Goal: Task Accomplishment & Management: Manage account settings

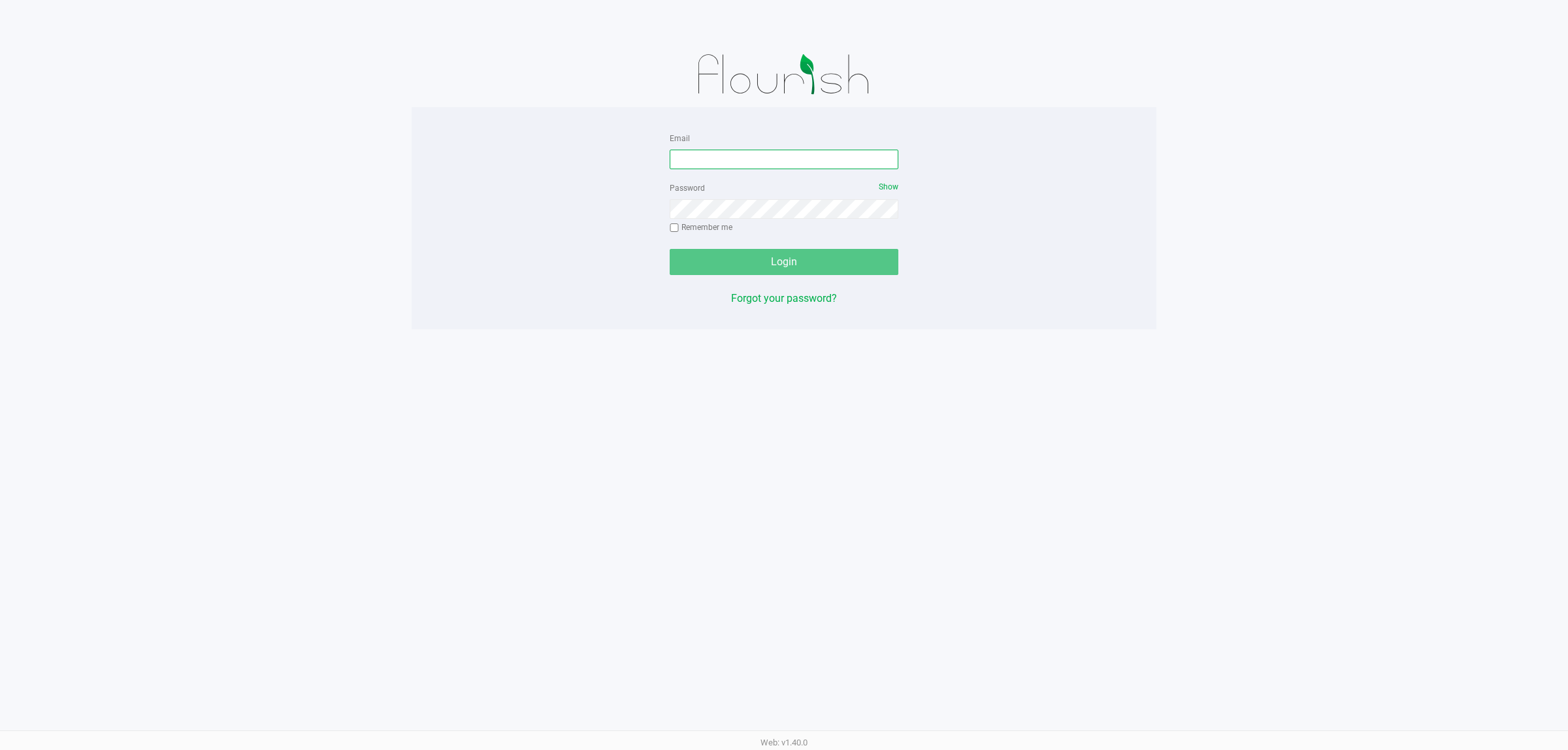
click at [799, 157] on input "Email" at bounding box center [784, 159] width 229 height 20
type input "[EMAIL_ADDRESS][DOMAIN_NAME]"
click at [670, 249] on button "Login" at bounding box center [784, 262] width 229 height 26
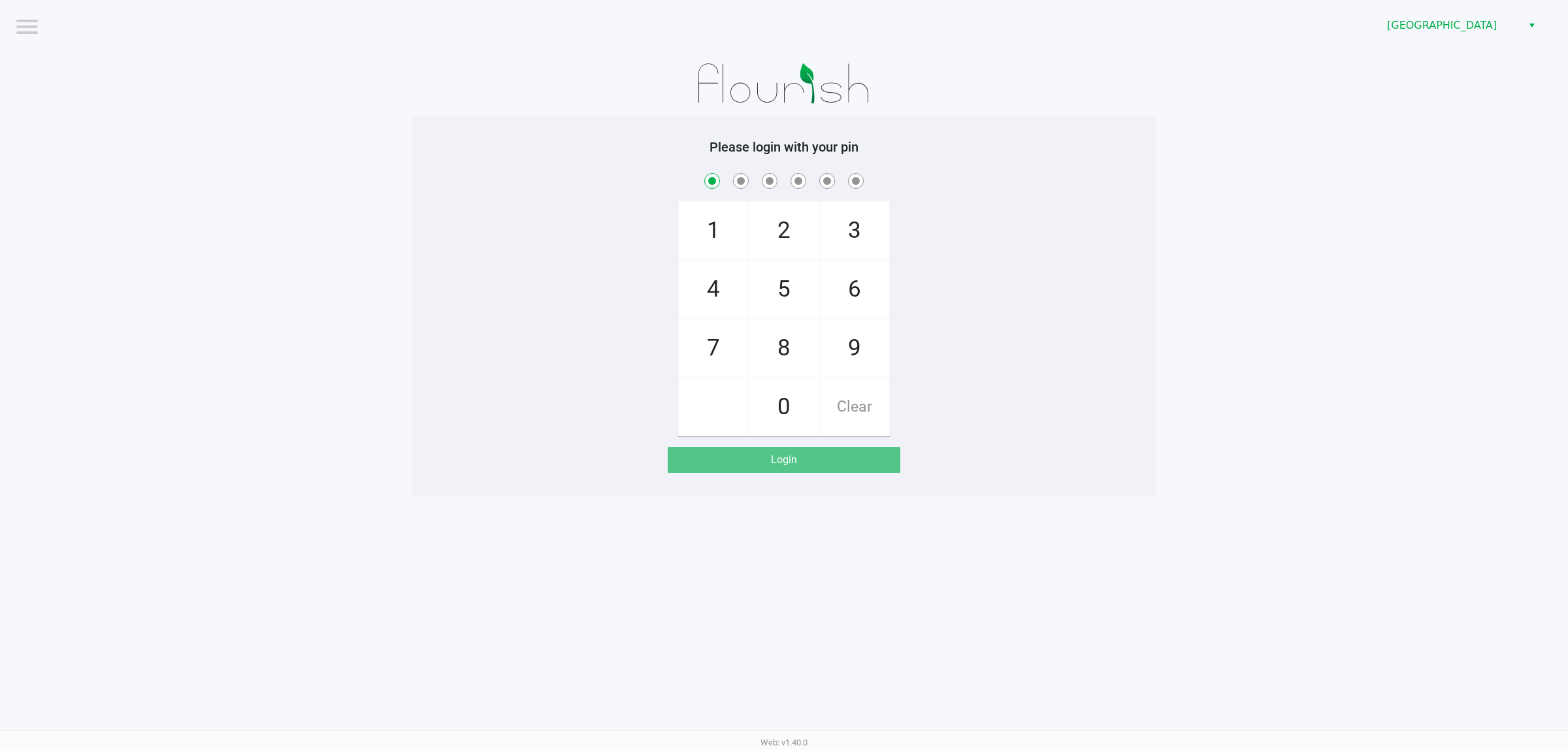
checkbox input "true"
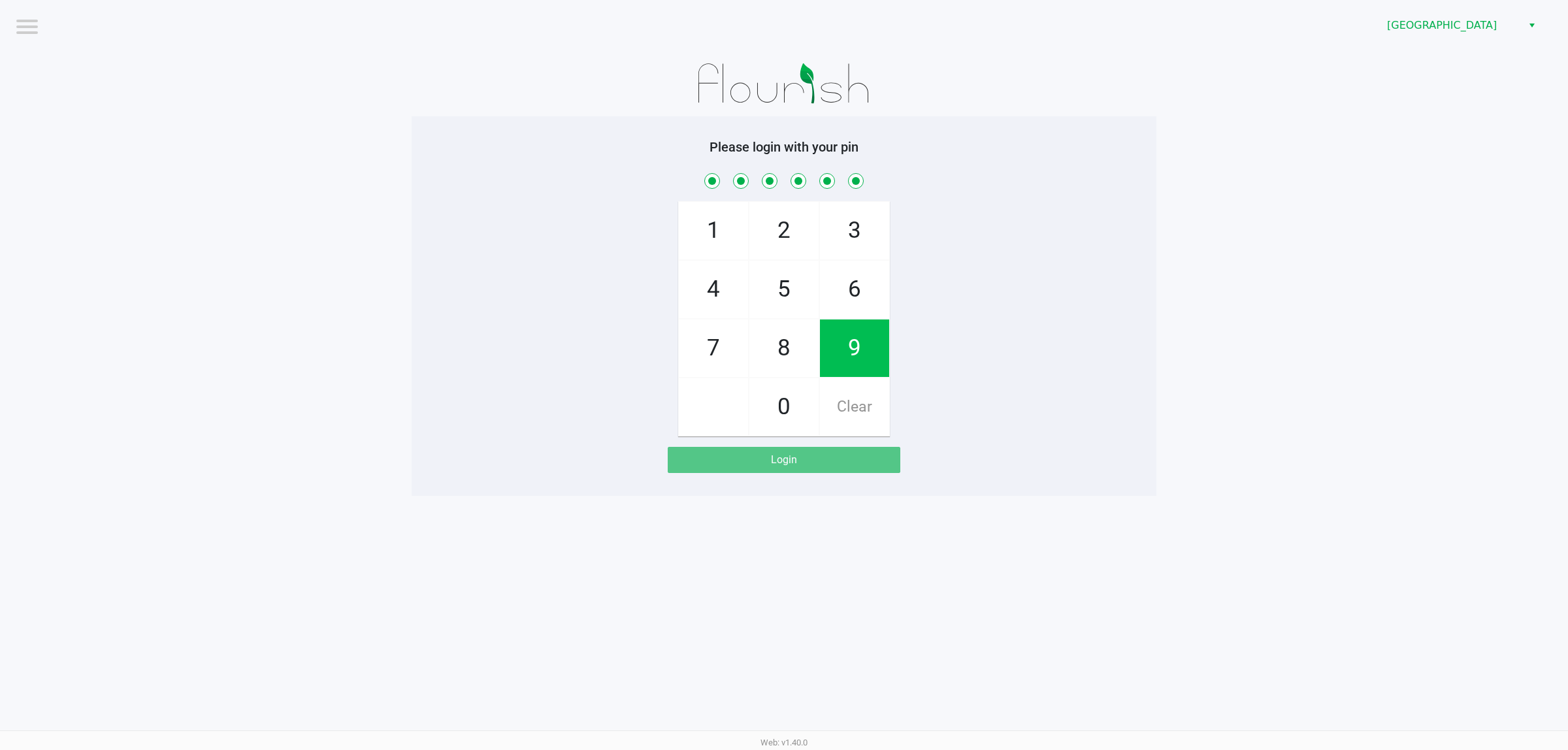
checkbox input "true"
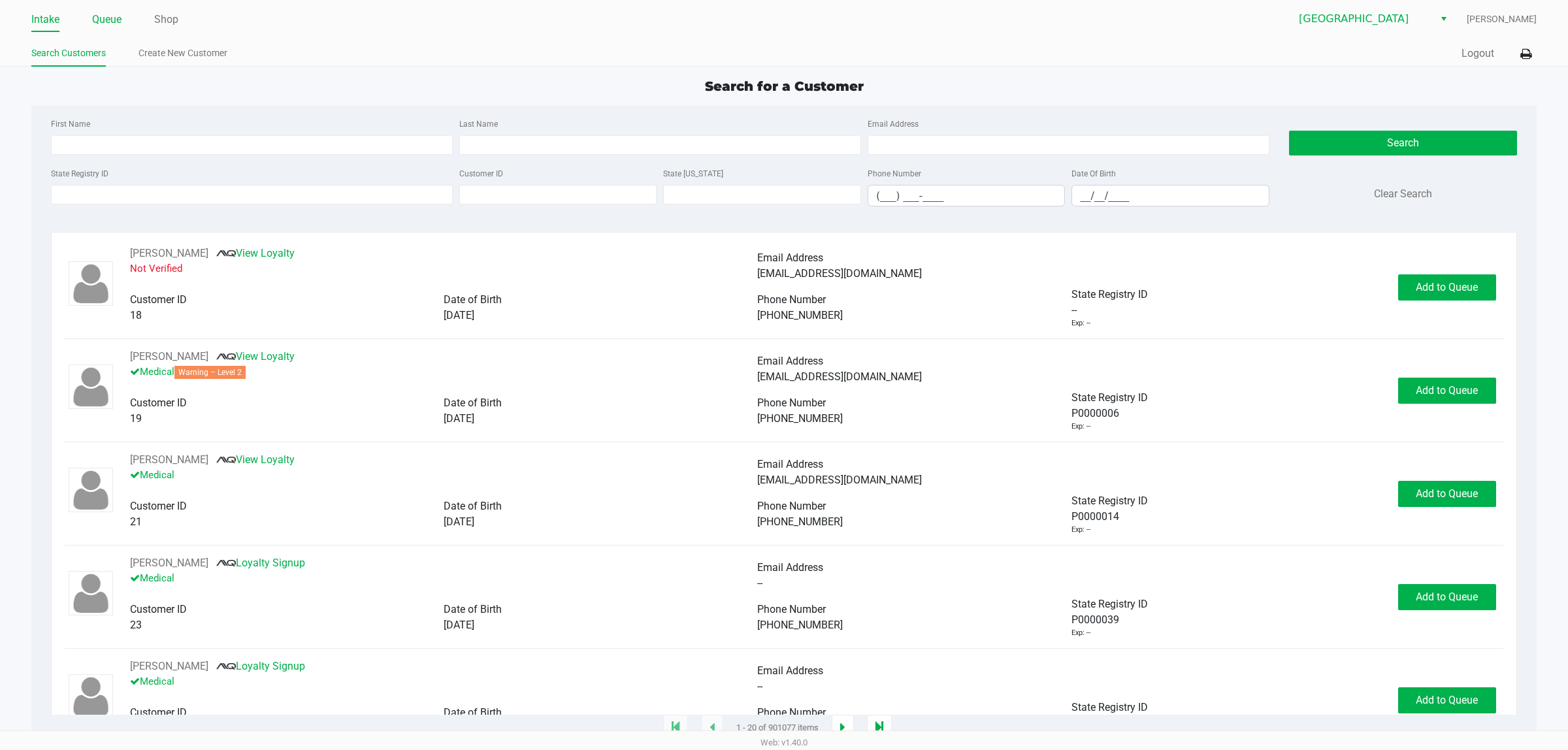
click at [120, 18] on link "Queue" at bounding box center [107, 20] width 29 height 18
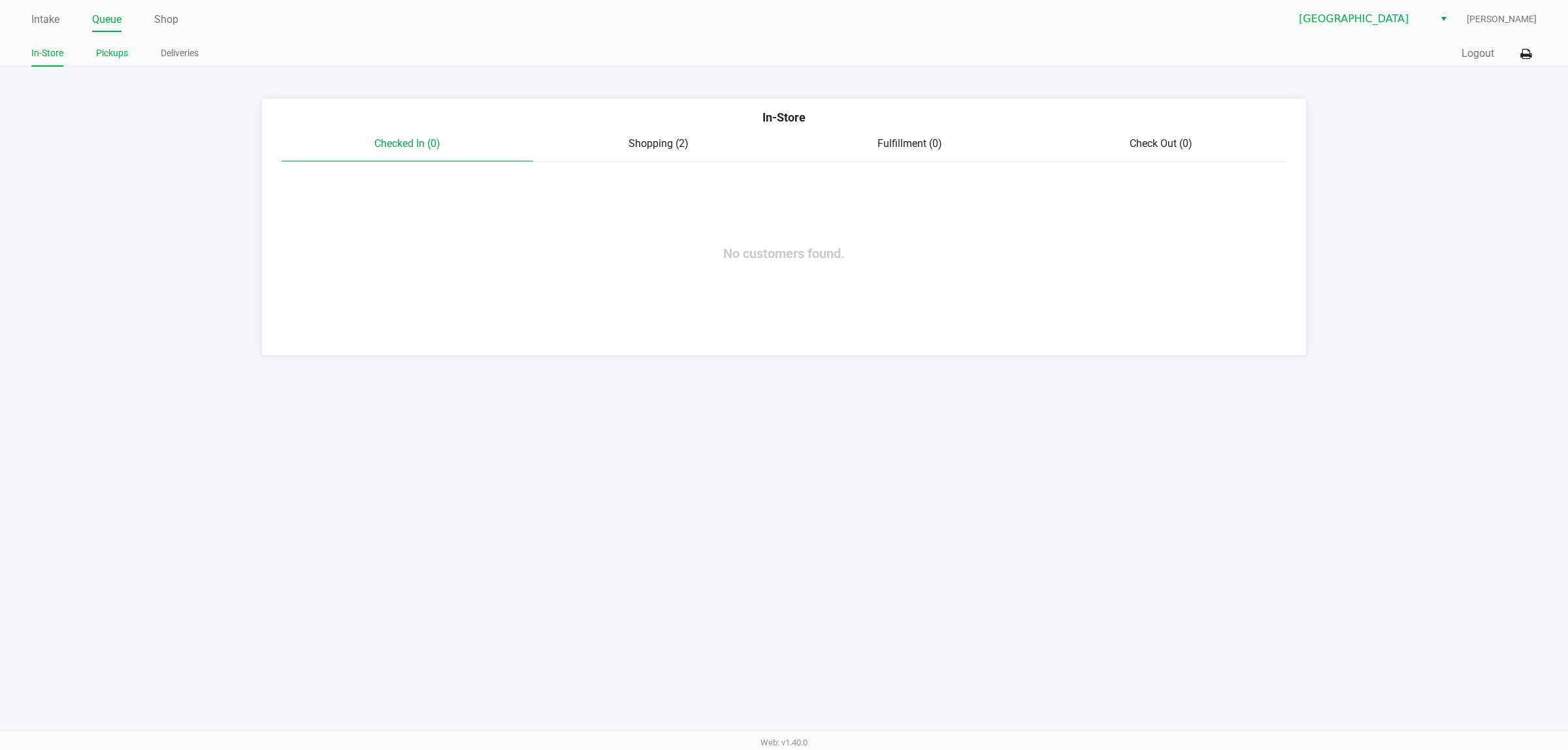
click at [112, 57] on link "Pickups" at bounding box center [112, 53] width 32 height 16
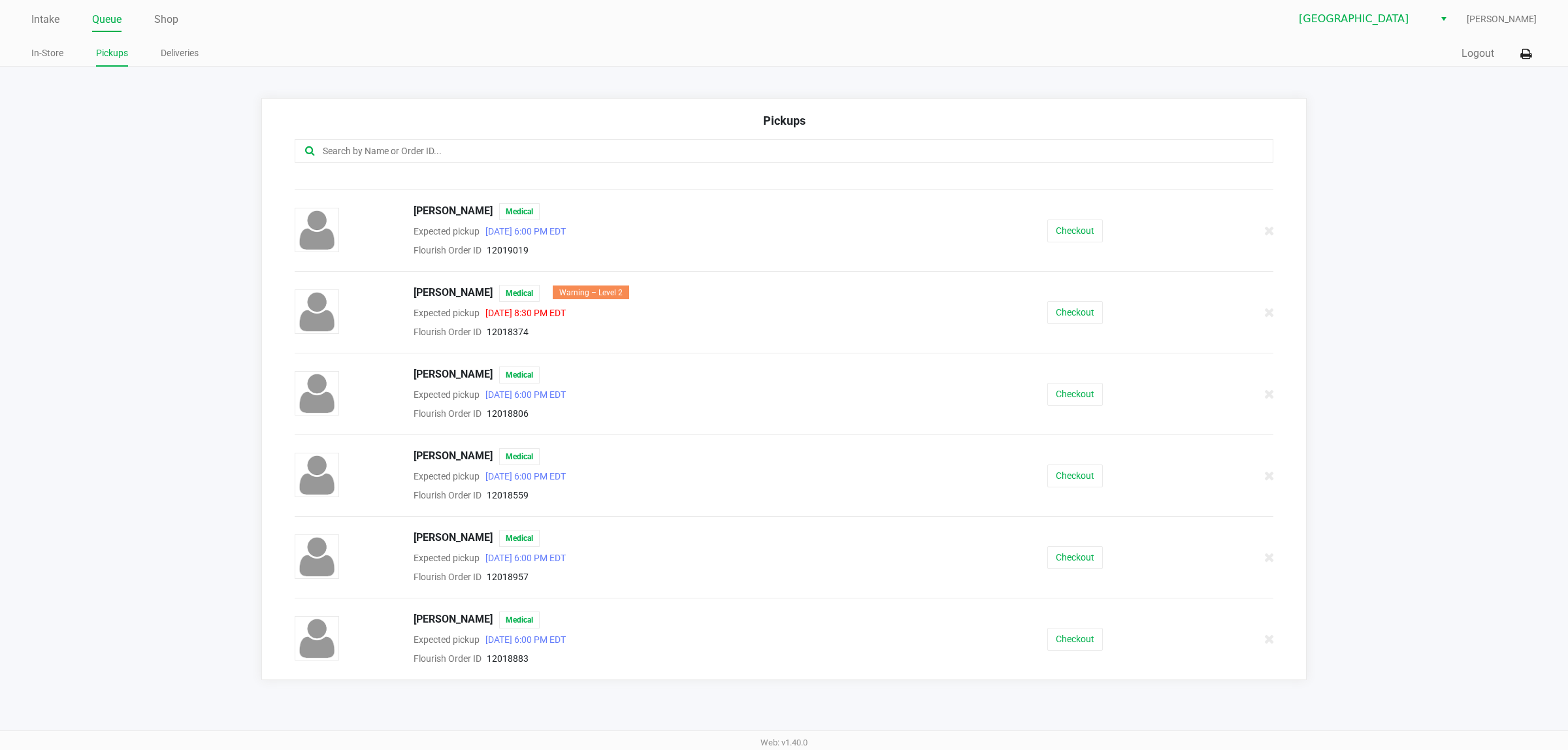
scroll to position [1291, 0]
click at [76, 446] on app-pickups "Pickups Alexandria Hulin Medical Expected pickup Sep 28, 2025 6:00 PM EDT Flour…" at bounding box center [784, 389] width 1568 height 582
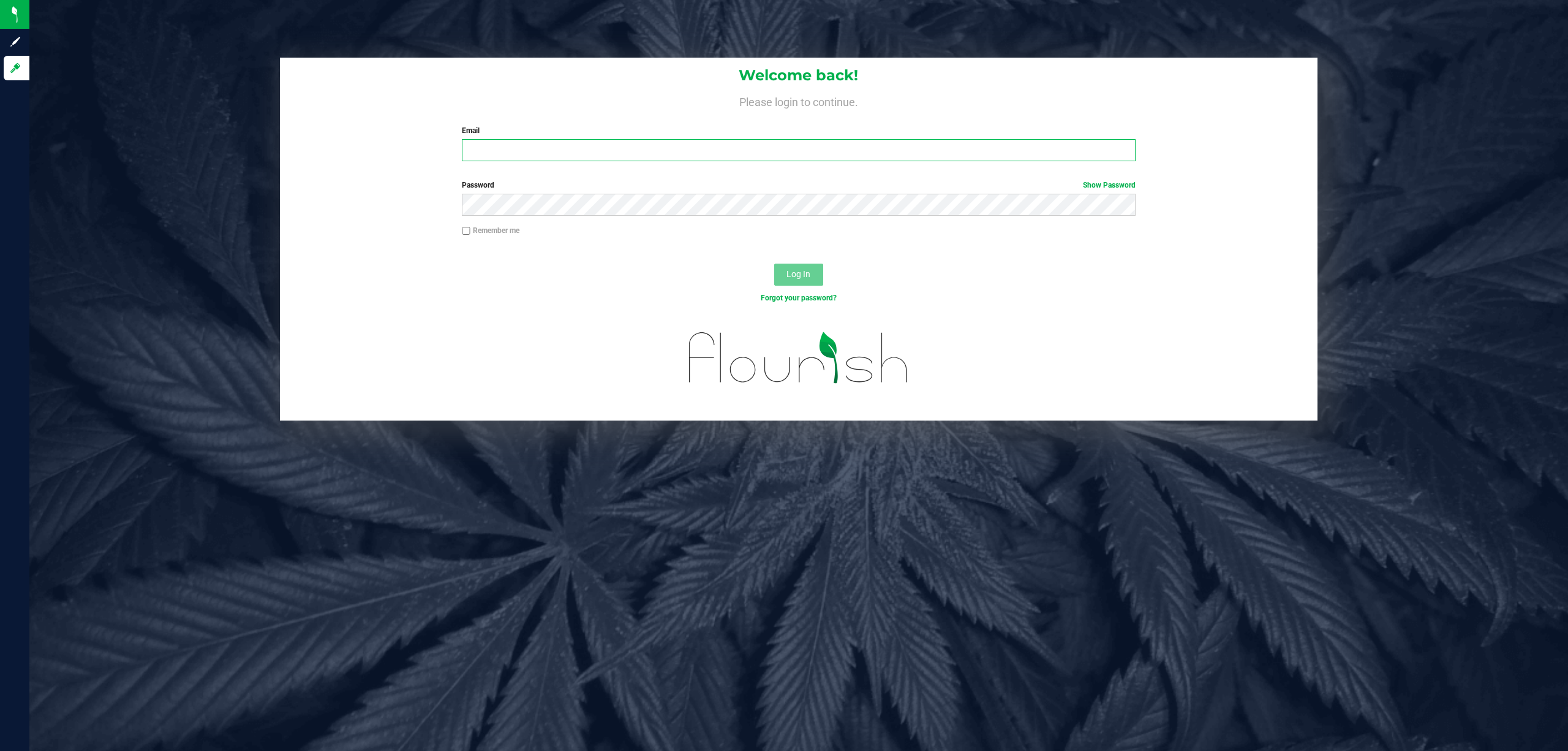
click at [694, 142] on input "Email" at bounding box center [799, 150] width 674 height 22
type input "[EMAIL_ADDRESS][DOMAIN_NAME]"
click at [775, 264] on button "Log In" at bounding box center [799, 275] width 49 height 22
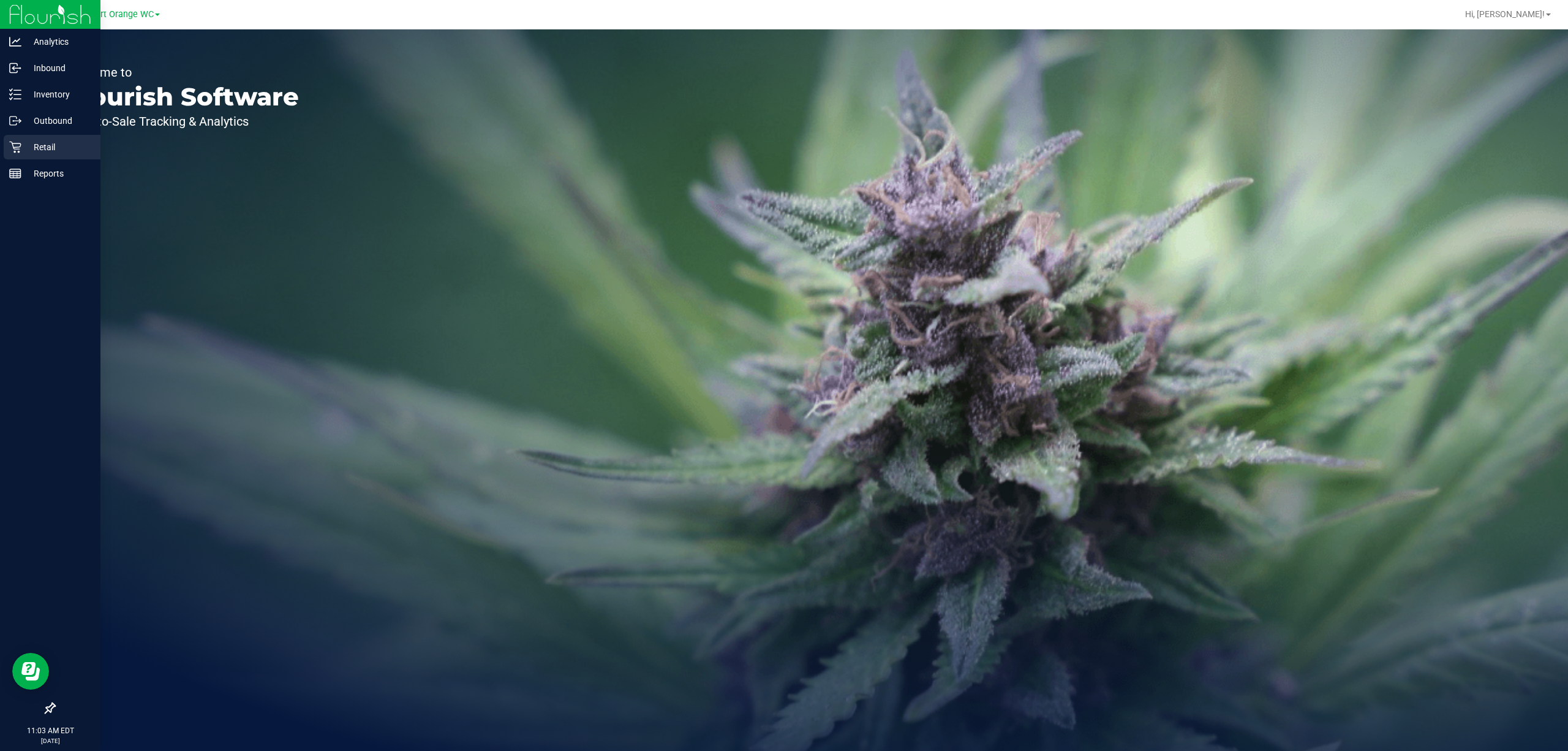
click at [44, 148] on p "Retail" at bounding box center [58, 147] width 74 height 15
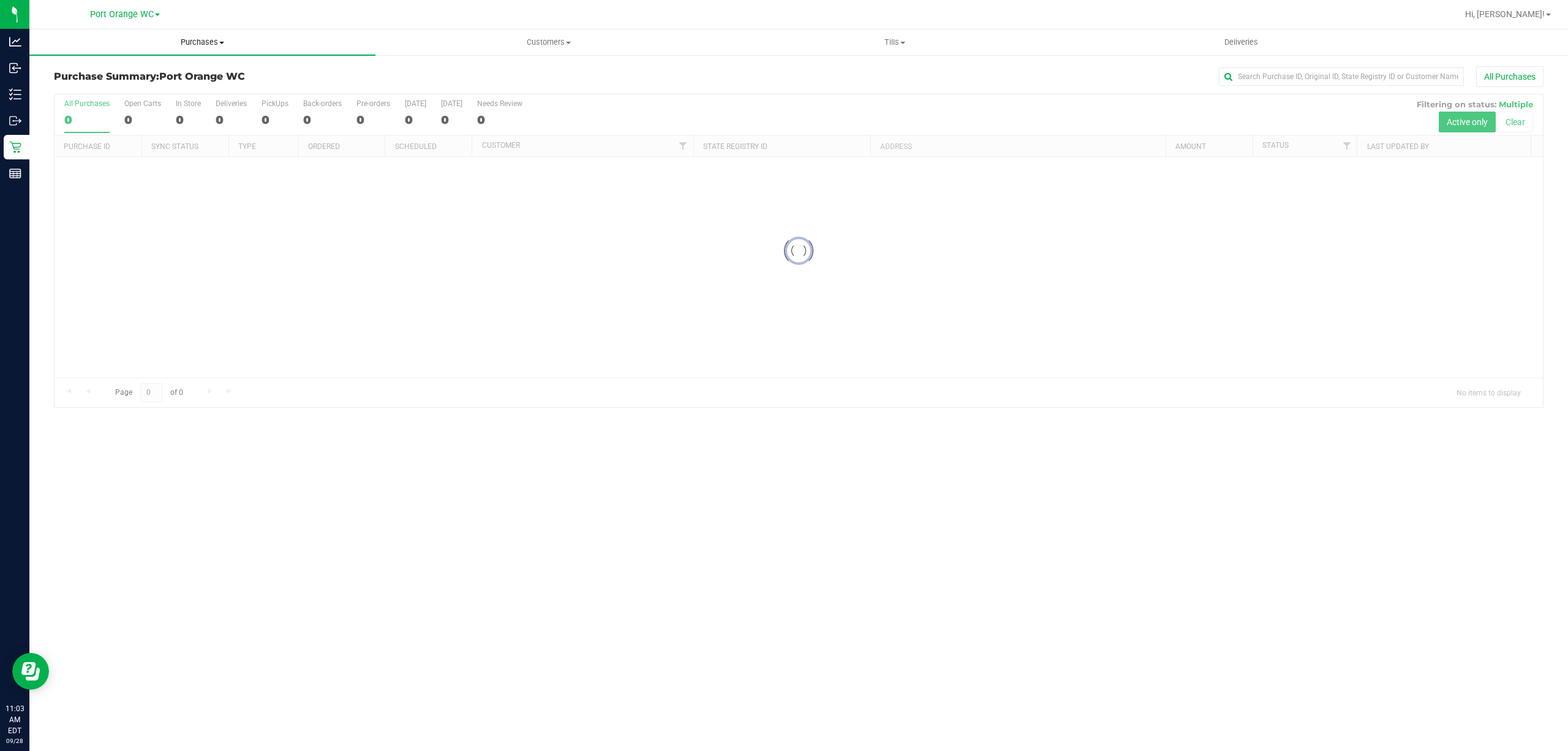
click at [202, 43] on span "Purchases" at bounding box center [202, 42] width 346 height 11
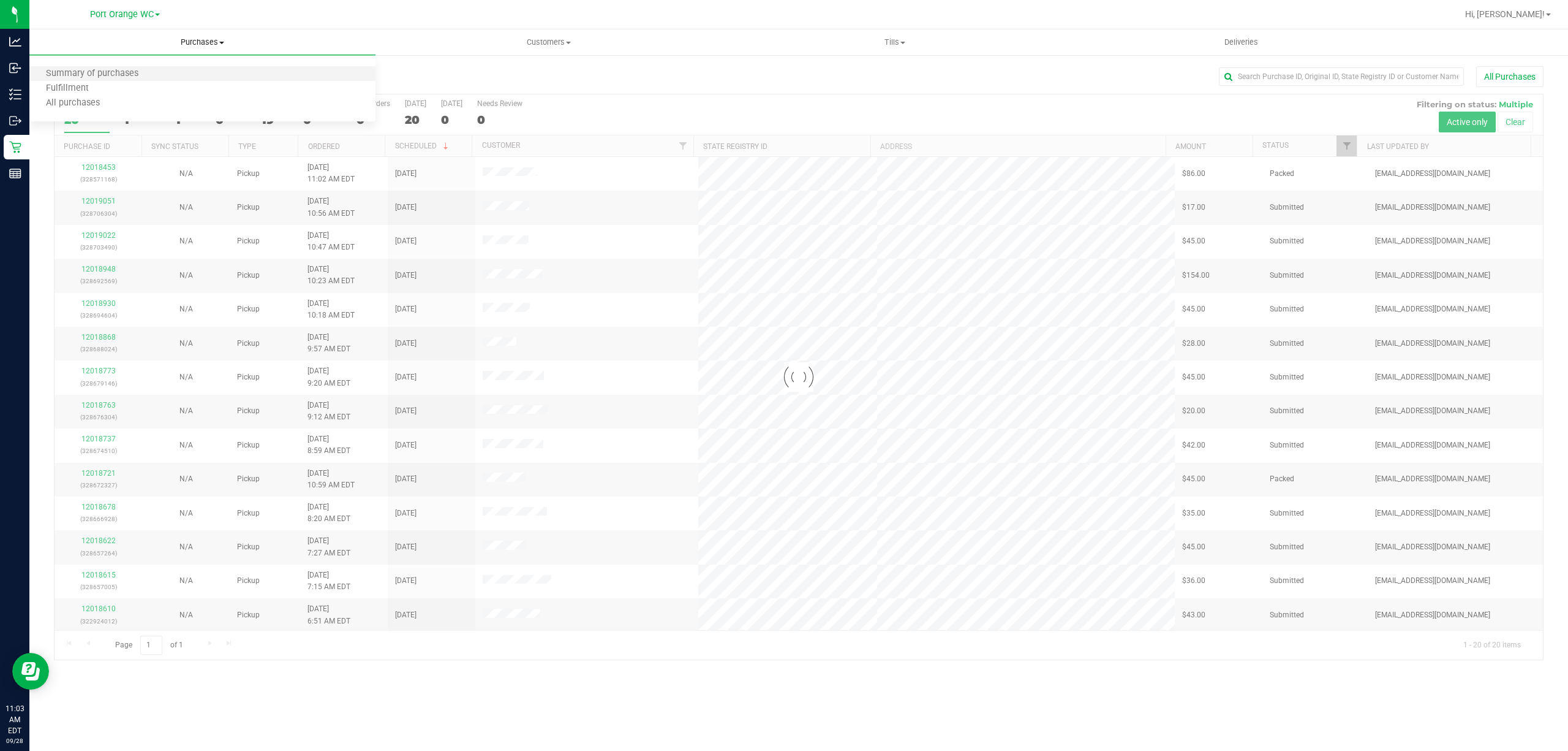
click at [67, 80] on li "Summary of purchases" at bounding box center [202, 74] width 346 height 15
click at [67, 82] on li "Fulfillment" at bounding box center [202, 89] width 346 height 15
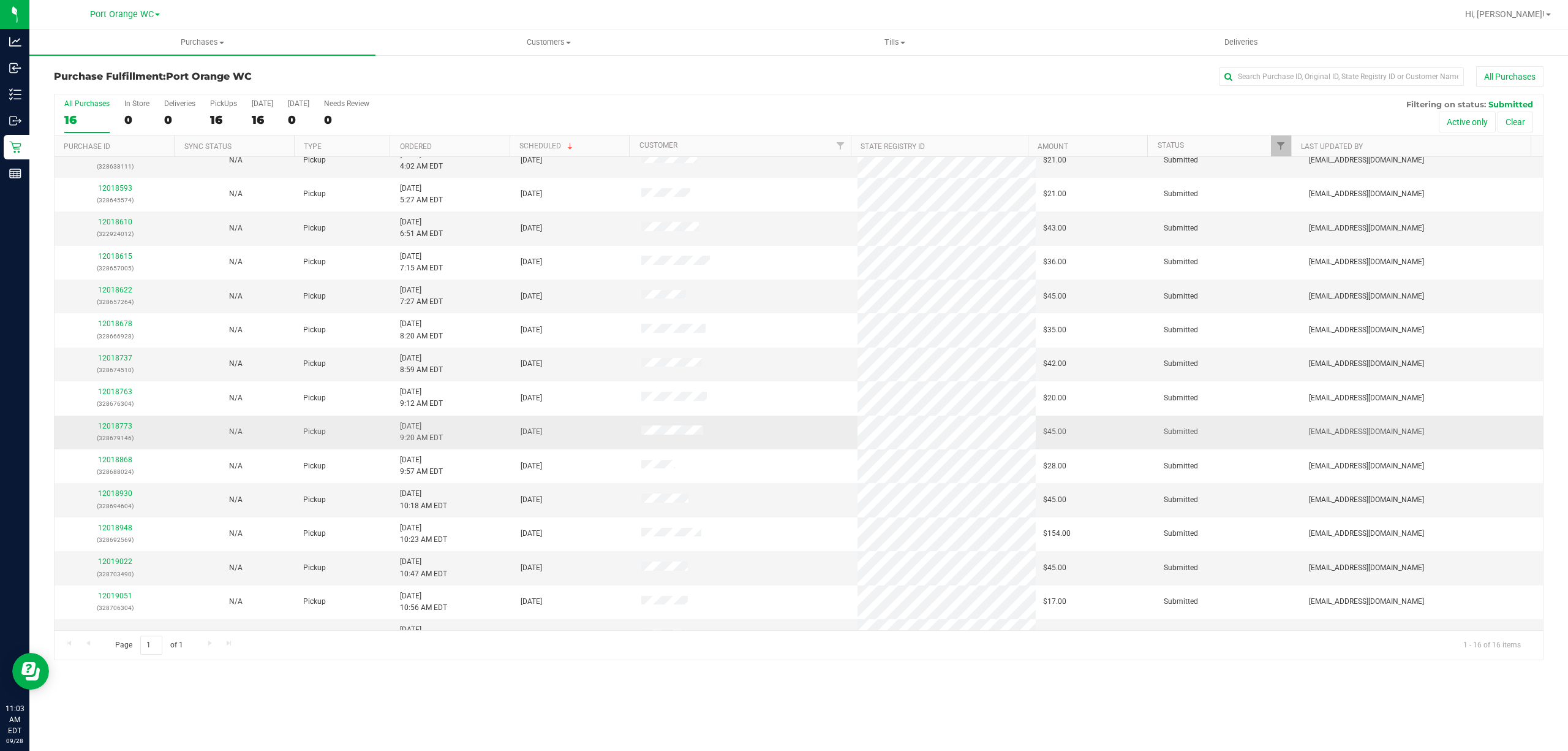
scroll to position [72, 0]
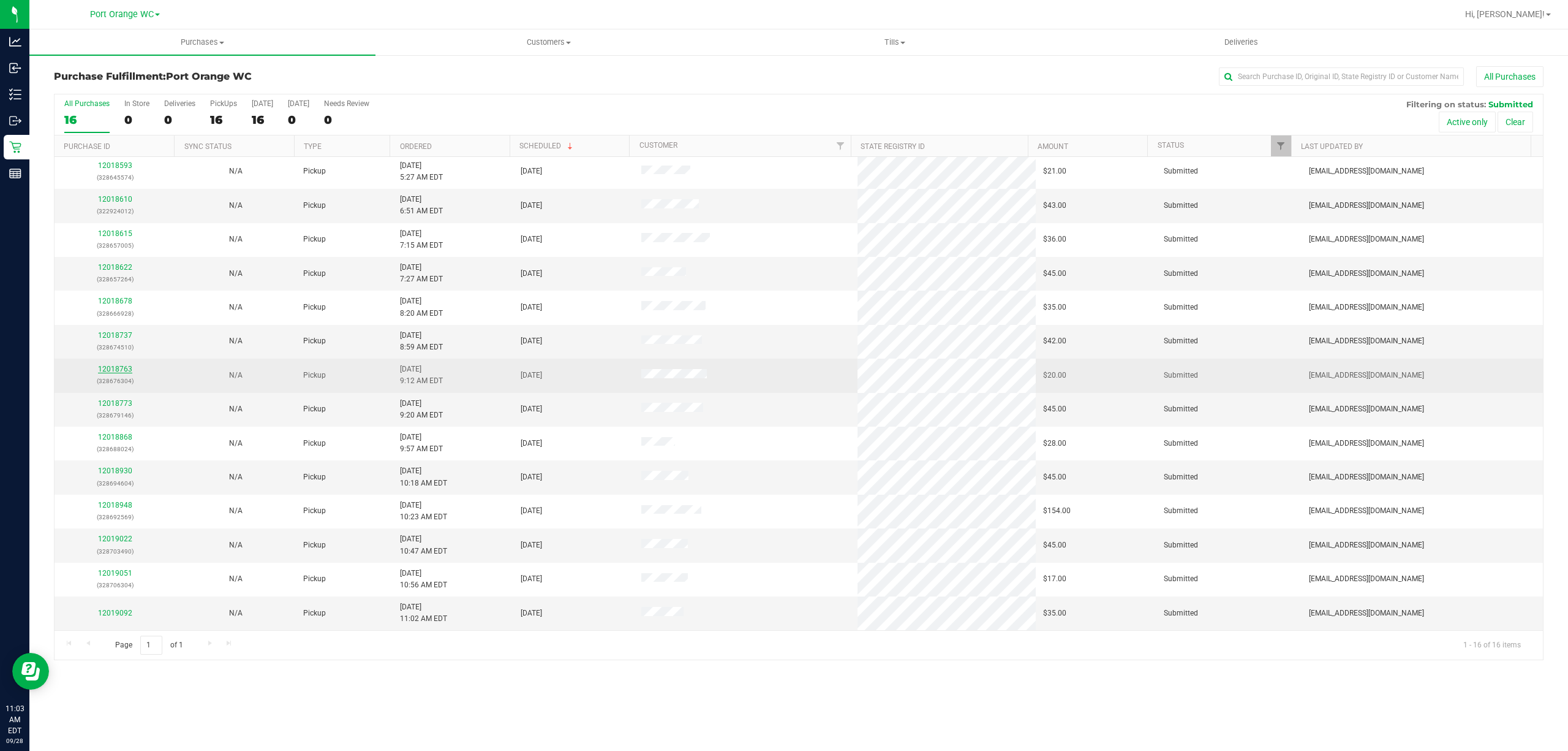
click at [115, 366] on link "12018763" at bounding box center [115, 369] width 34 height 9
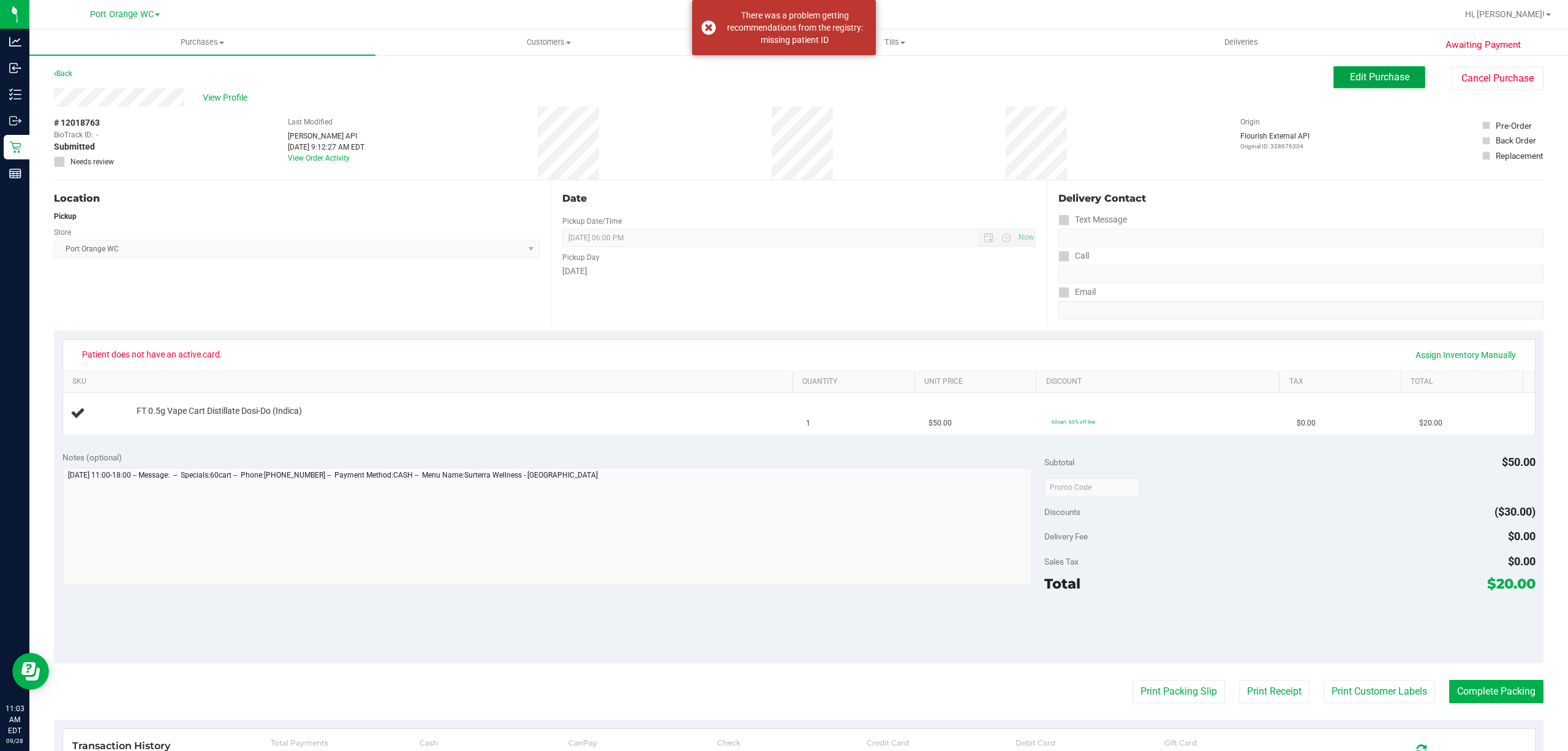
click at [1405, 67] on button "Edit Purchase" at bounding box center [1379, 77] width 92 height 22
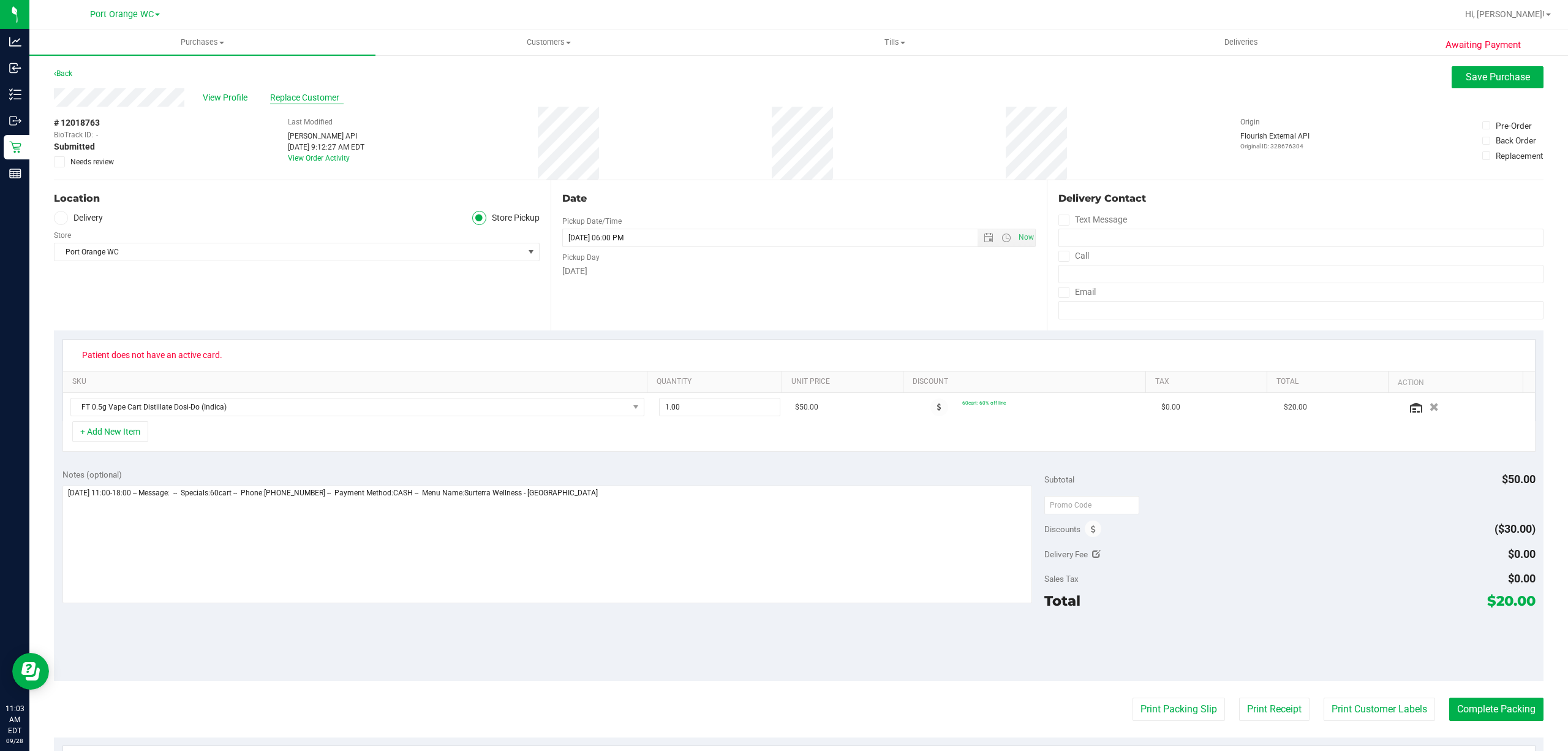
click at [305, 96] on span "Replace Customer" at bounding box center [307, 97] width 74 height 13
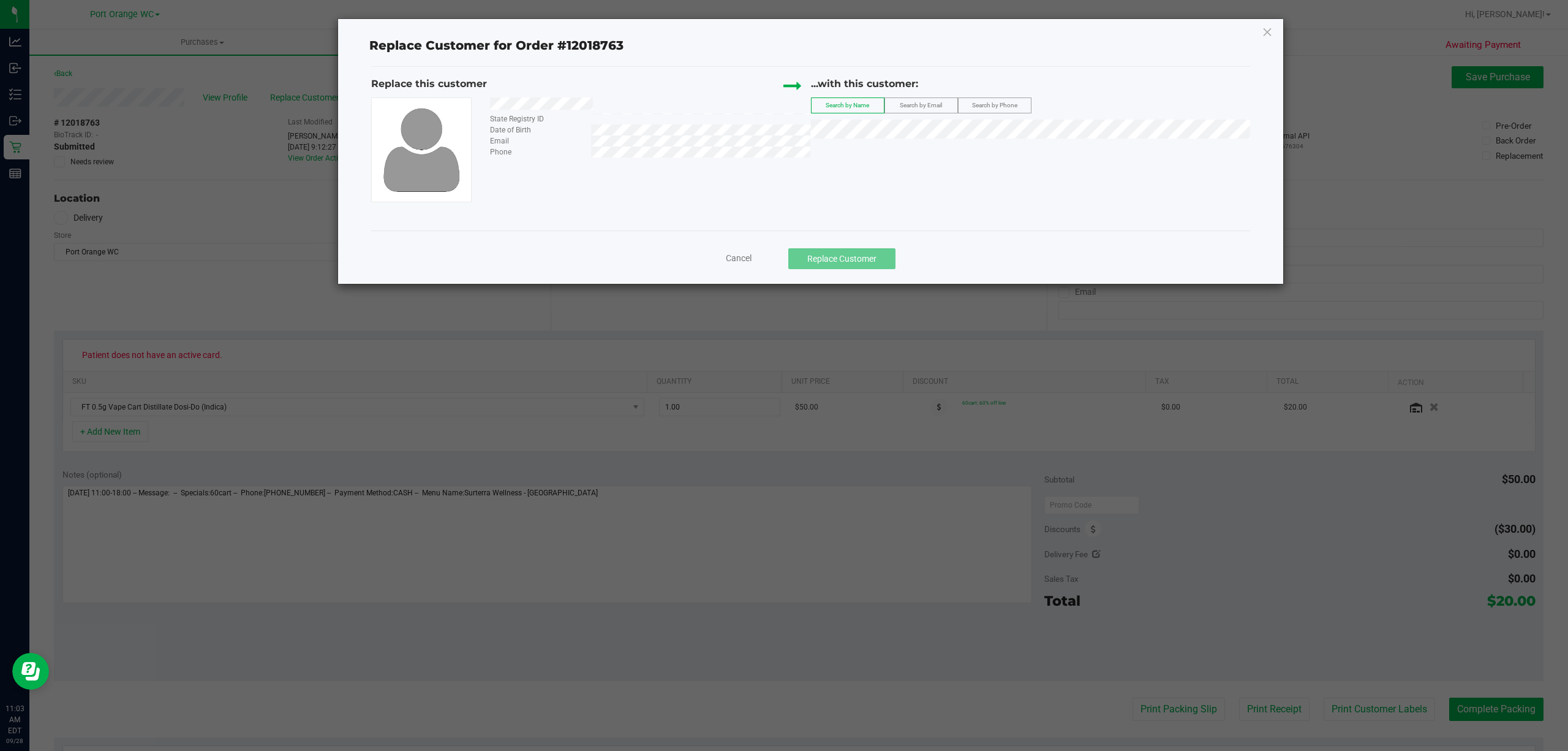
click at [931, 107] on span "Search by Email" at bounding box center [920, 105] width 42 height 7
click at [885, 152] on span "[PERSON_NAME]" at bounding box center [852, 153] width 66 height 10
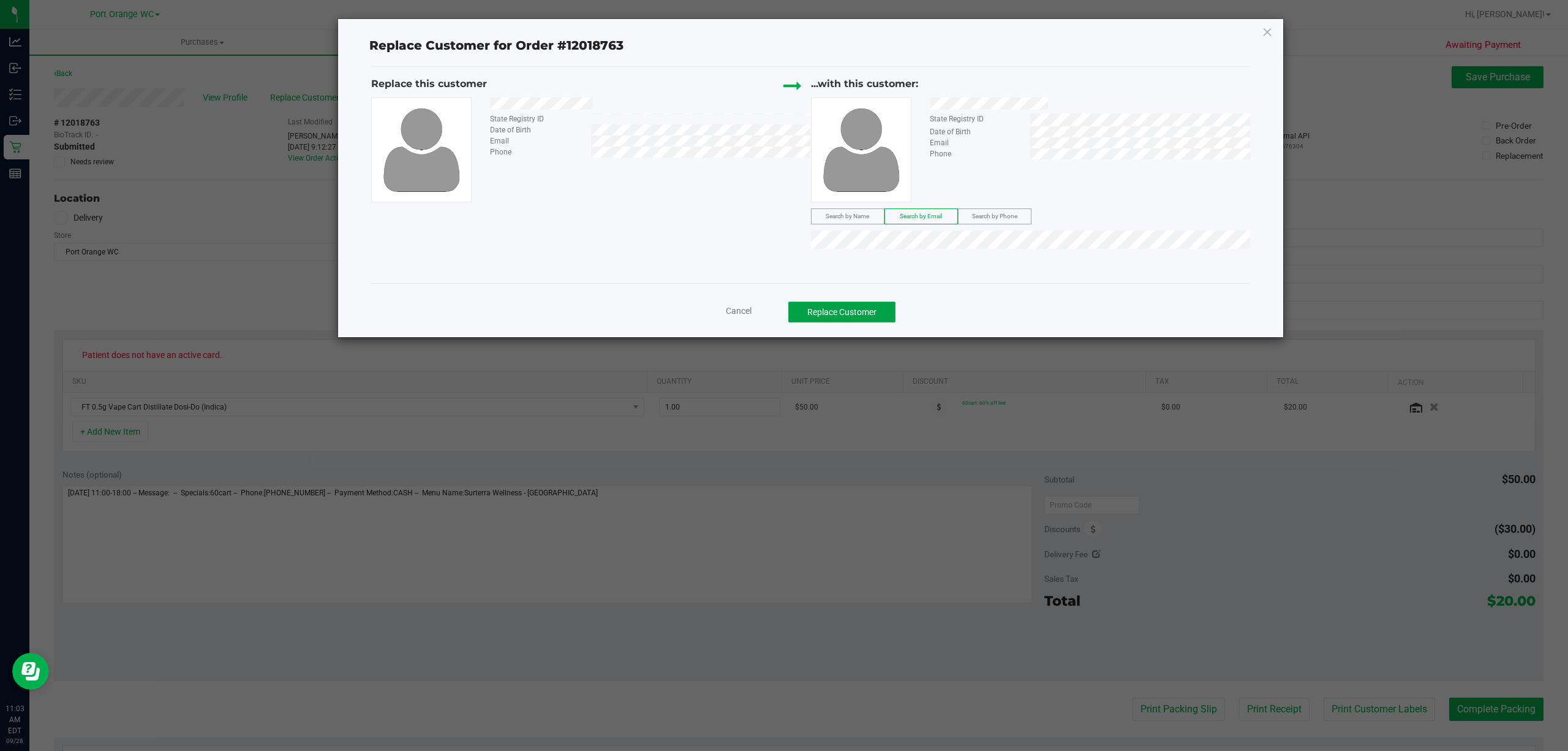
click at [873, 310] on button "Replace Customer" at bounding box center [842, 312] width 107 height 21
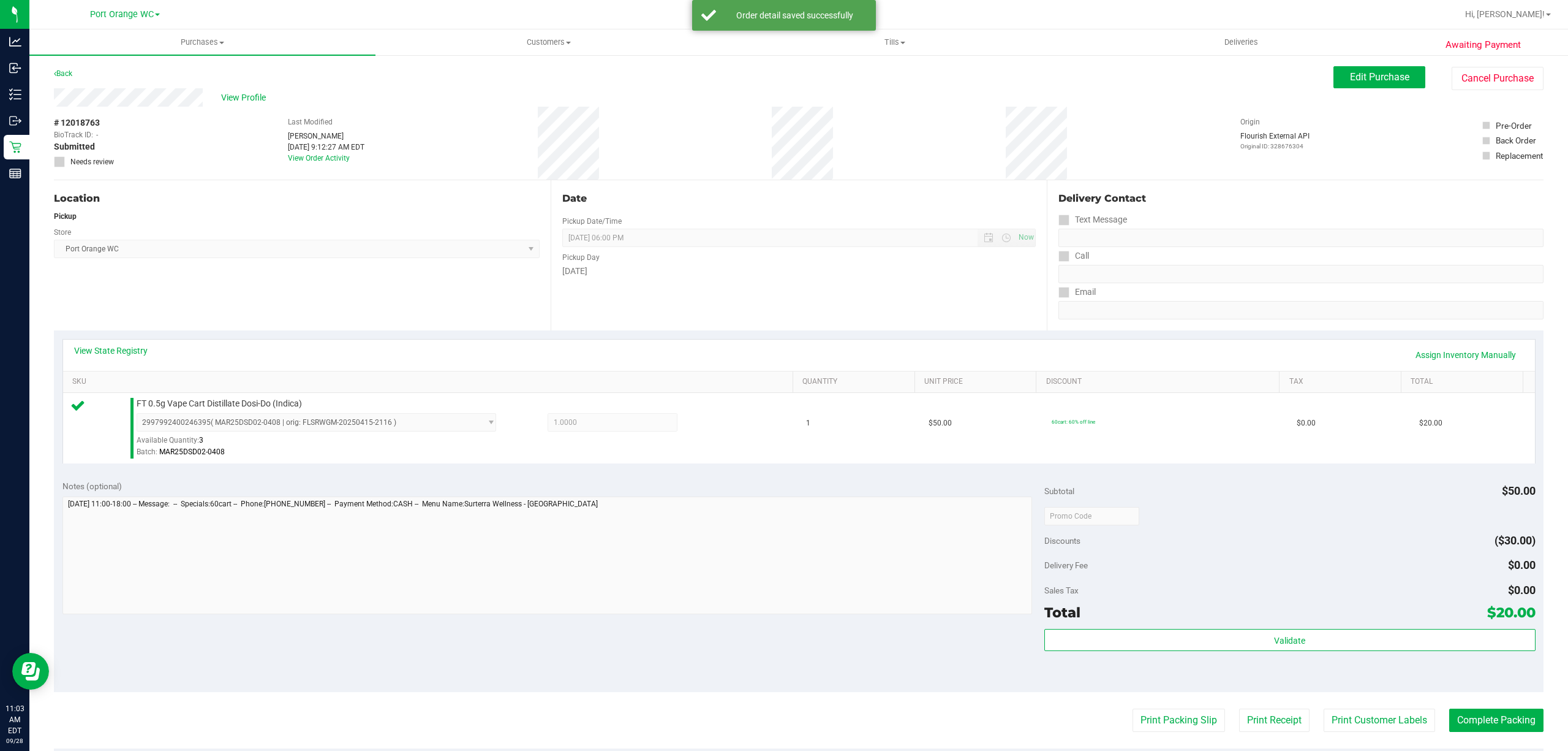
drag, startPoint x: 1083, startPoint y: 319, endPoint x: 1045, endPoint y: 270, distance: 62.0
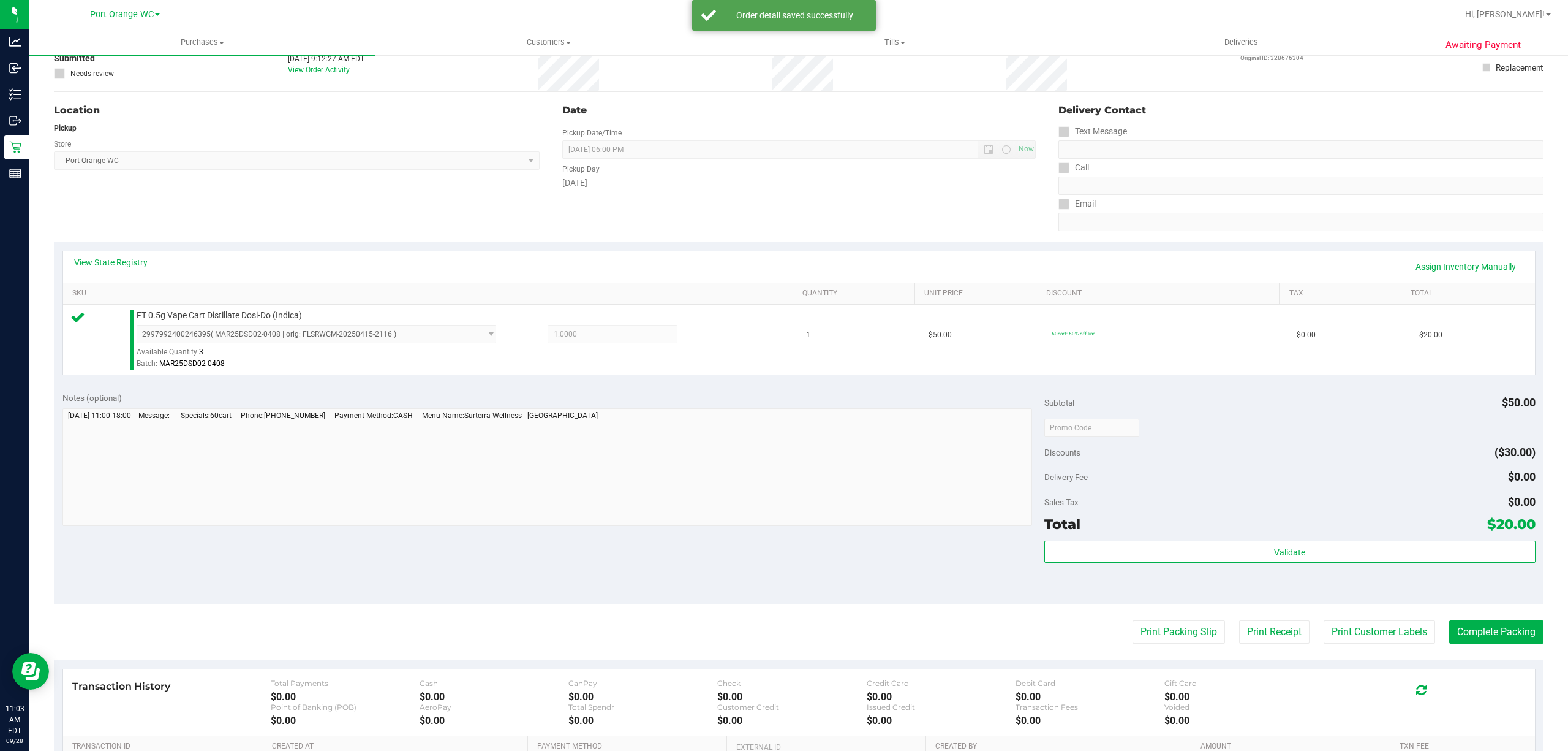
scroll to position [253, 0]
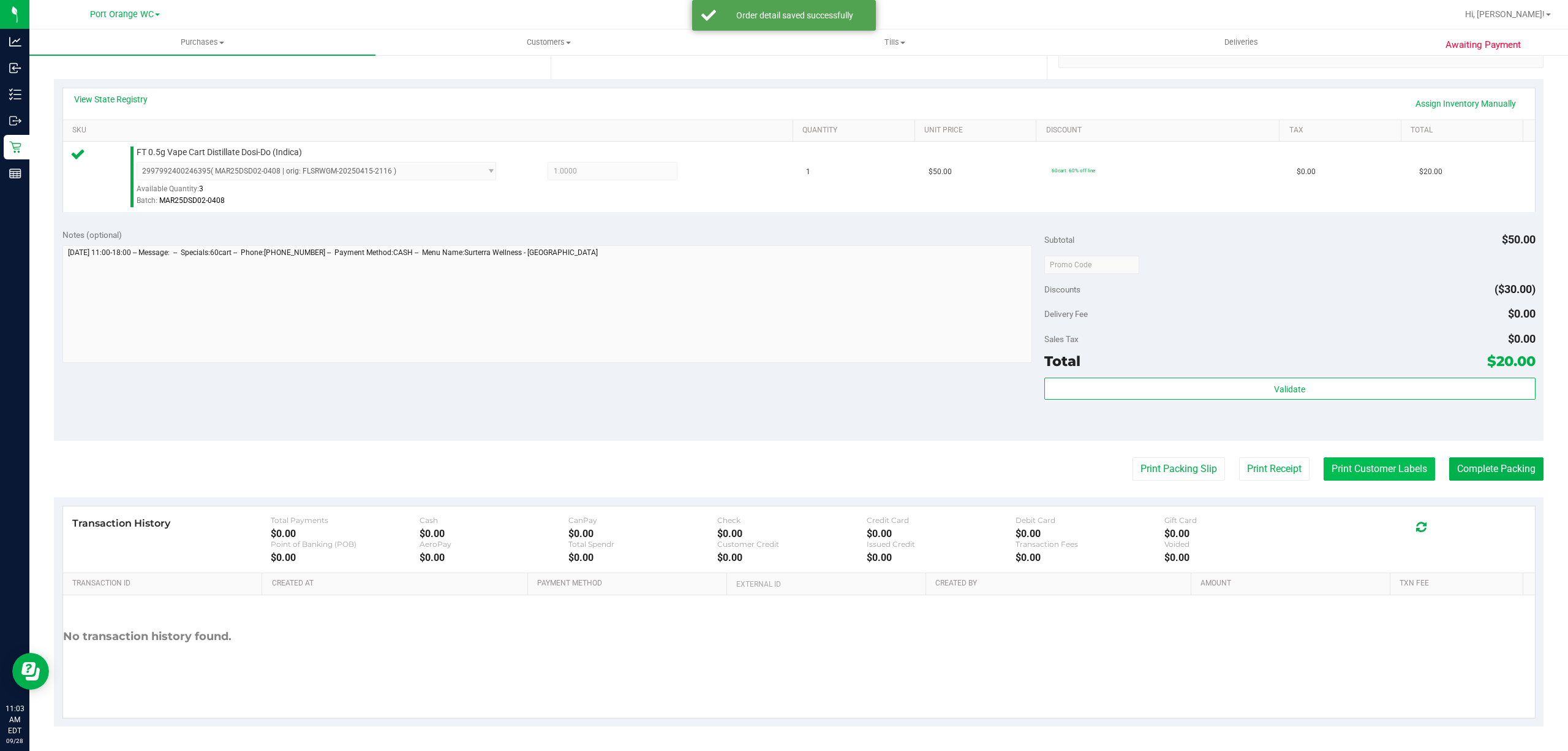
click at [1374, 476] on button "Print Customer Labels" at bounding box center [1379, 469] width 112 height 23
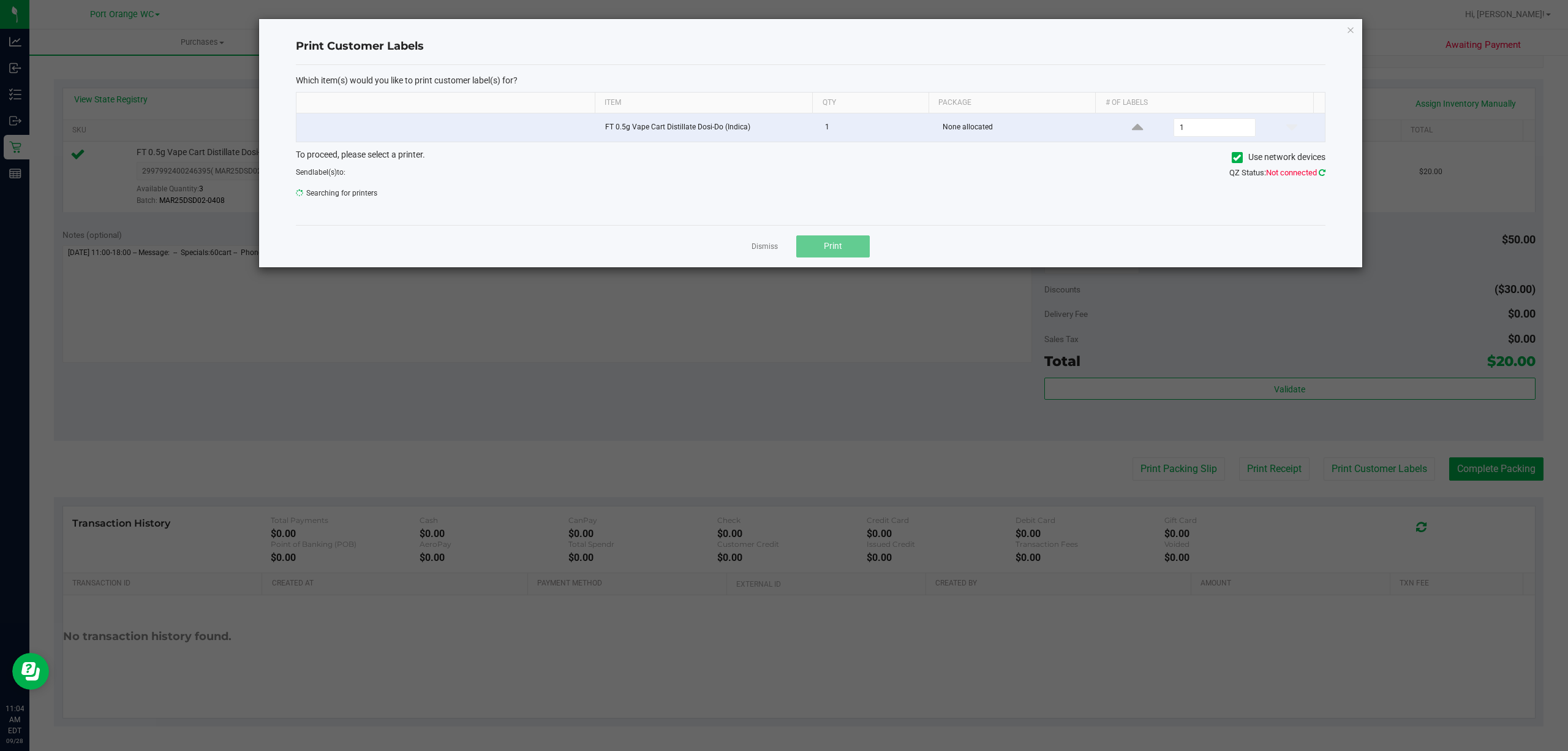
click at [1321, 175] on icon at bounding box center [1322, 172] width 7 height 8
click at [572, 192] on span "ZEBRA 1" at bounding box center [803, 197] width 1013 height 17
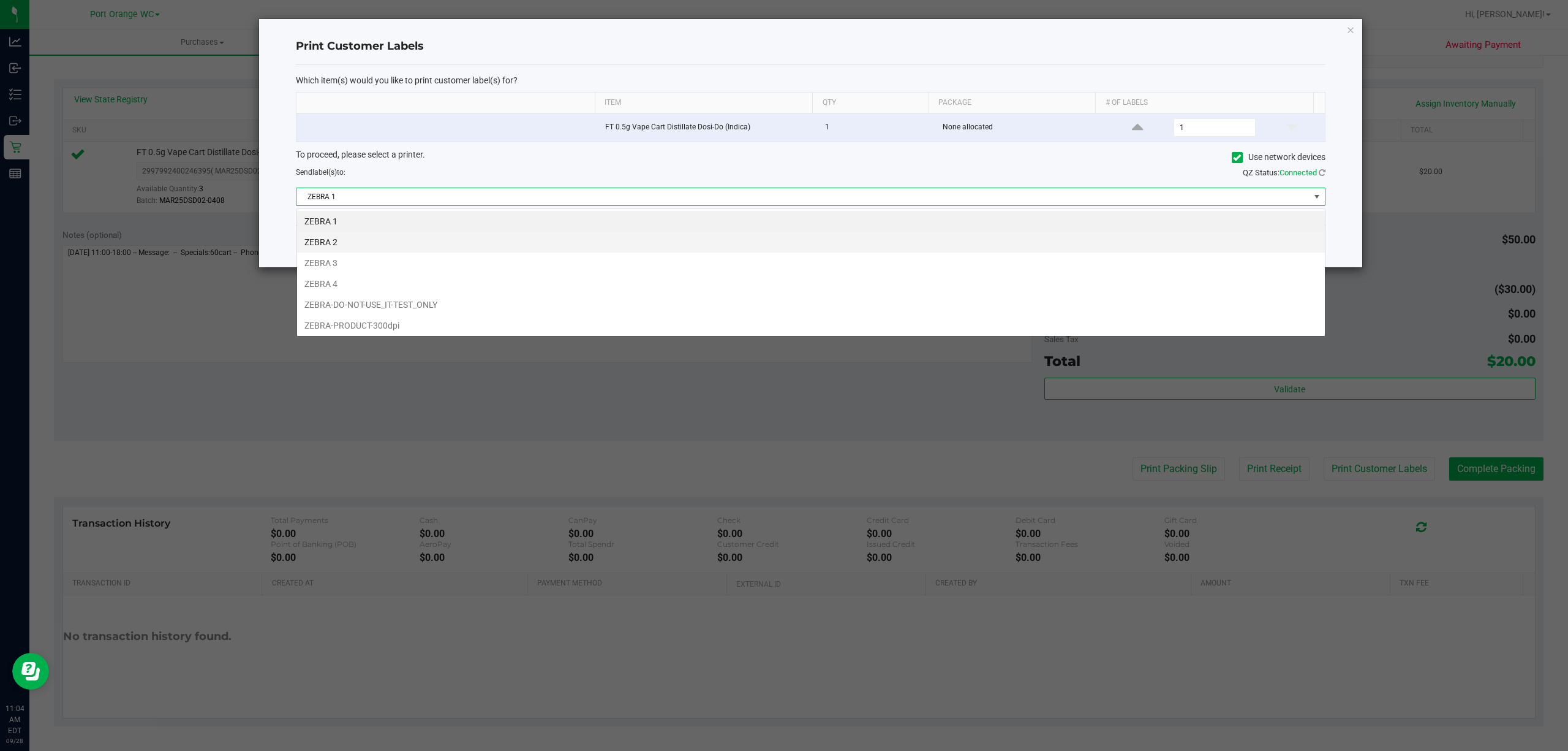
scroll to position [18, 1029]
click at [311, 246] on li "ZEBRA 2" at bounding box center [811, 242] width 1028 height 21
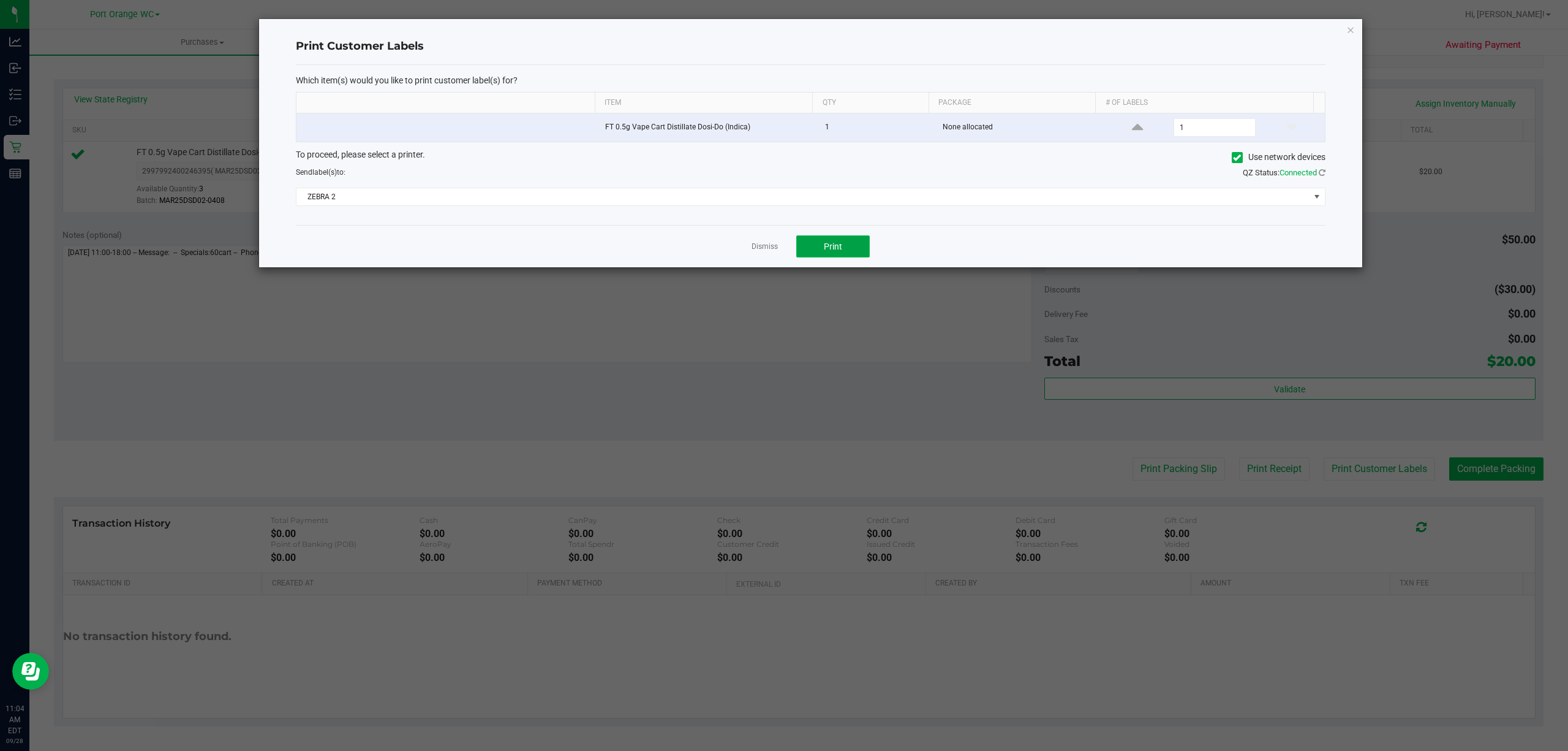
click at [830, 243] on span "Print" at bounding box center [833, 246] width 18 height 10
click at [759, 251] on link "Dismiss" at bounding box center [765, 246] width 26 height 10
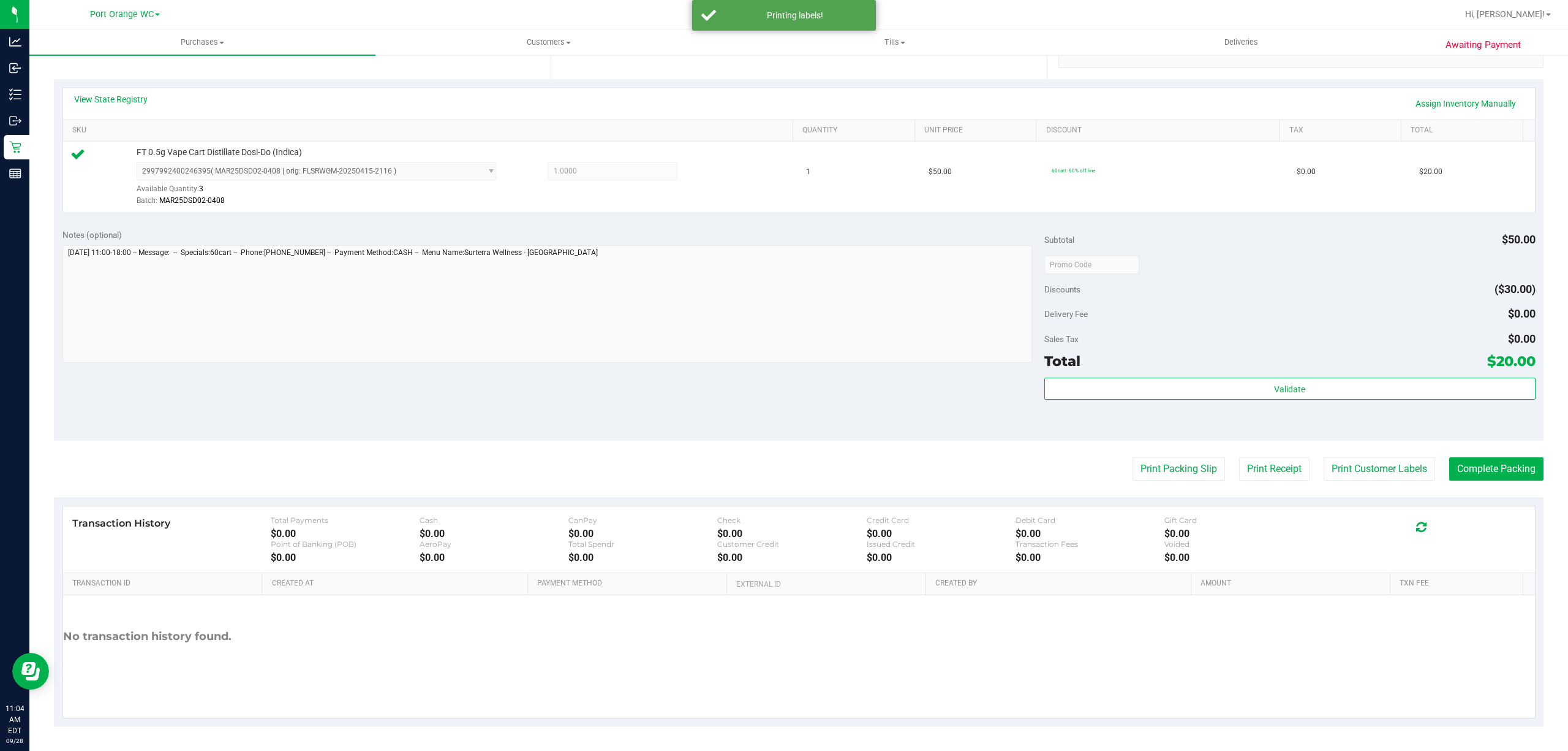
click at [1453, 484] on purchase-details "Back Edit Purchase Cancel Purchase View Profile # 12018763 BioTrack ID: - Submi…" at bounding box center [798, 270] width 1490 height 911
click at [1459, 461] on button "Complete Packing" at bounding box center [1496, 469] width 94 height 23
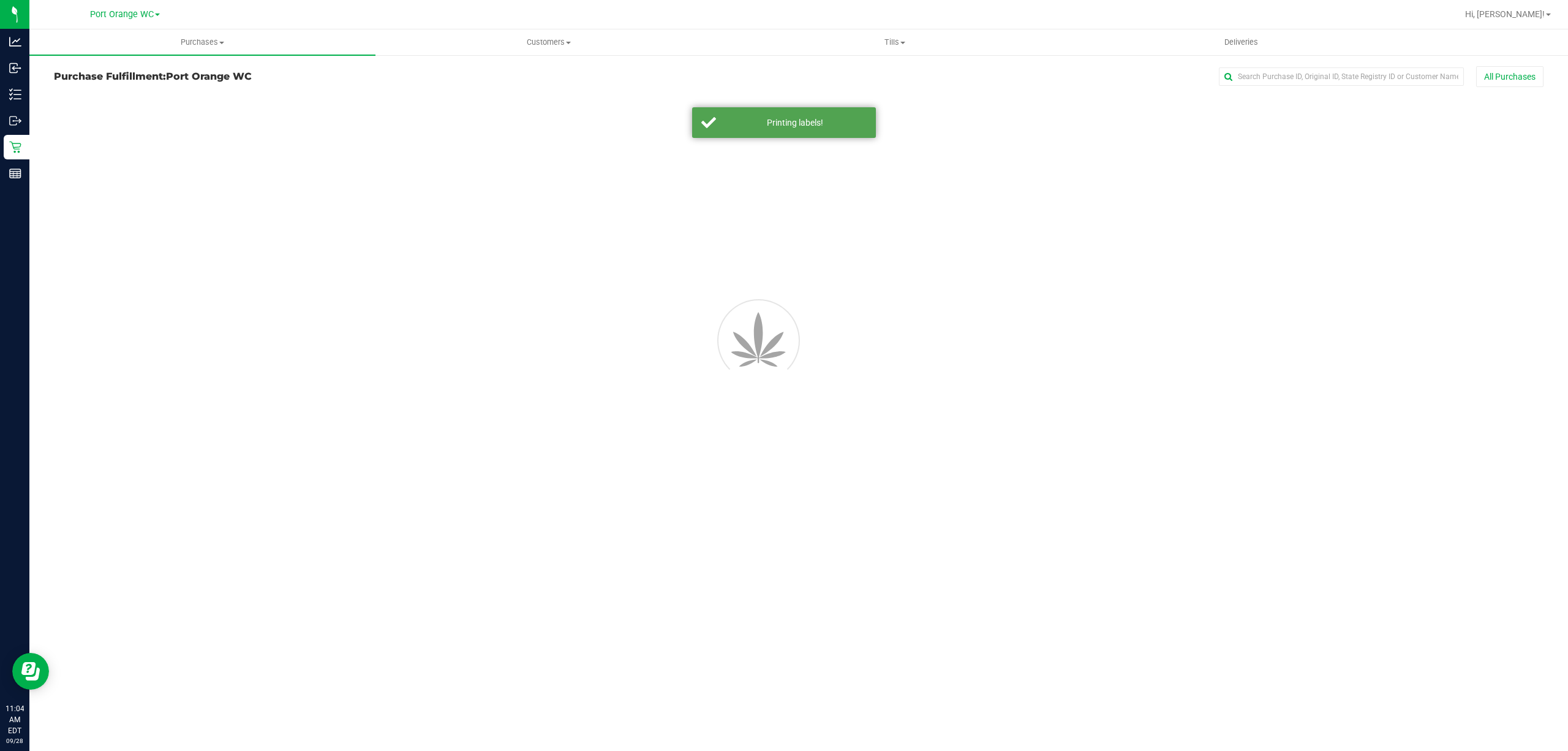
click at [1491, 459] on div "Purchases Summary of purchases Fulfillment All purchases Customers All customer…" at bounding box center [798, 390] width 1539 height 722
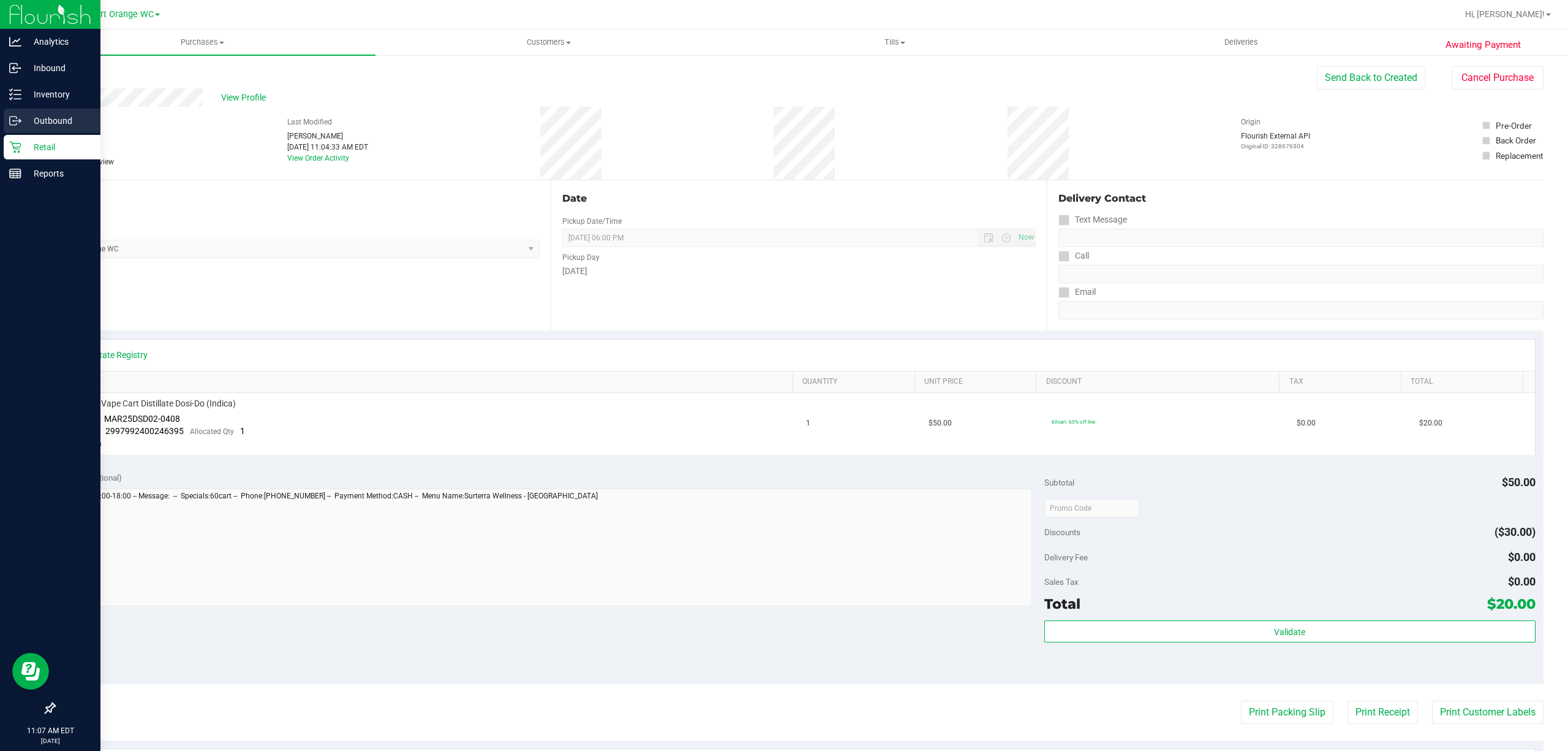
click at [20, 121] on icon at bounding box center [20, 121] width 2 height 2
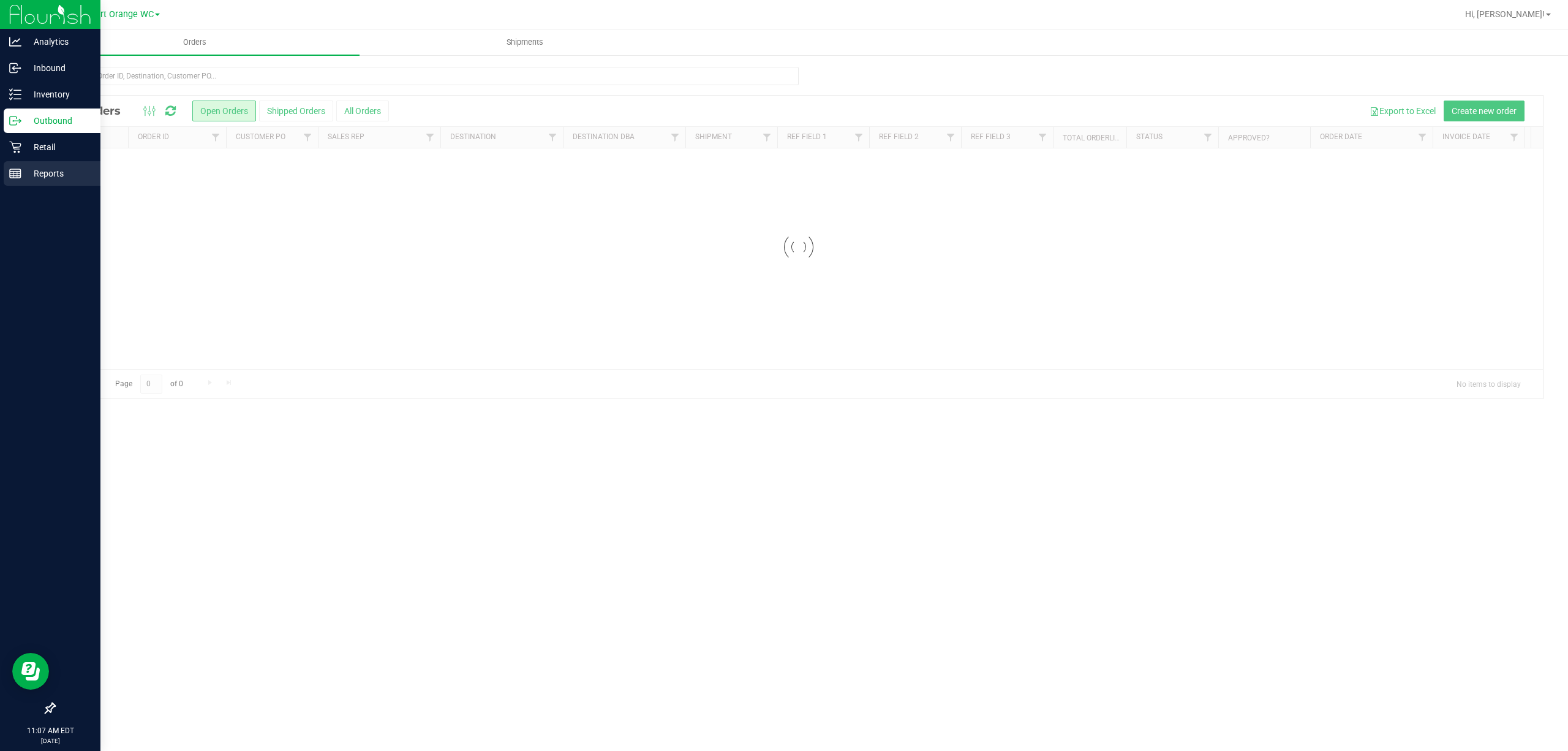
click at [50, 178] on p "Reports" at bounding box center [58, 173] width 74 height 15
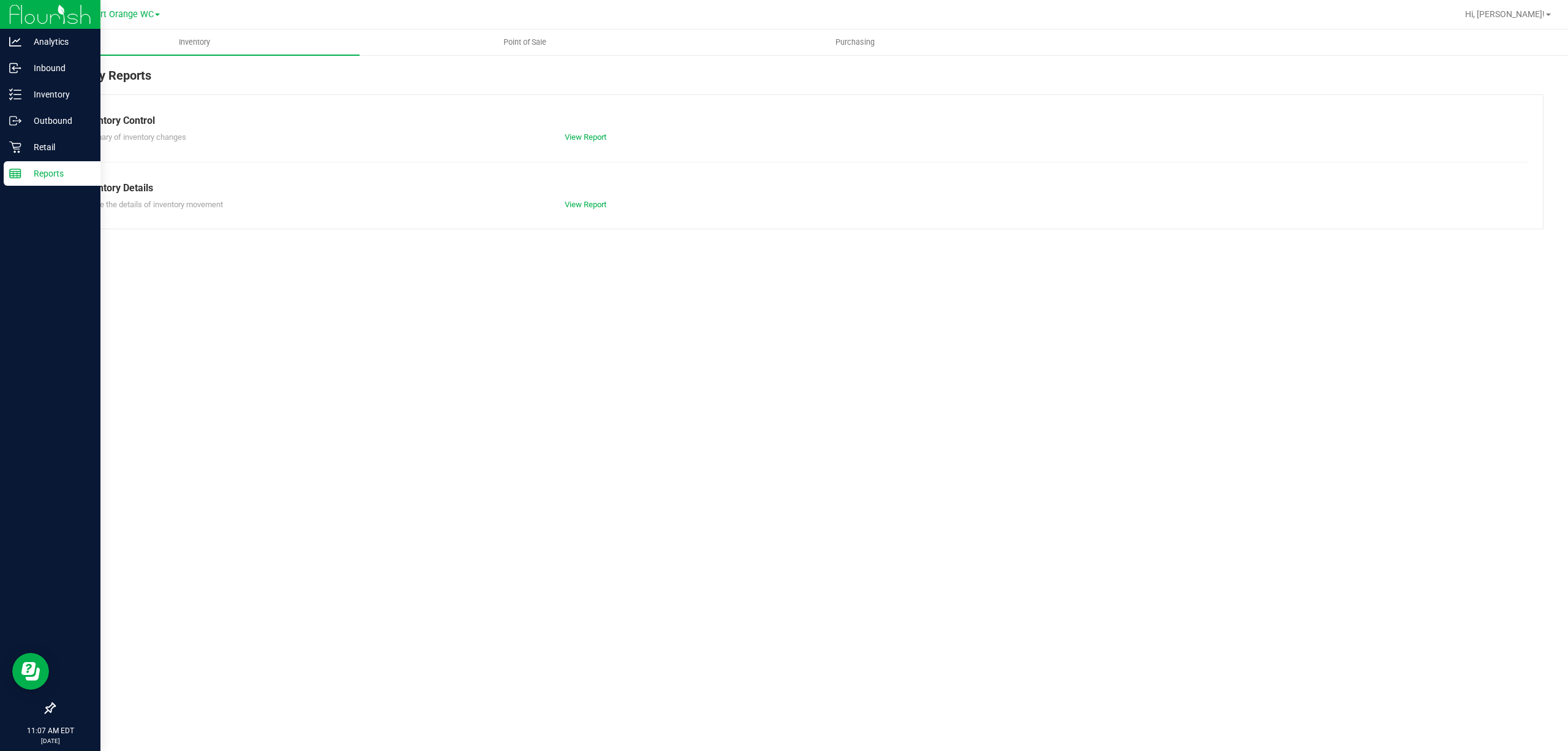
click at [314, 353] on div "Inventory Point of Sale Purchasing Inventory Reports Inventory Control Summary …" at bounding box center [798, 390] width 1539 height 722
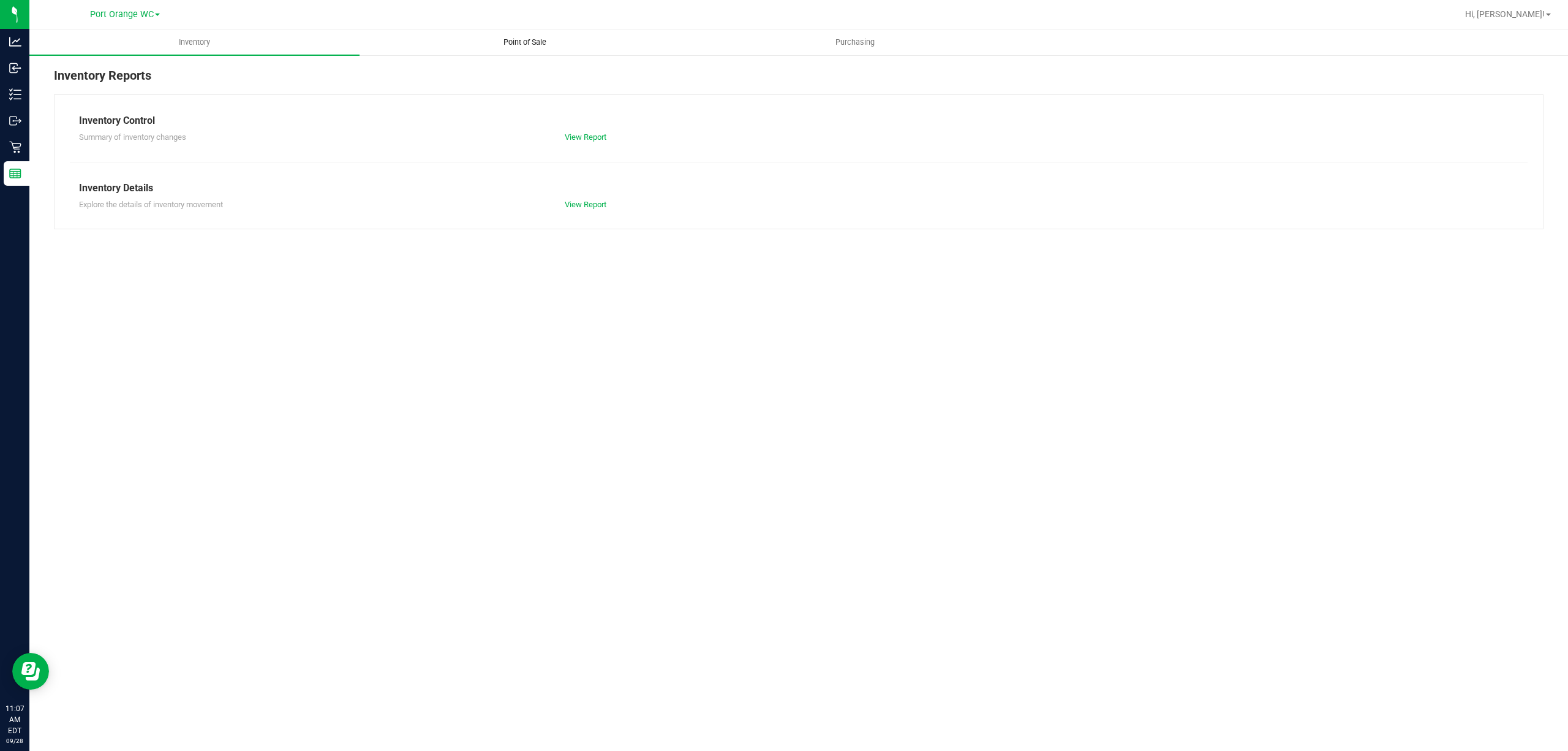
click at [552, 42] on span "Point of Sale" at bounding box center [525, 42] width 76 height 11
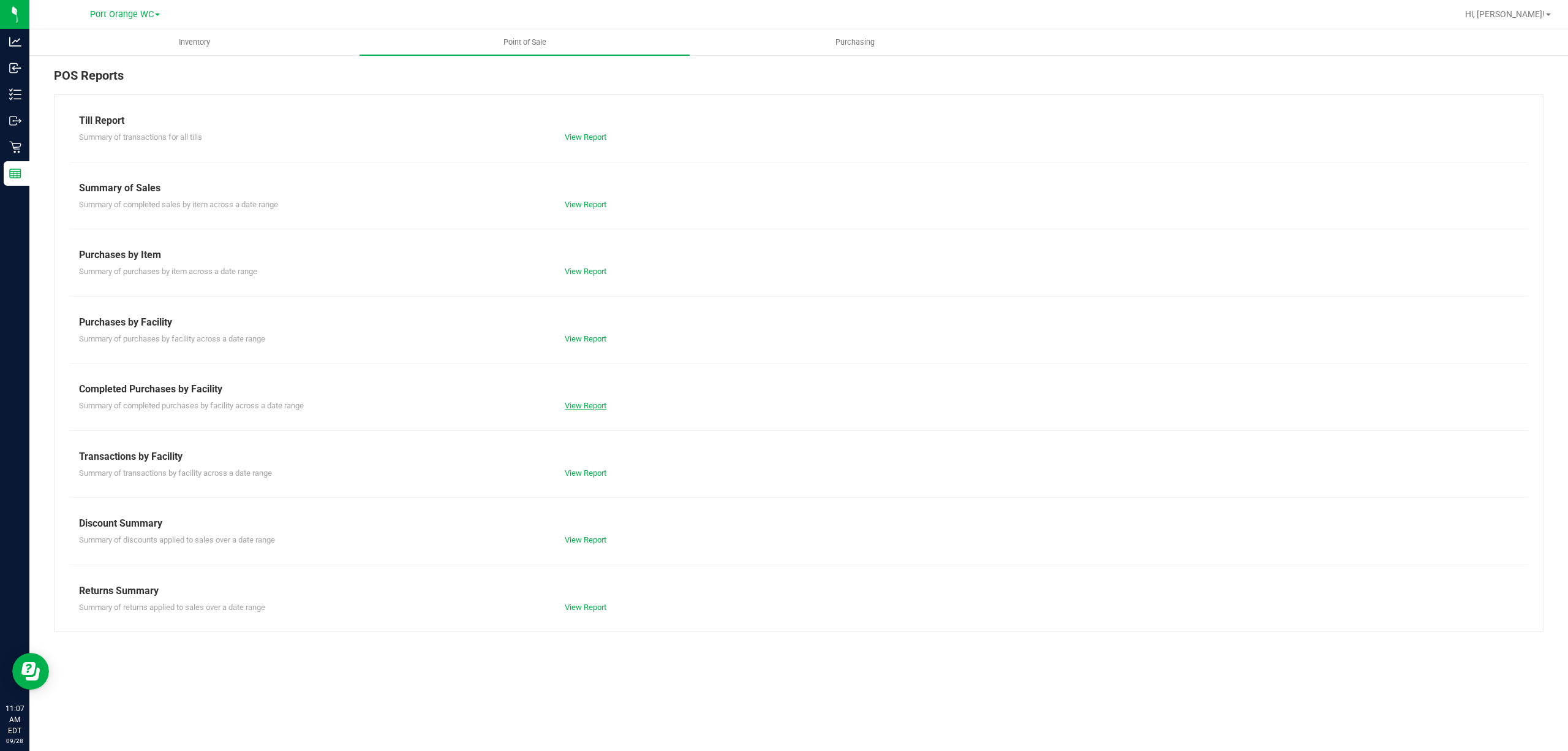
click at [589, 405] on link "View Report" at bounding box center [586, 405] width 42 height 9
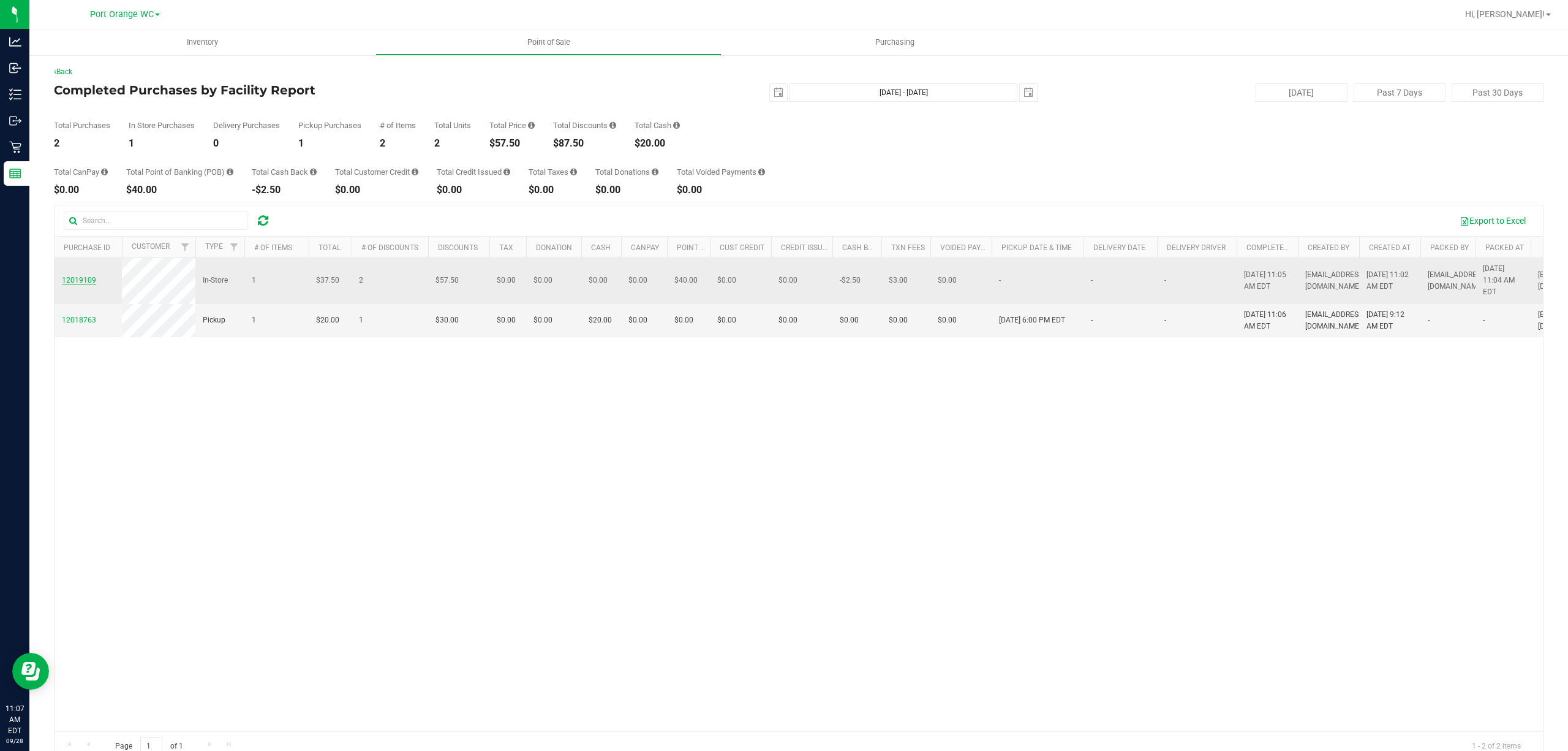
click at [81, 282] on span "12019109" at bounding box center [79, 280] width 34 height 9
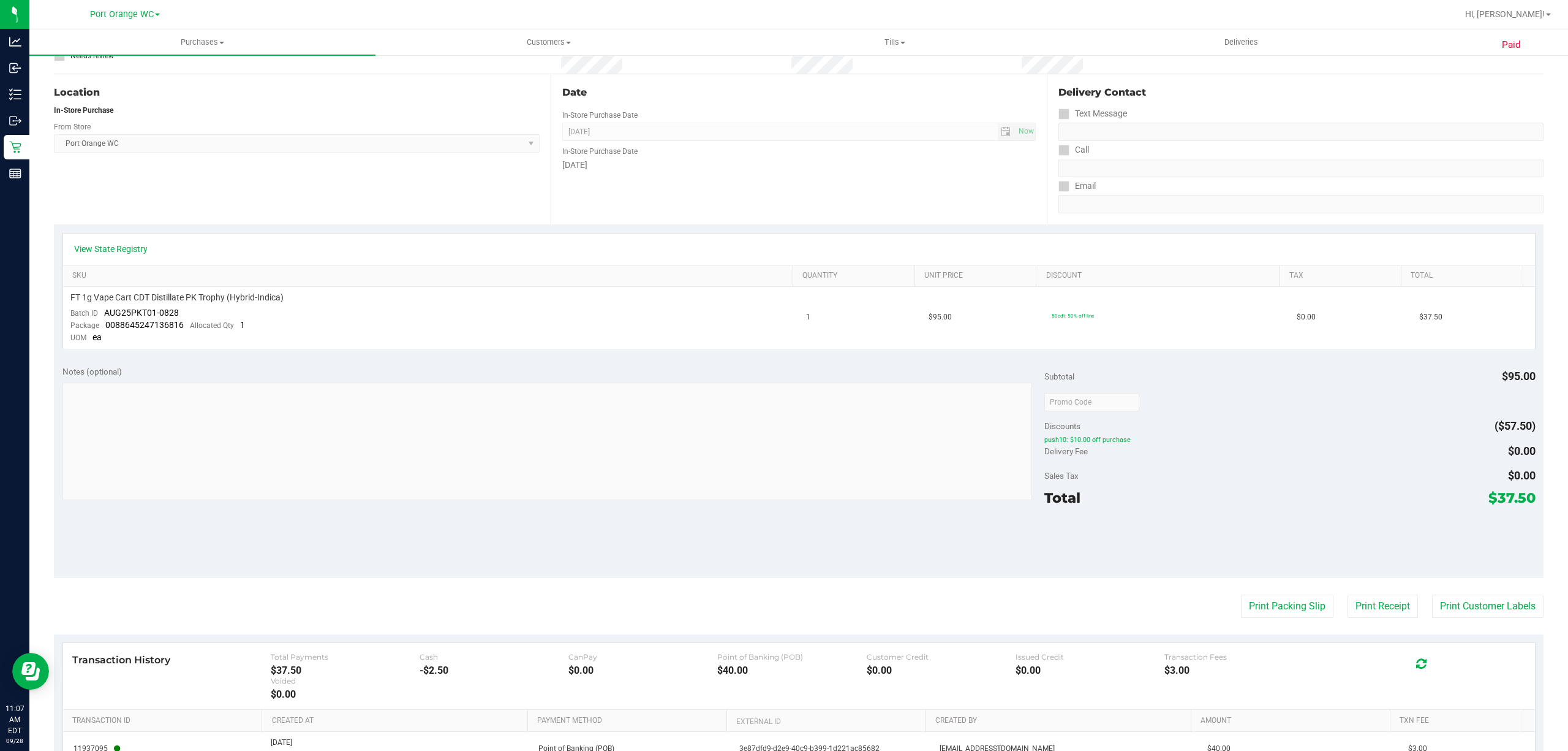
scroll to position [141, 0]
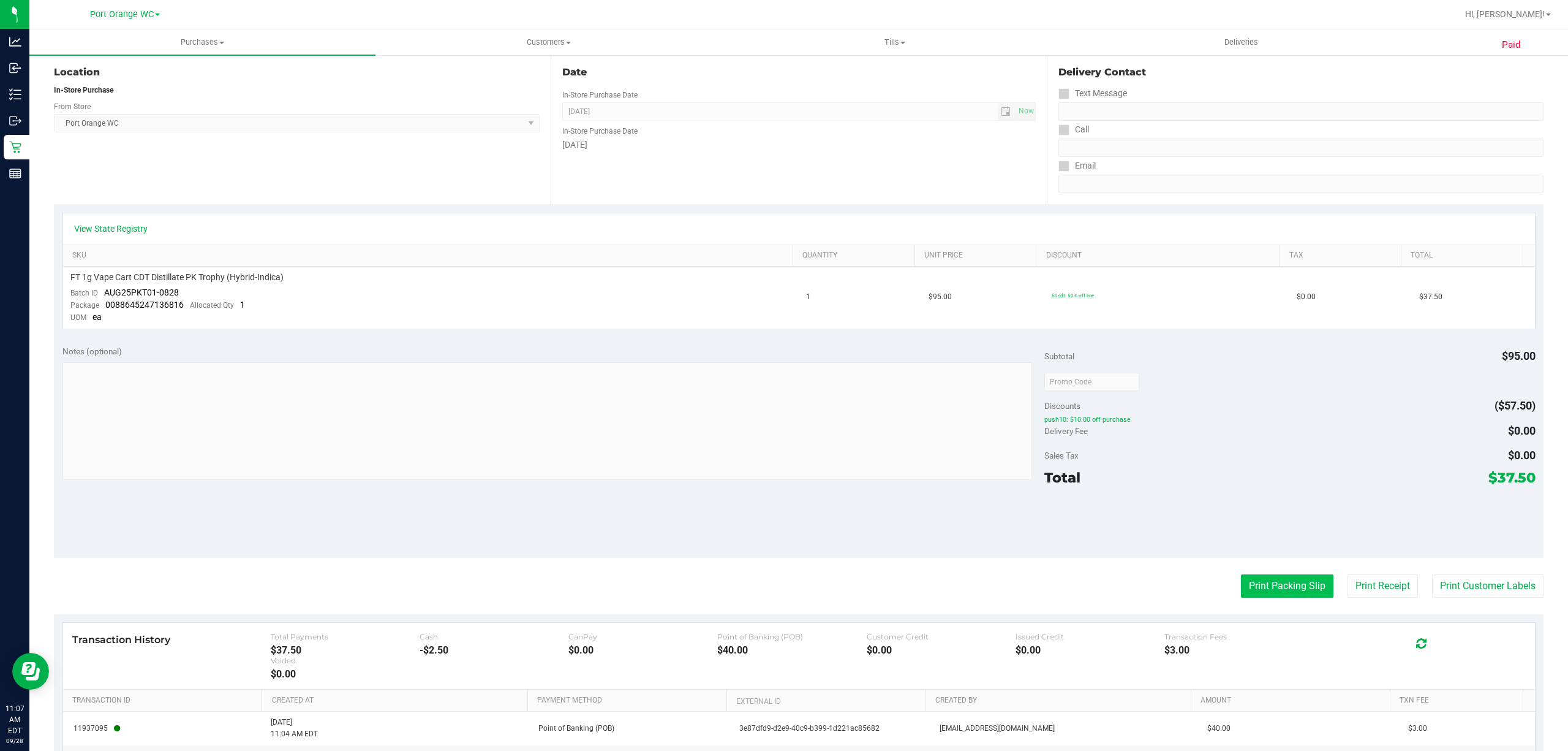
click at [1277, 585] on button "Print Packing Slip" at bounding box center [1287, 586] width 93 height 23
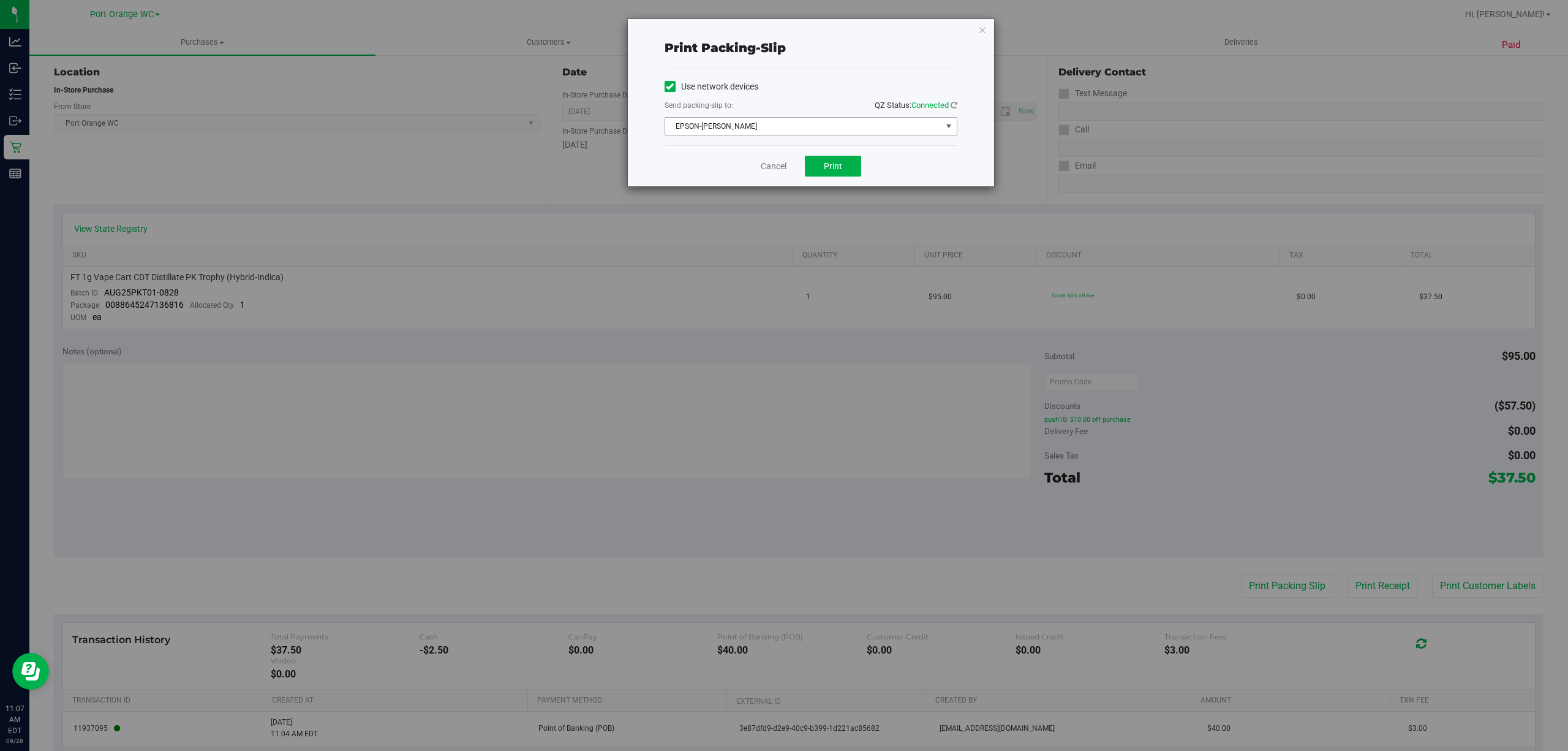
click at [951, 130] on span "select" at bounding box center [949, 126] width 10 height 10
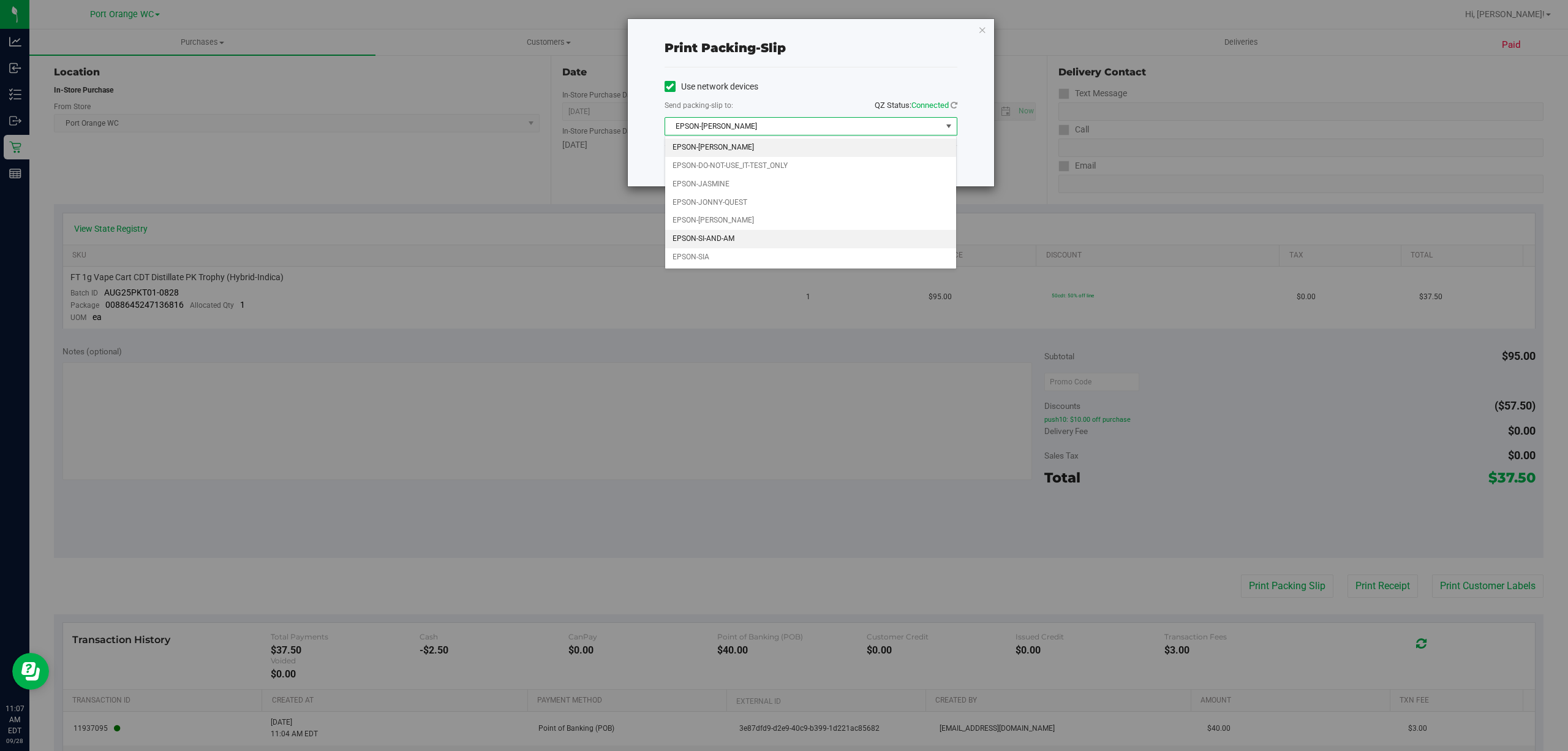
click at [729, 244] on li "EPSON-SI-AND-AM" at bounding box center [811, 239] width 291 height 18
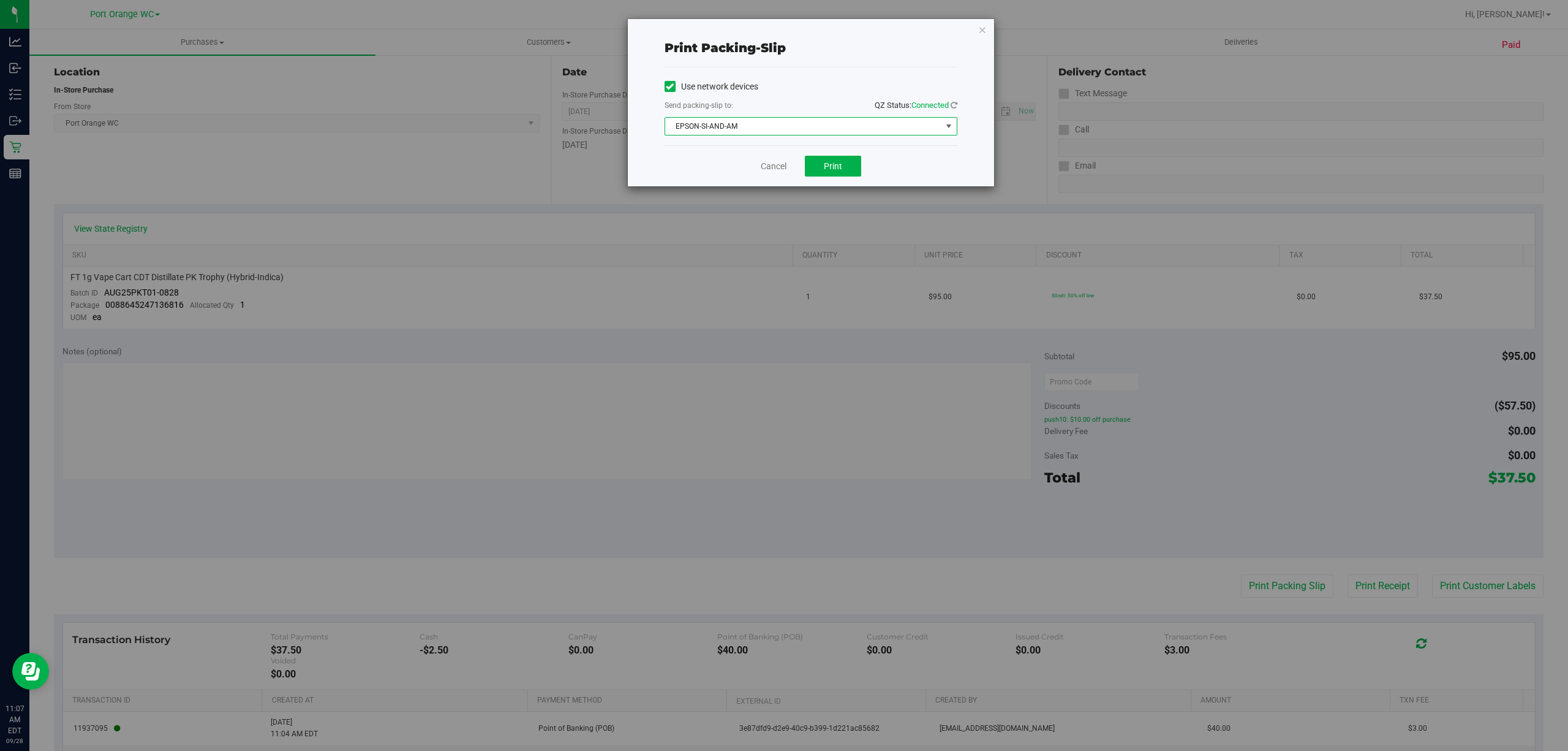
click at [948, 128] on span "select" at bounding box center [949, 126] width 10 height 10
click at [966, 65] on div "Print packing-slip Use network devices Send packing-slip to: QZ Status: Connect…" at bounding box center [811, 102] width 366 height 167
click at [852, 170] on button "Print" at bounding box center [833, 166] width 56 height 21
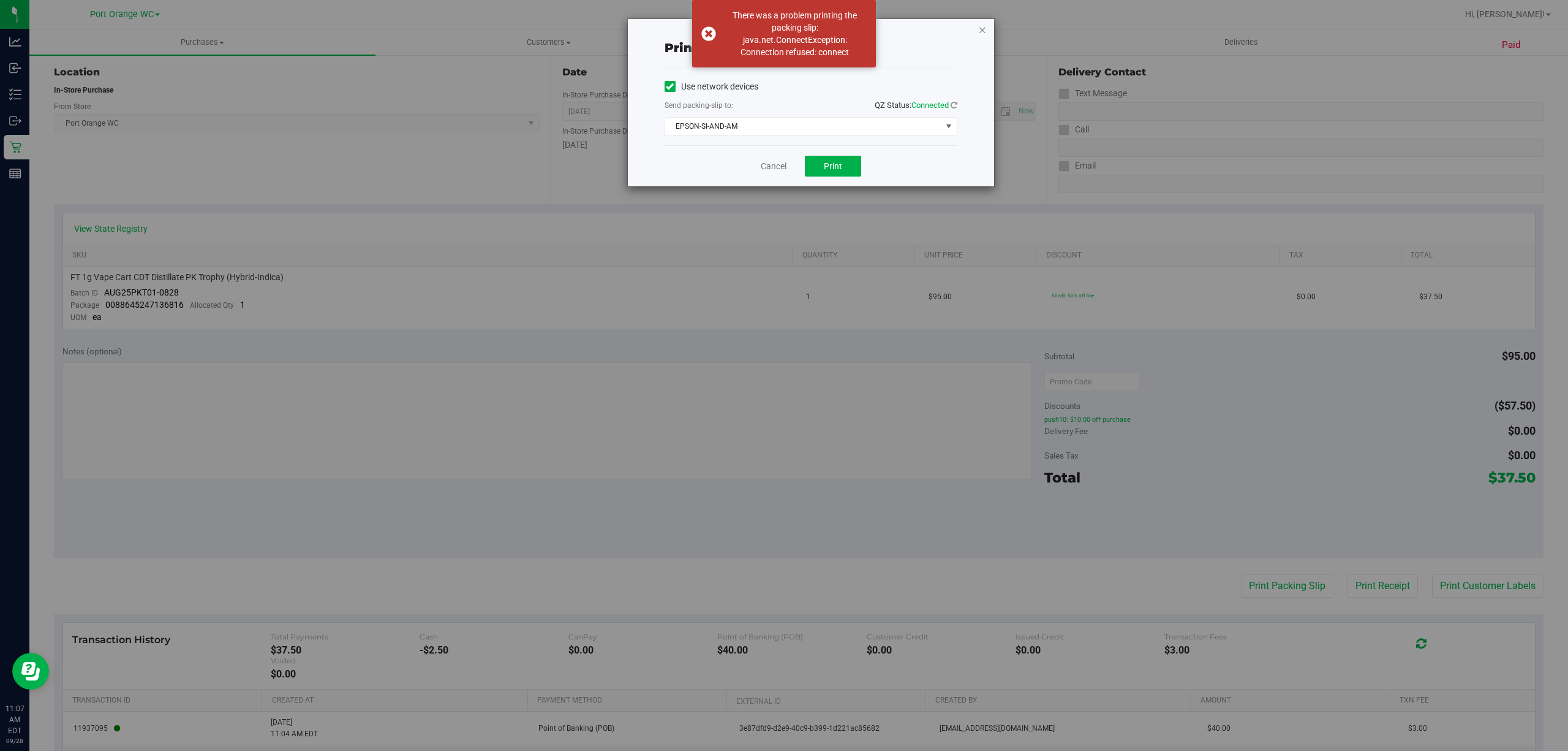
click at [981, 28] on icon "button" at bounding box center [982, 29] width 9 height 15
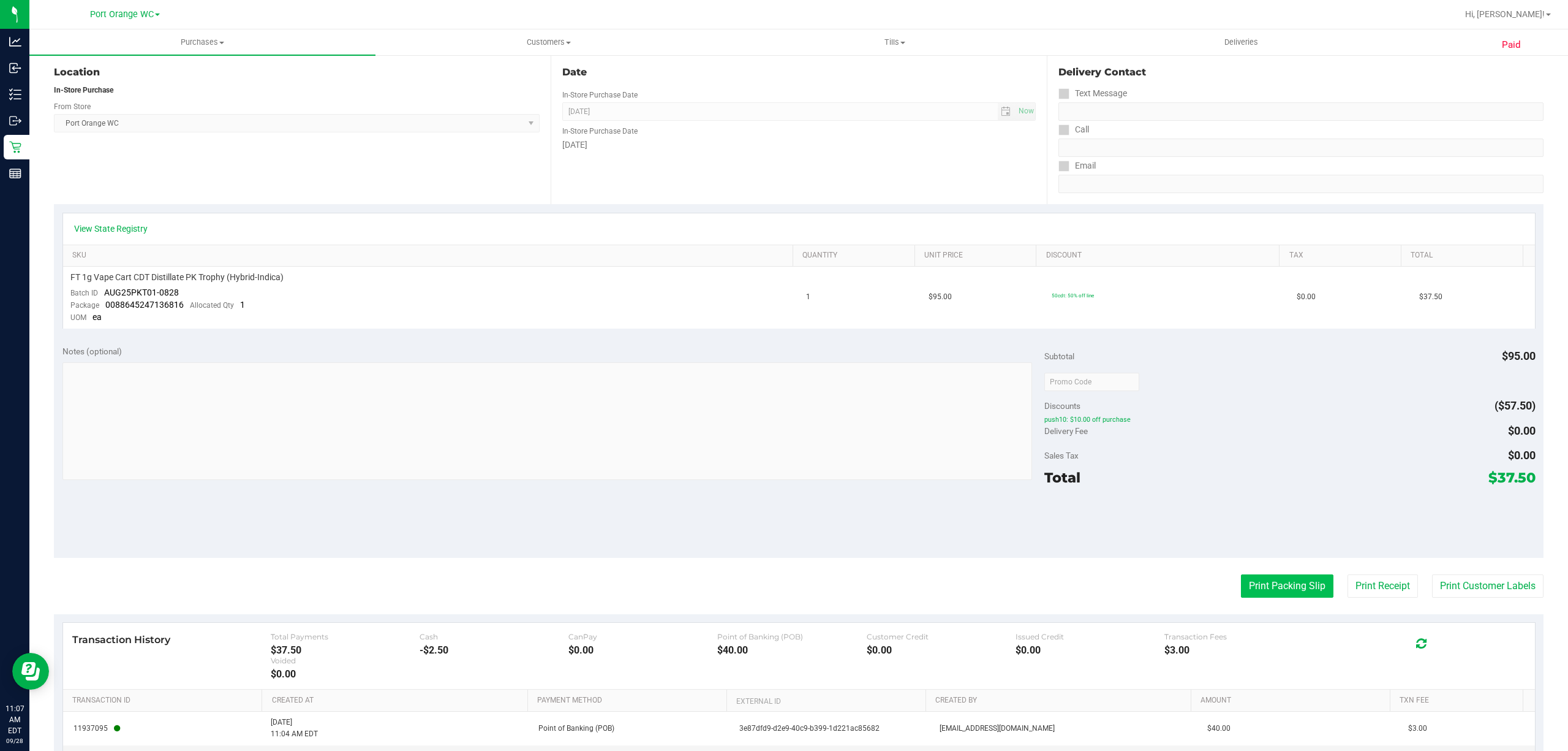
click at [1290, 584] on button "Print Packing Slip" at bounding box center [1287, 586] width 93 height 23
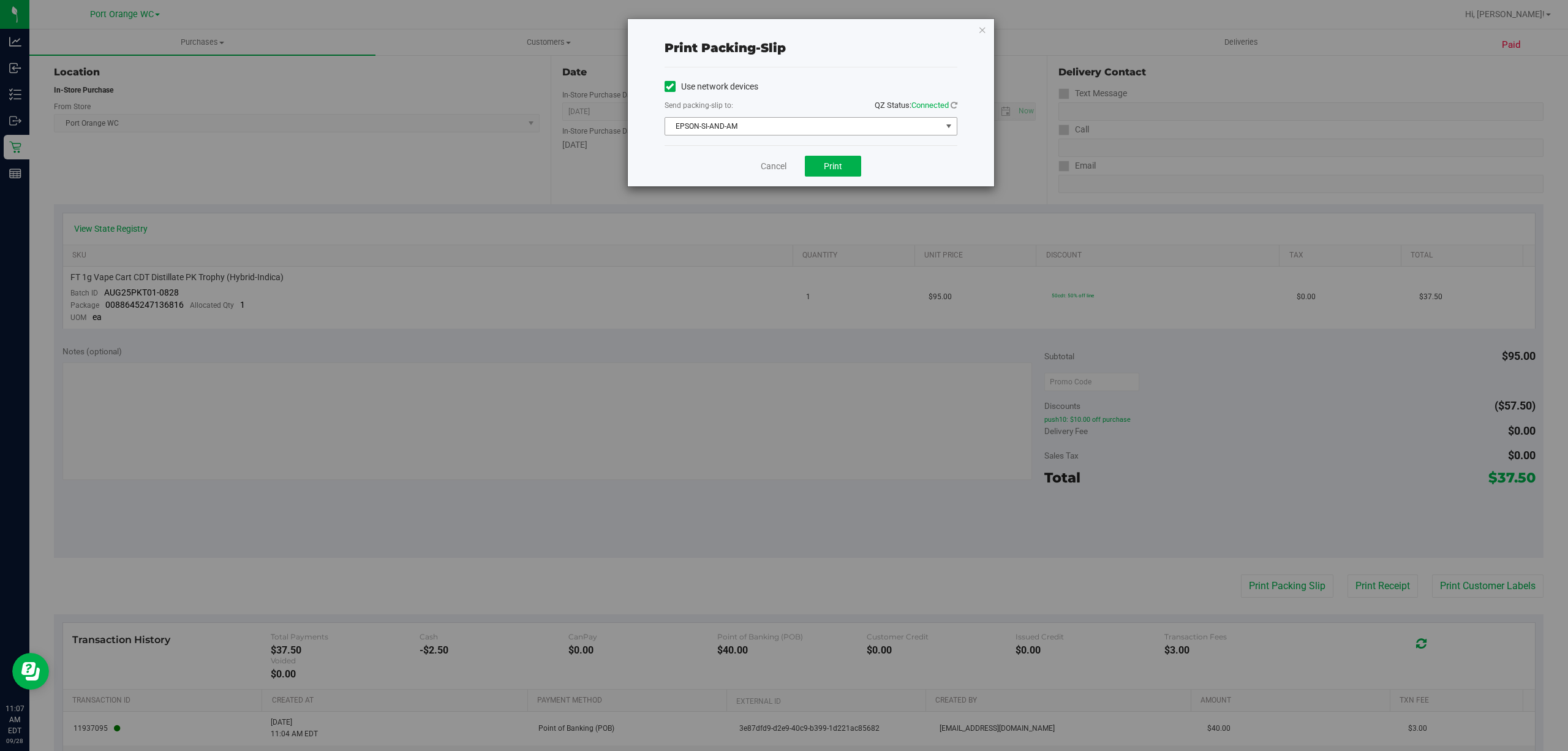
click at [948, 126] on span "select" at bounding box center [949, 126] width 10 height 10
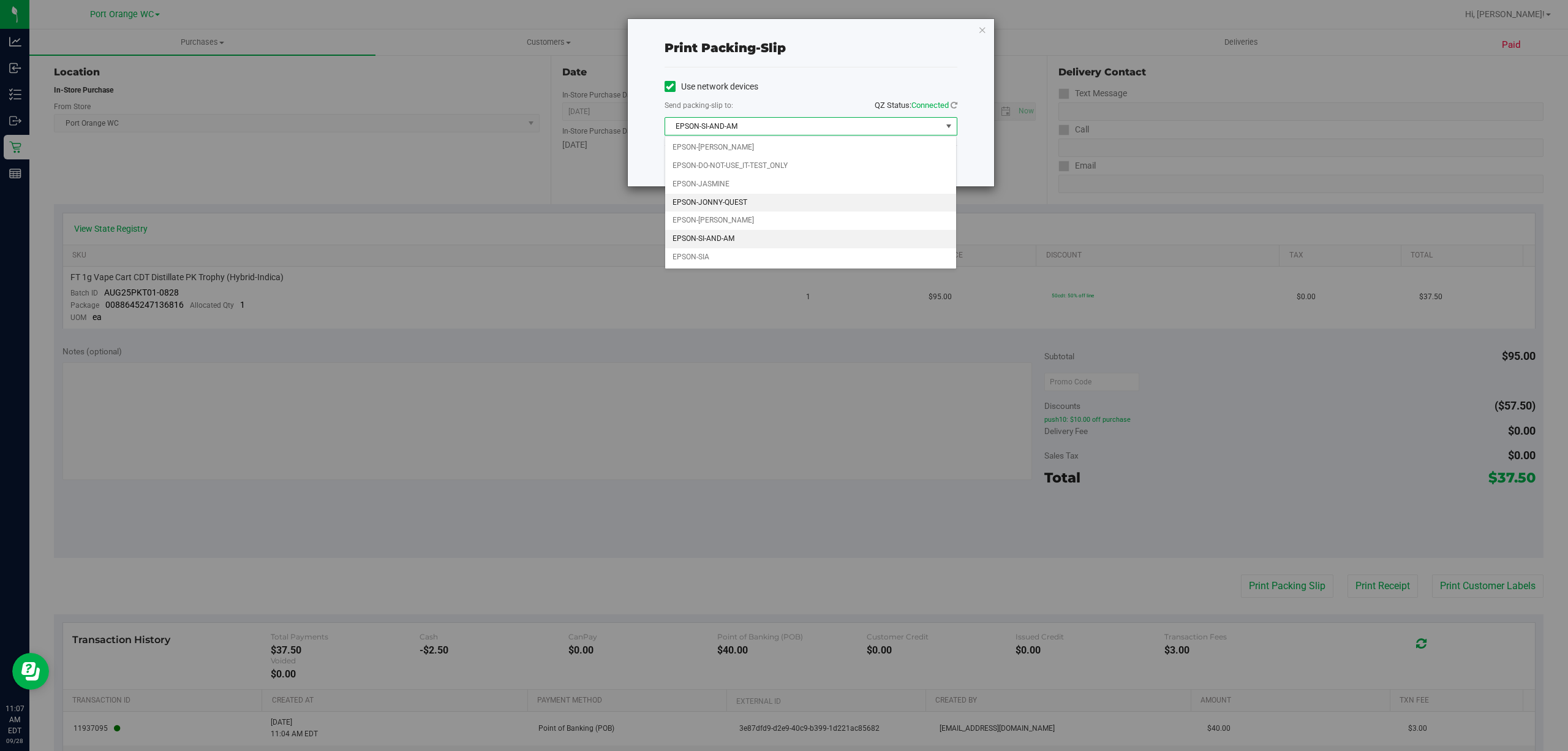
click at [801, 206] on li "EPSON-JONNY-QUEST" at bounding box center [811, 203] width 291 height 18
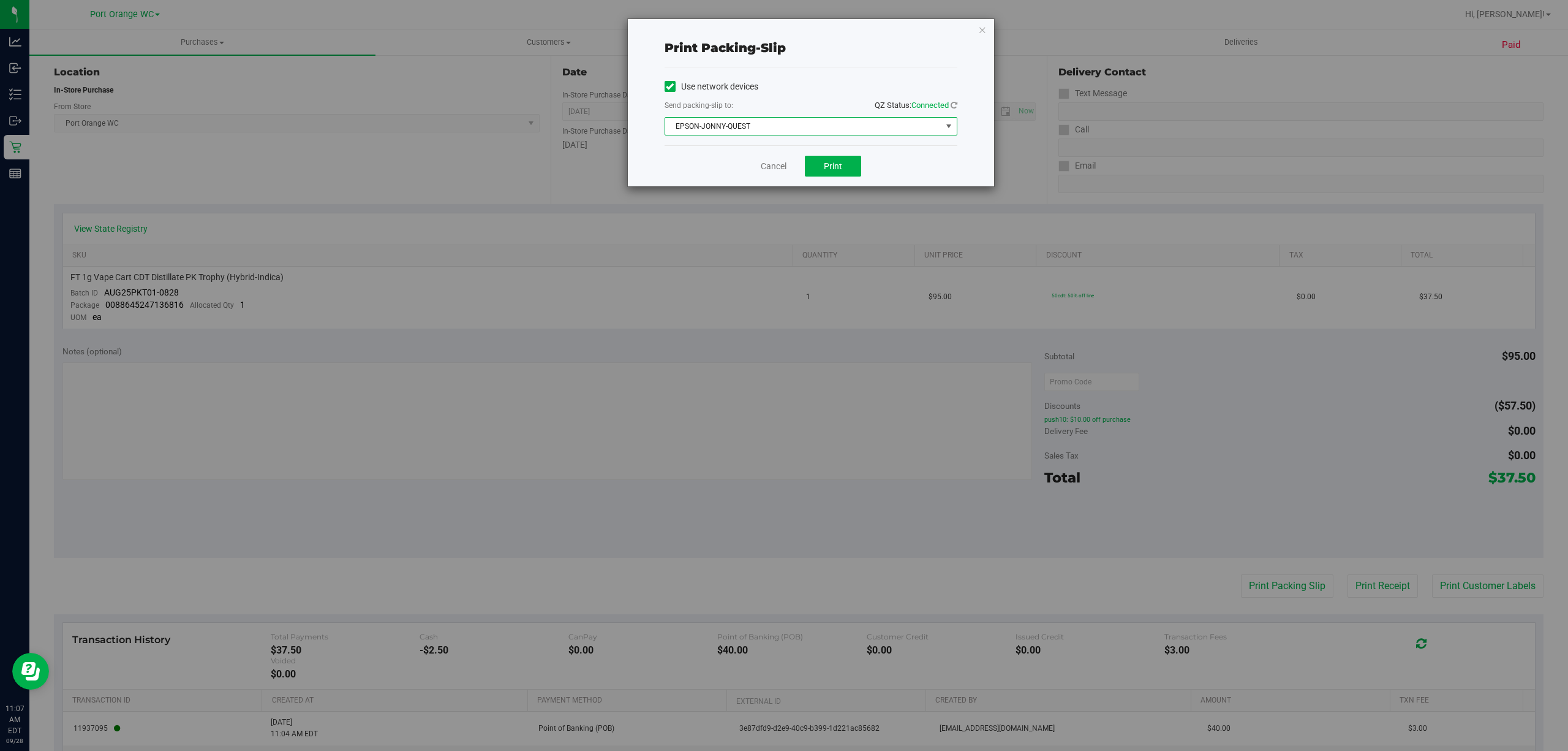
click at [701, 268] on div "Print packing-slip Use network devices Send packing-slip to: QZ Status: Connect…" at bounding box center [789, 375] width 1577 height 751
click at [946, 124] on span "select" at bounding box center [949, 126] width 10 height 10
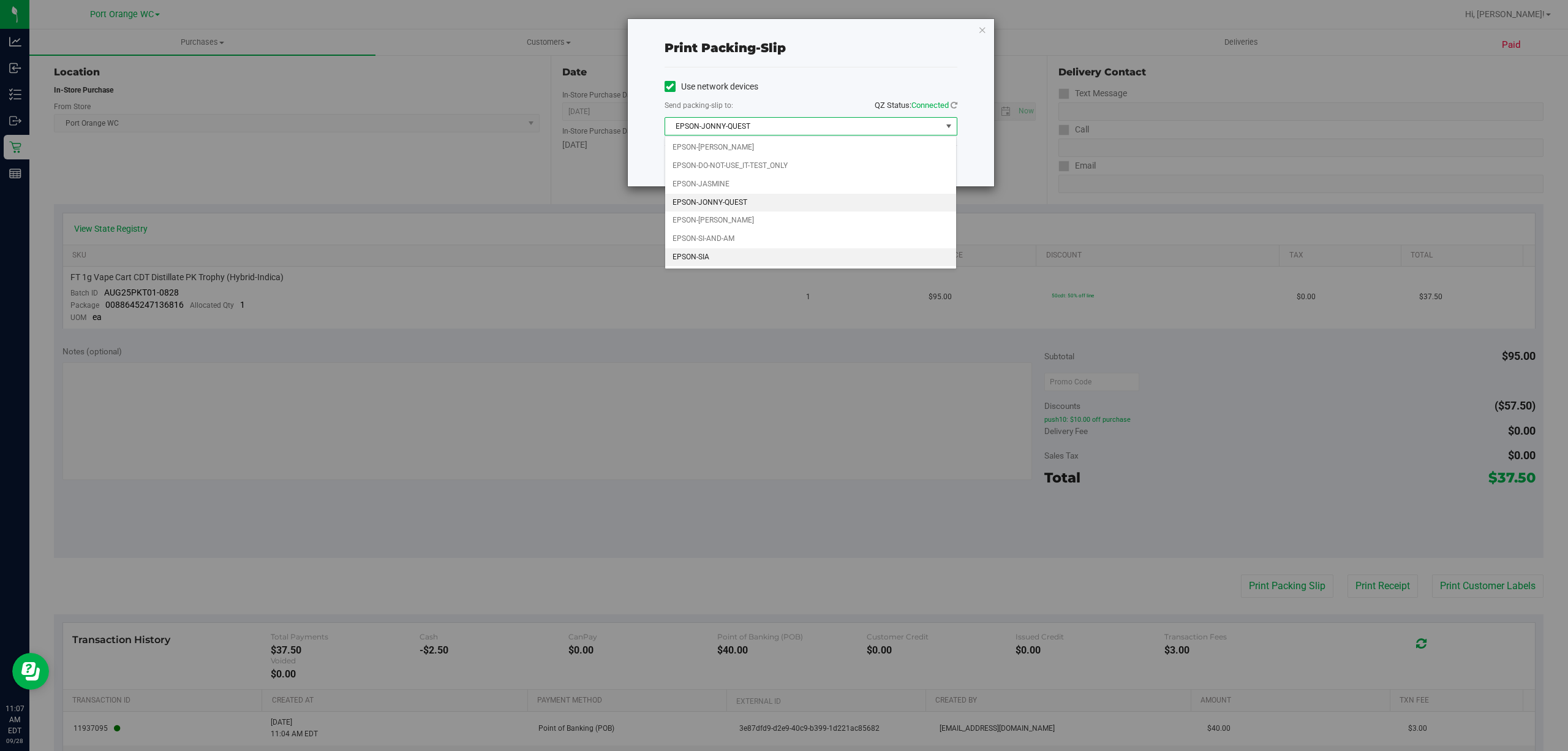
click at [705, 266] on li "EPSON-SIA" at bounding box center [811, 257] width 291 height 18
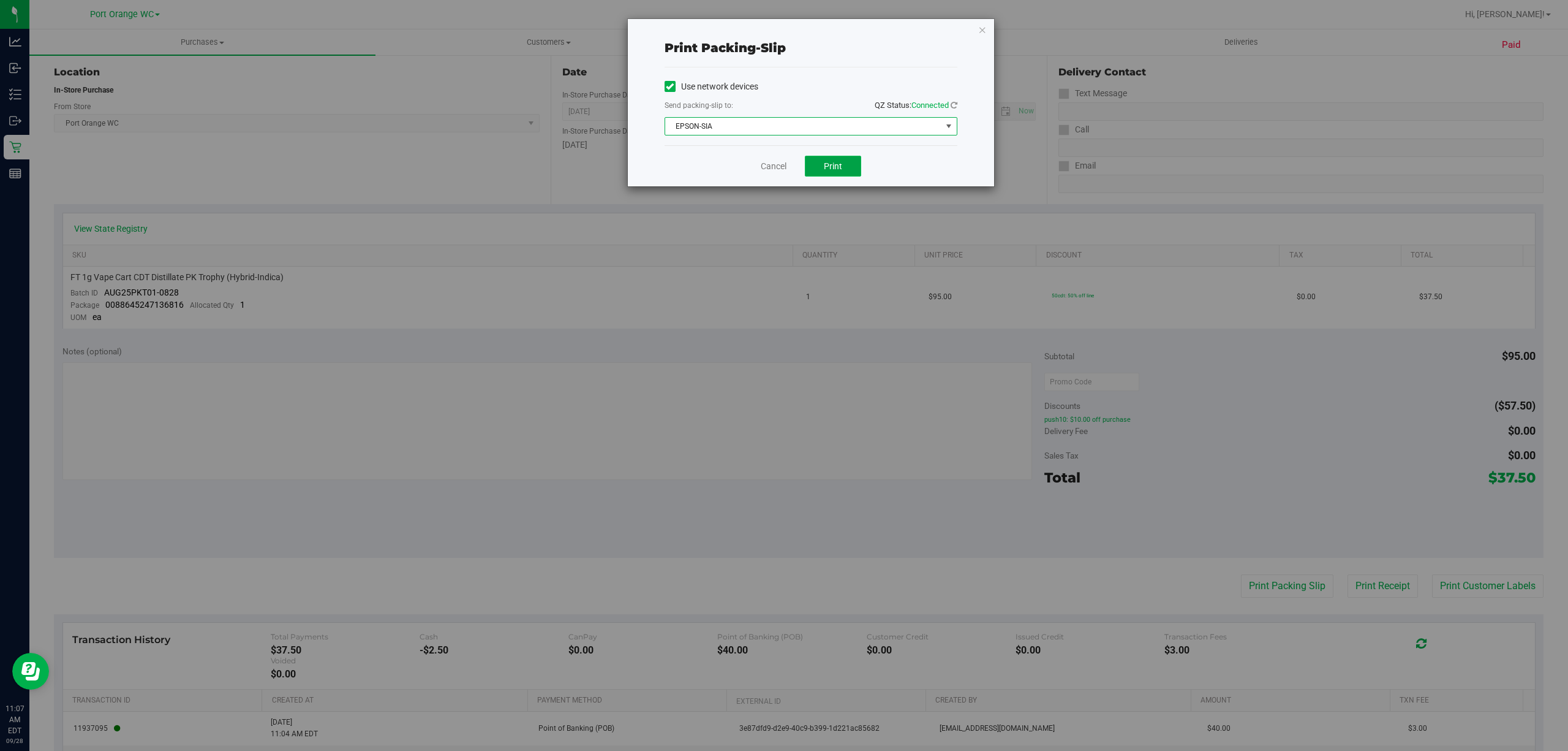
click at [854, 167] on button "Print" at bounding box center [833, 166] width 56 height 21
click at [934, 533] on div "Print packing-slip Use network devices Send packing-slip to: QZ Status: Connect…" at bounding box center [789, 375] width 1577 height 751
click at [963, 30] on div "Print packing-slip Use network devices Send packing-slip to: QZ Status: Connect…" at bounding box center [811, 102] width 366 height 167
click at [979, 30] on icon "button" at bounding box center [982, 29] width 9 height 15
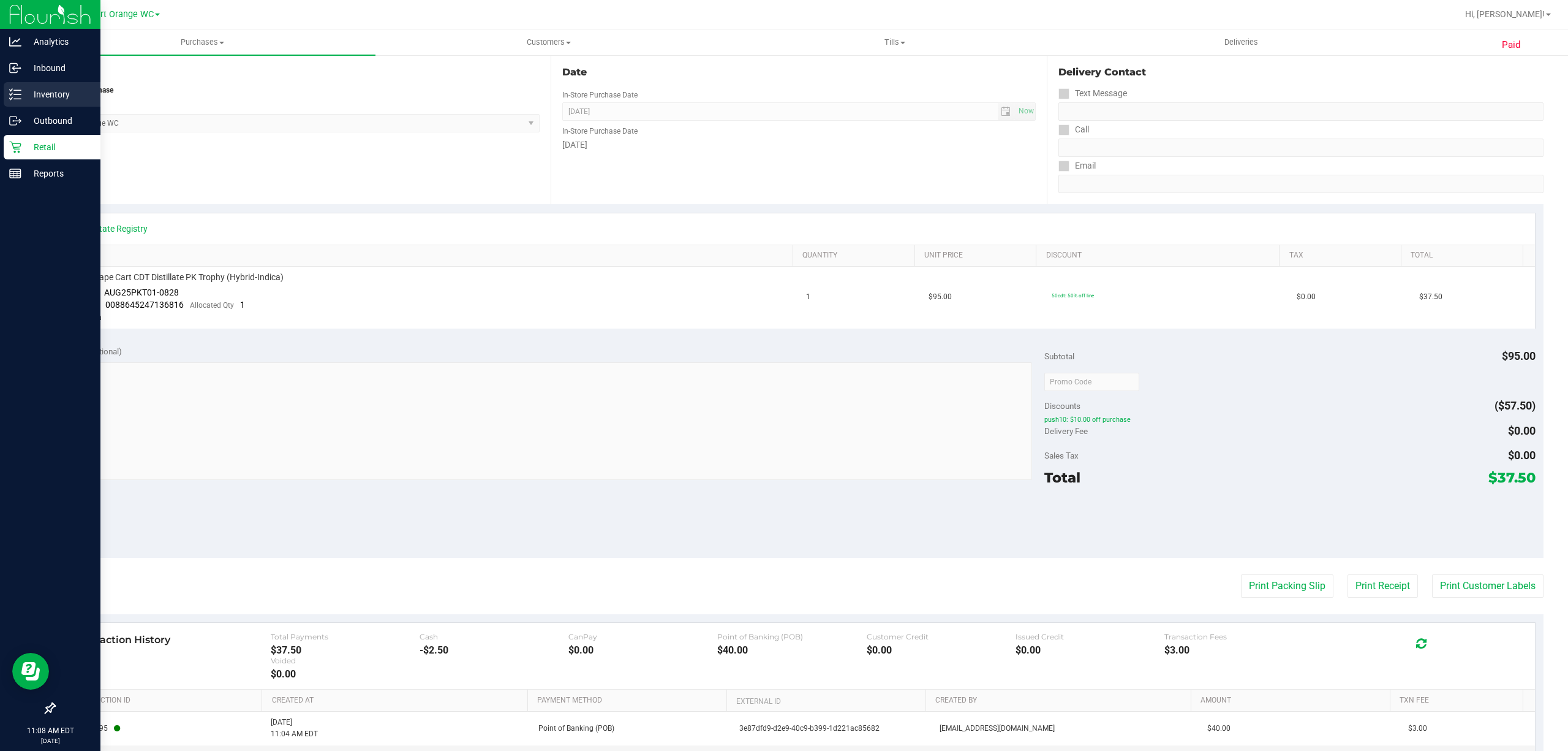
click at [18, 94] on line at bounding box center [17, 94] width 7 height 0
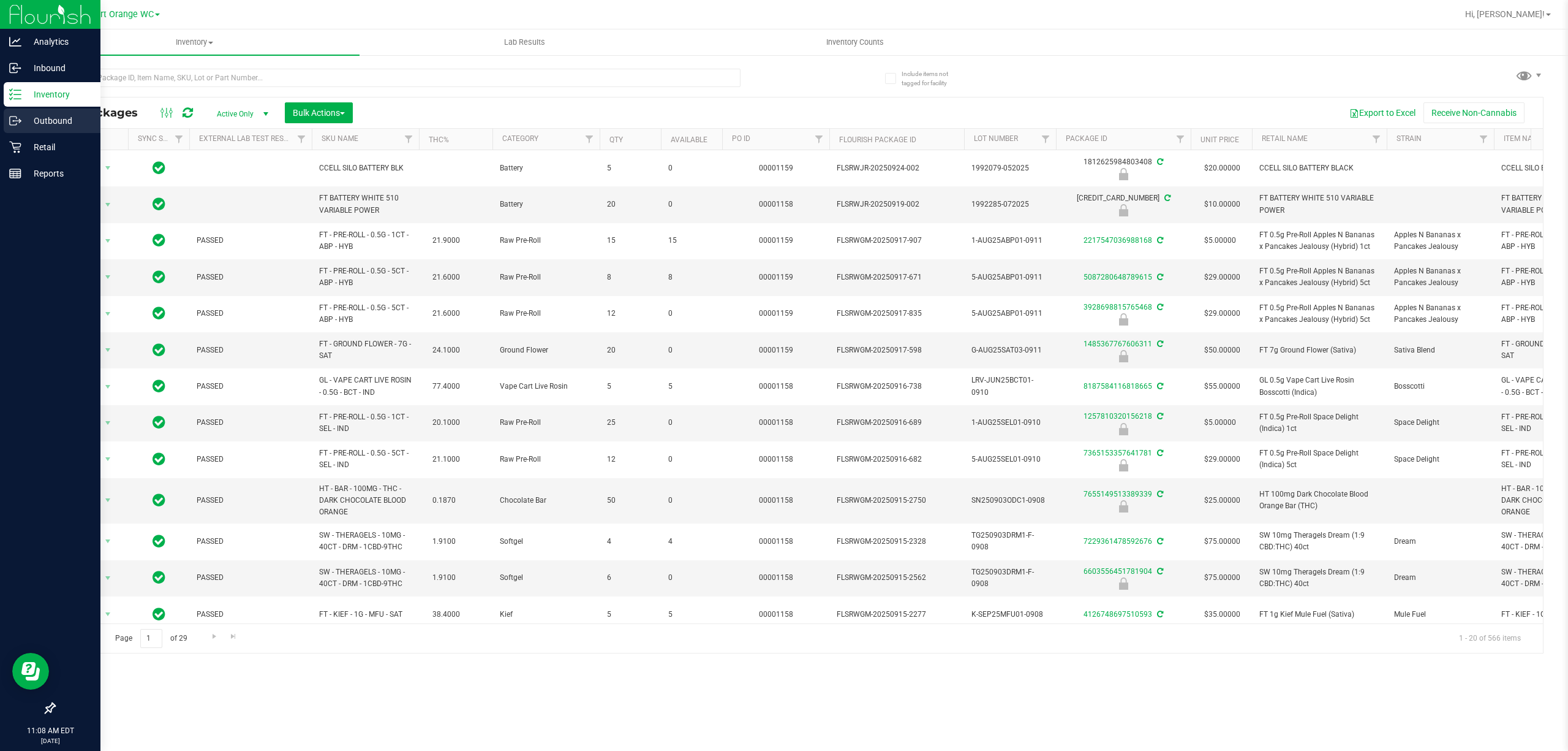
click at [55, 119] on p "Outbound" at bounding box center [58, 121] width 74 height 15
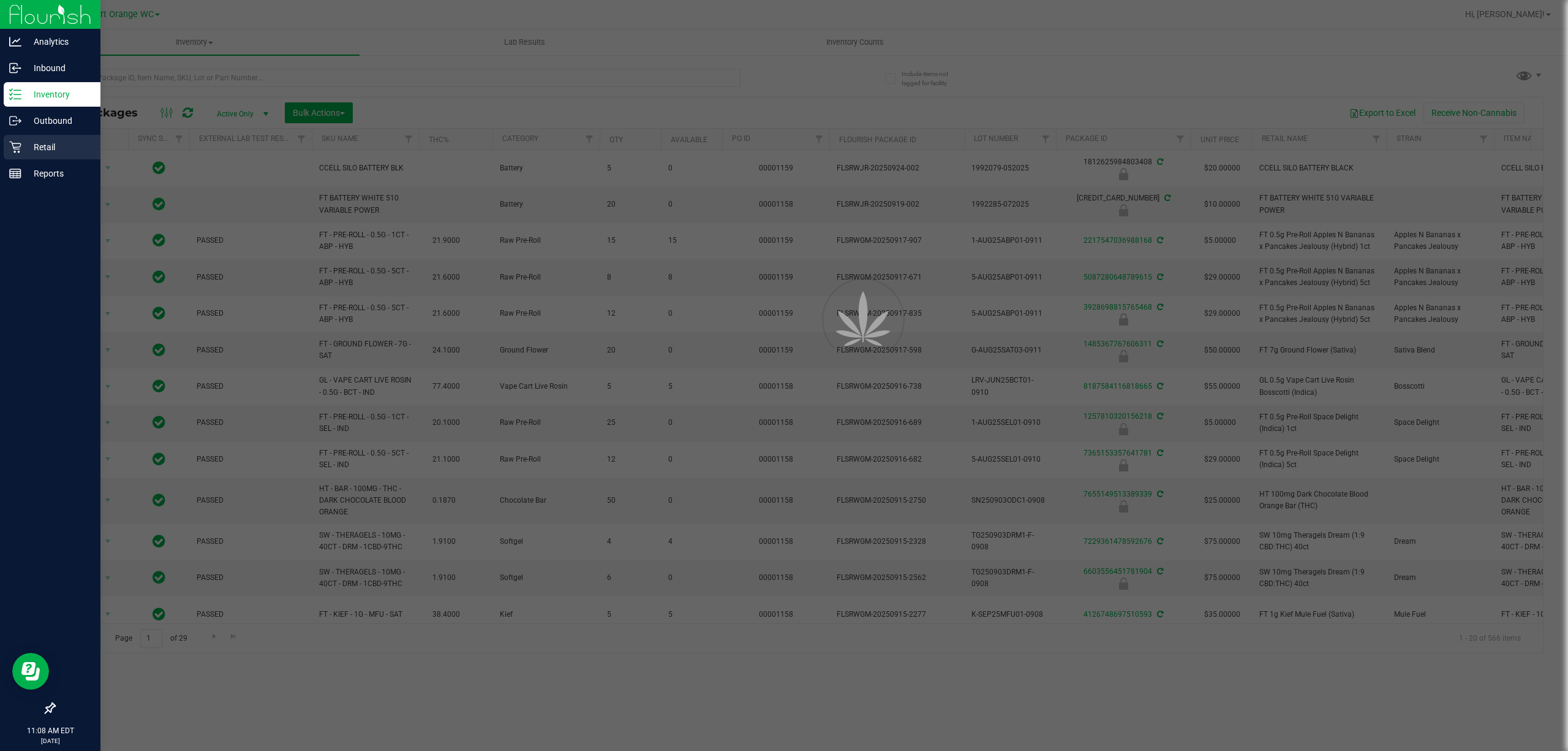
click at [47, 147] on p "Retail" at bounding box center [58, 147] width 74 height 15
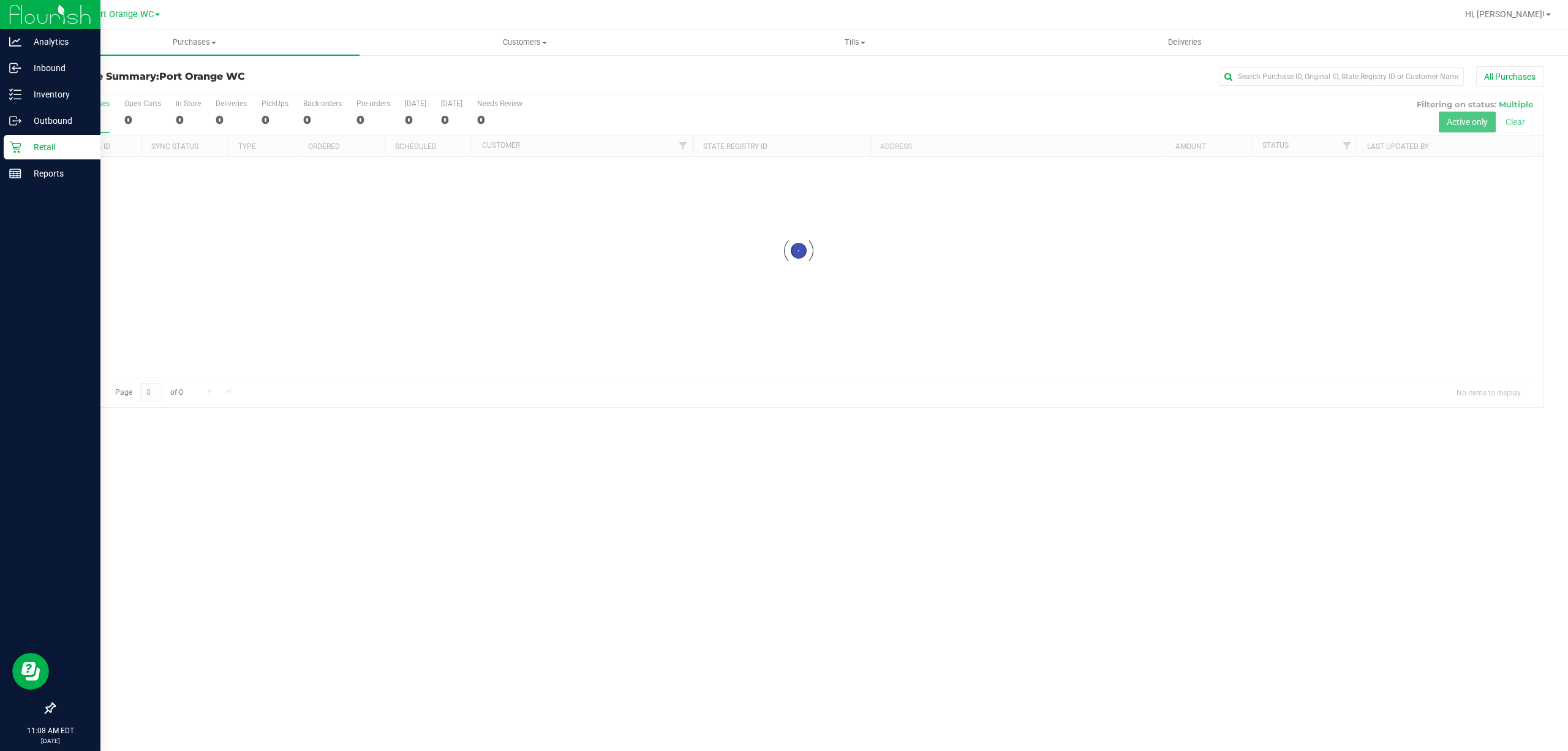
click at [55, 141] on p "Retail" at bounding box center [58, 147] width 74 height 15
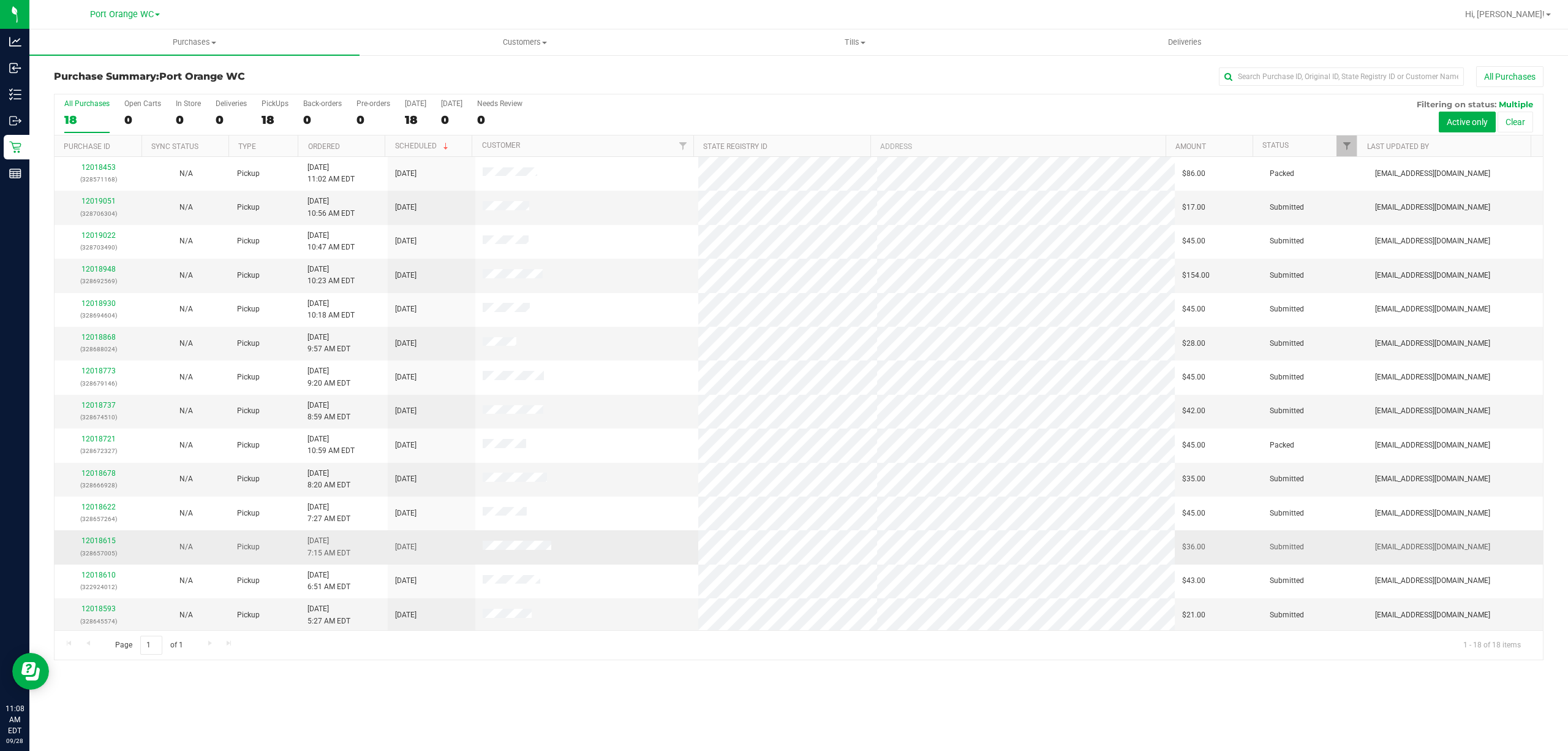
click at [602, 545] on td at bounding box center [587, 547] width 224 height 34
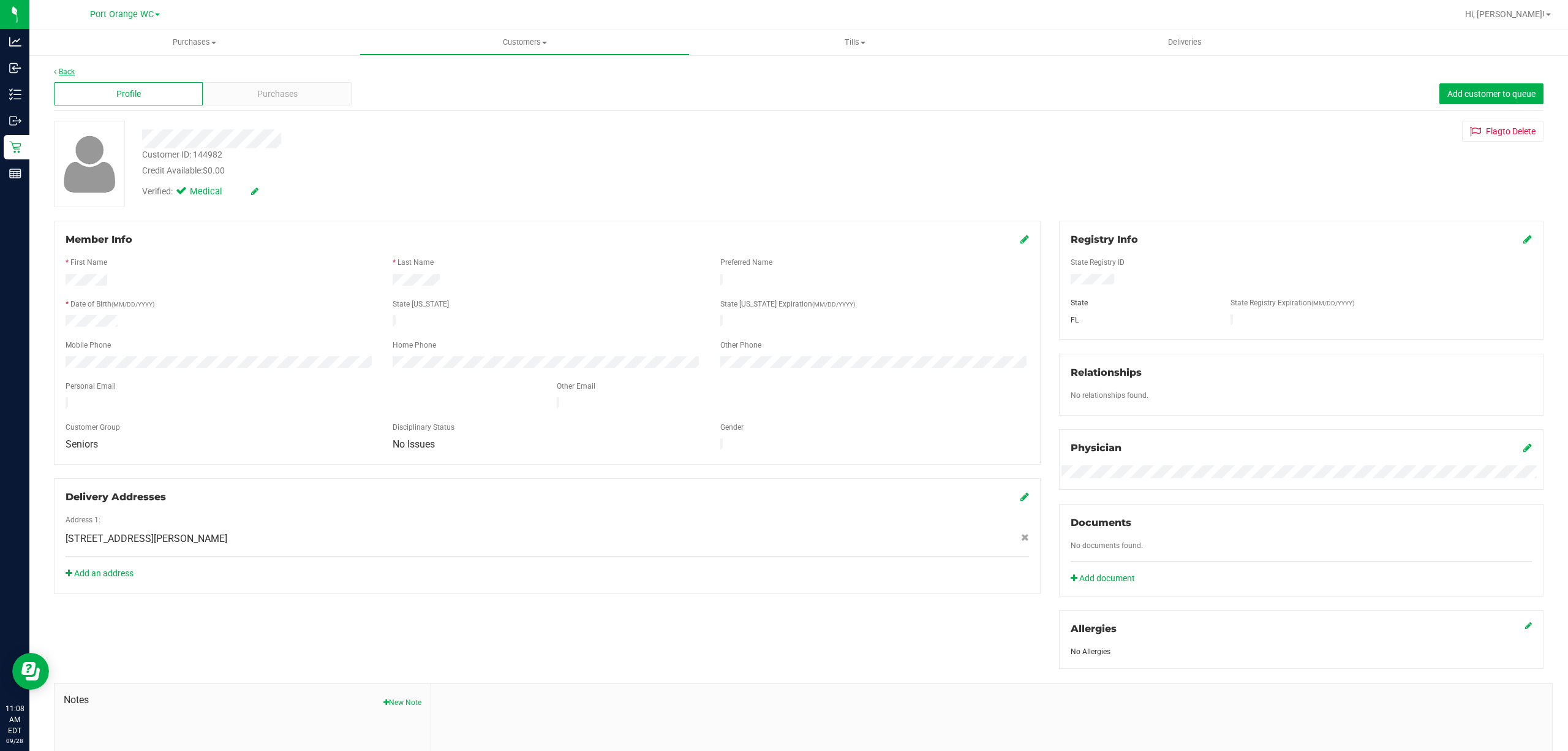
click at [67, 67] on link "Back" at bounding box center [64, 72] width 21 height 9
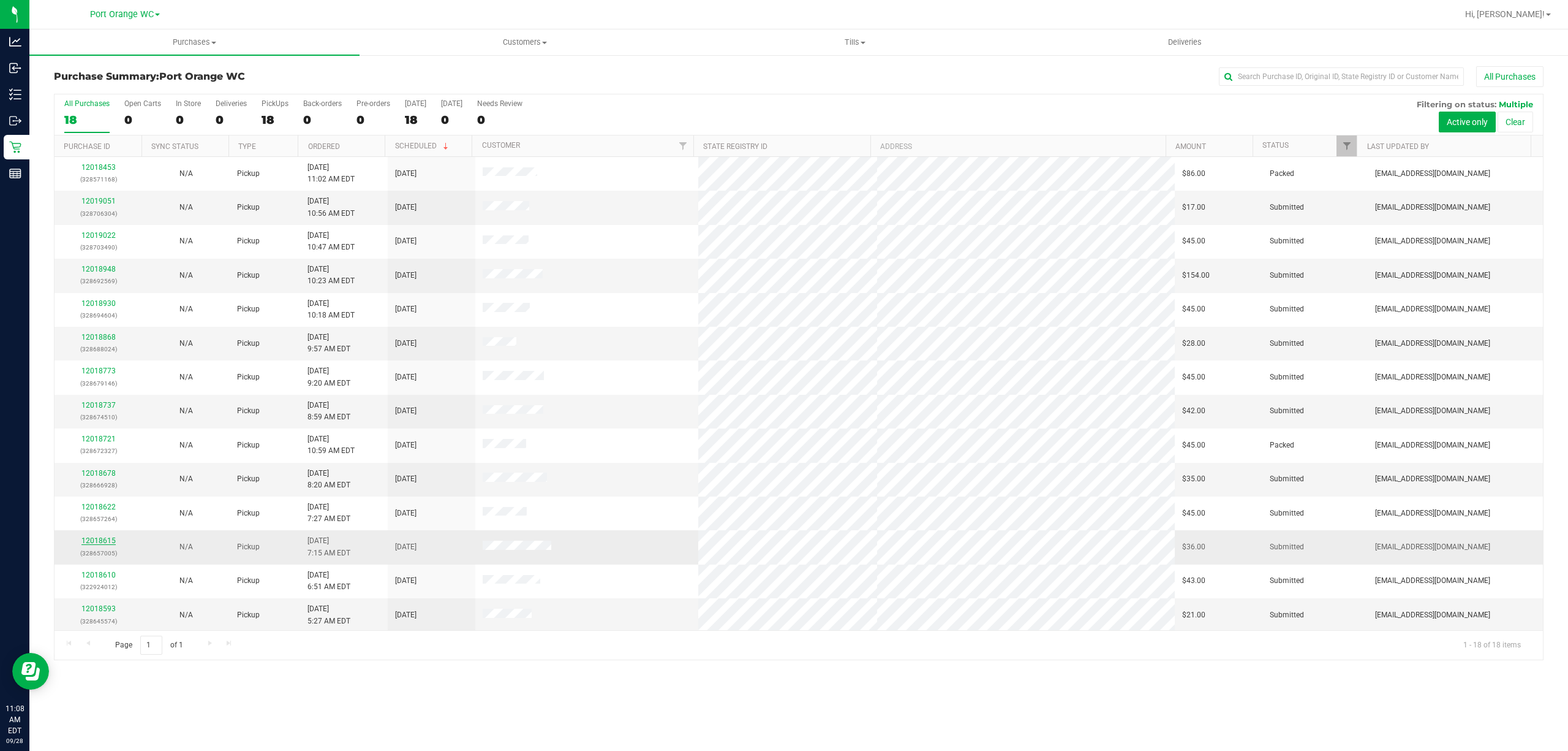
click at [104, 544] on link "12018615" at bounding box center [99, 541] width 34 height 9
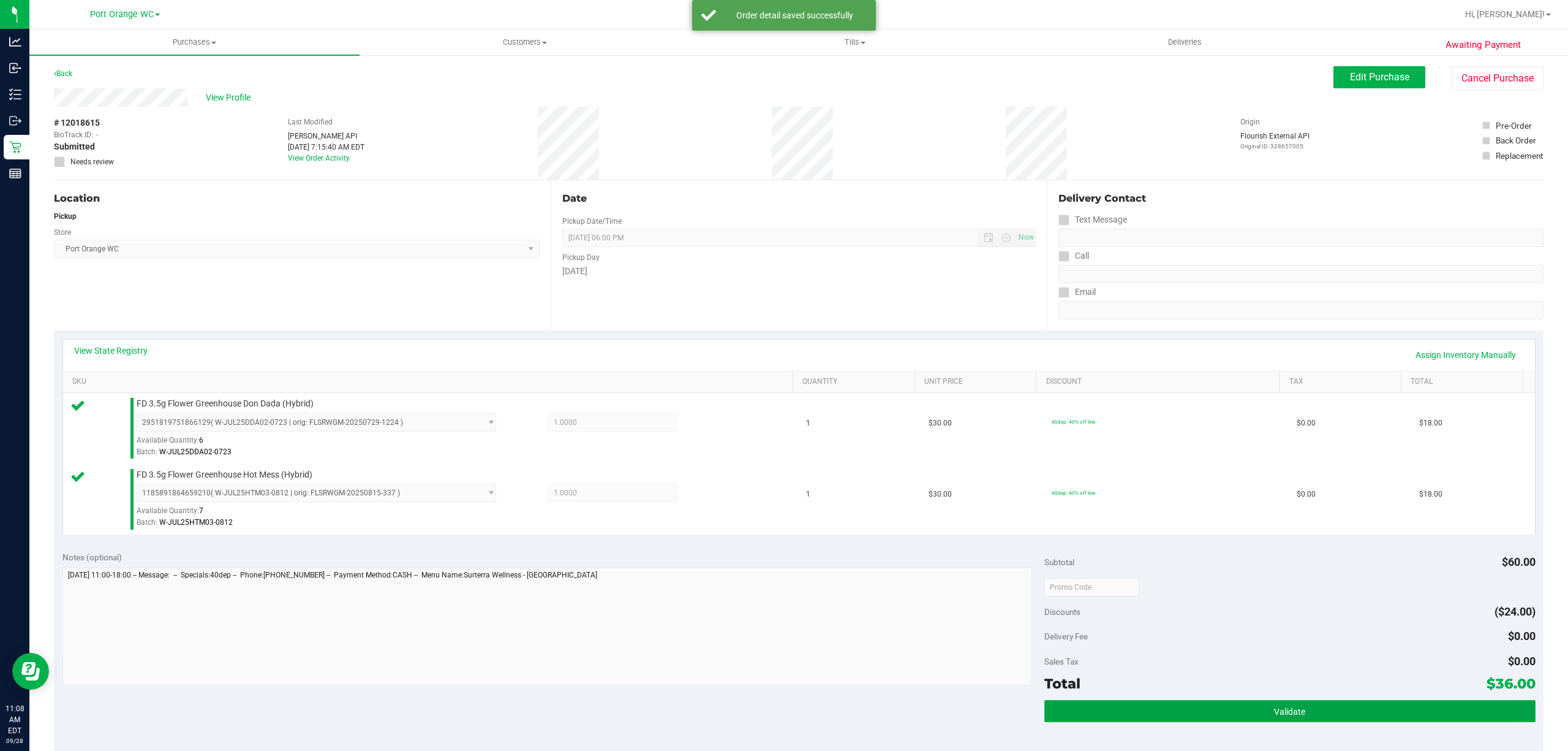
click at [1300, 719] on button "Validate" at bounding box center [1290, 711] width 491 height 22
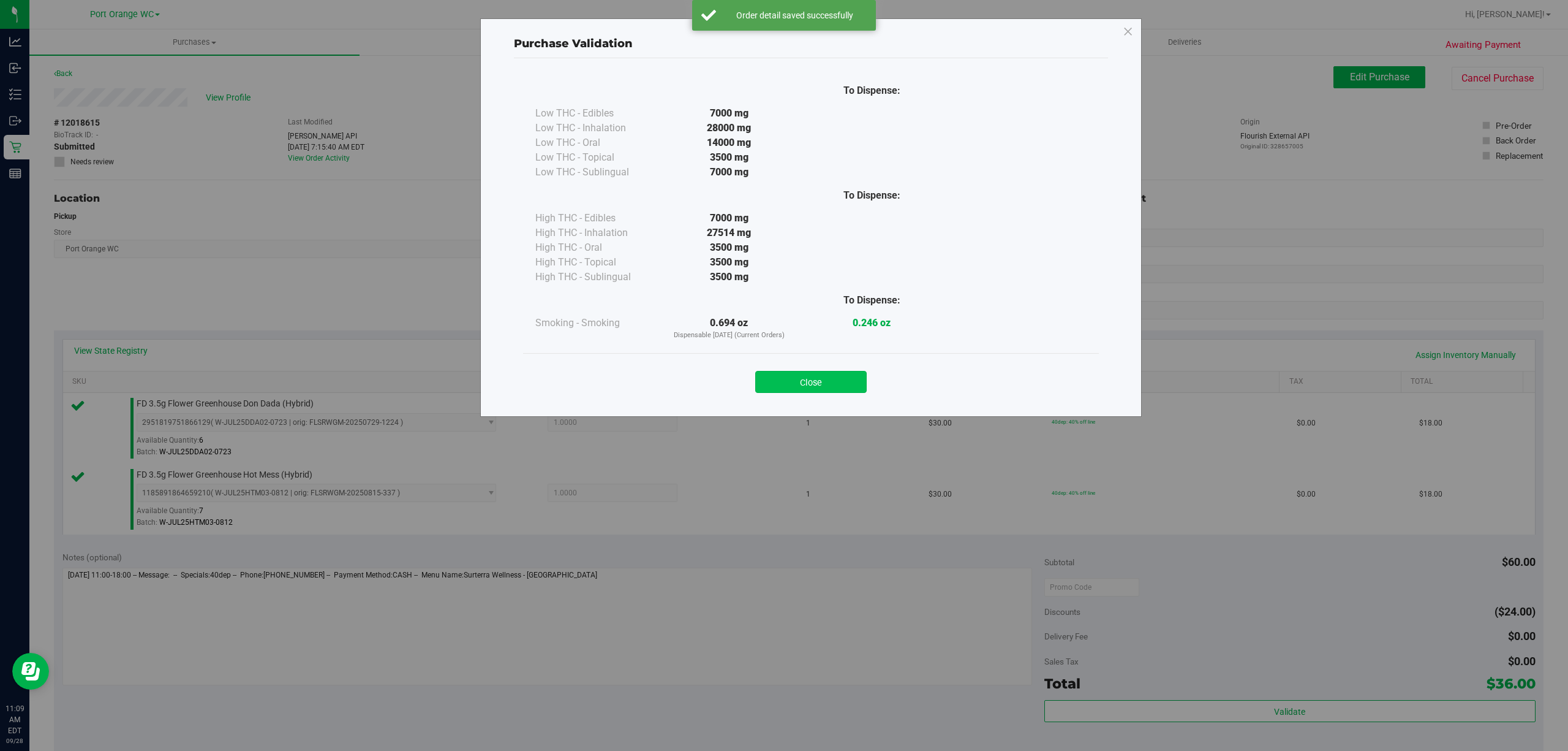
click at [844, 390] on button "Close" at bounding box center [811, 382] width 112 height 22
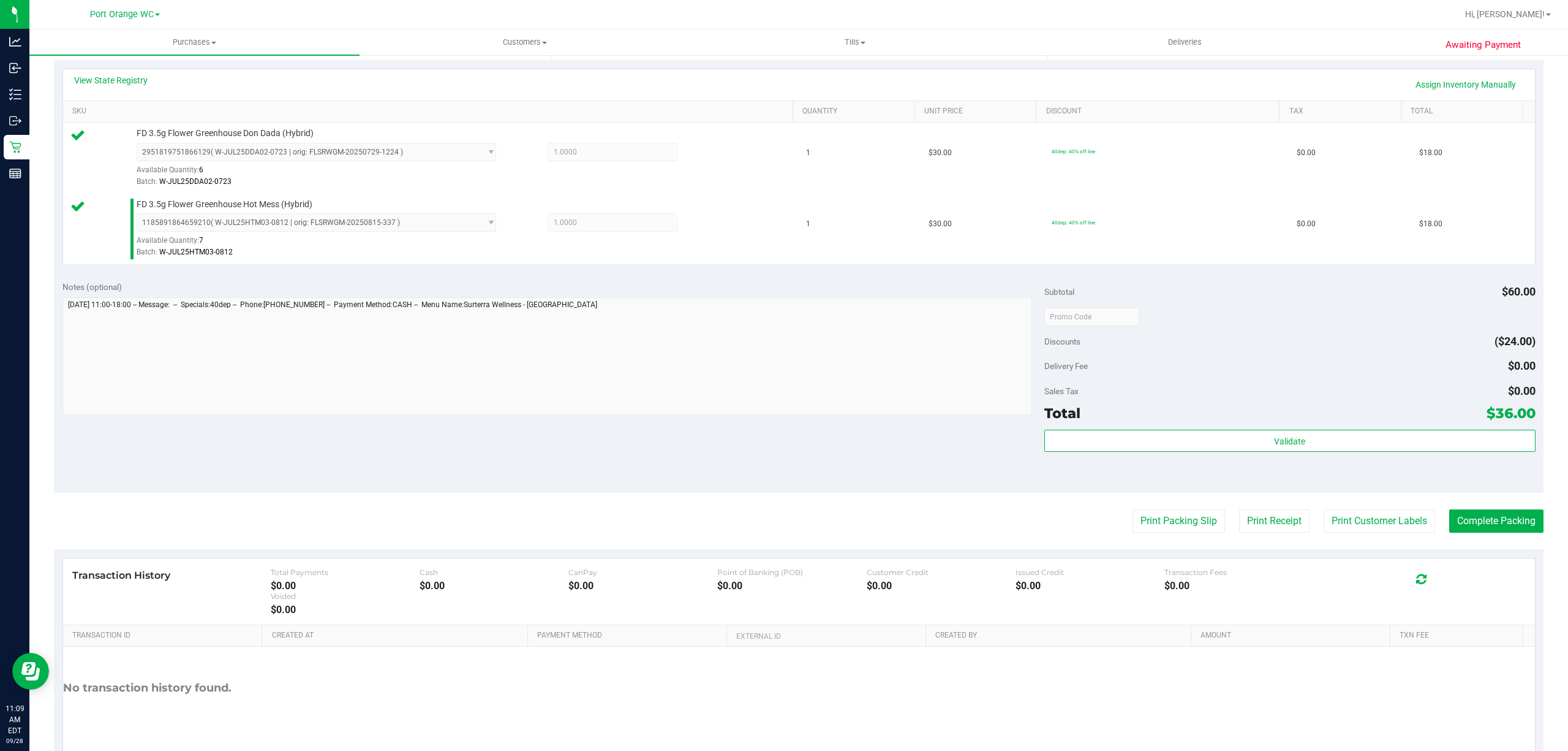
scroll to position [271, 0]
click at [1365, 524] on button "Print Customer Labels" at bounding box center [1379, 520] width 112 height 23
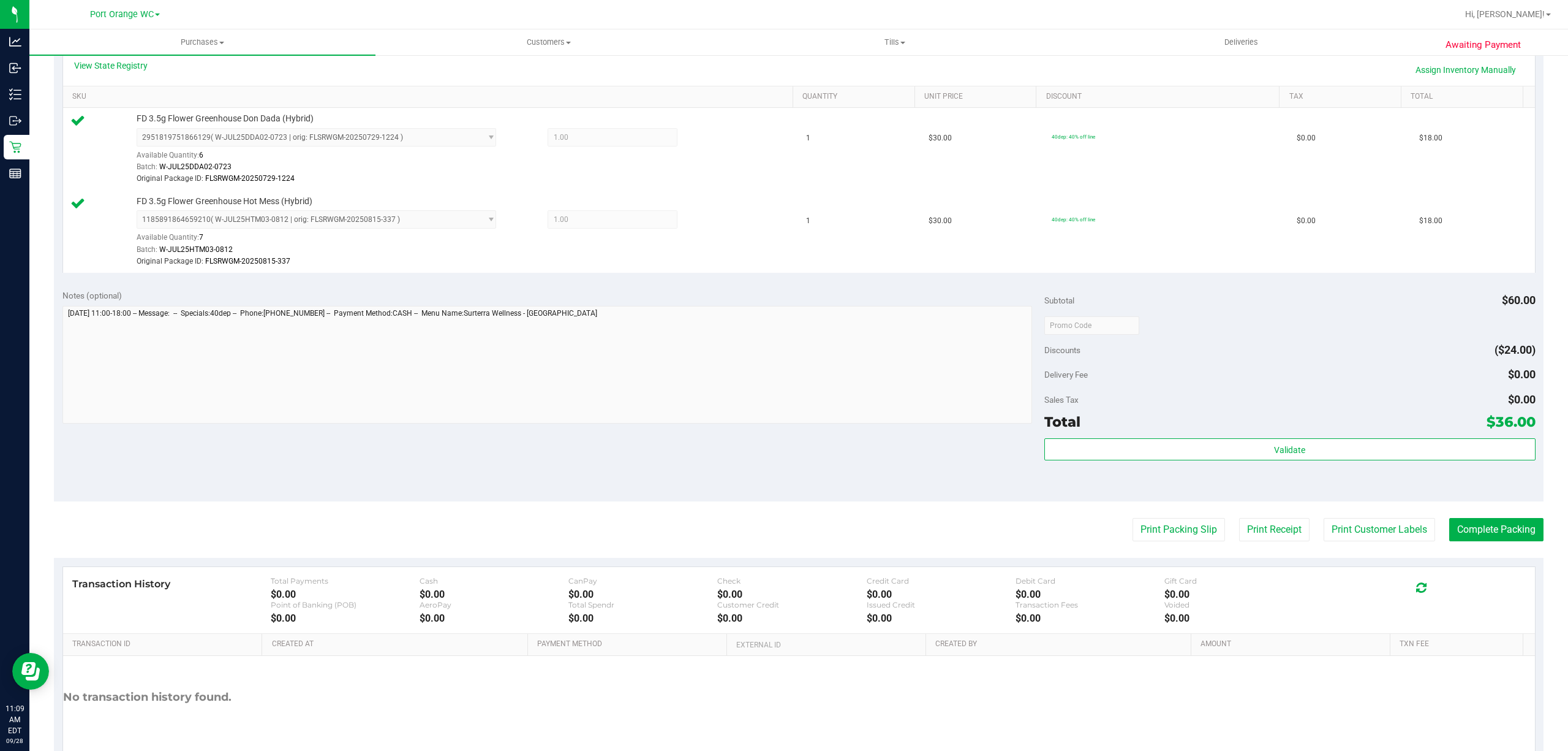
scroll to position [348, 0]
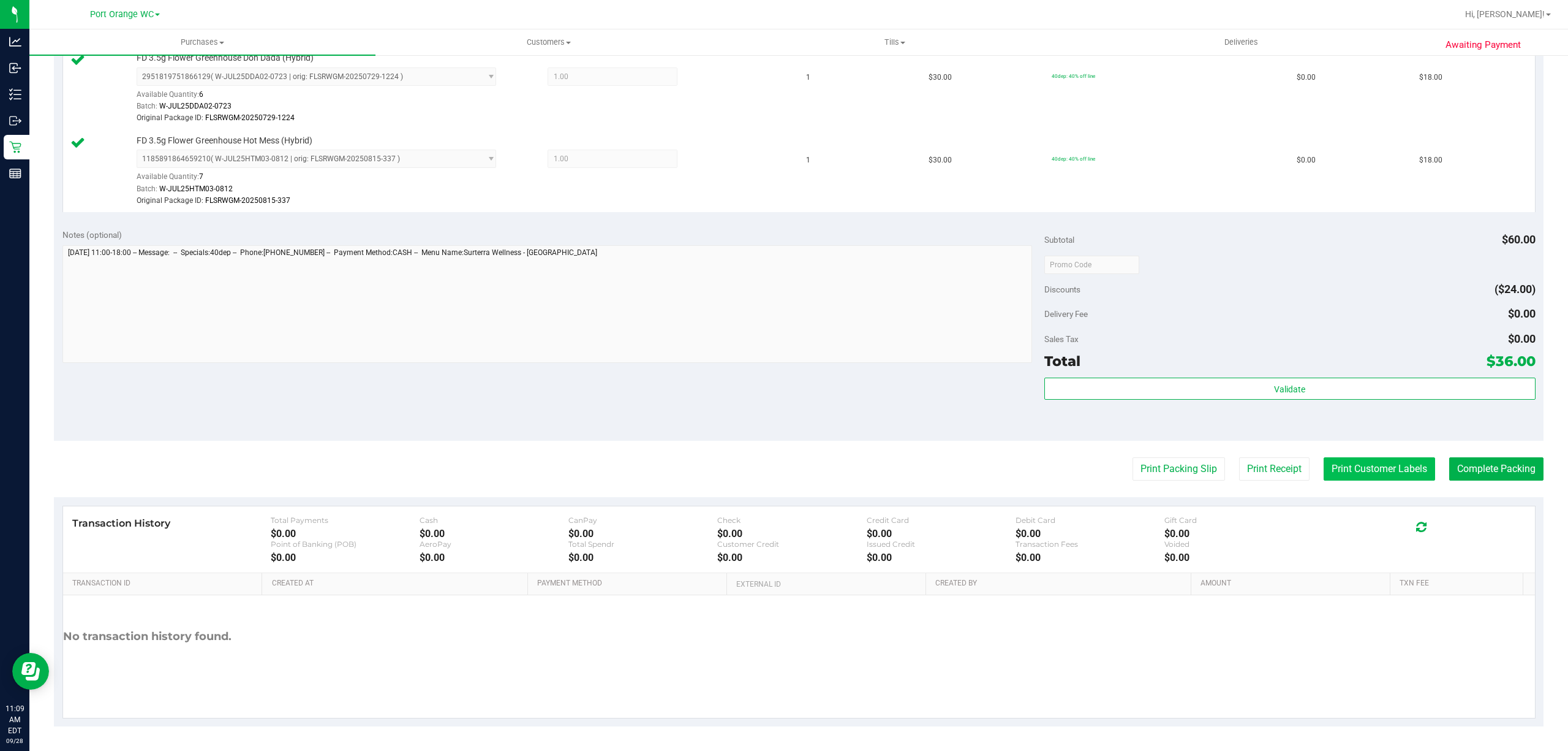
click at [1390, 464] on button "Print Customer Labels" at bounding box center [1379, 469] width 112 height 23
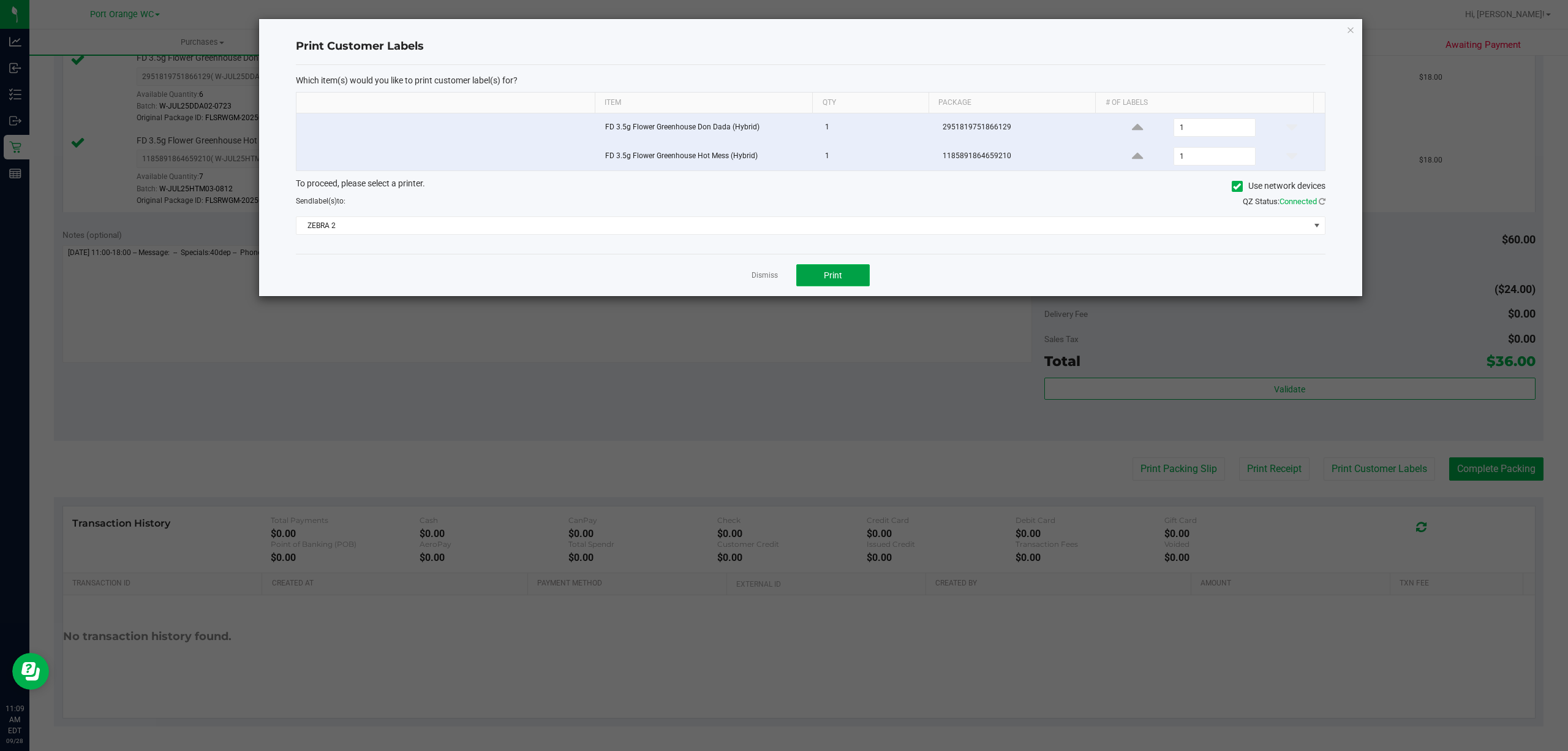
click at [839, 273] on span "Print" at bounding box center [833, 275] width 18 height 10
click at [765, 280] on link "Dismiss" at bounding box center [765, 275] width 26 height 10
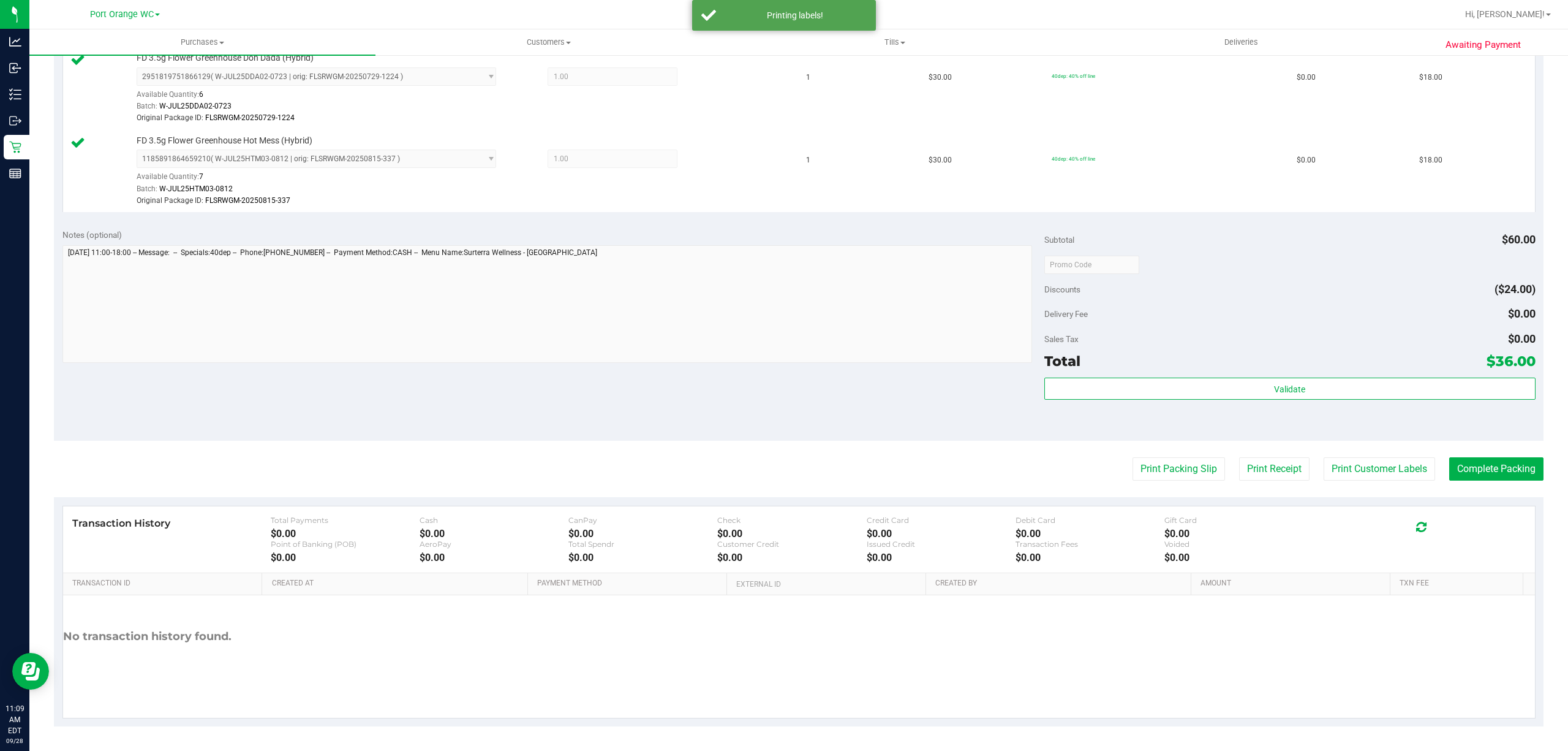
click at [1509, 481] on purchase-details "Back Edit Purchase Cancel Purchase View Profile # 12018615 BioTrack ID: - Submi…" at bounding box center [798, 223] width 1490 height 1005
click at [1498, 467] on button "Complete Packing" at bounding box center [1496, 469] width 94 height 23
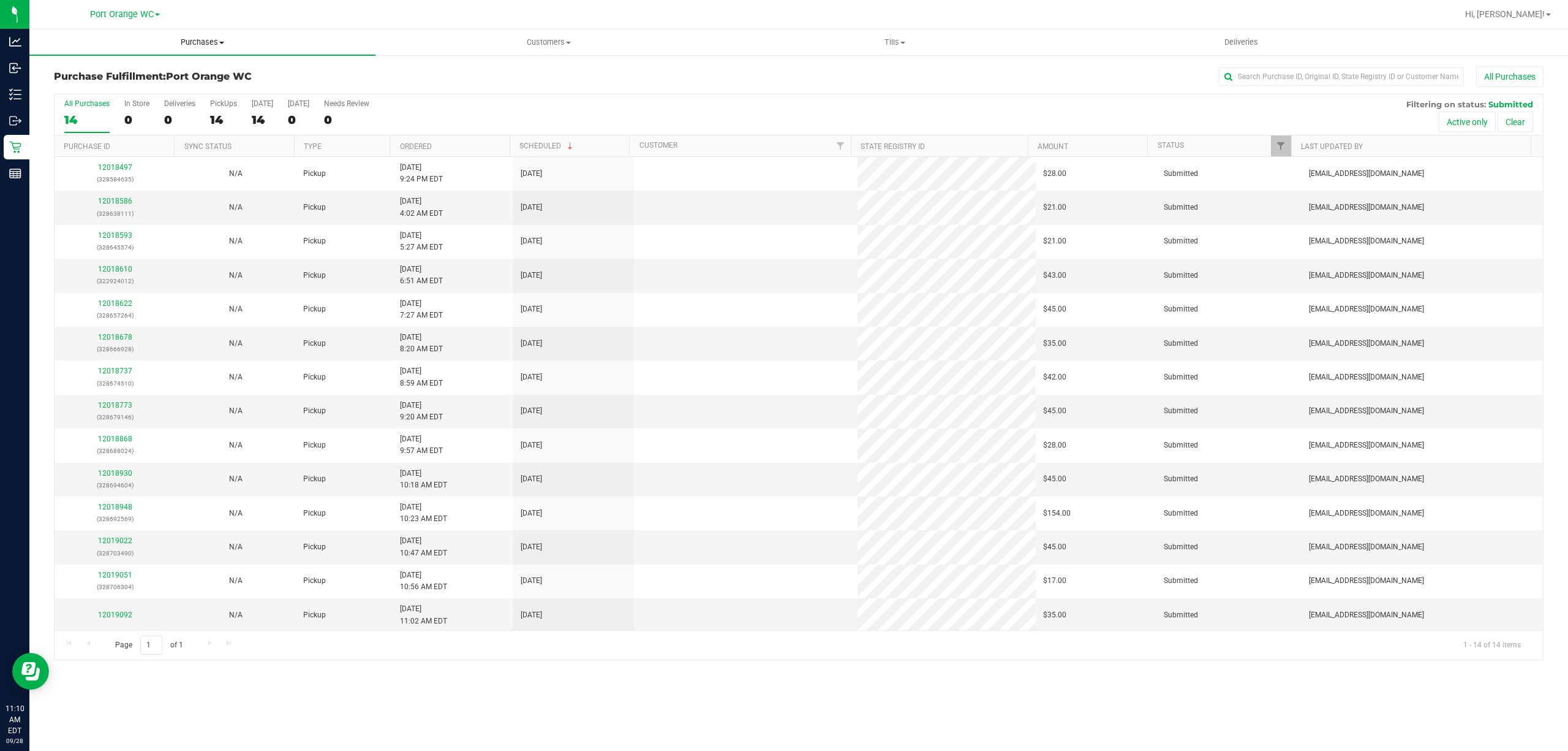
click at [205, 36] on uib-tab-heading "Purchases Summary of purchases Fulfillment All purchases" at bounding box center [202, 42] width 346 height 26
click at [71, 88] on span "Fulfillment" at bounding box center [67, 88] width 76 height 10
click at [408, 150] on link "Ordered" at bounding box center [416, 147] width 32 height 9
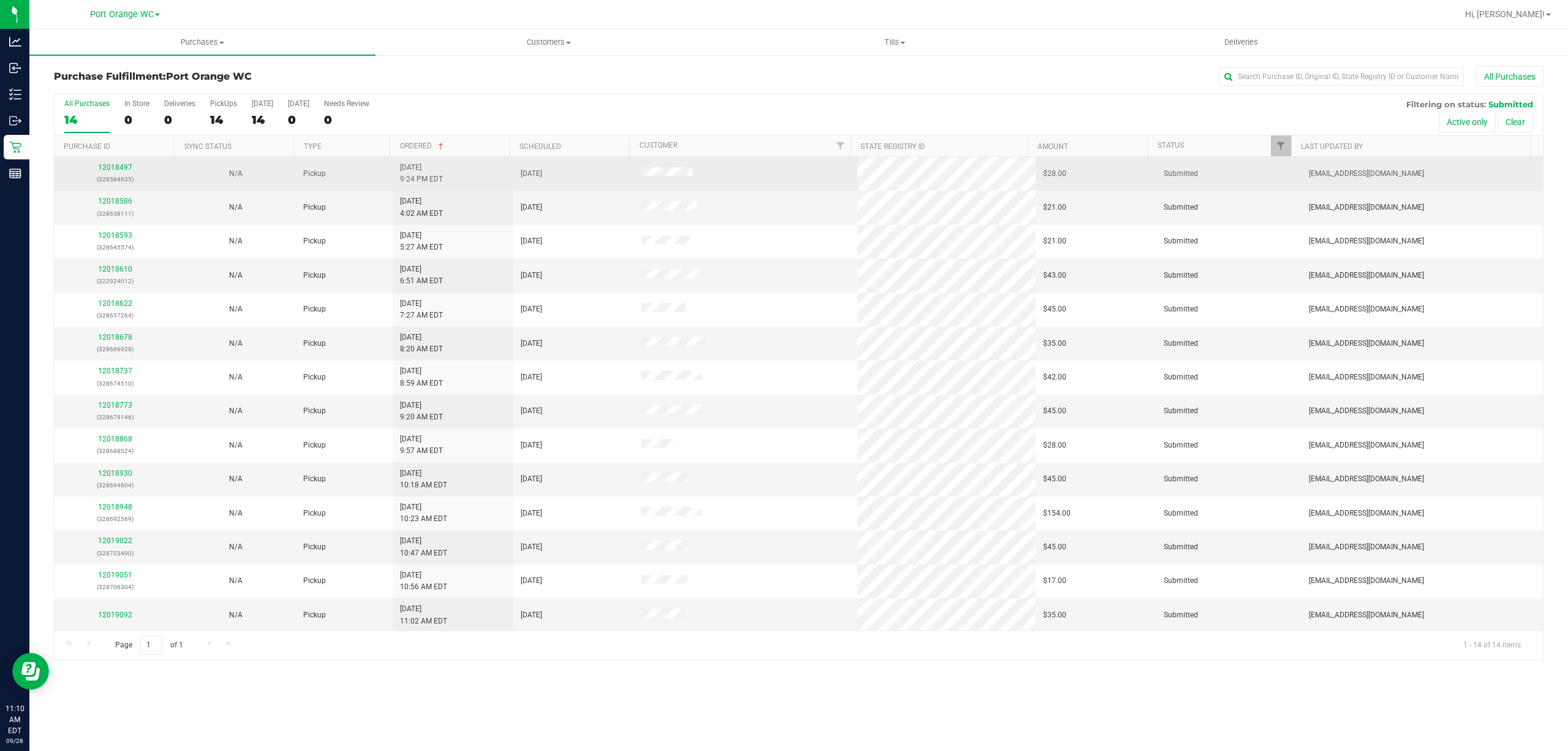
click at [126, 174] on p "(328584635)" at bounding box center [115, 179] width 106 height 12
click at [123, 167] on link "12018497" at bounding box center [115, 167] width 34 height 9
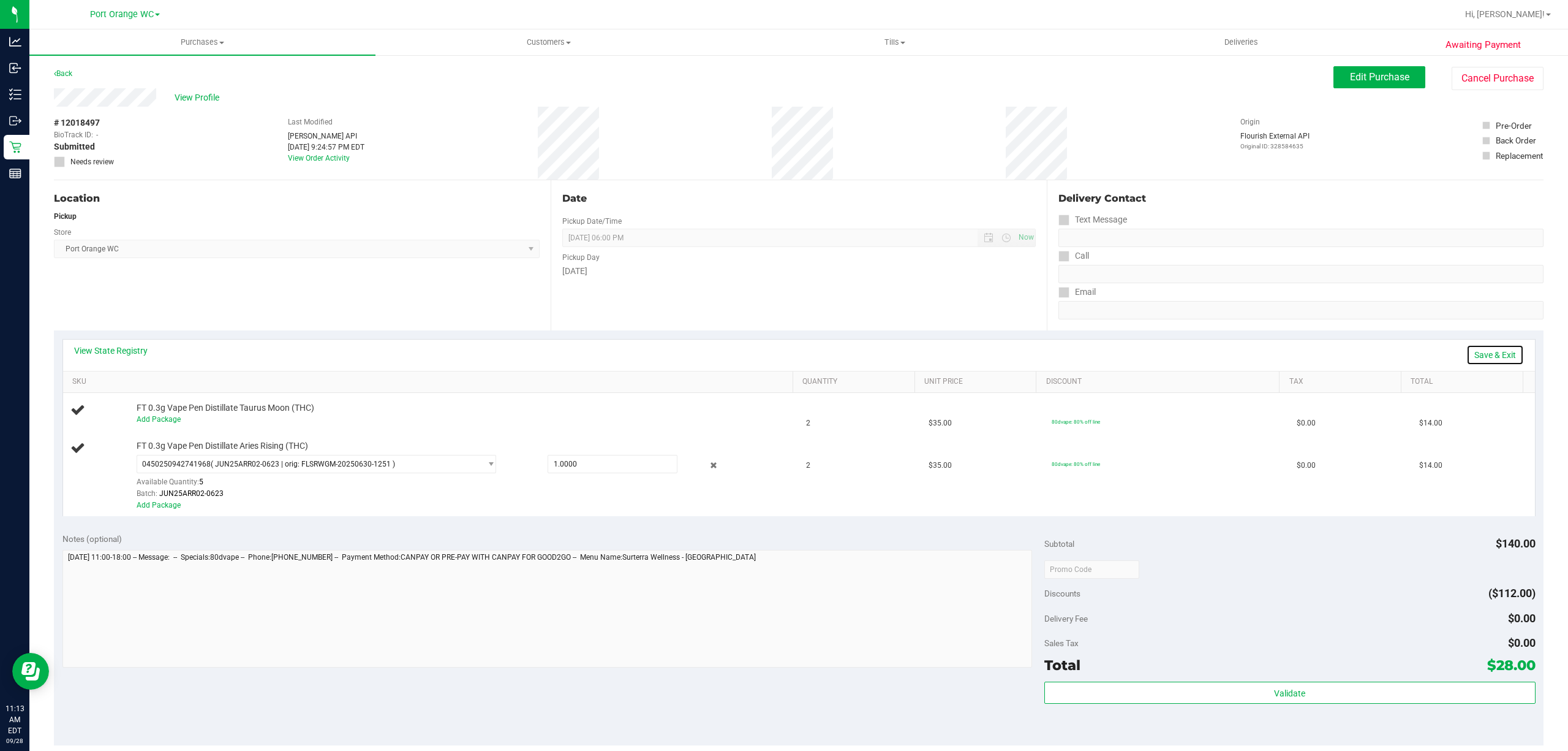
click at [1486, 359] on link "Save & Exit" at bounding box center [1495, 355] width 58 height 21
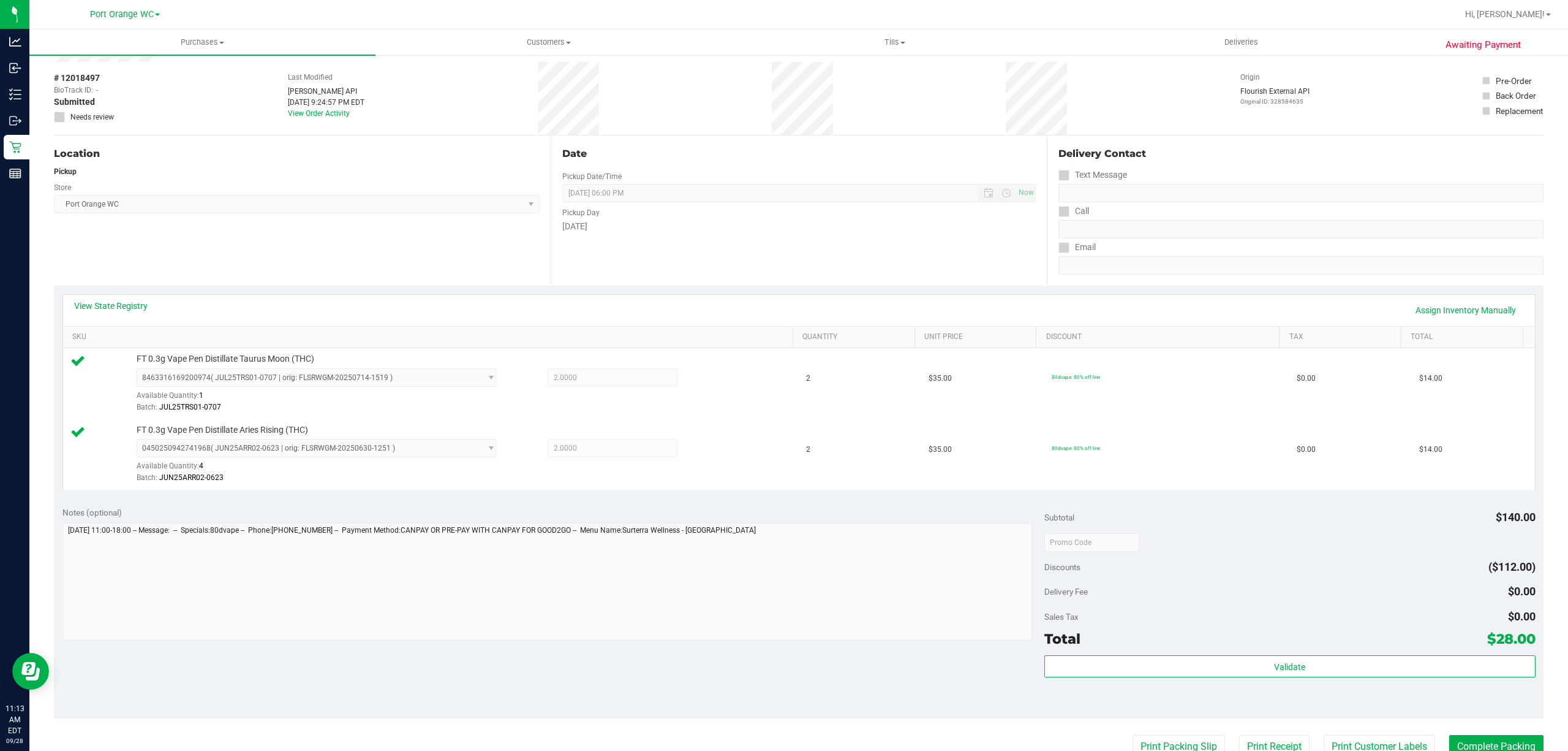
scroll to position [324, 0]
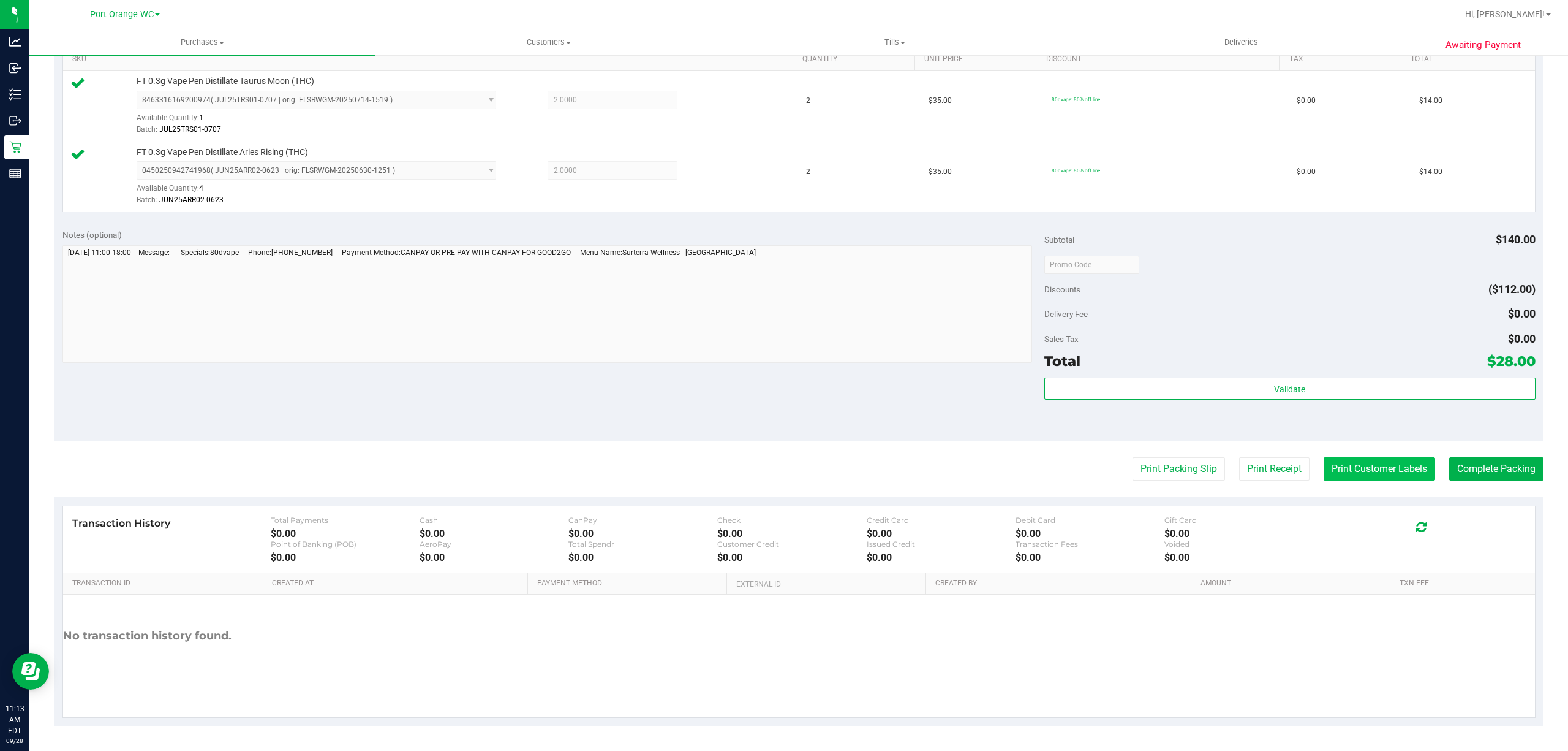
click at [1365, 471] on button "Print Customer Labels" at bounding box center [1379, 469] width 112 height 23
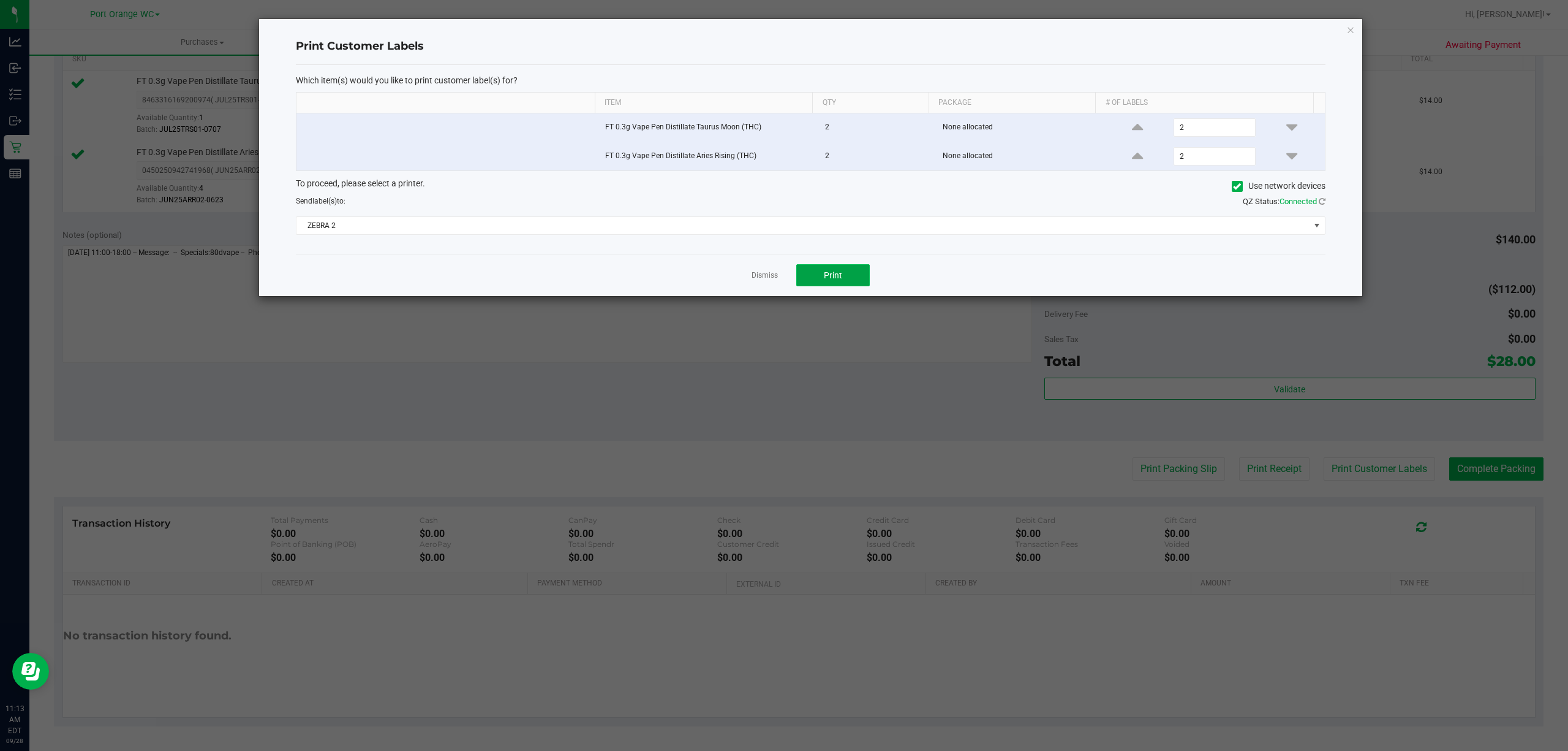
click at [820, 286] on button "Print" at bounding box center [833, 275] width 74 height 22
click at [765, 280] on link "Dismiss" at bounding box center [765, 275] width 26 height 10
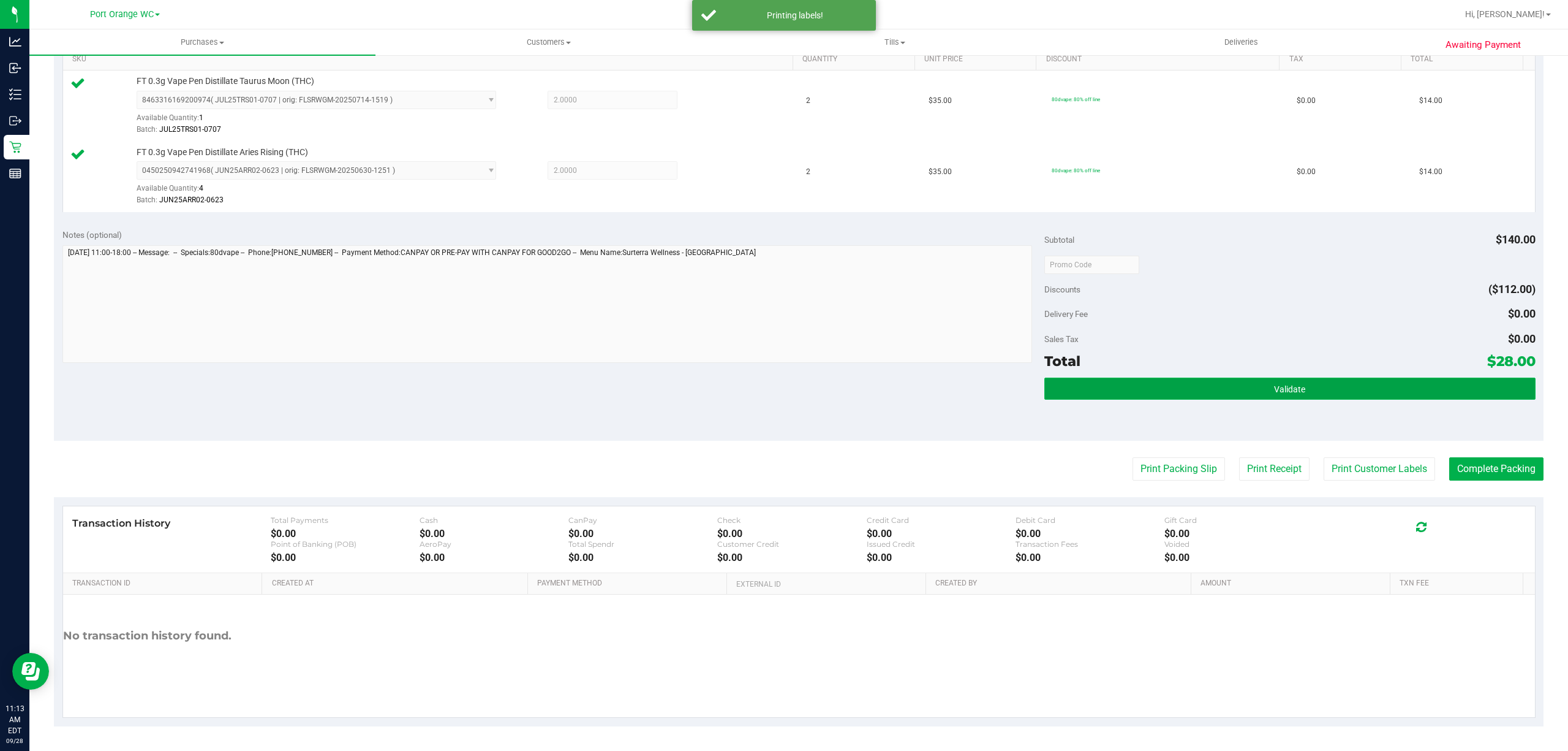
click at [1225, 392] on button "Validate" at bounding box center [1290, 389] width 491 height 22
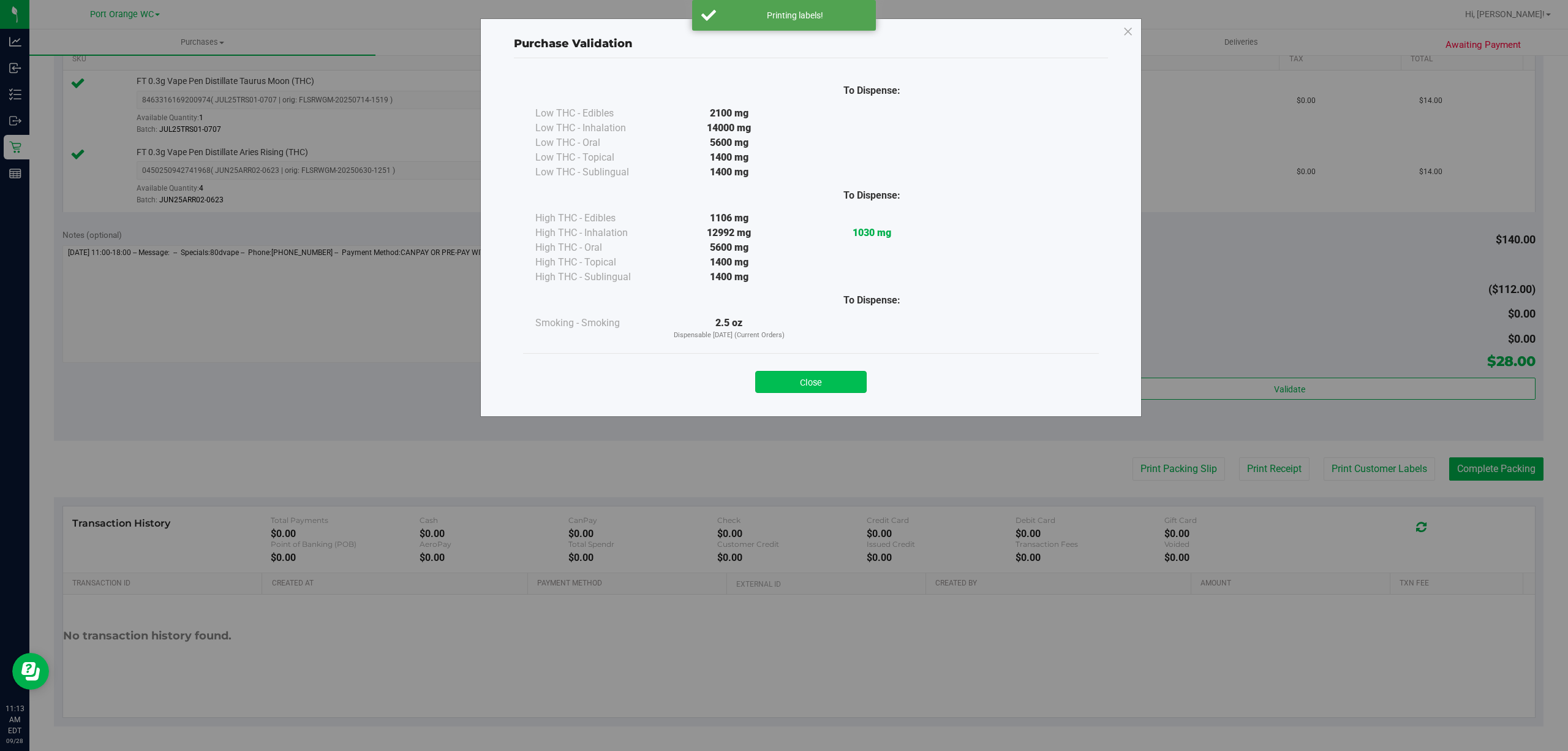
click at [819, 373] on button "Close" at bounding box center [811, 382] width 112 height 22
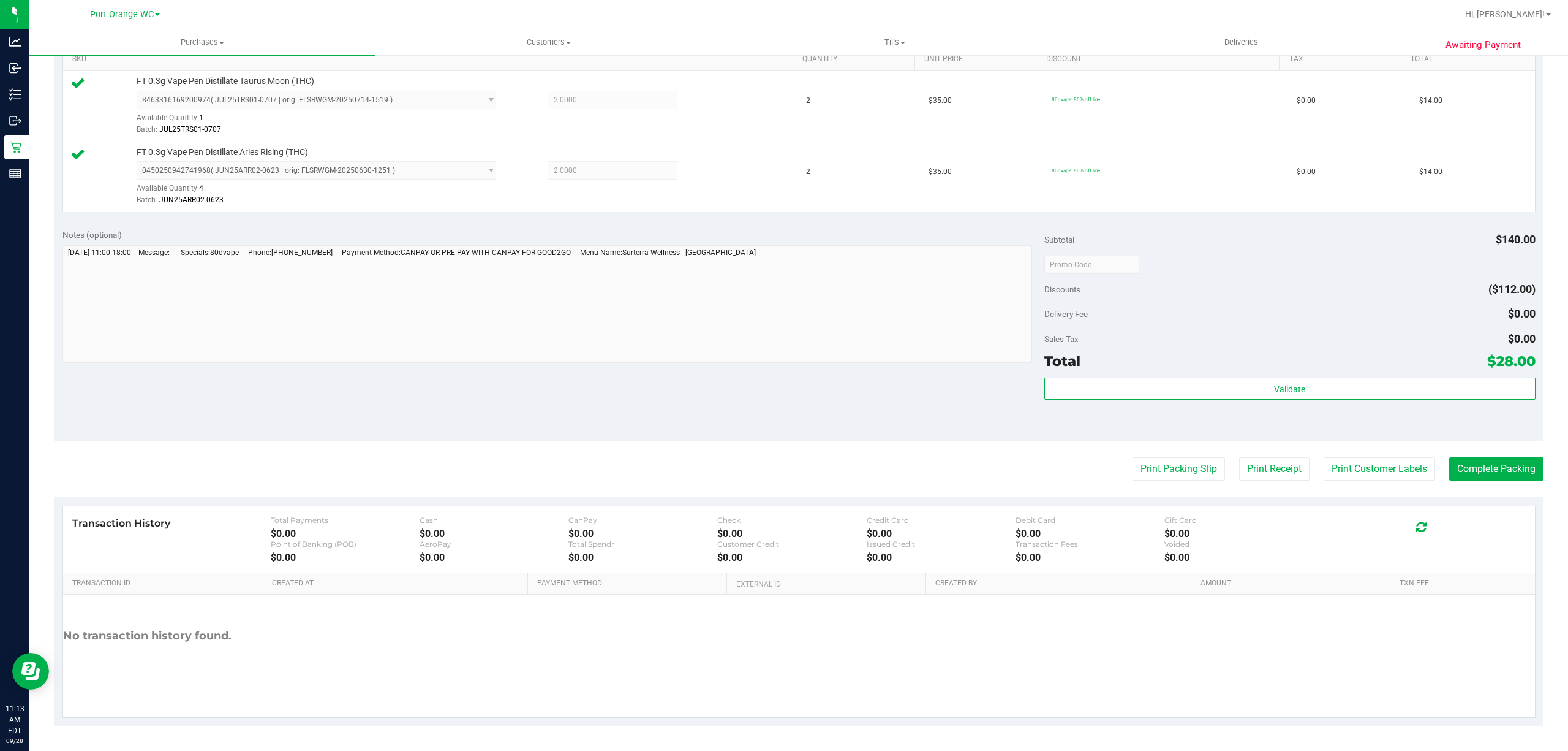
click at [1162, 455] on purchase-details "Back Edit Purchase Cancel Purchase View Profile # 12018497 BioTrack ID: - Submi…" at bounding box center [798, 235] width 1490 height 982
click at [1140, 471] on button "Print Packing Slip" at bounding box center [1178, 469] width 93 height 23
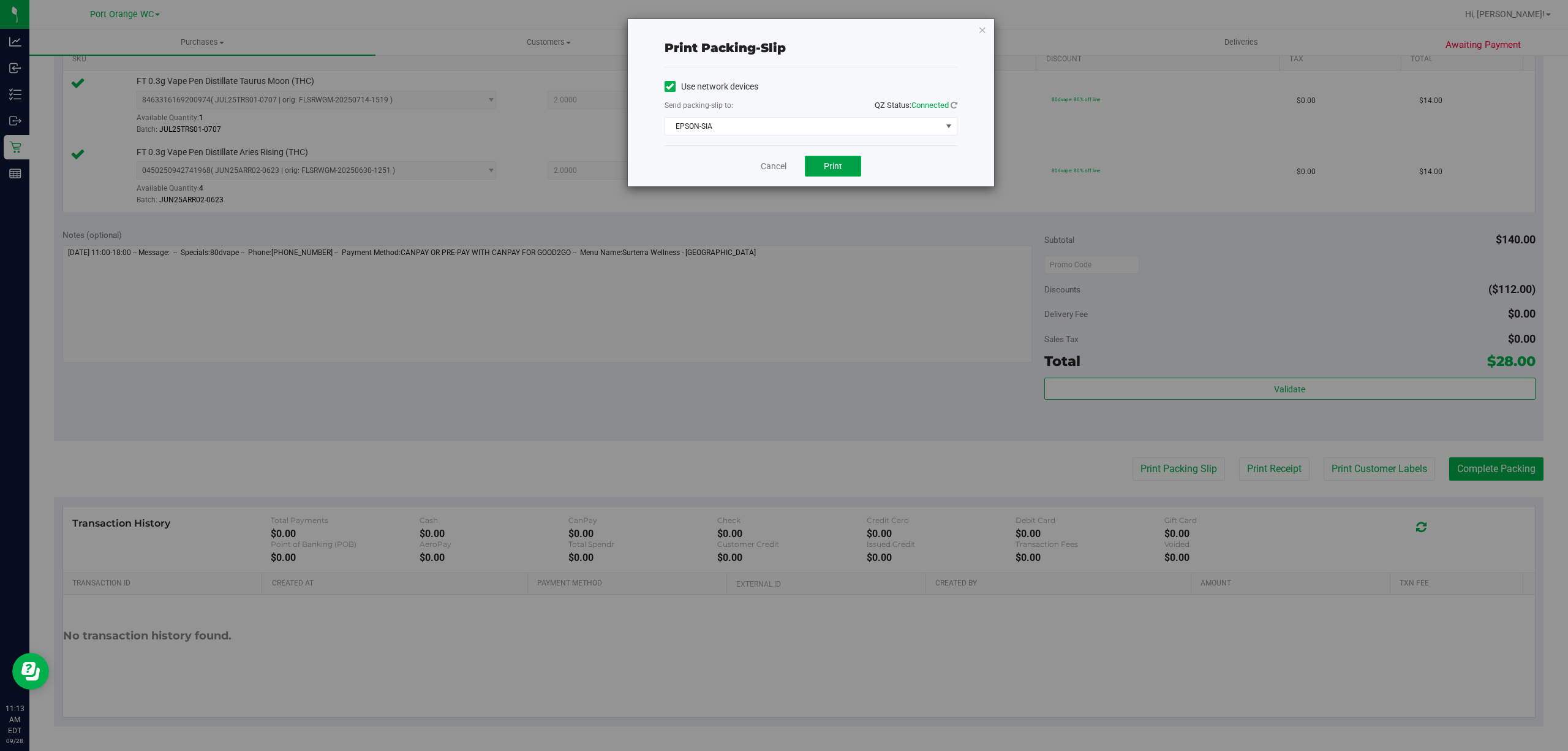
click at [831, 166] on span "Print" at bounding box center [833, 166] width 18 height 10
click at [771, 166] on link "Cancel" at bounding box center [774, 166] width 26 height 13
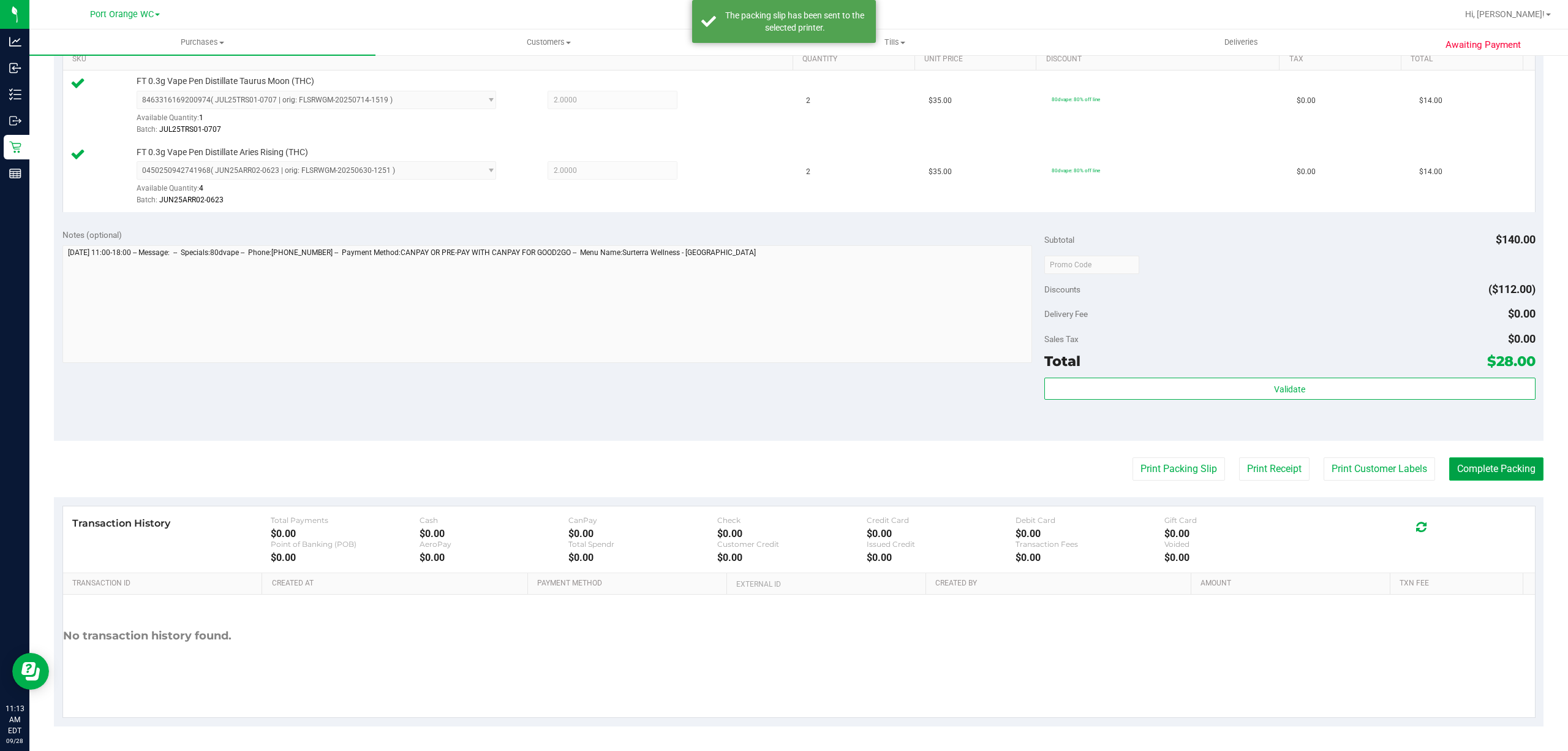
click at [1515, 466] on button "Complete Packing" at bounding box center [1496, 469] width 94 height 23
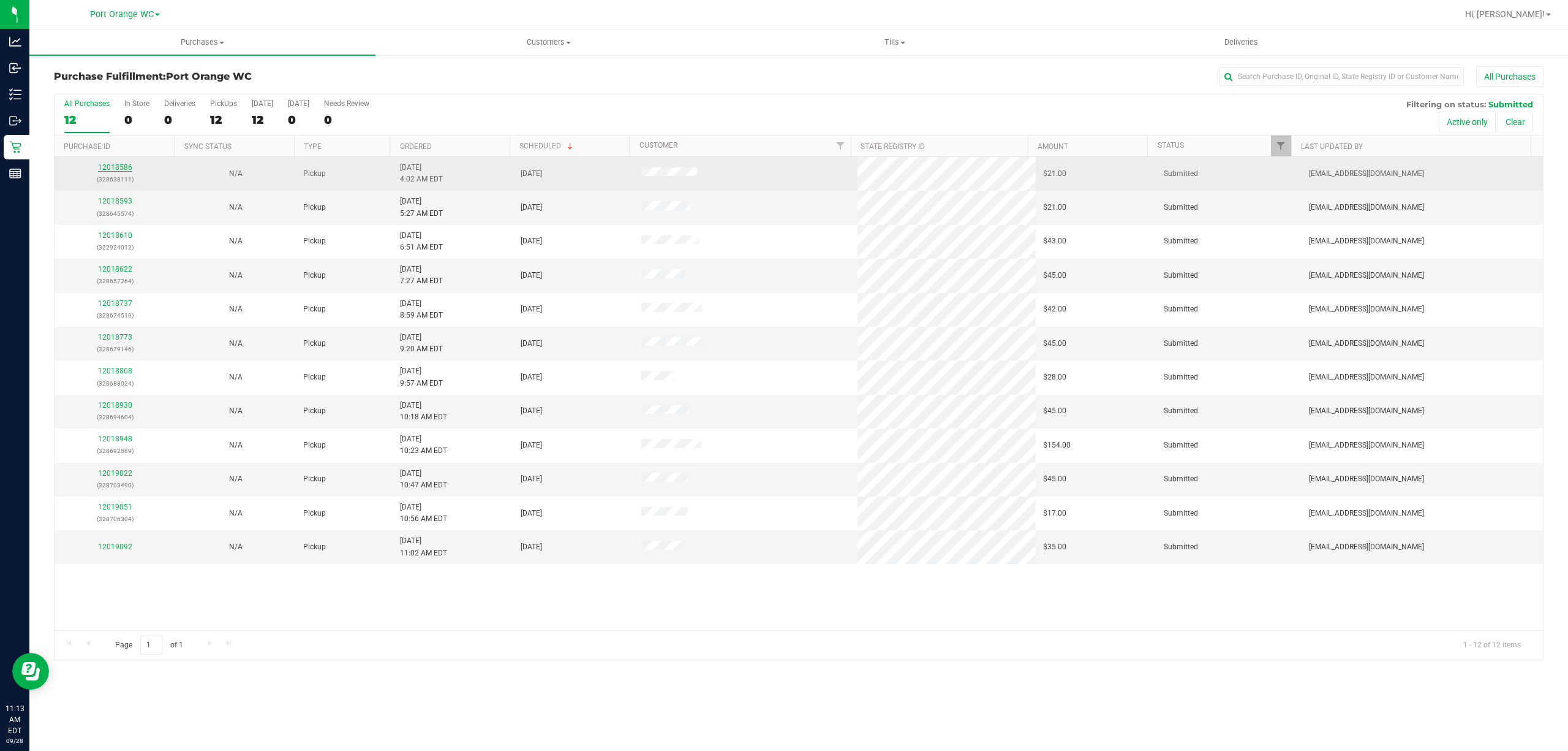
click at [113, 163] on link "12018586" at bounding box center [115, 167] width 34 height 9
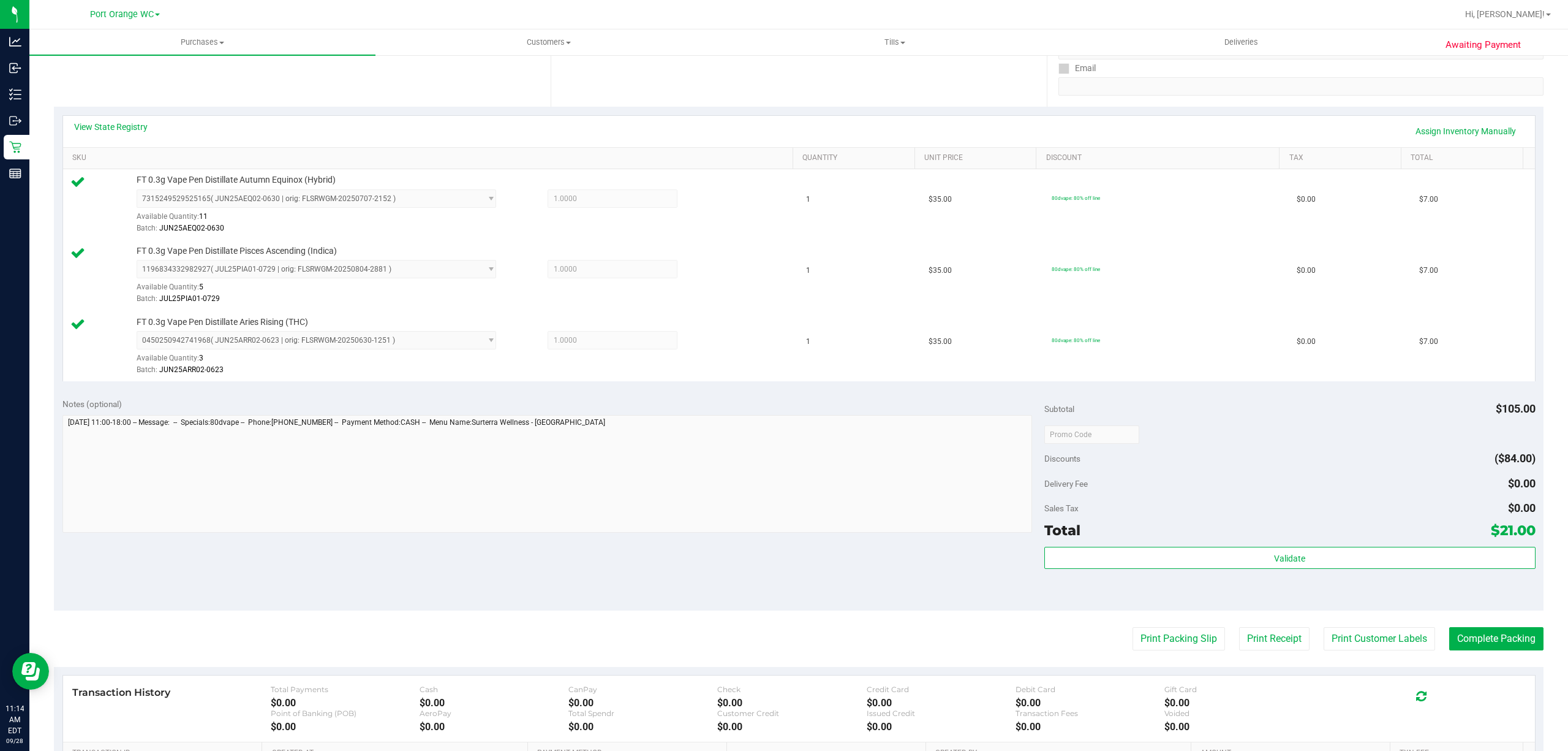
scroll to position [327, 0]
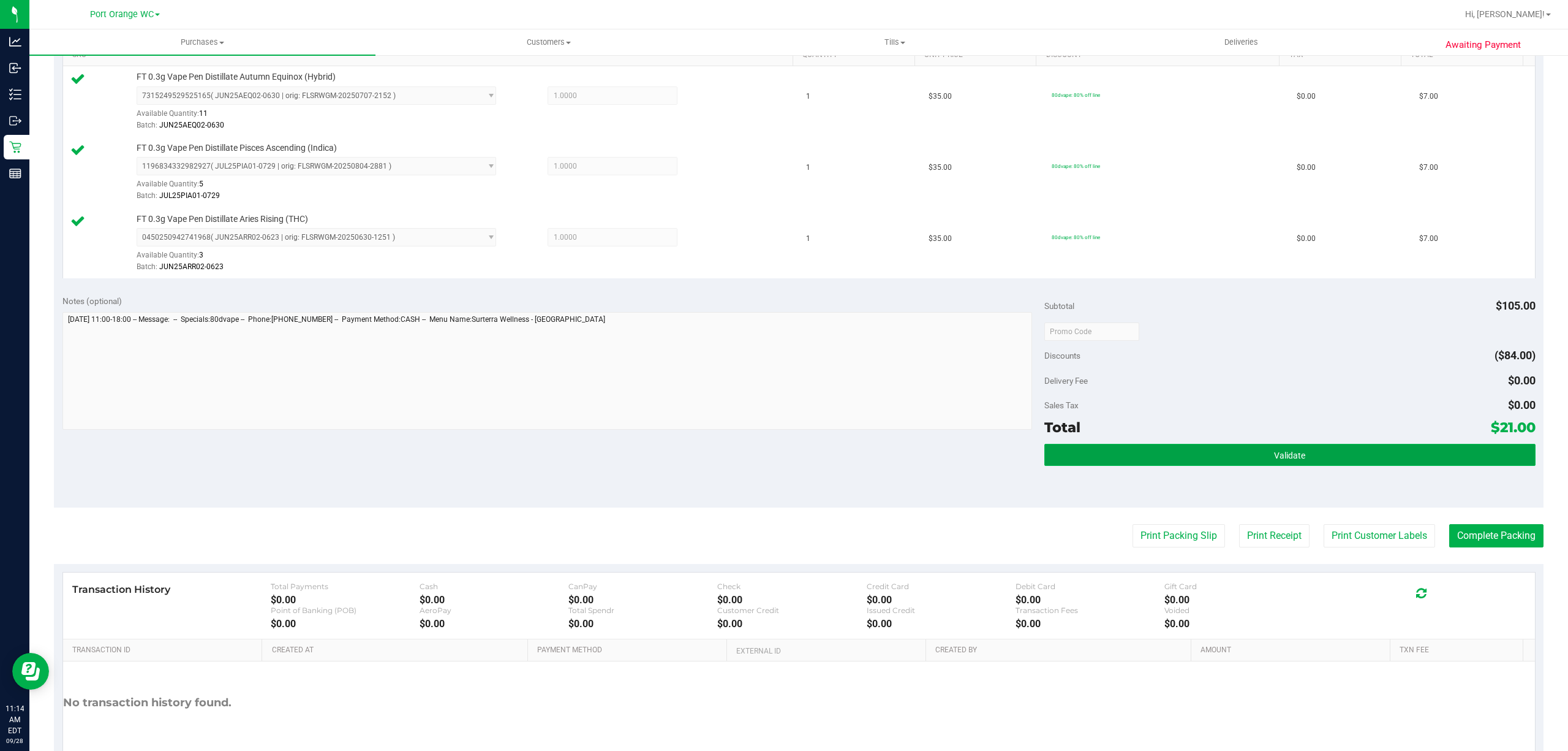
click at [1316, 455] on button "Validate" at bounding box center [1290, 455] width 491 height 22
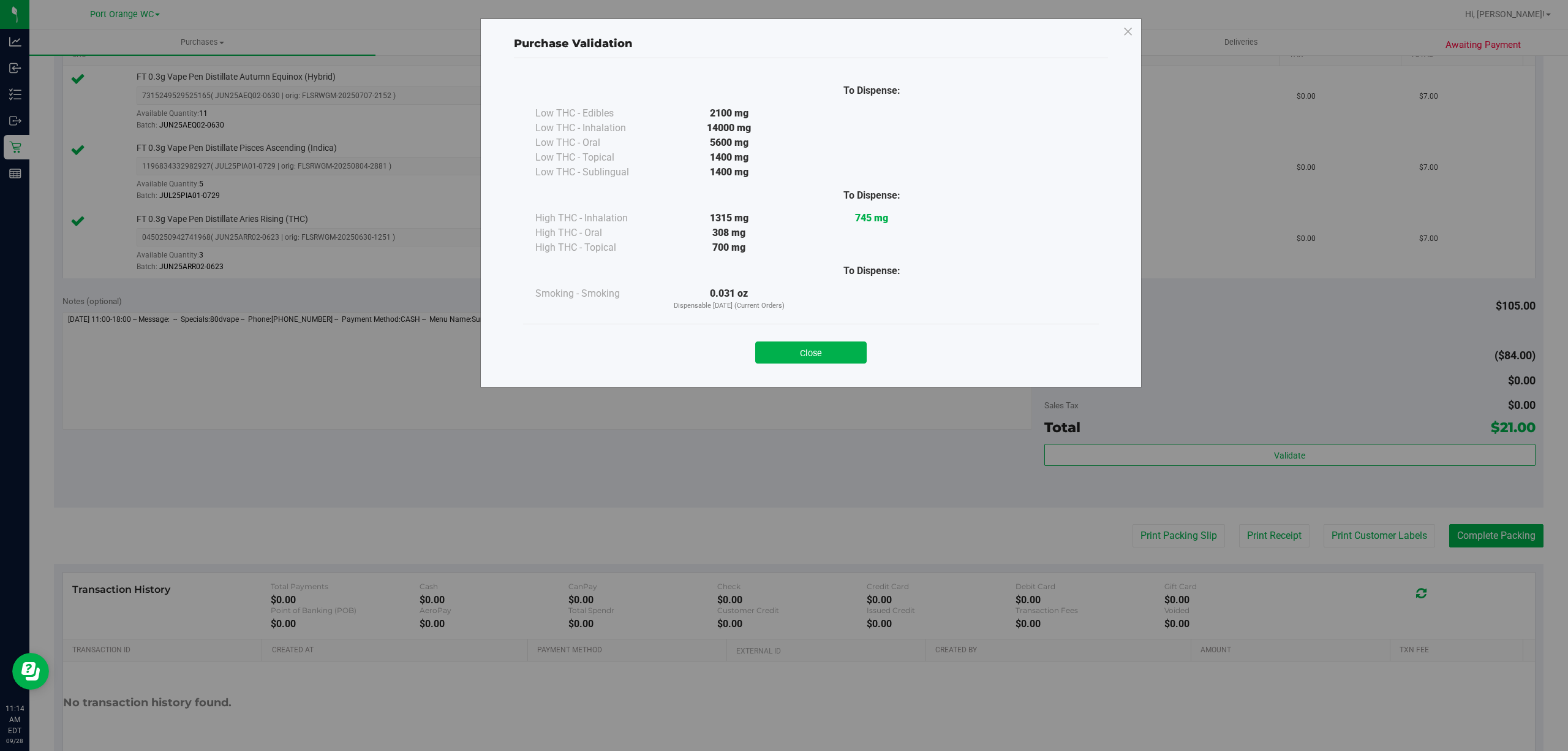
click at [849, 340] on div "Close" at bounding box center [811, 349] width 558 height 31
click at [847, 348] on button "Close" at bounding box center [811, 353] width 112 height 22
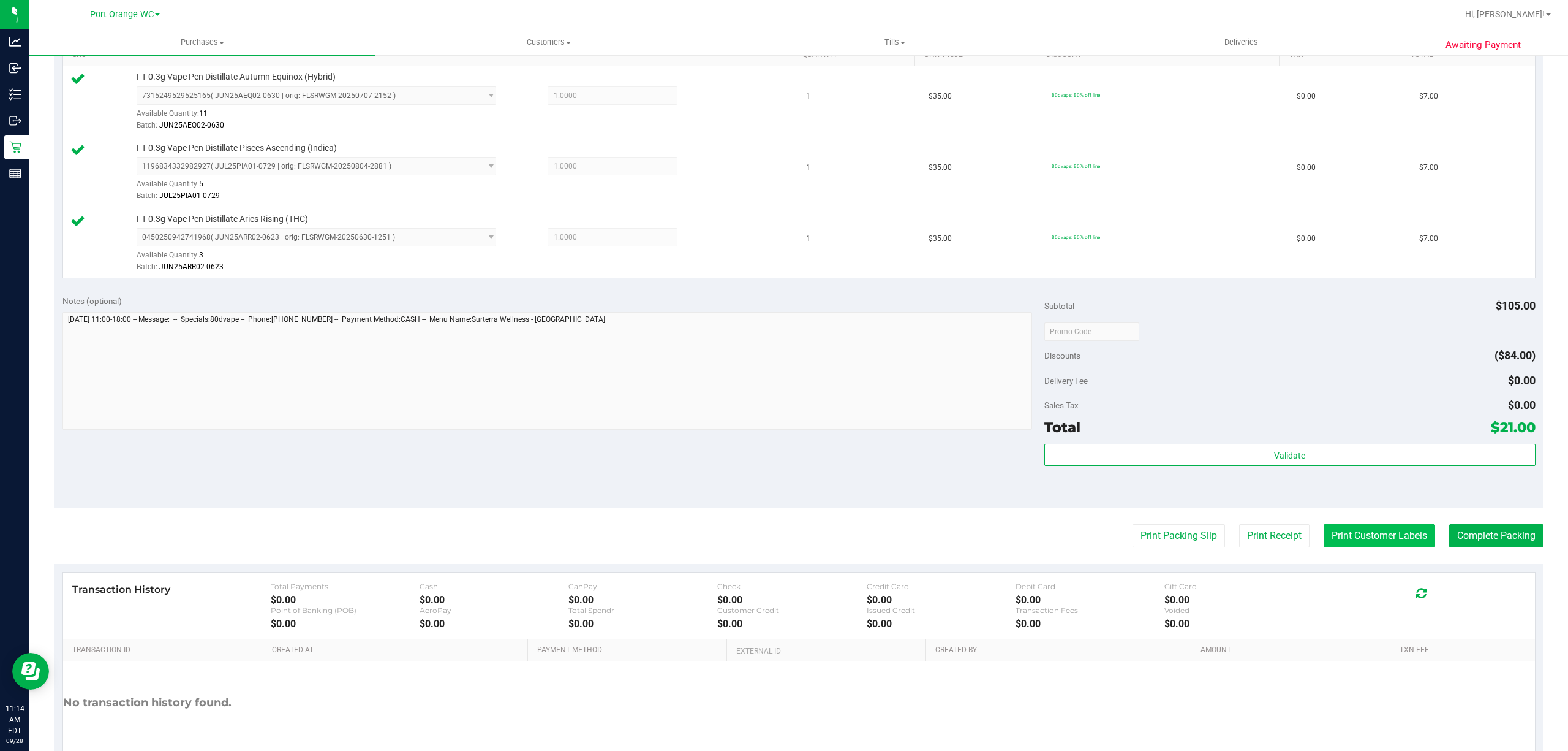
click at [1363, 535] on button "Print Customer Labels" at bounding box center [1379, 536] width 112 height 23
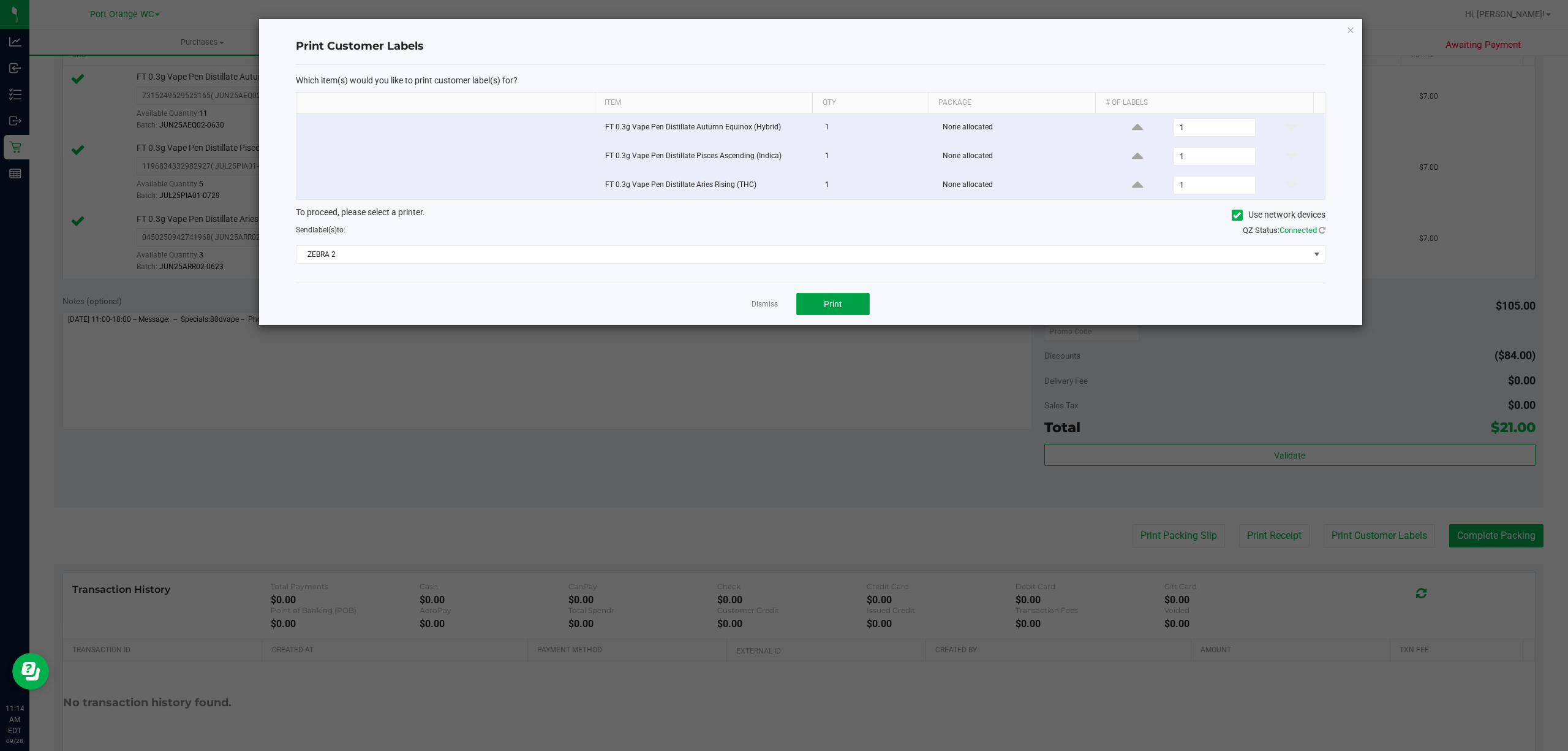
click at [841, 302] on span "Print" at bounding box center [833, 304] width 18 height 10
click at [765, 309] on link "Dismiss" at bounding box center [765, 304] width 26 height 10
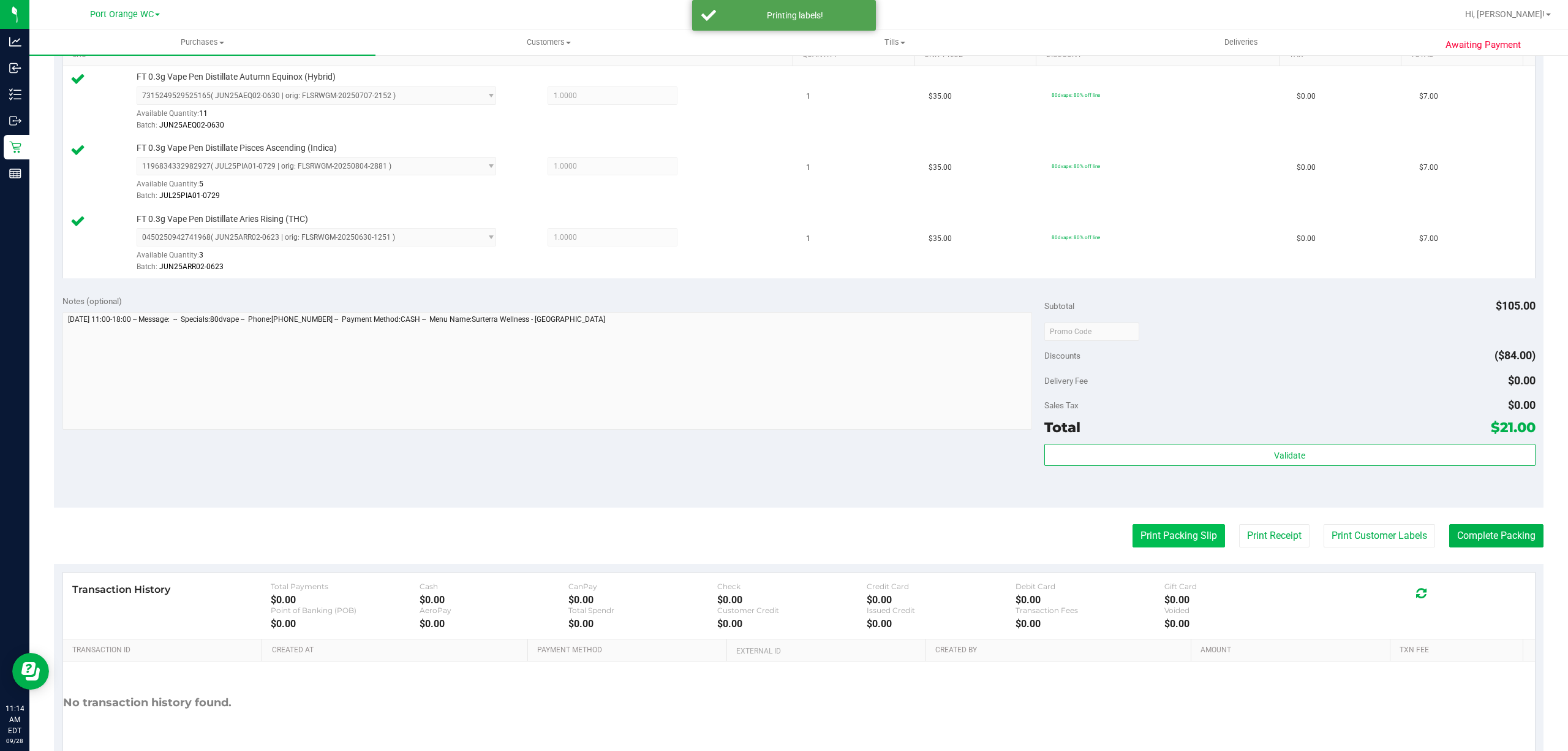
click at [1147, 543] on button "Print Packing Slip" at bounding box center [1178, 536] width 93 height 23
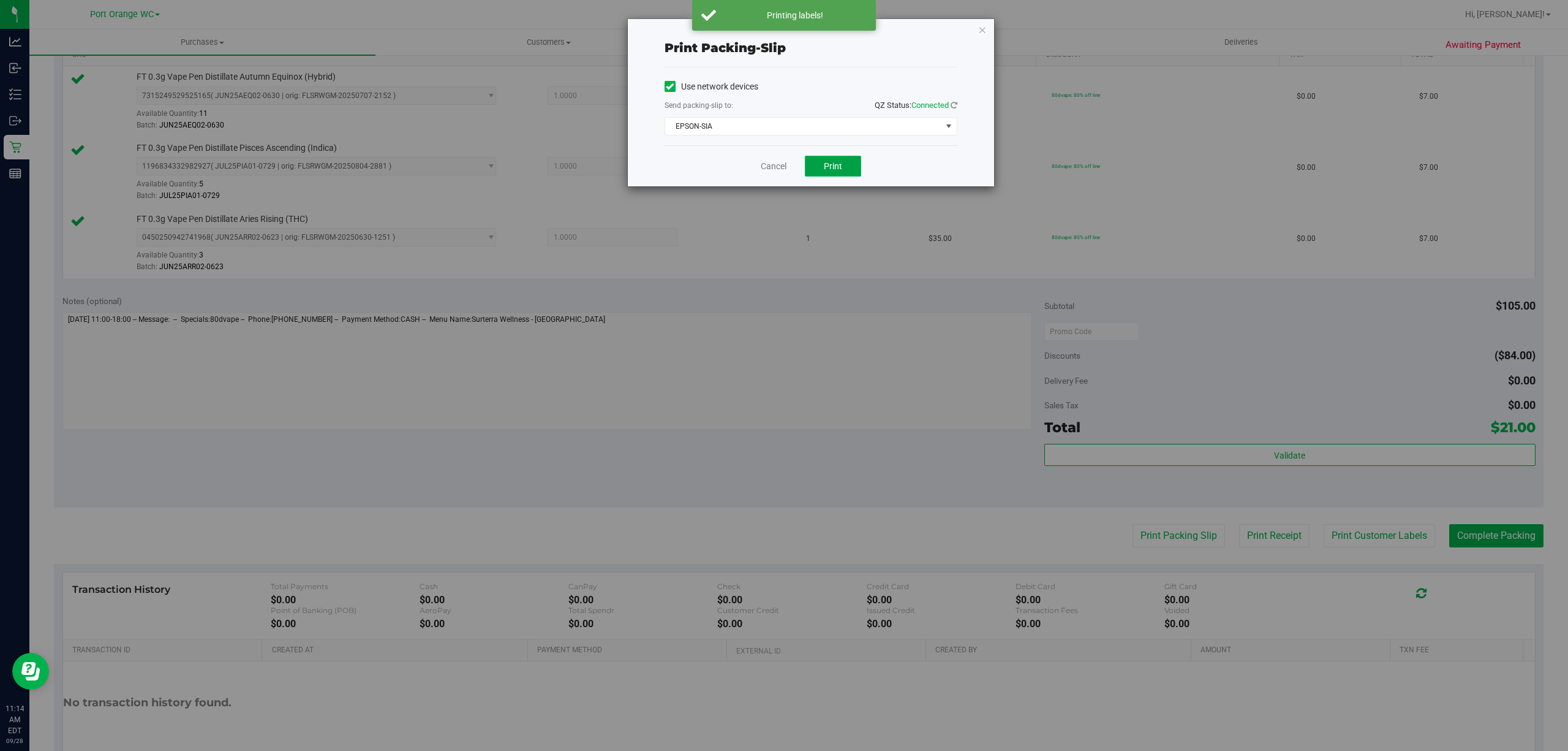
drag, startPoint x: 822, startPoint y: 160, endPoint x: 800, endPoint y: 170, distance: 24.2
click at [822, 161] on button "Print" at bounding box center [833, 166] width 56 height 21
click at [765, 167] on link "Cancel" at bounding box center [774, 166] width 26 height 13
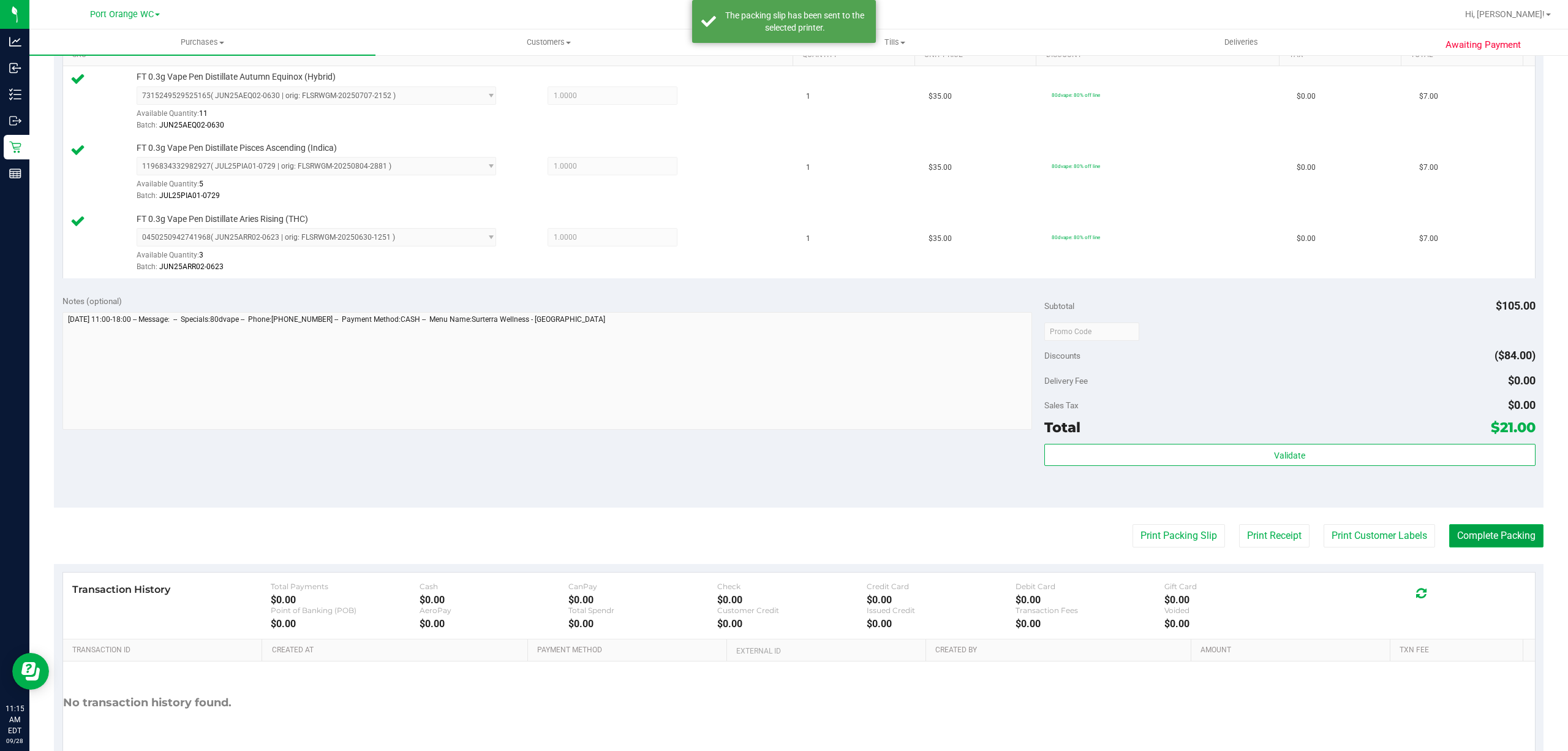
click at [1488, 539] on button "Complete Packing" at bounding box center [1496, 536] width 94 height 23
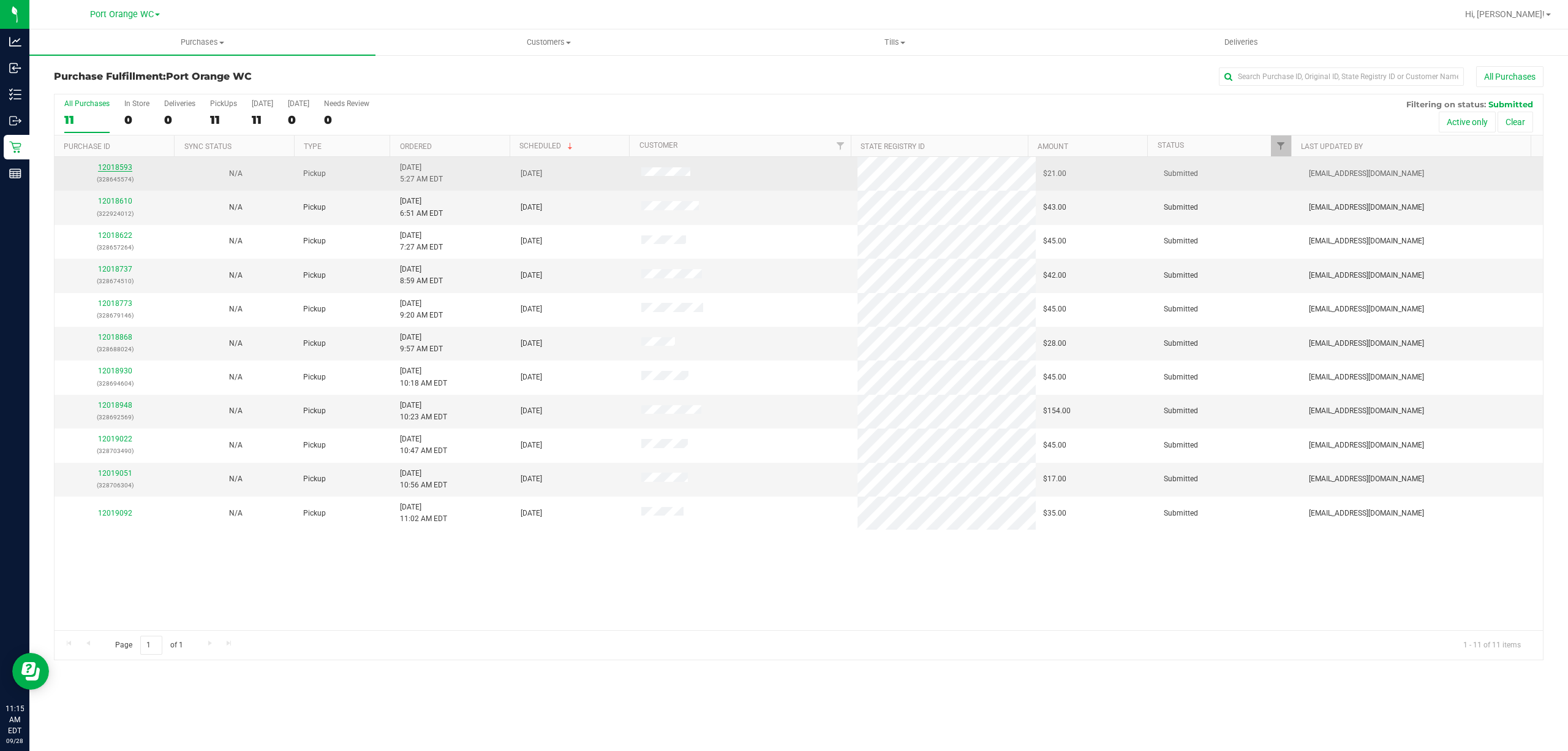
click at [104, 165] on link "12018593" at bounding box center [115, 167] width 34 height 9
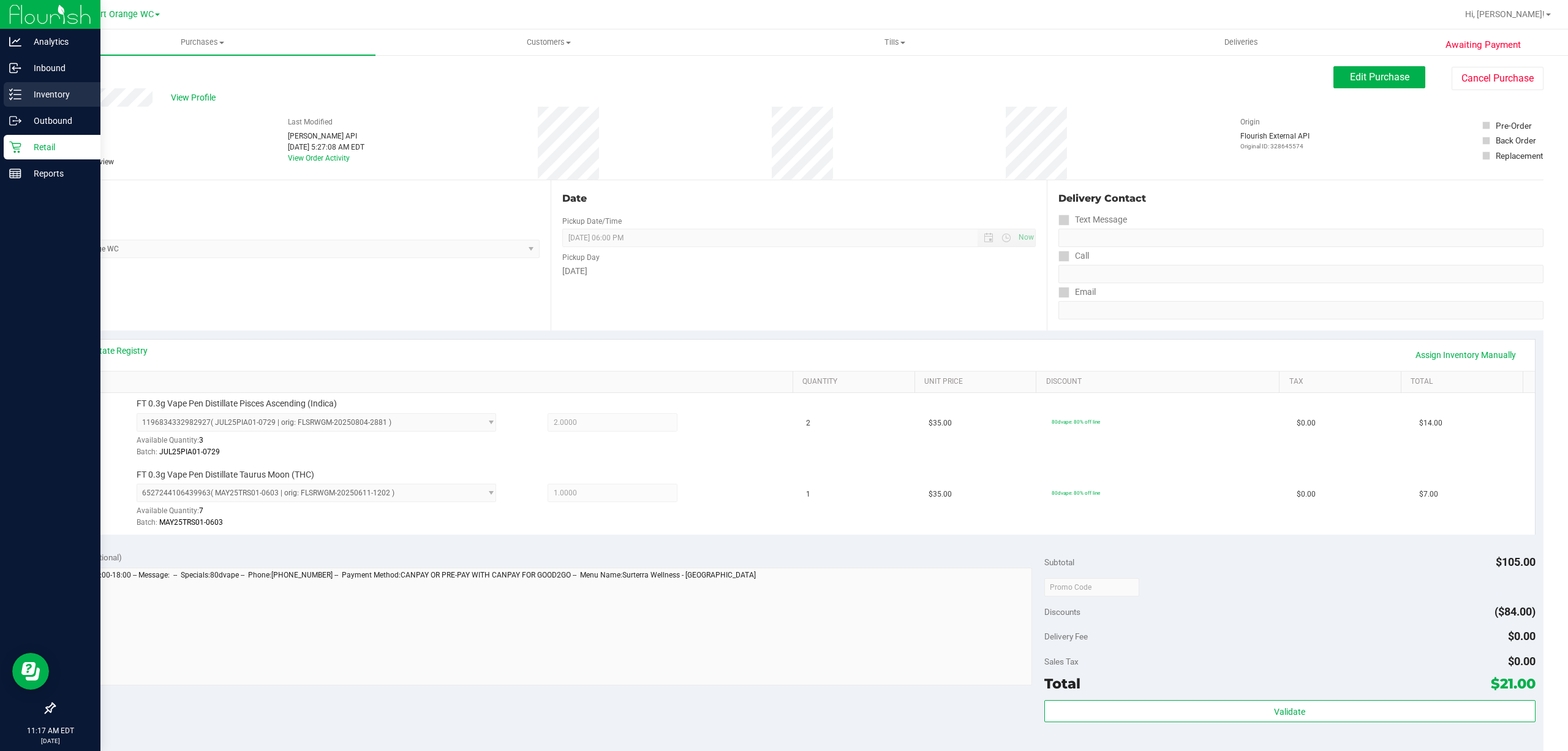
click at [53, 97] on p "Inventory" at bounding box center [58, 94] width 74 height 15
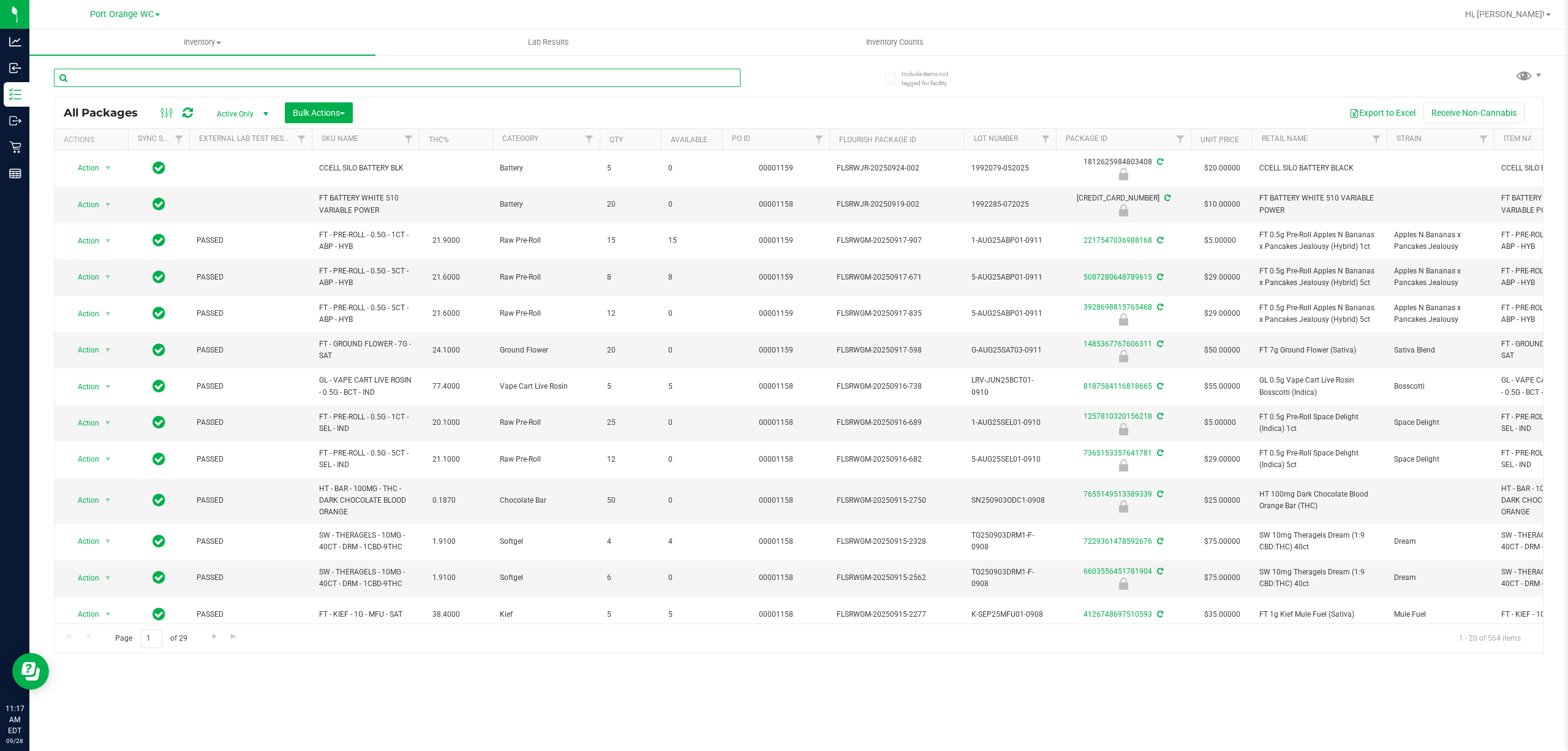
click at [204, 78] on input "text" at bounding box center [397, 78] width 687 height 18
type input "JUN25ARR01-0618"
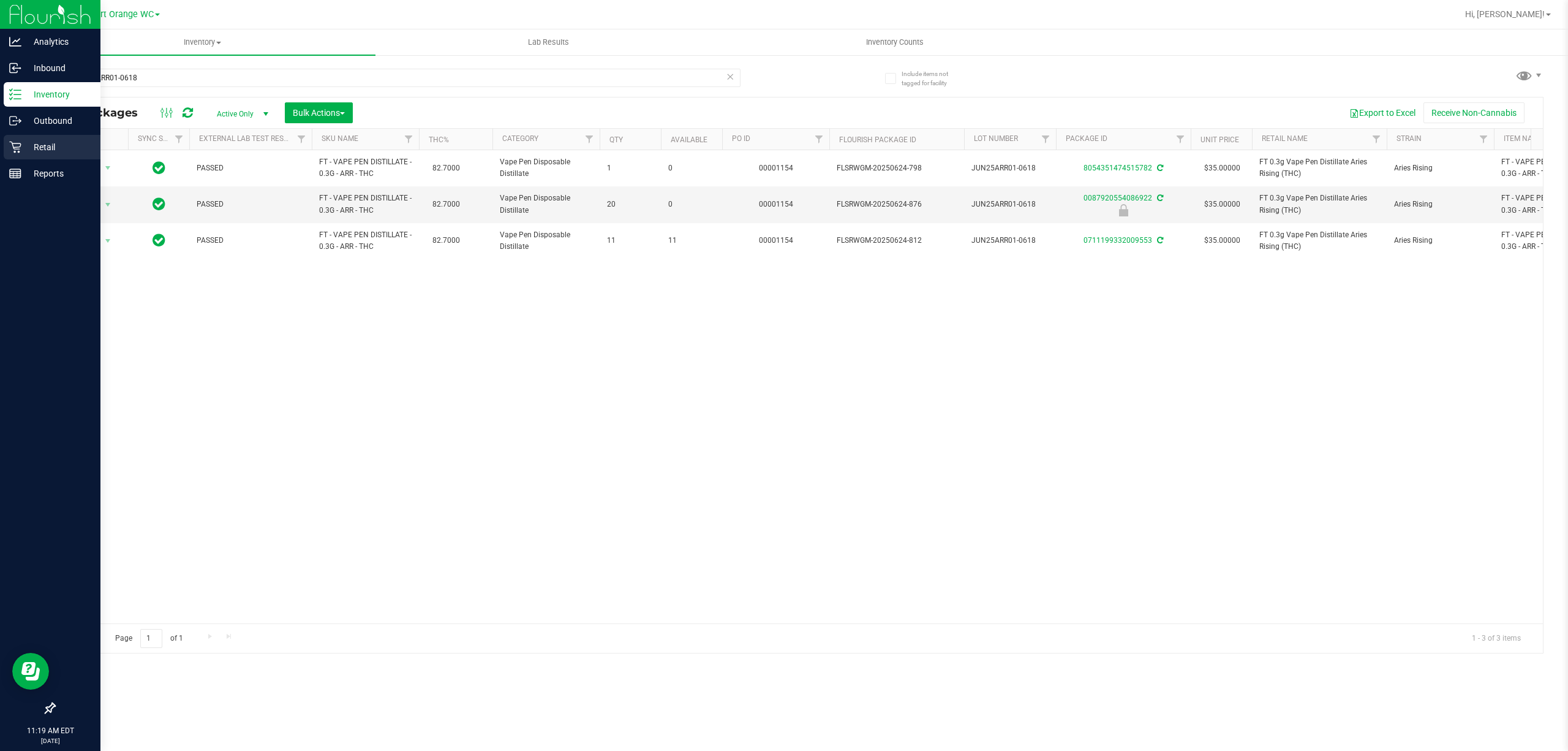
click at [36, 150] on p "Retail" at bounding box center [58, 147] width 74 height 15
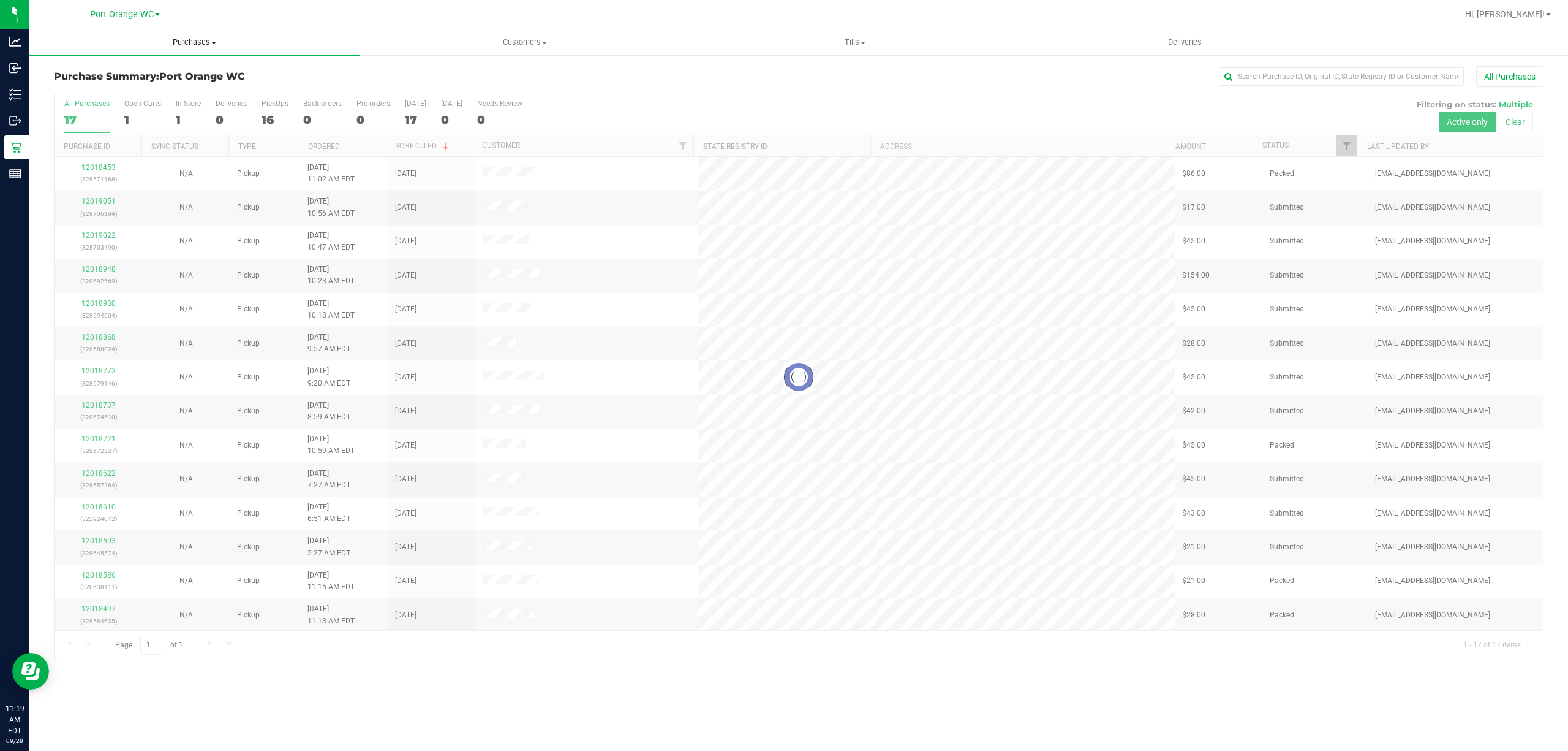
click at [189, 42] on span "Purchases" at bounding box center [194, 42] width 330 height 11
click at [69, 85] on span "Fulfillment" at bounding box center [67, 88] width 76 height 10
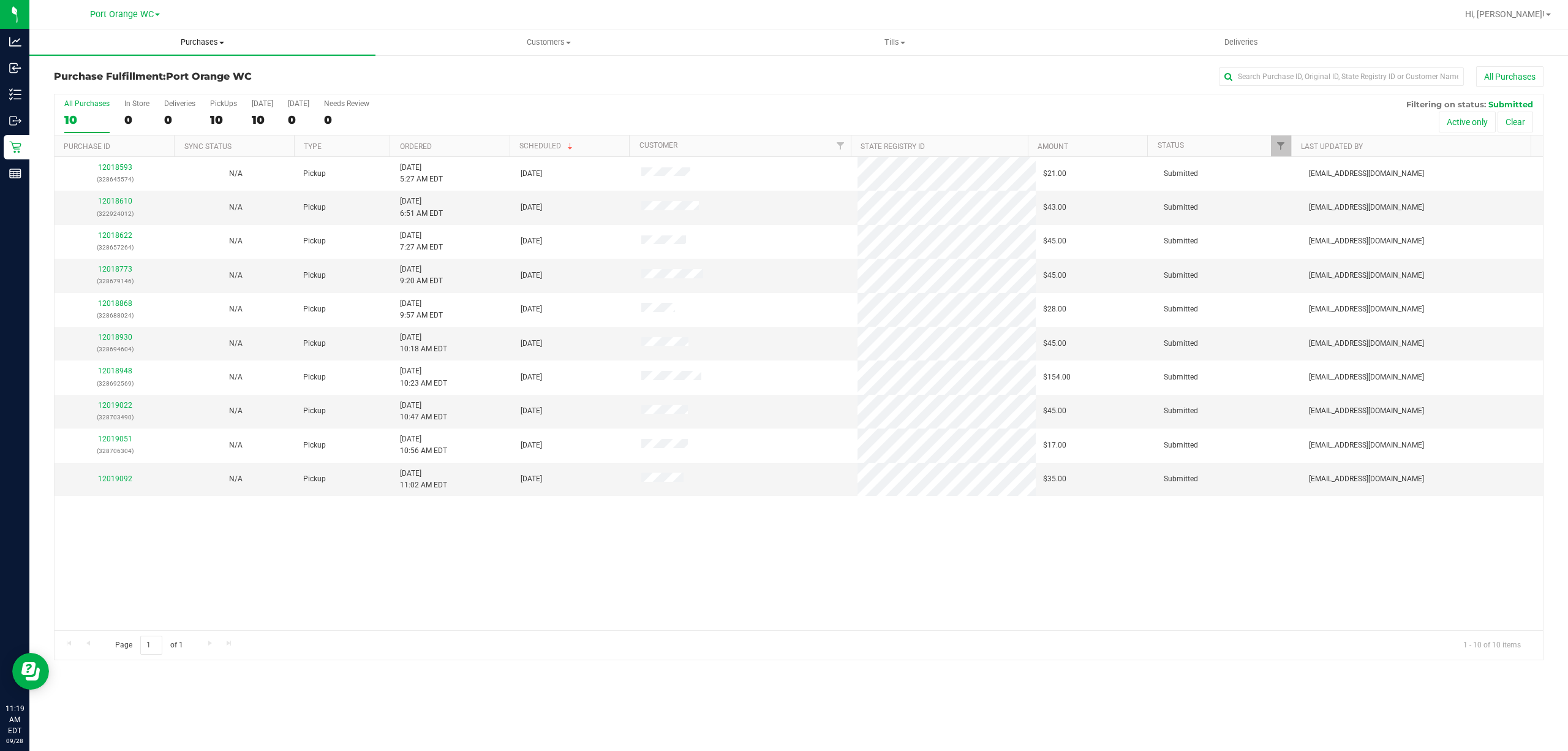
click at [201, 43] on span "Purchases" at bounding box center [202, 42] width 346 height 11
click at [78, 90] on span "Fulfillment" at bounding box center [67, 88] width 76 height 10
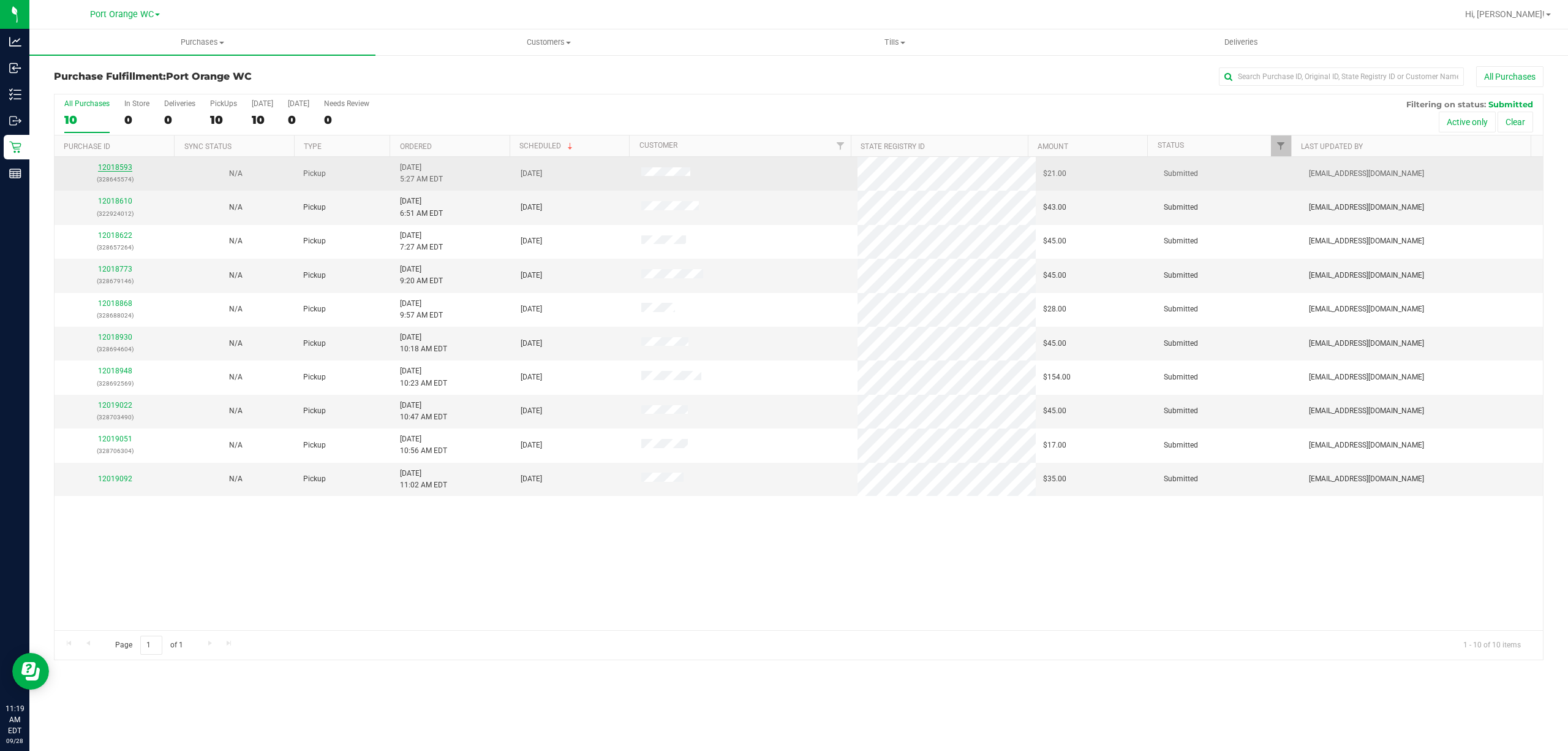
click at [123, 167] on link "12018593" at bounding box center [115, 167] width 34 height 9
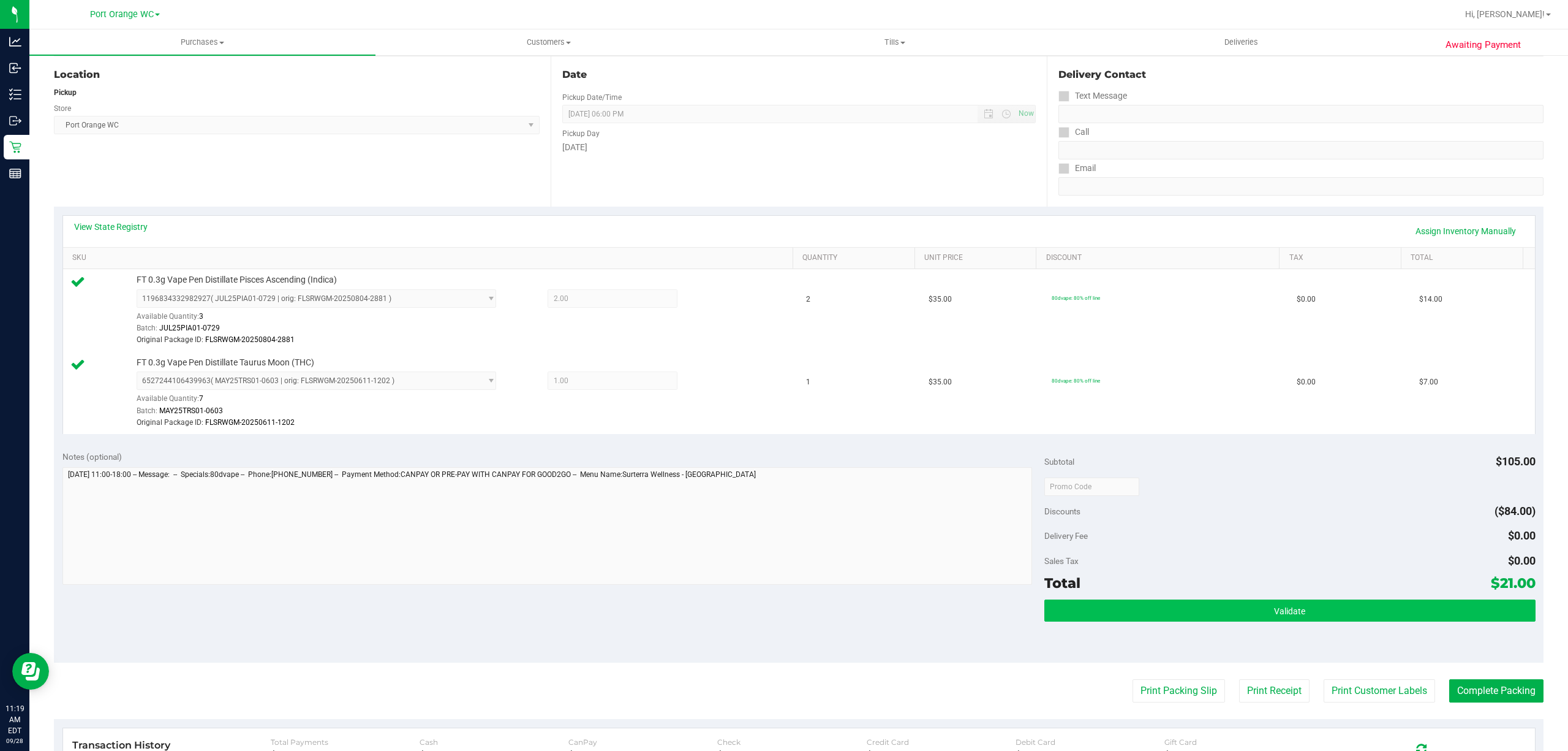
scroll to position [327, 0]
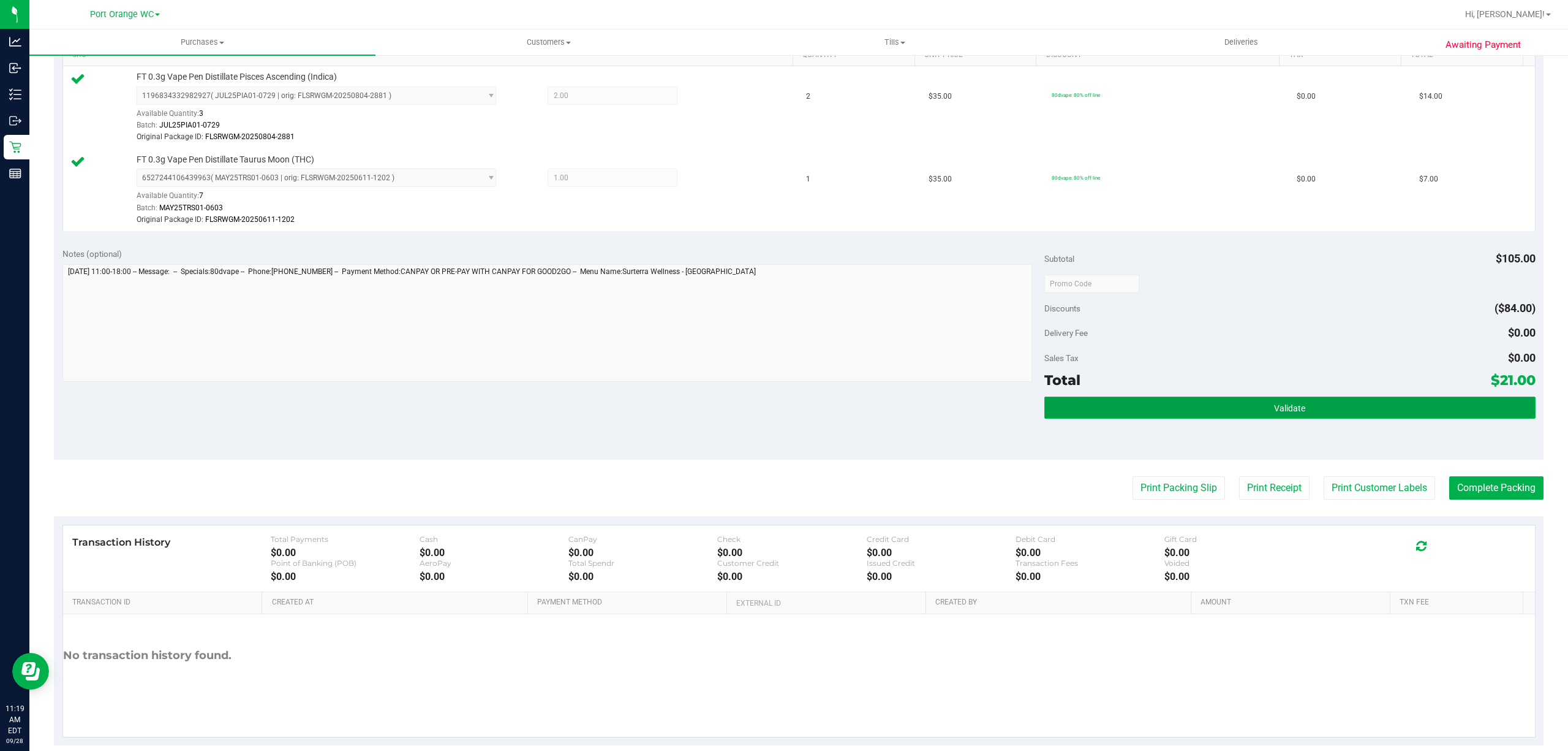
click at [1324, 415] on button "Validate" at bounding box center [1290, 408] width 491 height 22
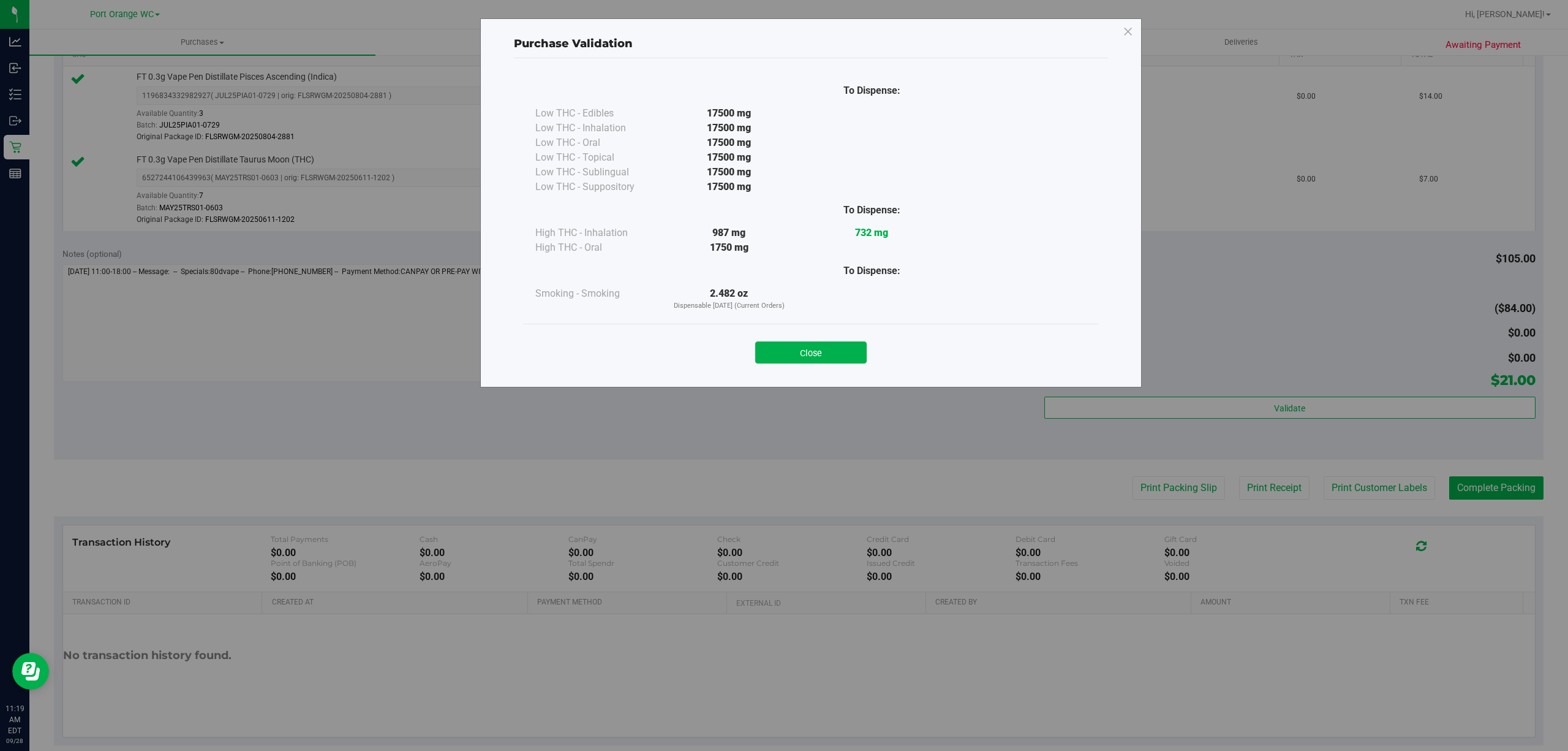
drag, startPoint x: 837, startPoint y: 346, endPoint x: 868, endPoint y: 357, distance: 32.9
click at [836, 346] on button "Close" at bounding box center [811, 353] width 112 height 22
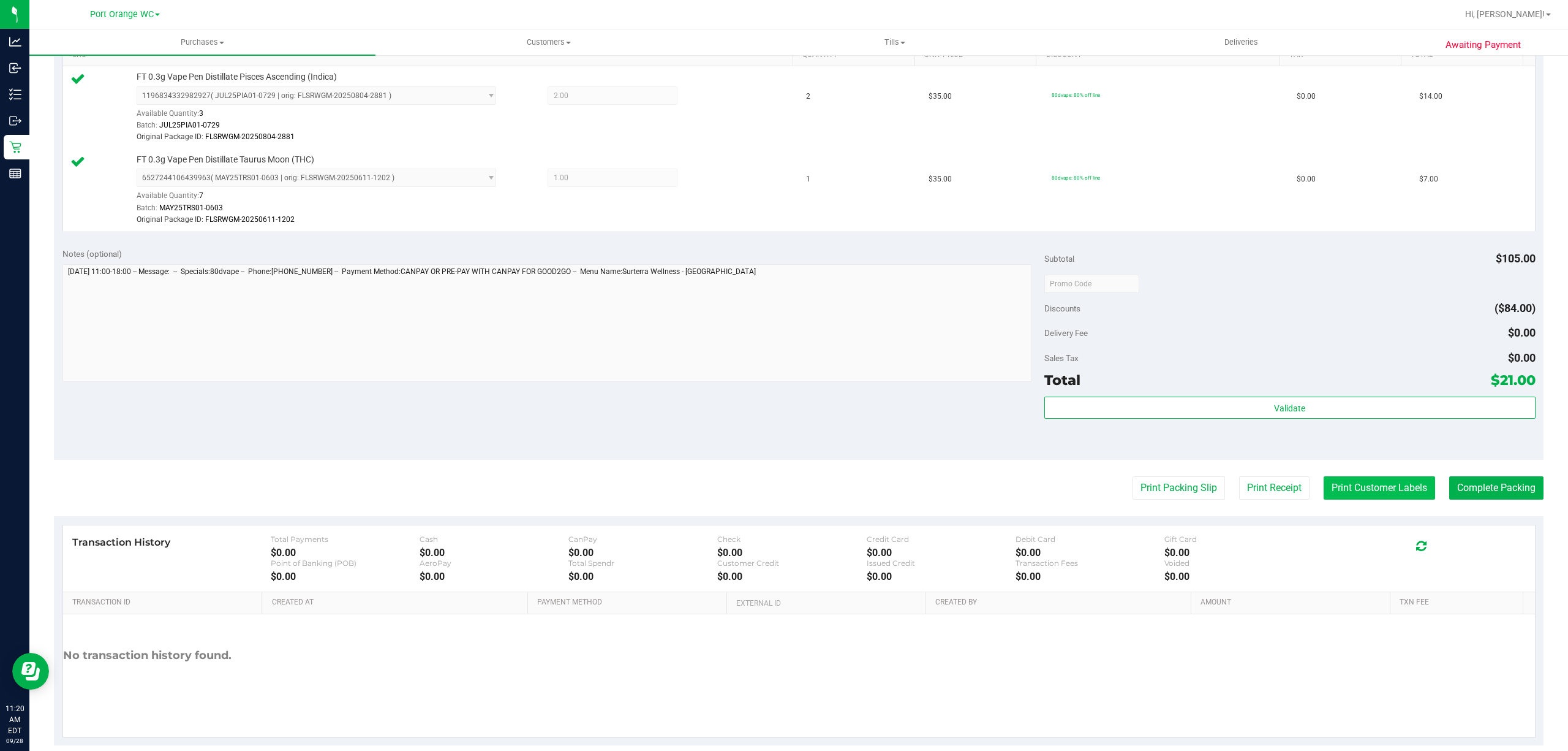
click at [1369, 498] on button "Print Customer Labels" at bounding box center [1379, 488] width 112 height 23
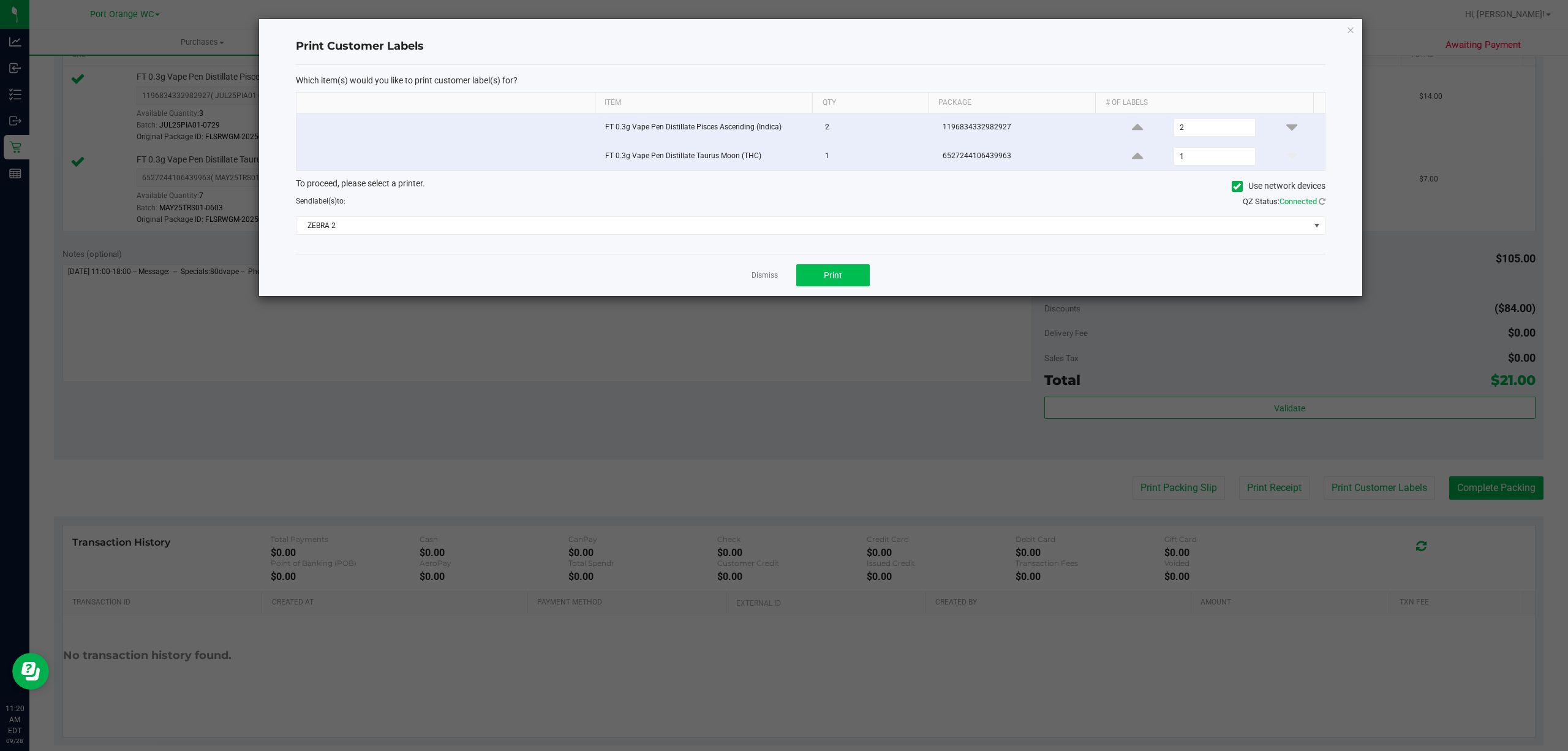
drag, startPoint x: 859, startPoint y: 290, endPoint x: 849, endPoint y: 288, distance: 10.2
click at [858, 289] on div "Dismiss Print" at bounding box center [811, 275] width 1029 height 42
click at [821, 276] on button "Print" at bounding box center [833, 275] width 74 height 22
click at [765, 280] on link "Dismiss" at bounding box center [765, 275] width 26 height 10
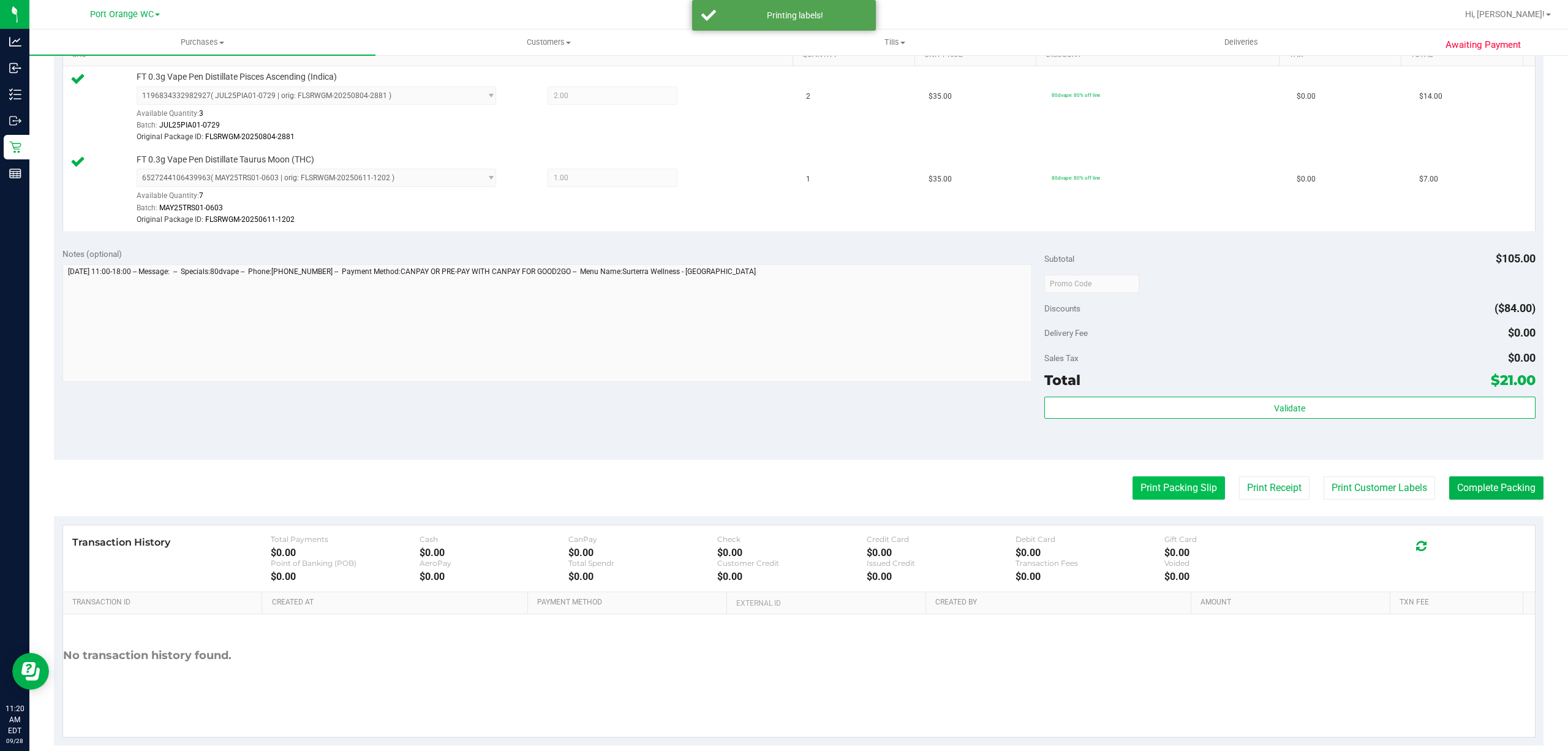
click at [1145, 500] on button "Print Packing Slip" at bounding box center [1178, 488] width 93 height 23
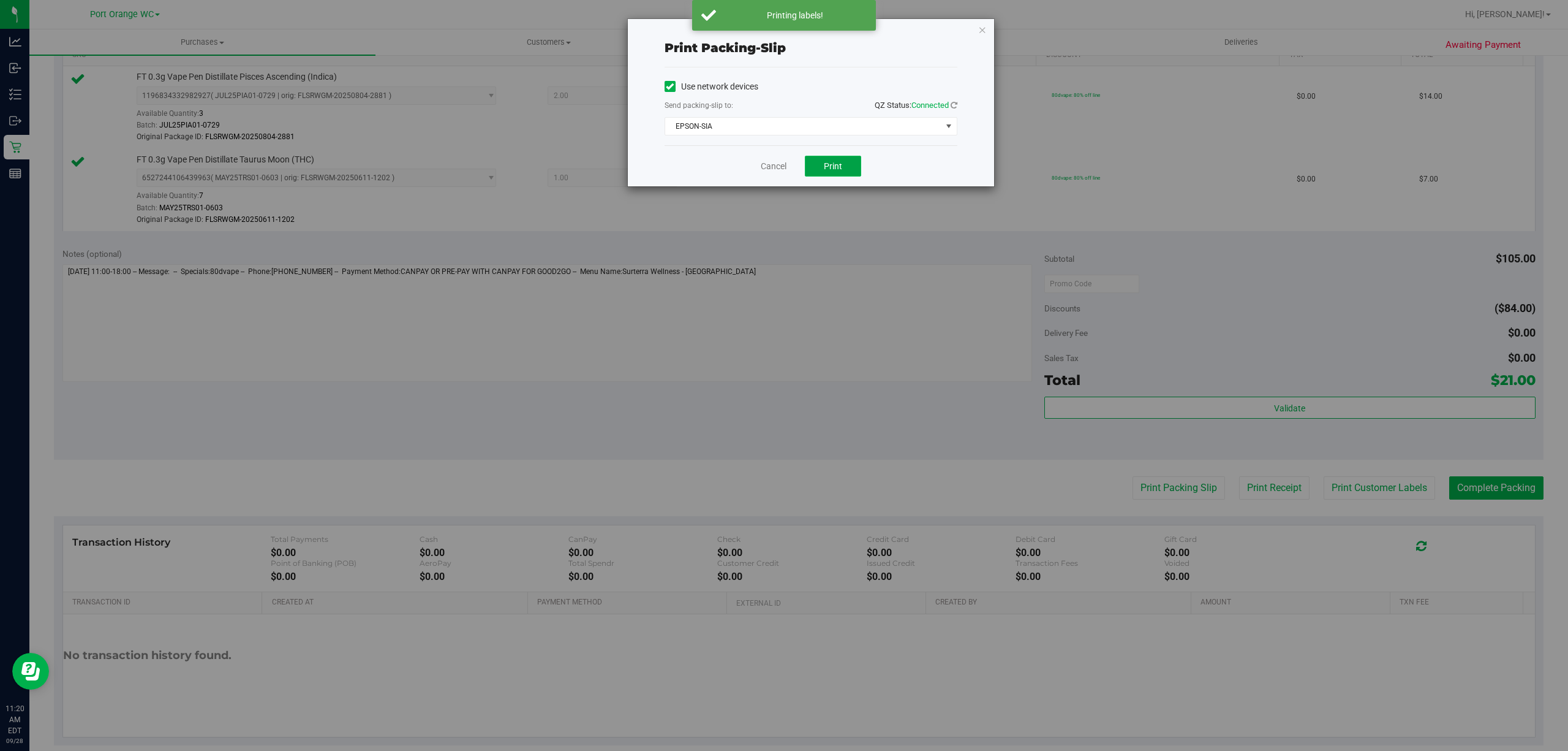
click at [834, 163] on span "Print" at bounding box center [833, 166] width 18 height 10
click at [765, 162] on link "Cancel" at bounding box center [774, 166] width 26 height 13
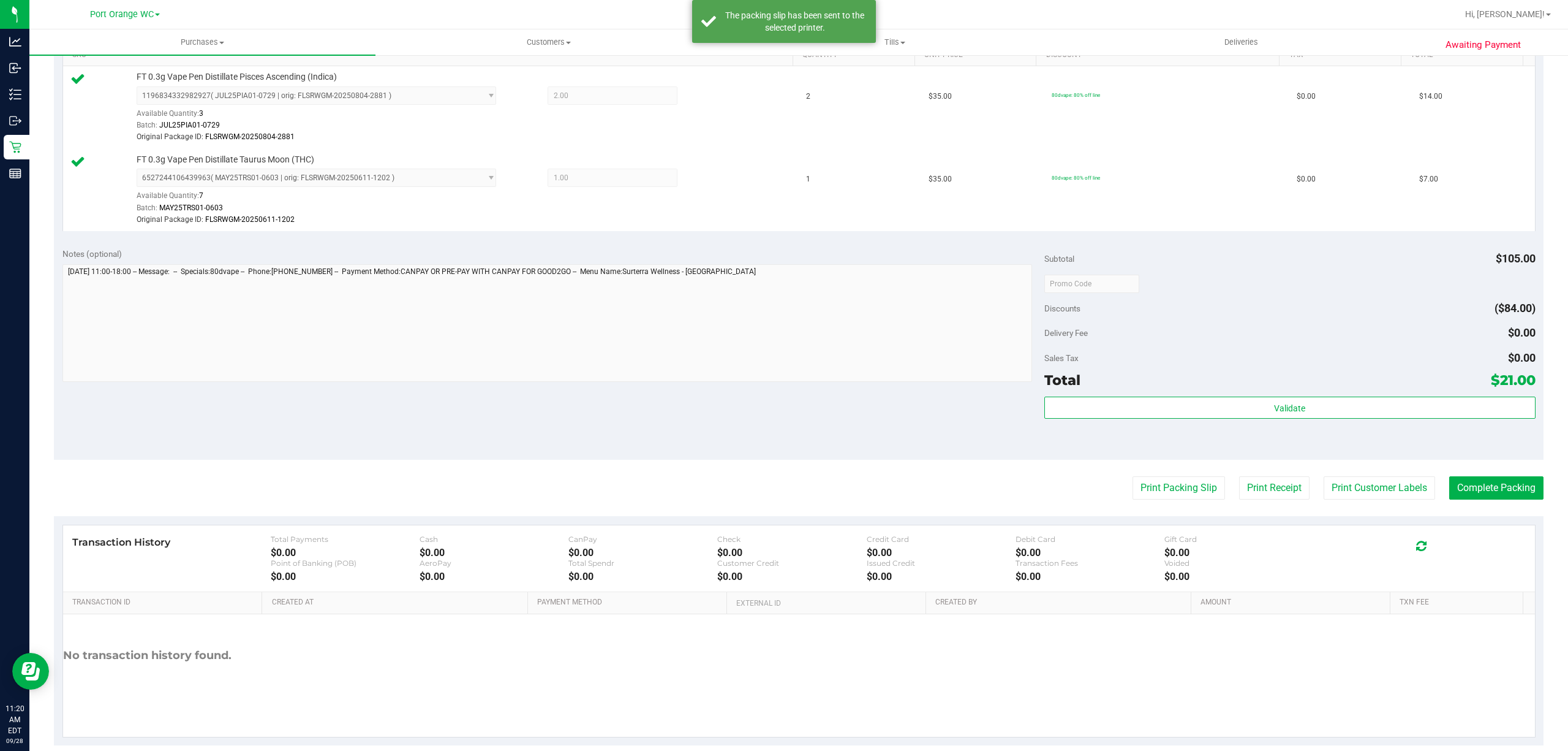
click at [1480, 474] on purchase-details "Back Edit Purchase Cancel Purchase View Profile # 12018593 BioTrack ID: - Submi…" at bounding box center [798, 242] width 1490 height 1005
click at [1478, 483] on button "Complete Packing" at bounding box center [1496, 488] width 94 height 23
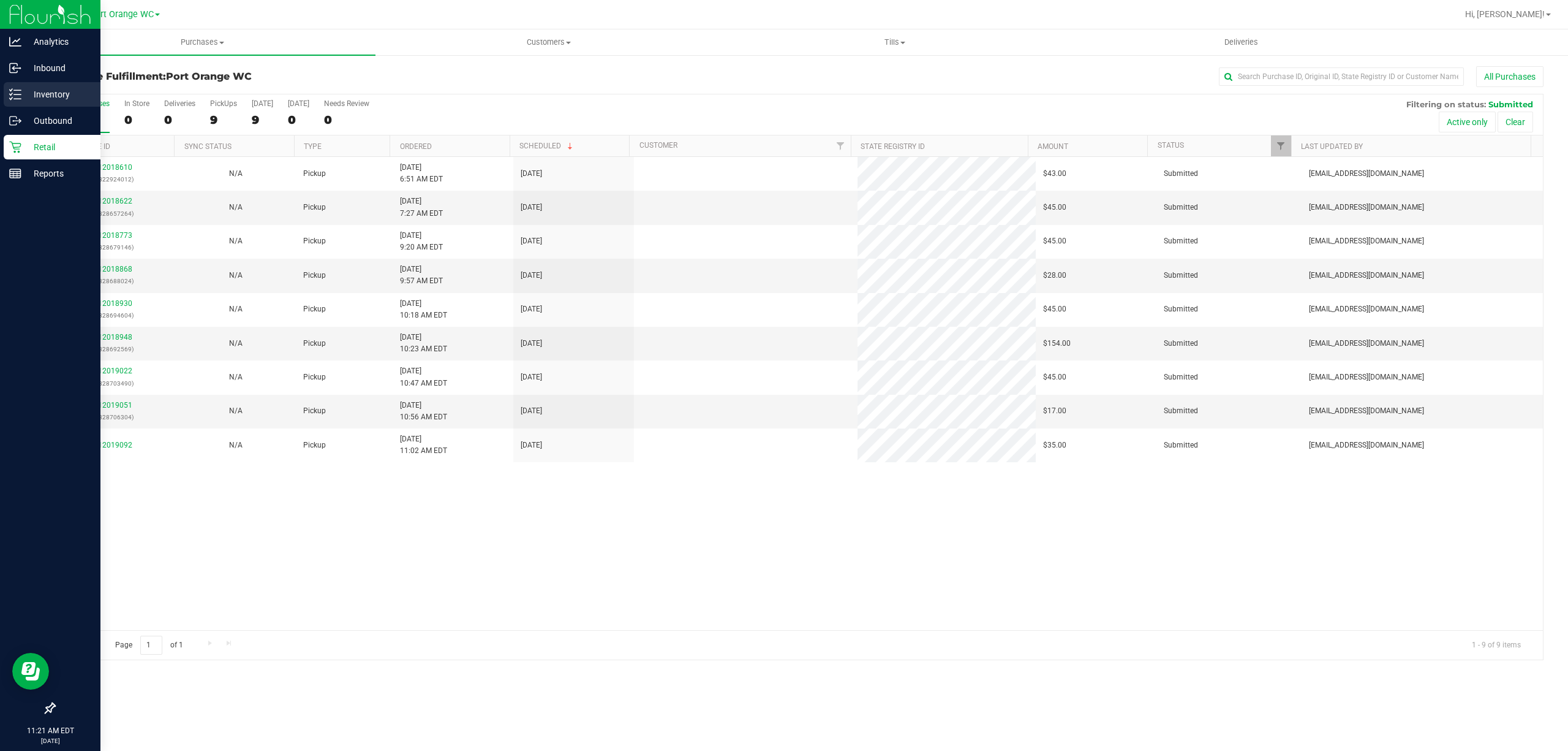
click at [42, 93] on p "Inventory" at bounding box center [58, 94] width 74 height 15
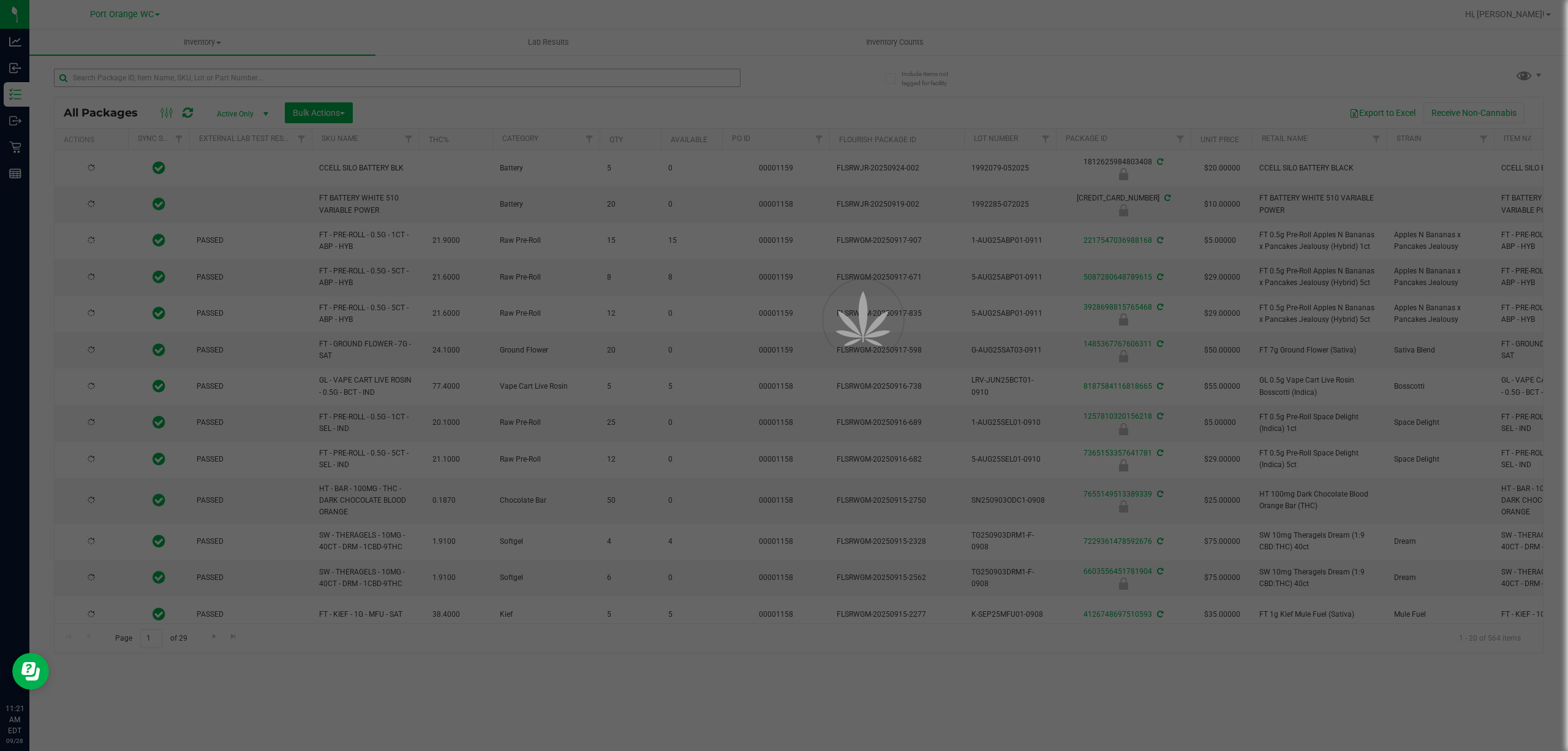
type input "[DATE]"
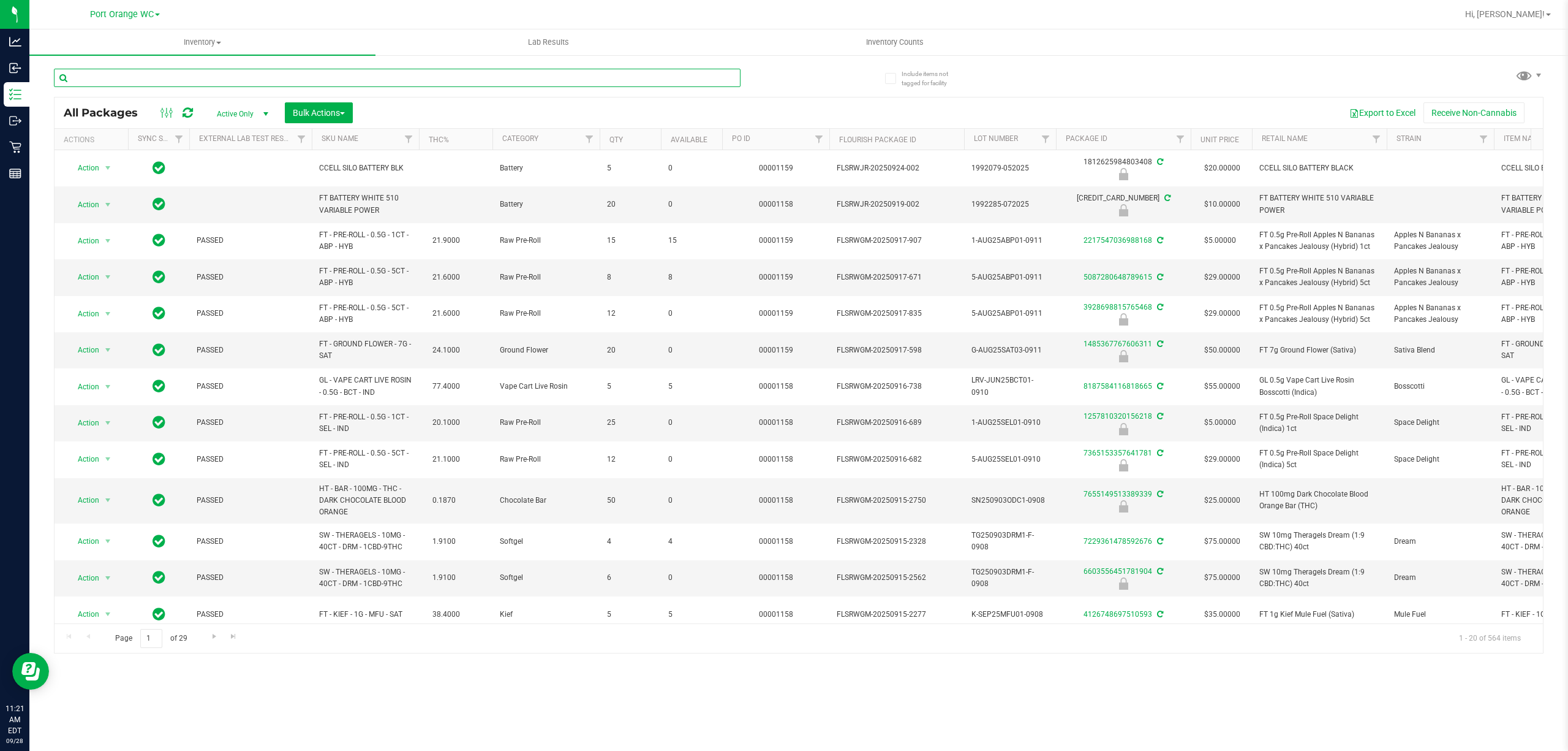
drag, startPoint x: 200, startPoint y: 74, endPoint x: 202, endPoint y: 88, distance: 14.1
click at [202, 88] on div at bounding box center [397, 83] width 687 height 28
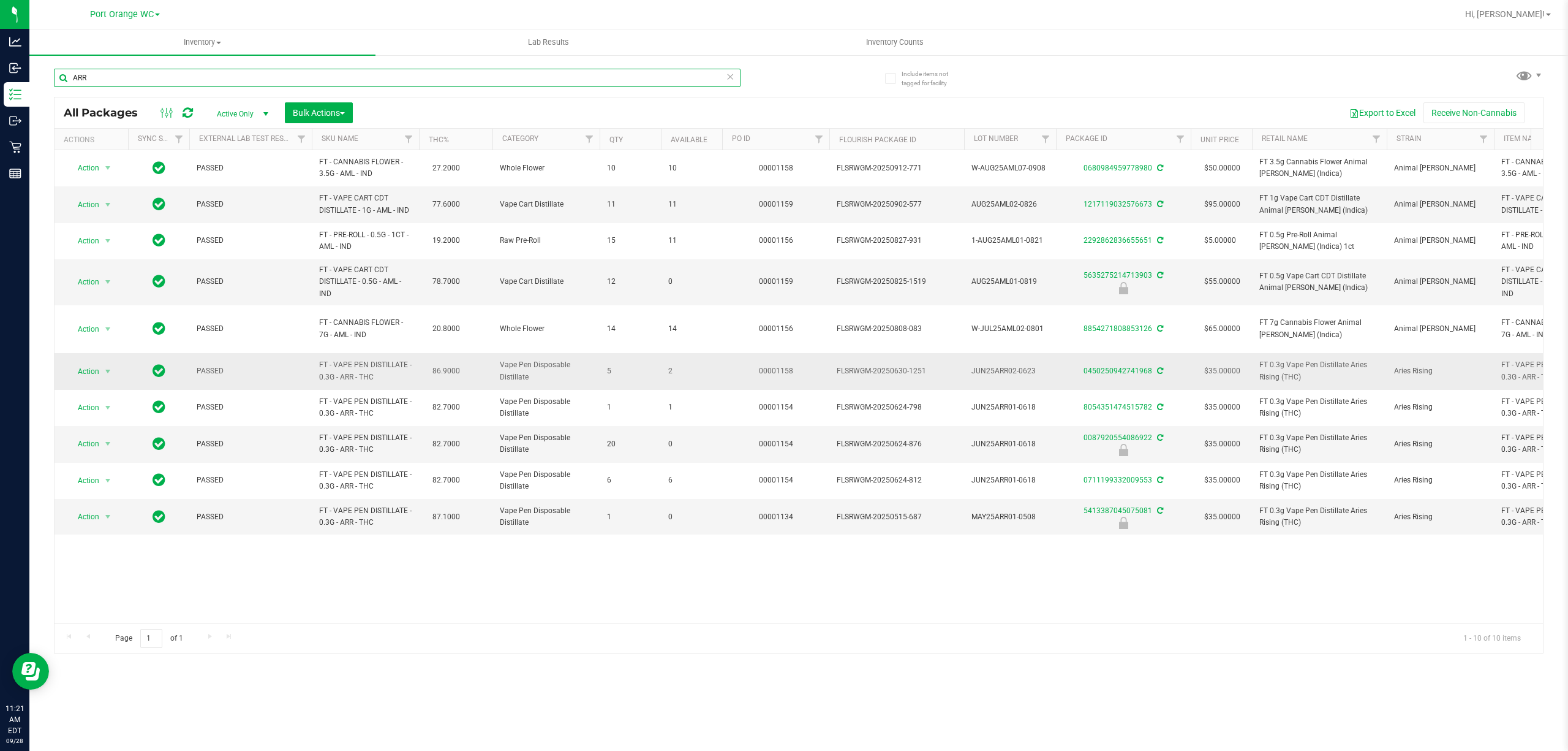
type input "ARR"
click at [346, 361] on span "FT - VAPE PEN DISTILLATE - 0.3G - ARR - THC" at bounding box center [365, 371] width 93 height 23
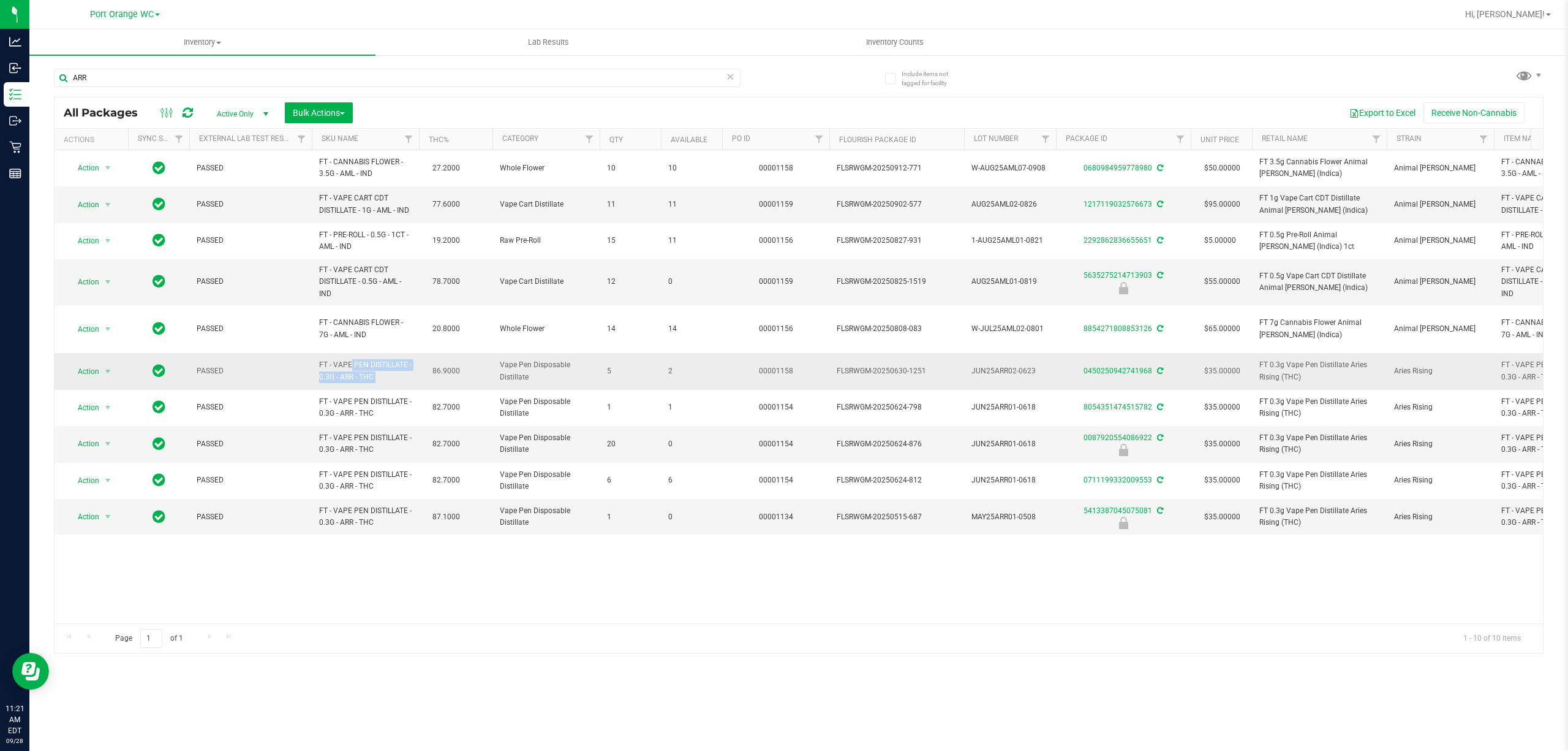
copy td "FT - VAPE PEN DISTILLATE - 0.3G - ARR - THC"
drag, startPoint x: 150, startPoint y: 54, endPoint x: 145, endPoint y: 64, distance: 11.2
click at [150, 55] on link "Inventory All packages All inventory Waste log Create inventory" at bounding box center [202, 42] width 346 height 26
click at [143, 75] on li "All packages" at bounding box center [202, 74] width 346 height 15
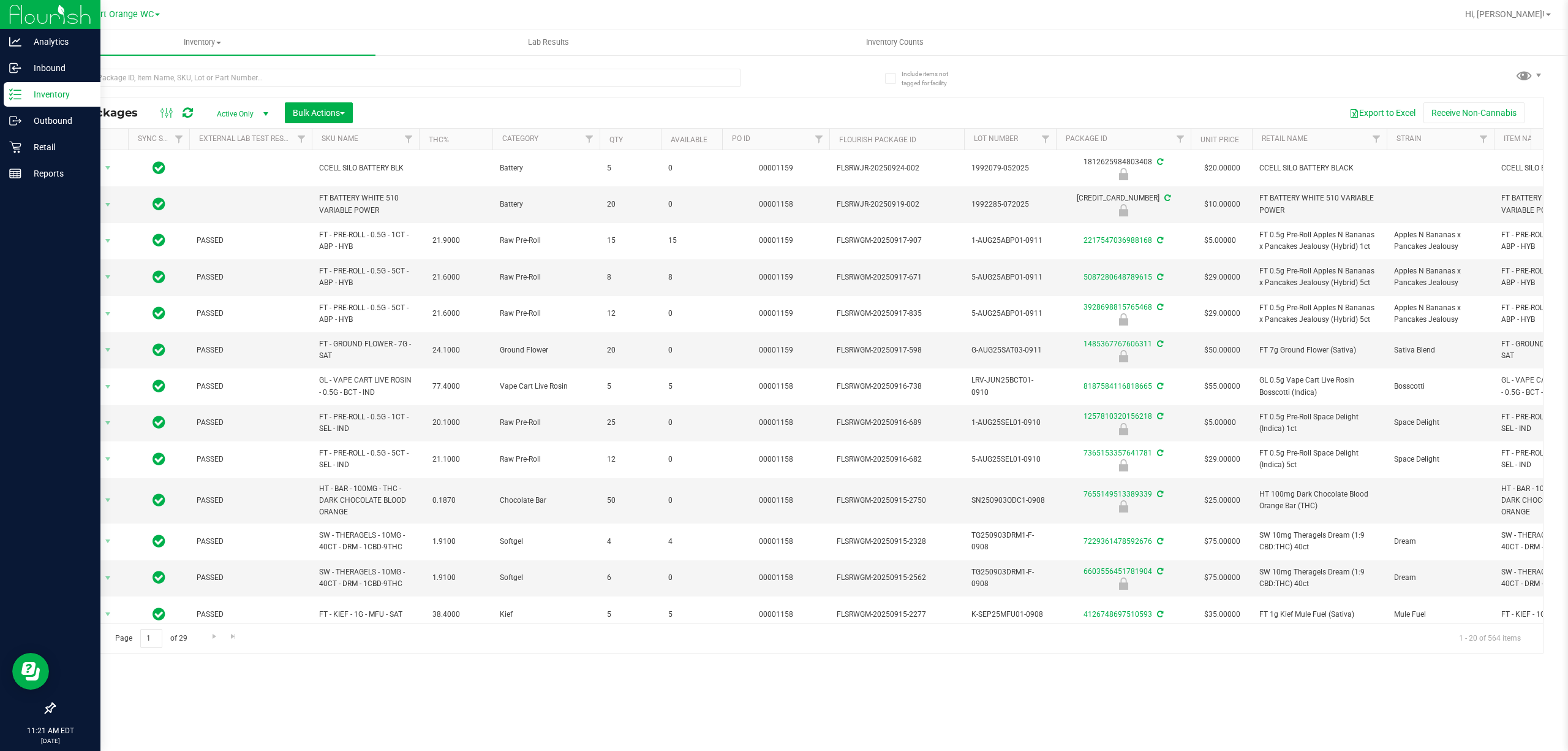
click at [18, 92] on icon at bounding box center [15, 94] width 12 height 12
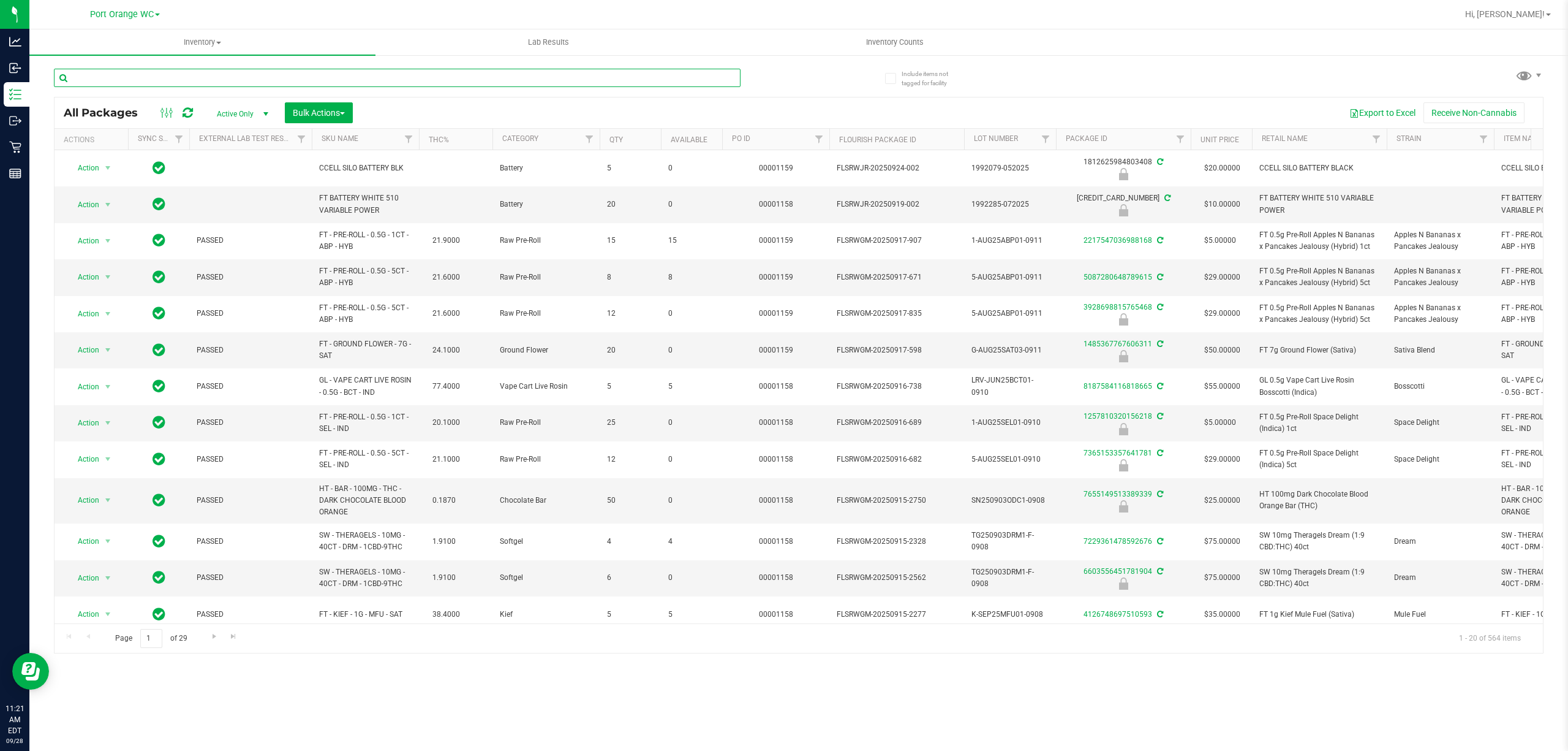
click at [195, 81] on input "text" at bounding box center [397, 78] width 687 height 18
paste input "FT - VAPE PEN DISTILLATE - 0.3G - ARR - THC"
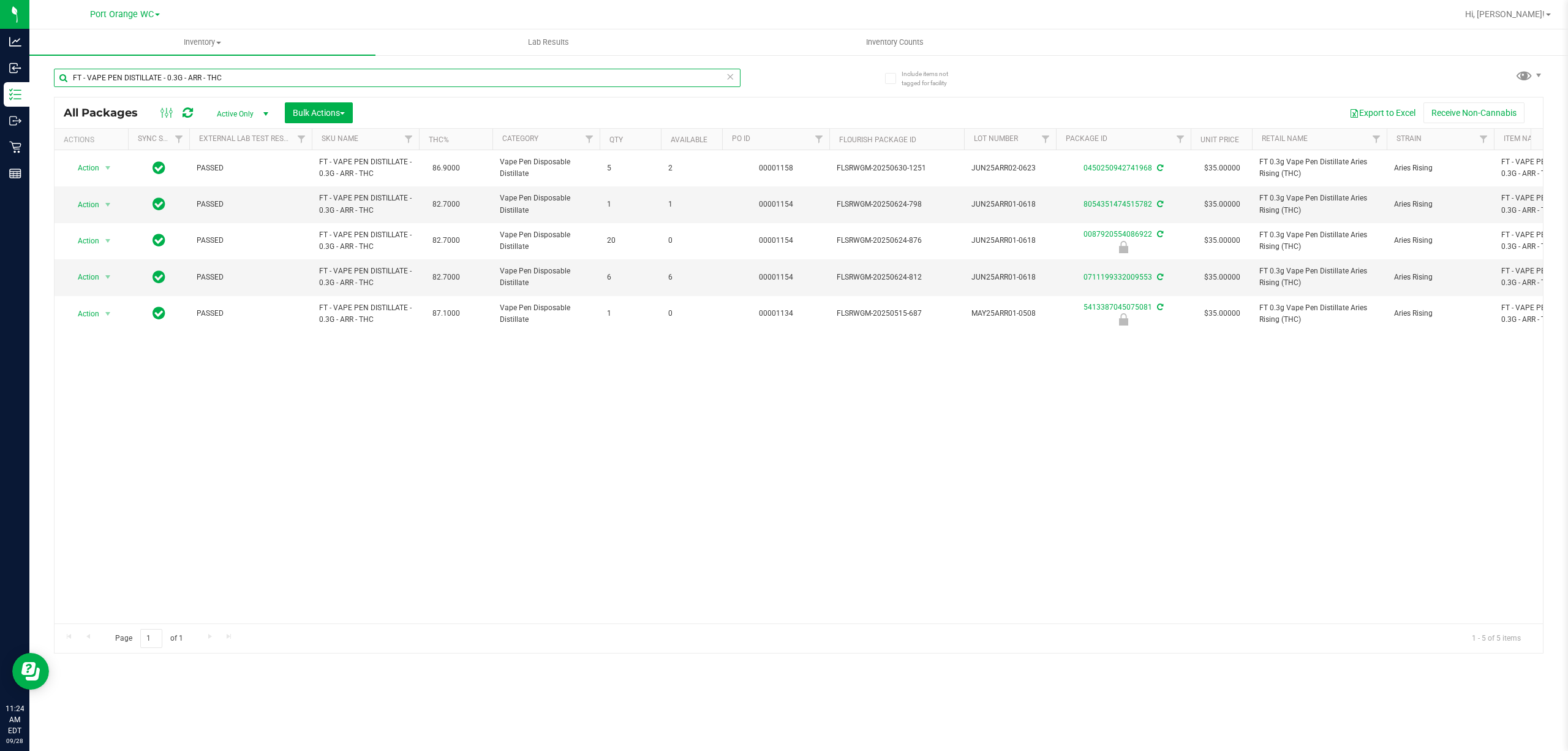
type input "FT - VAPE PEN DISTILLATE - 0.3G - ARR - THC"
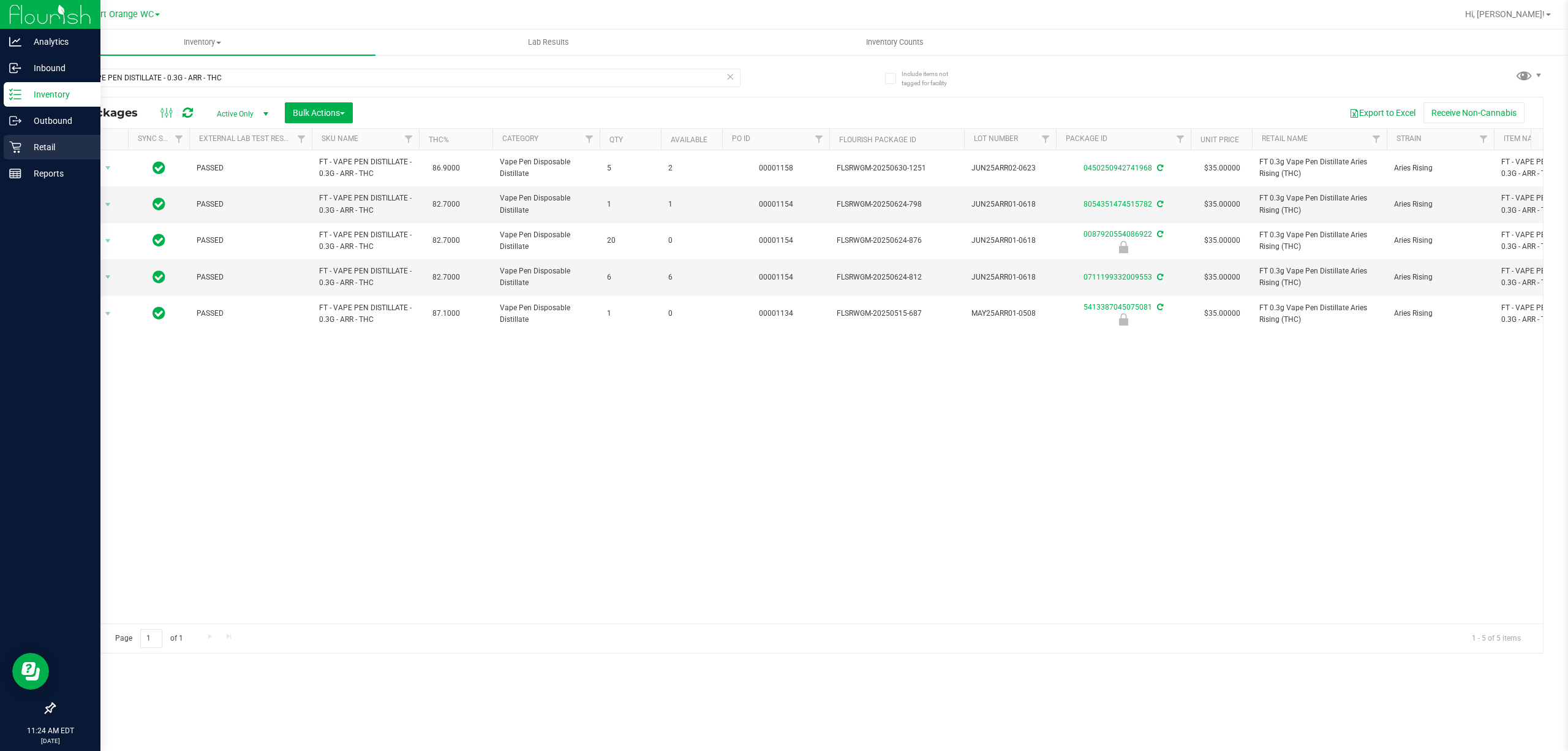
click at [45, 143] on p "Retail" at bounding box center [58, 147] width 74 height 15
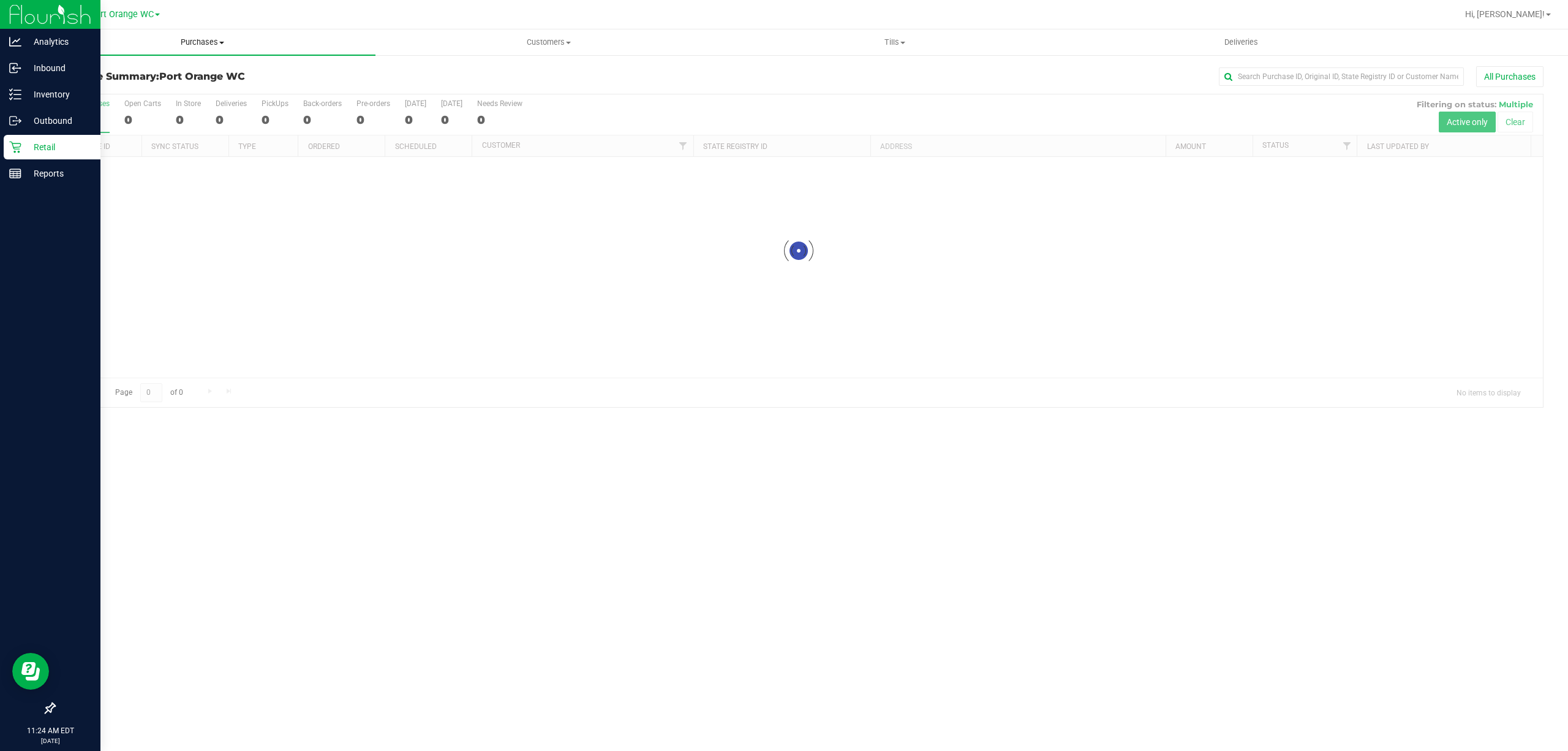
click at [187, 43] on span "Purchases" at bounding box center [202, 42] width 346 height 11
click at [72, 86] on span "Fulfillment" at bounding box center [67, 88] width 76 height 10
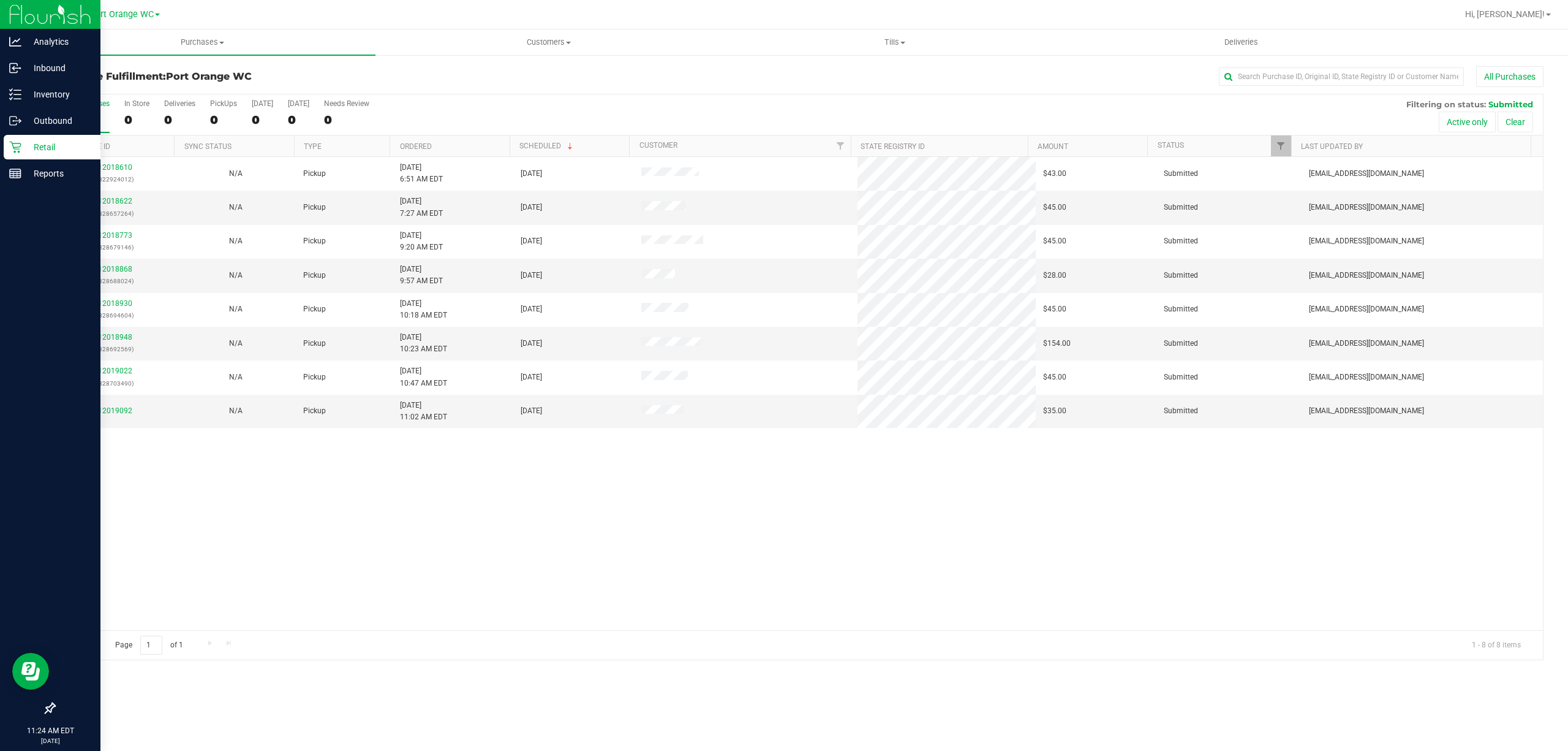
click at [586, 538] on div "12018610 (322924012) N/A Pickup [DATE] 6:51 AM EDT 9/28/2025 $43.00 Submitted […" at bounding box center [798, 394] width 1488 height 473
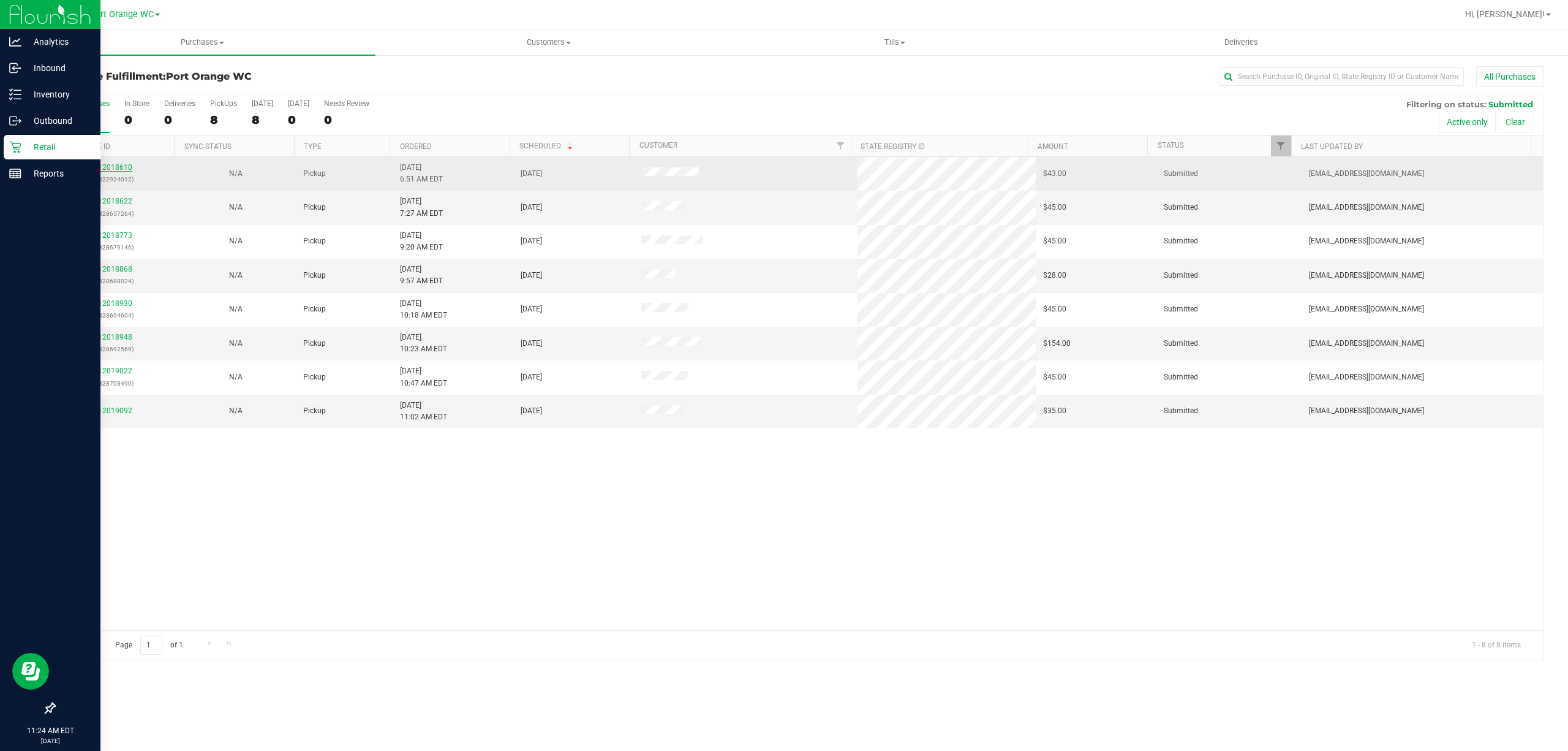
click at [113, 170] on link "12018610" at bounding box center [115, 167] width 34 height 9
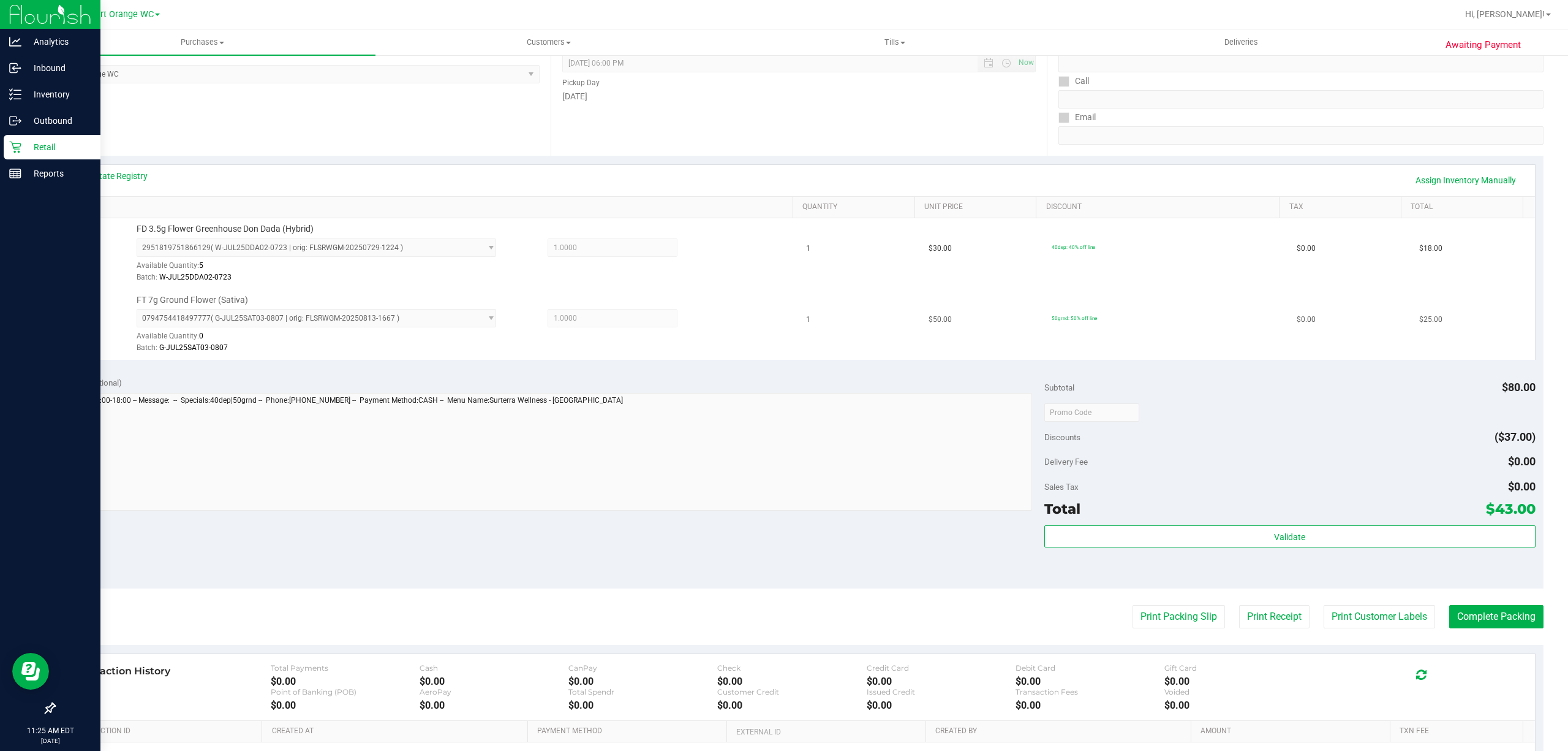
scroll to position [324, 0]
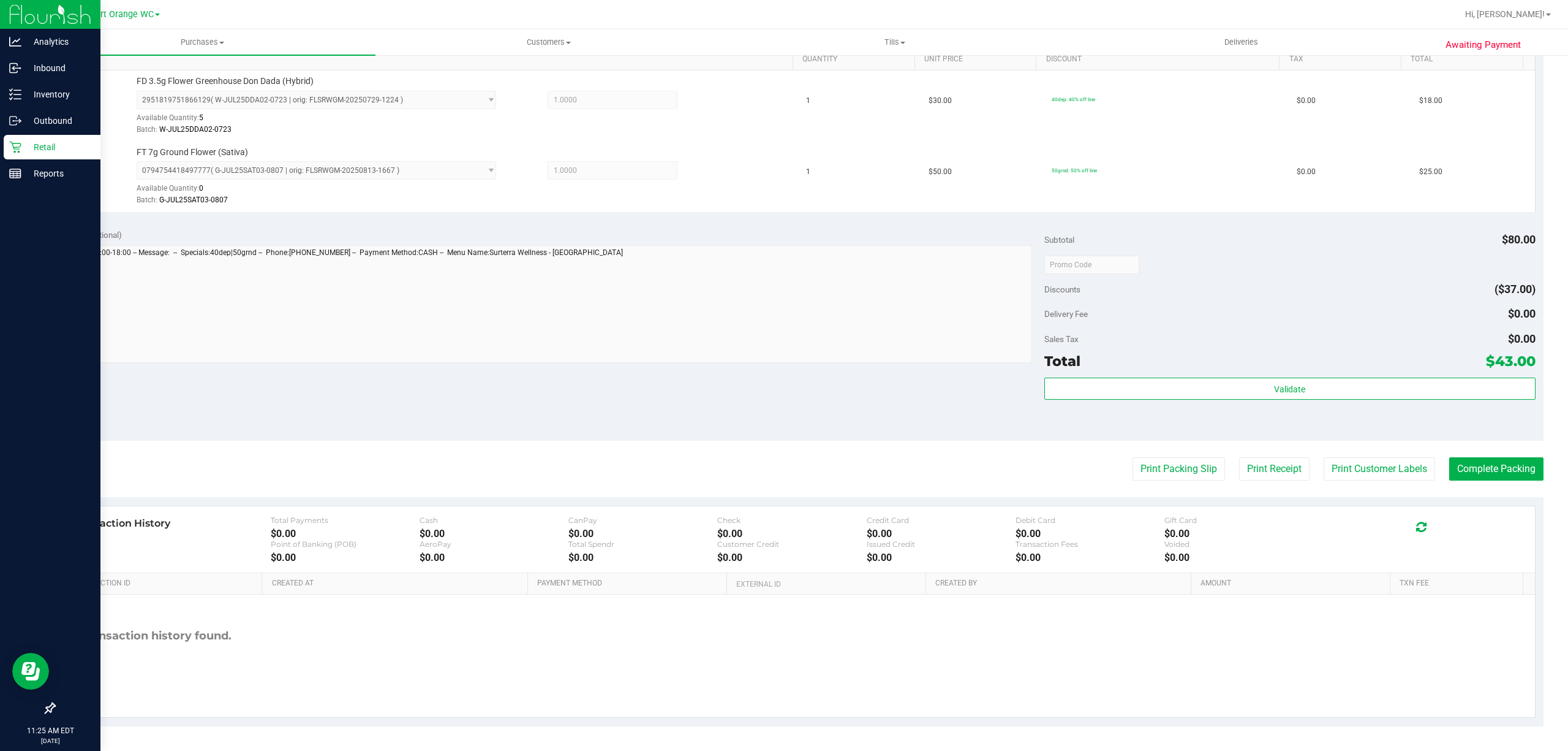
click at [1341, 373] on div "Subtotal $80.00 Discounts ($37.00) Delivery Fee $0.00 Sales Tax $0.00 Total $43…" at bounding box center [1290, 330] width 491 height 204
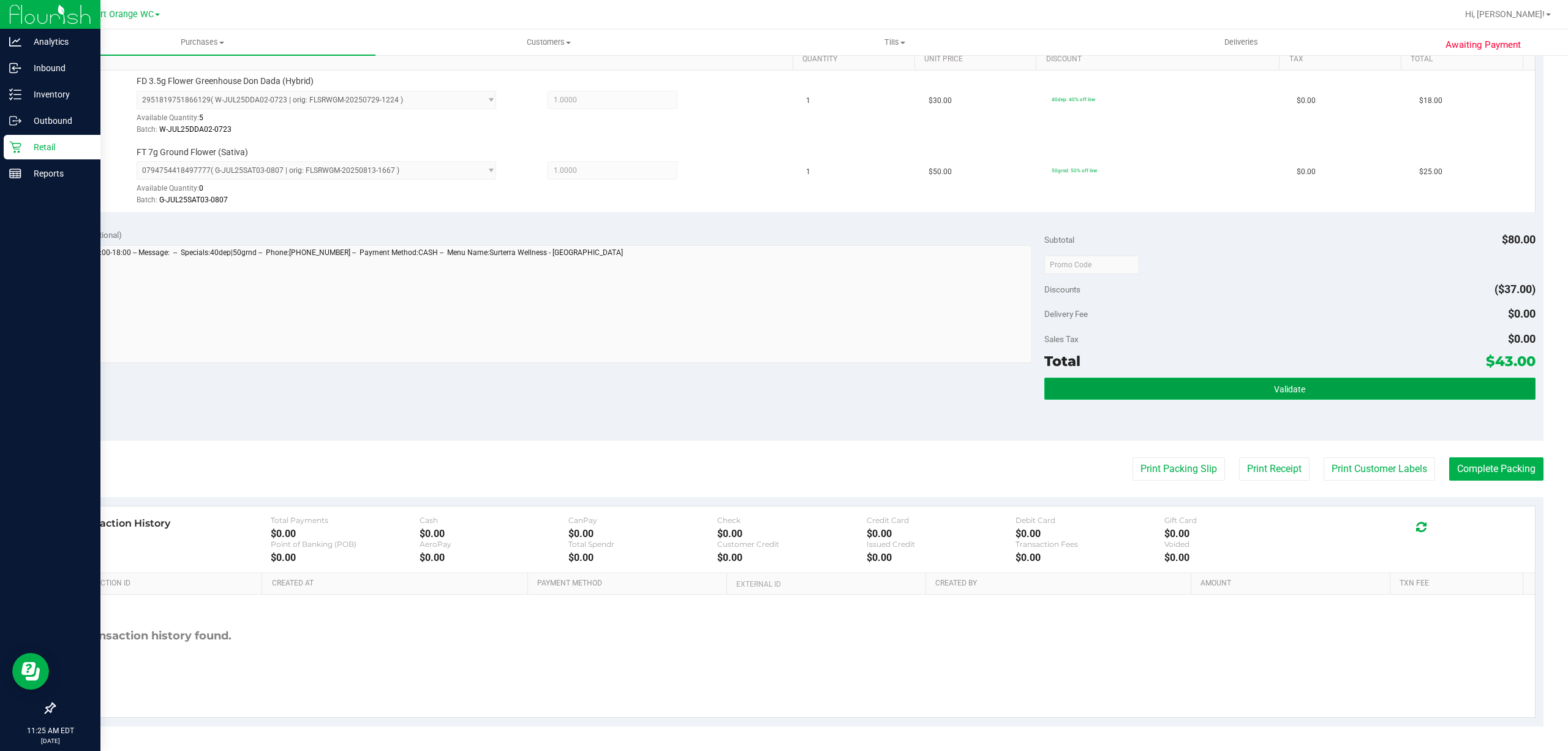
click at [1338, 386] on button "Validate" at bounding box center [1290, 389] width 491 height 22
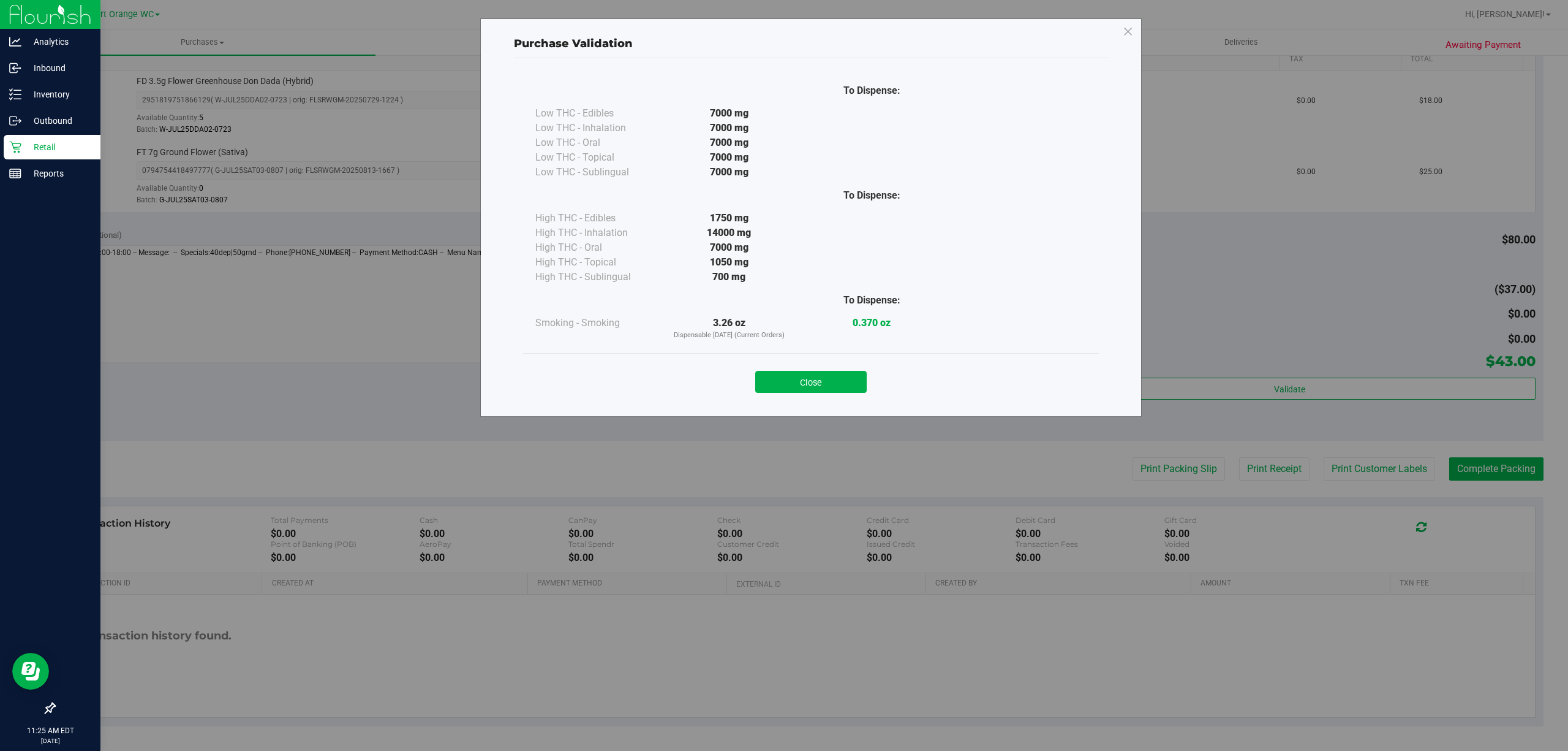
drag, startPoint x: 808, startPoint y: 383, endPoint x: 954, endPoint y: 415, distance: 149.5
click at [808, 383] on button "Close" at bounding box center [811, 382] width 112 height 22
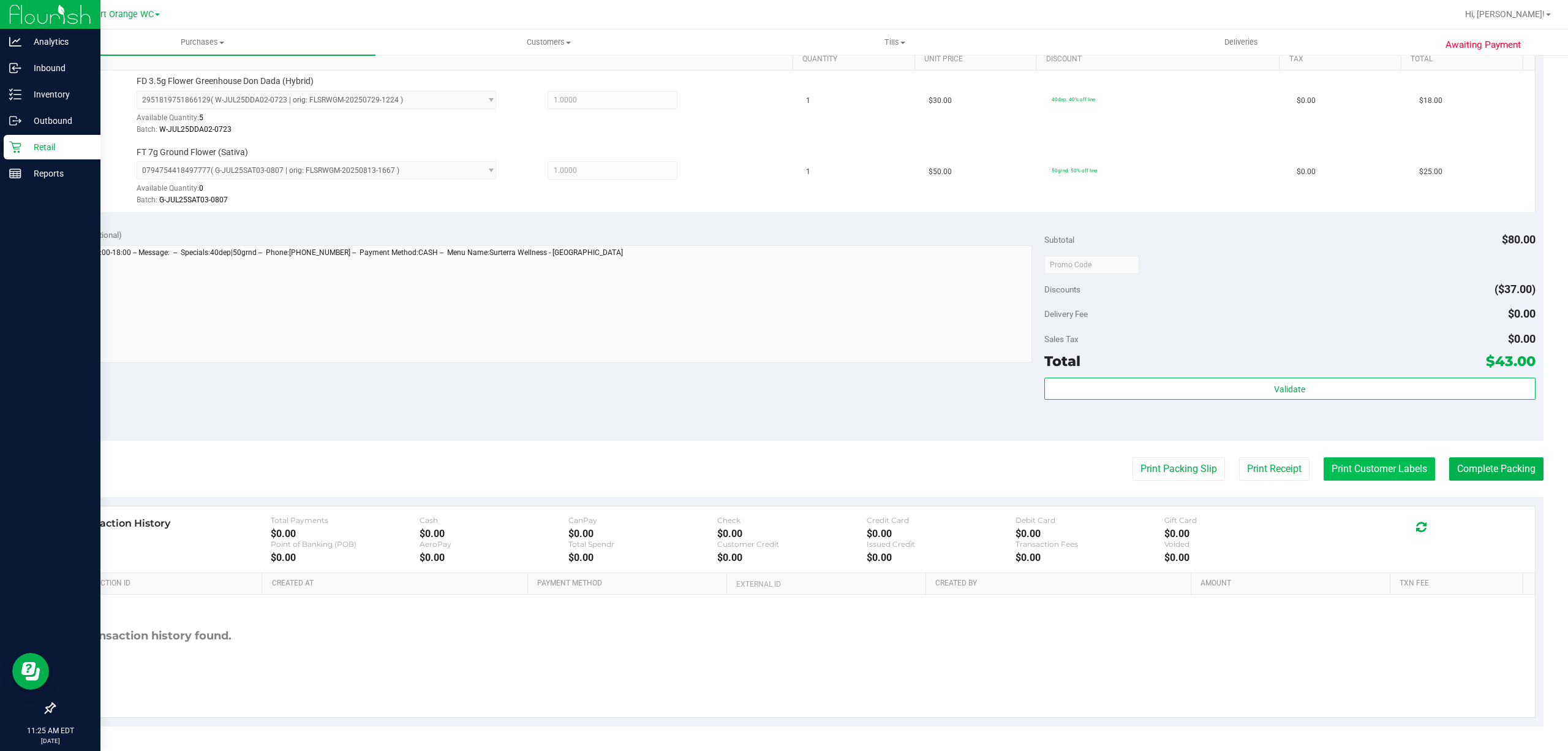
click at [1395, 473] on button "Print Customer Labels" at bounding box center [1379, 469] width 112 height 23
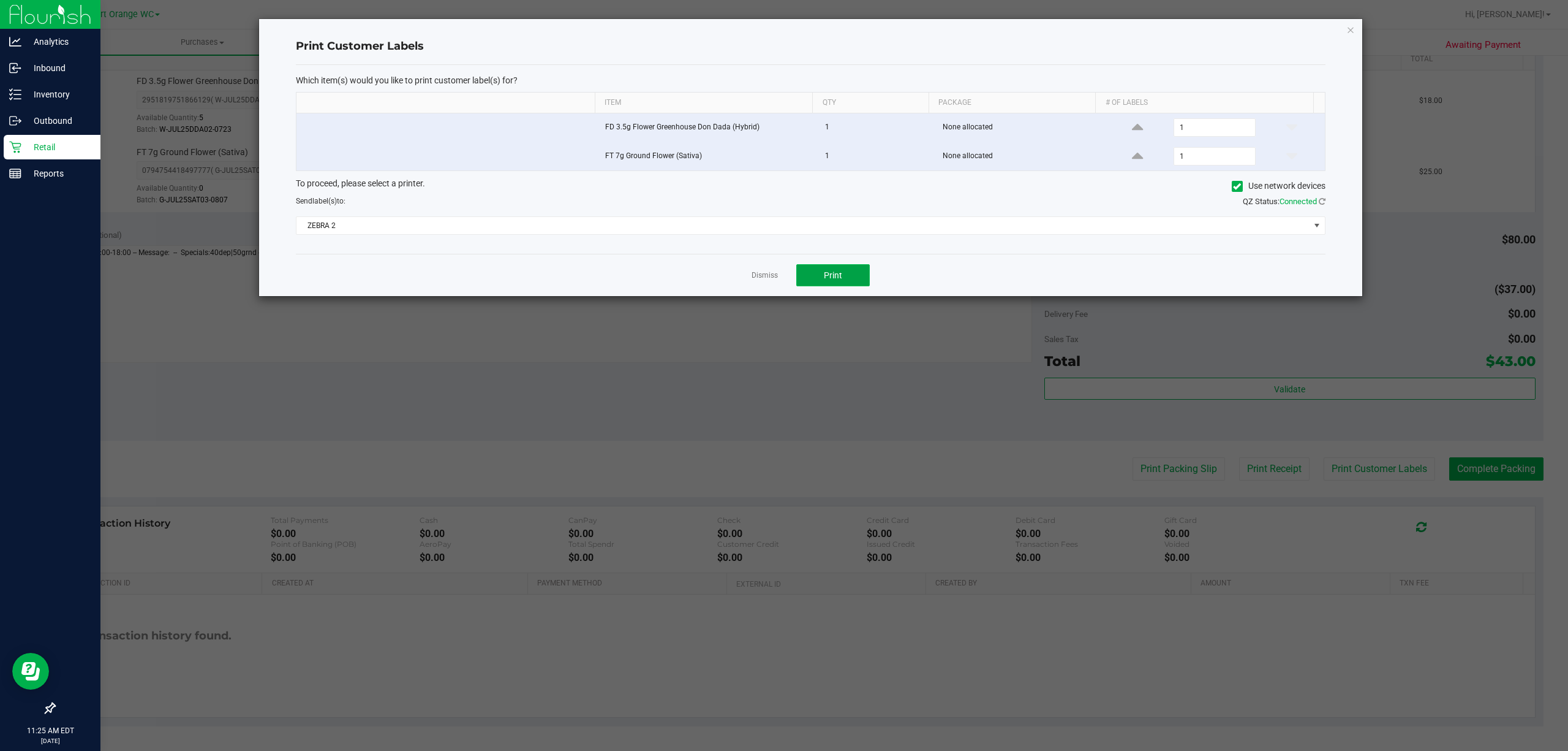
click at [831, 270] on button "Print" at bounding box center [833, 275] width 74 height 22
click at [760, 280] on link "Dismiss" at bounding box center [765, 275] width 26 height 10
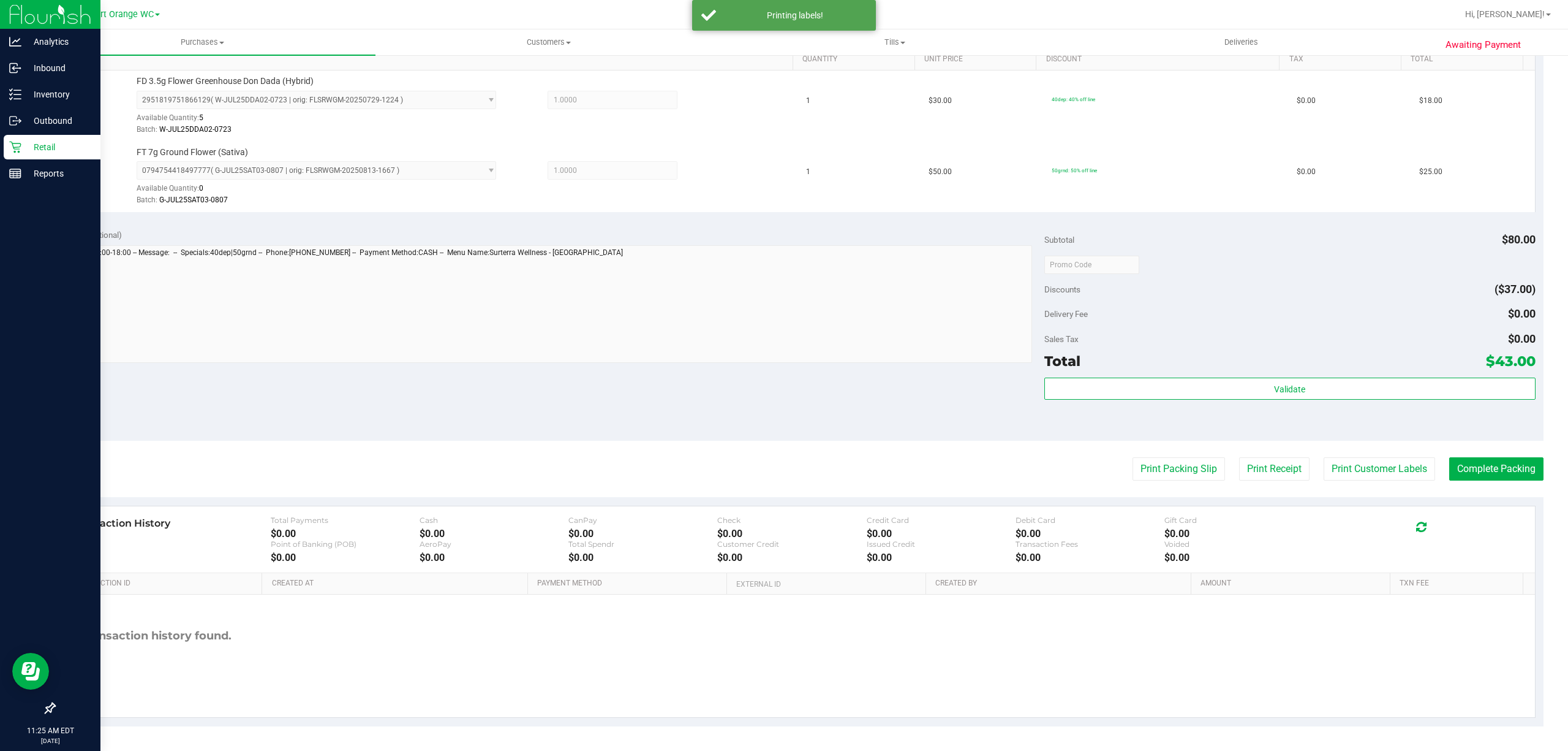
click at [1143, 481] on purchase-details "Back Edit Purchase Cancel Purchase View Profile # 12018610 BioTrack ID: - Submi…" at bounding box center [798, 235] width 1490 height 982
click at [1140, 471] on button "Print Packing Slip" at bounding box center [1178, 469] width 93 height 23
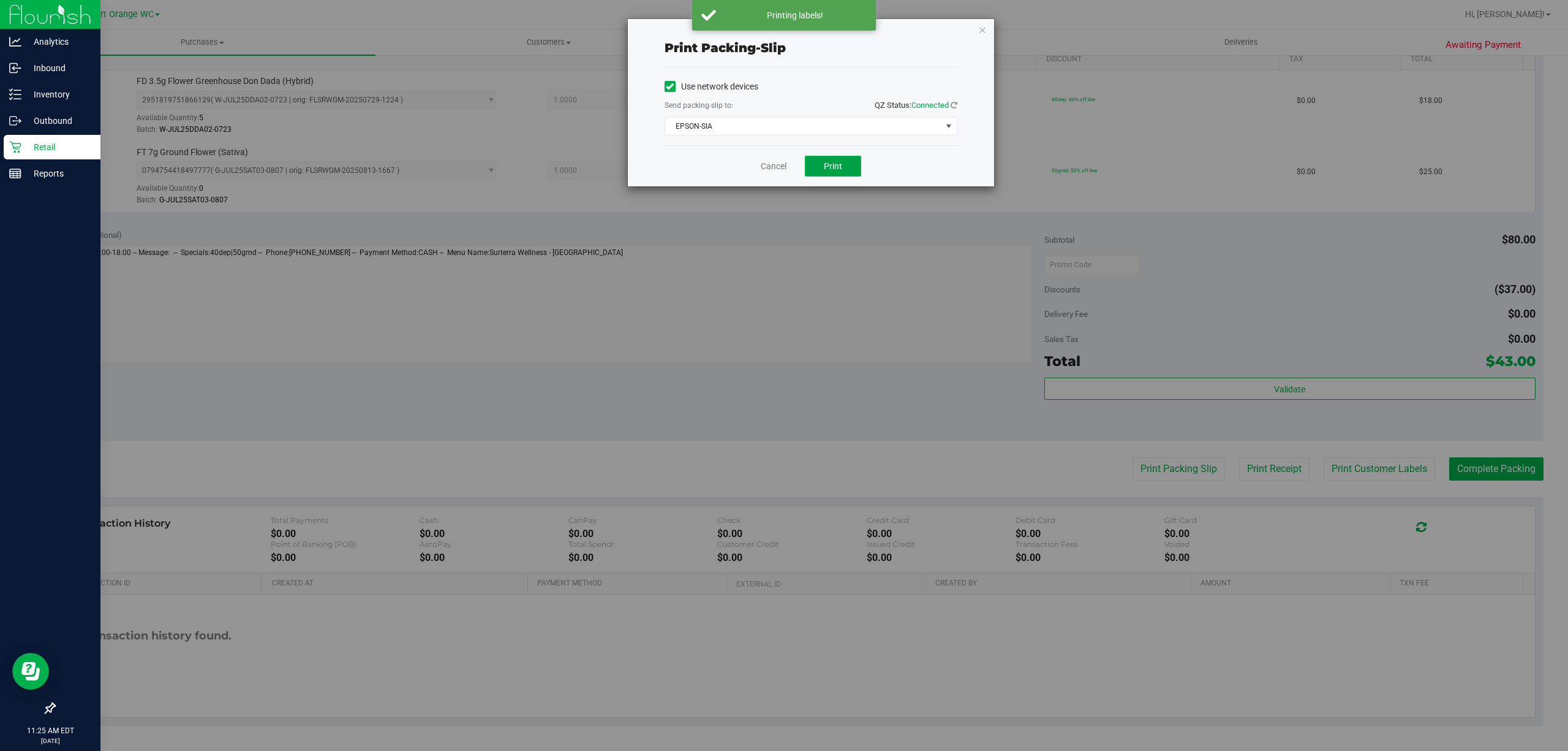
click at [831, 168] on span "Print" at bounding box center [833, 166] width 18 height 10
click at [771, 166] on link "Cancel" at bounding box center [774, 166] width 26 height 13
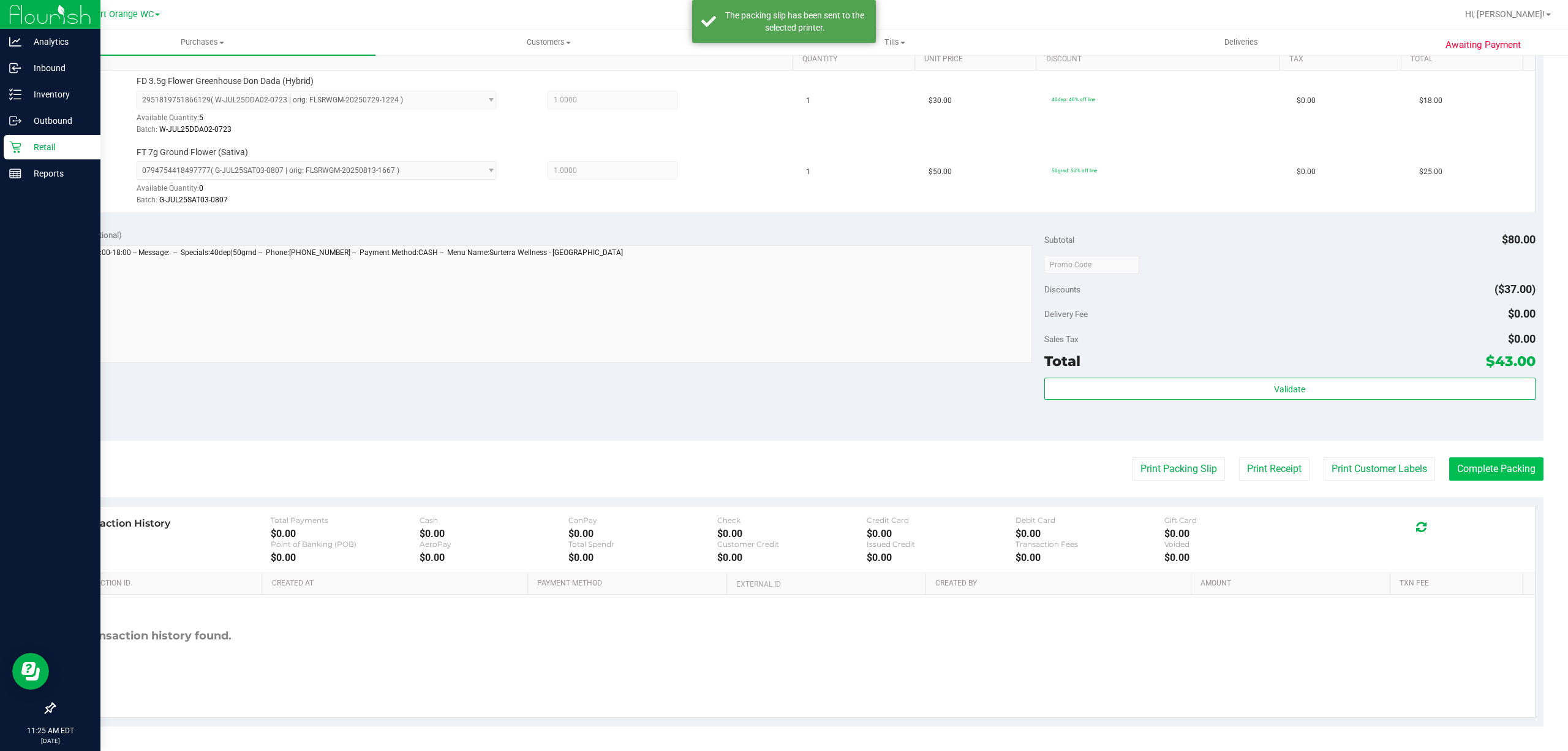
drag, startPoint x: 1532, startPoint y: 466, endPoint x: 1521, endPoint y: 457, distance: 14.2
click at [1525, 460] on div "Awaiting Payment Back Edit Purchase Cancel Purchase View Profile # 12018610 Bio…" at bounding box center [798, 241] width 1539 height 1019
click at [1507, 464] on button "Complete Packing" at bounding box center [1496, 469] width 94 height 23
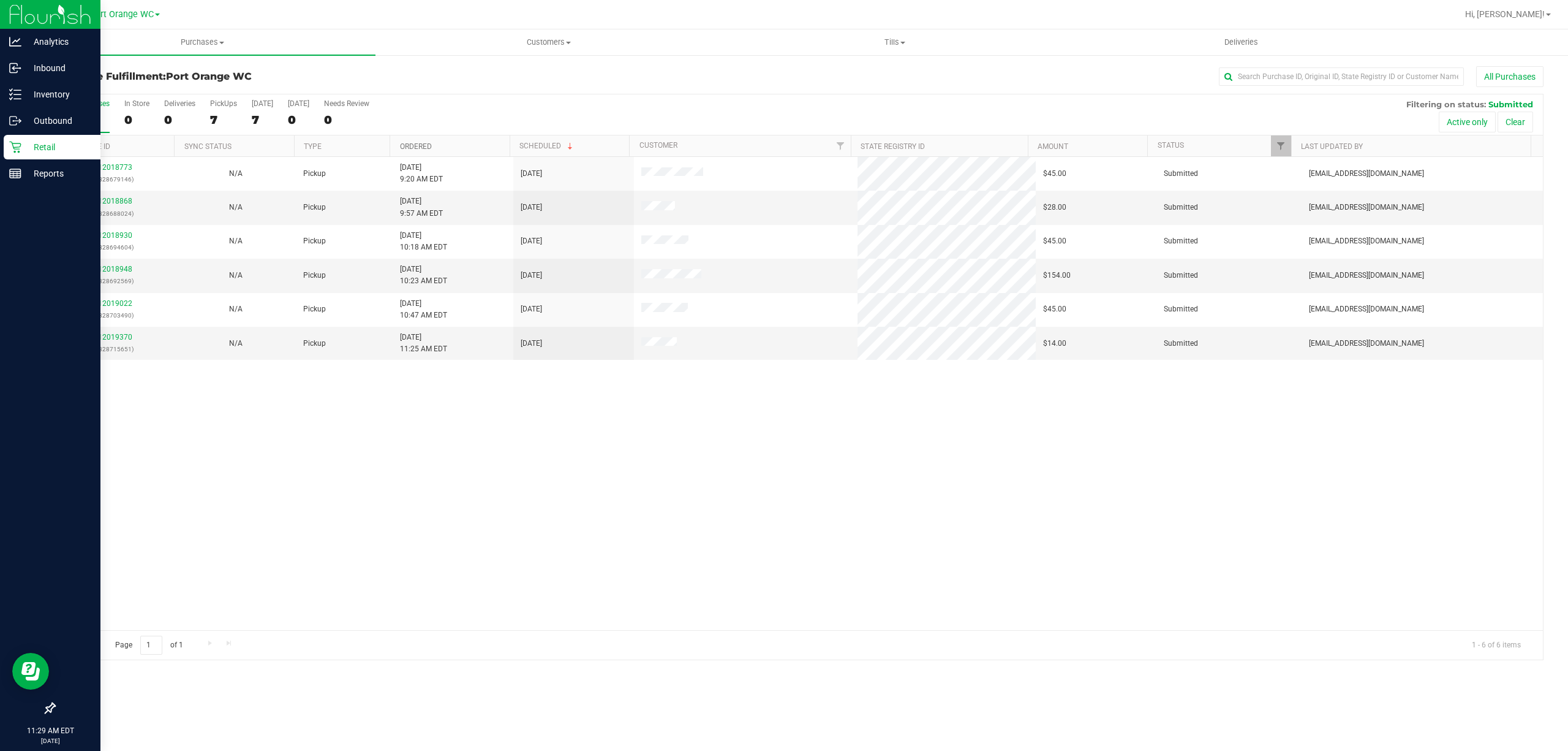
click at [410, 147] on link "Ordered" at bounding box center [416, 147] width 32 height 9
click at [103, 205] on link "12018868" at bounding box center [115, 201] width 34 height 9
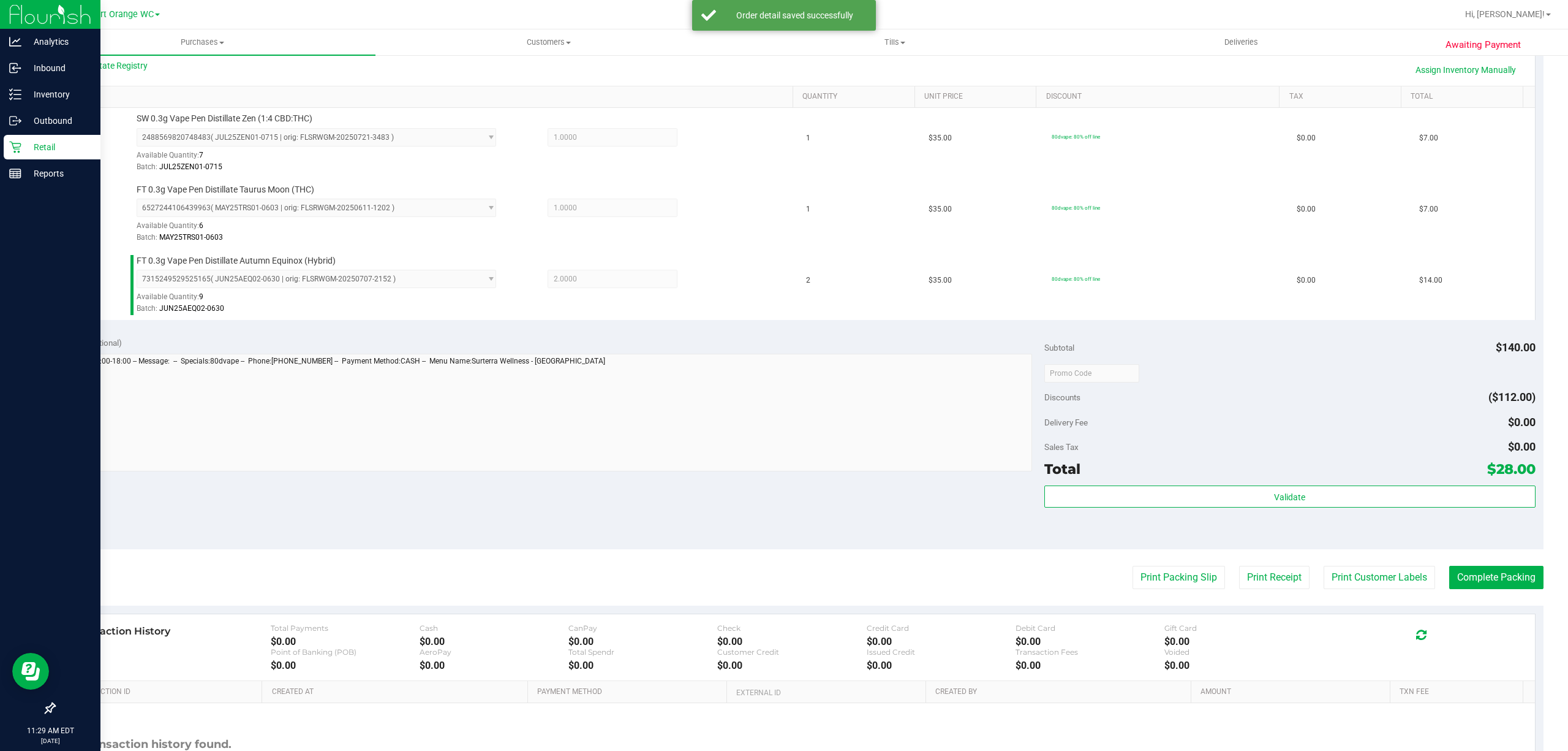
scroll to position [396, 0]
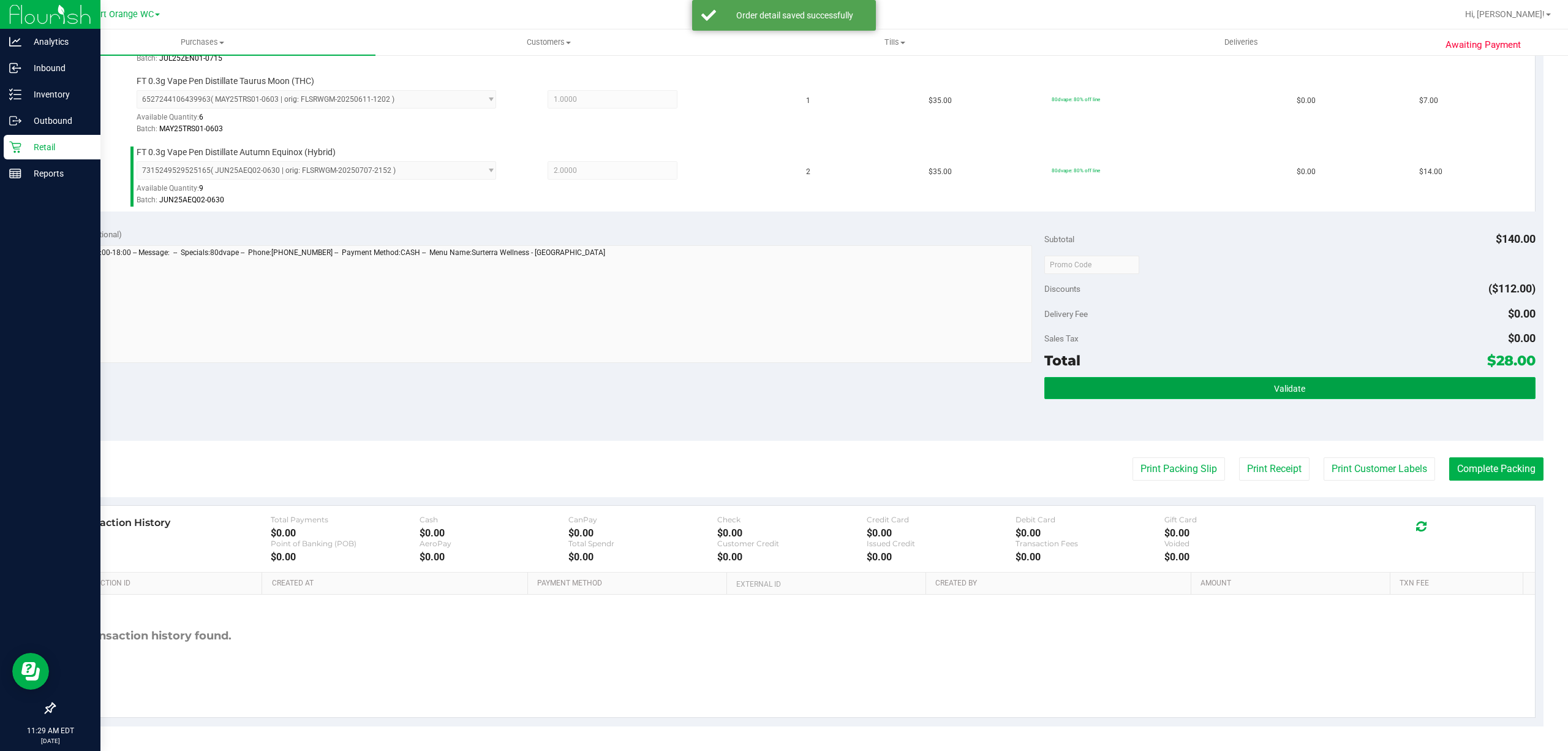
click at [1230, 390] on button "Validate" at bounding box center [1290, 388] width 491 height 22
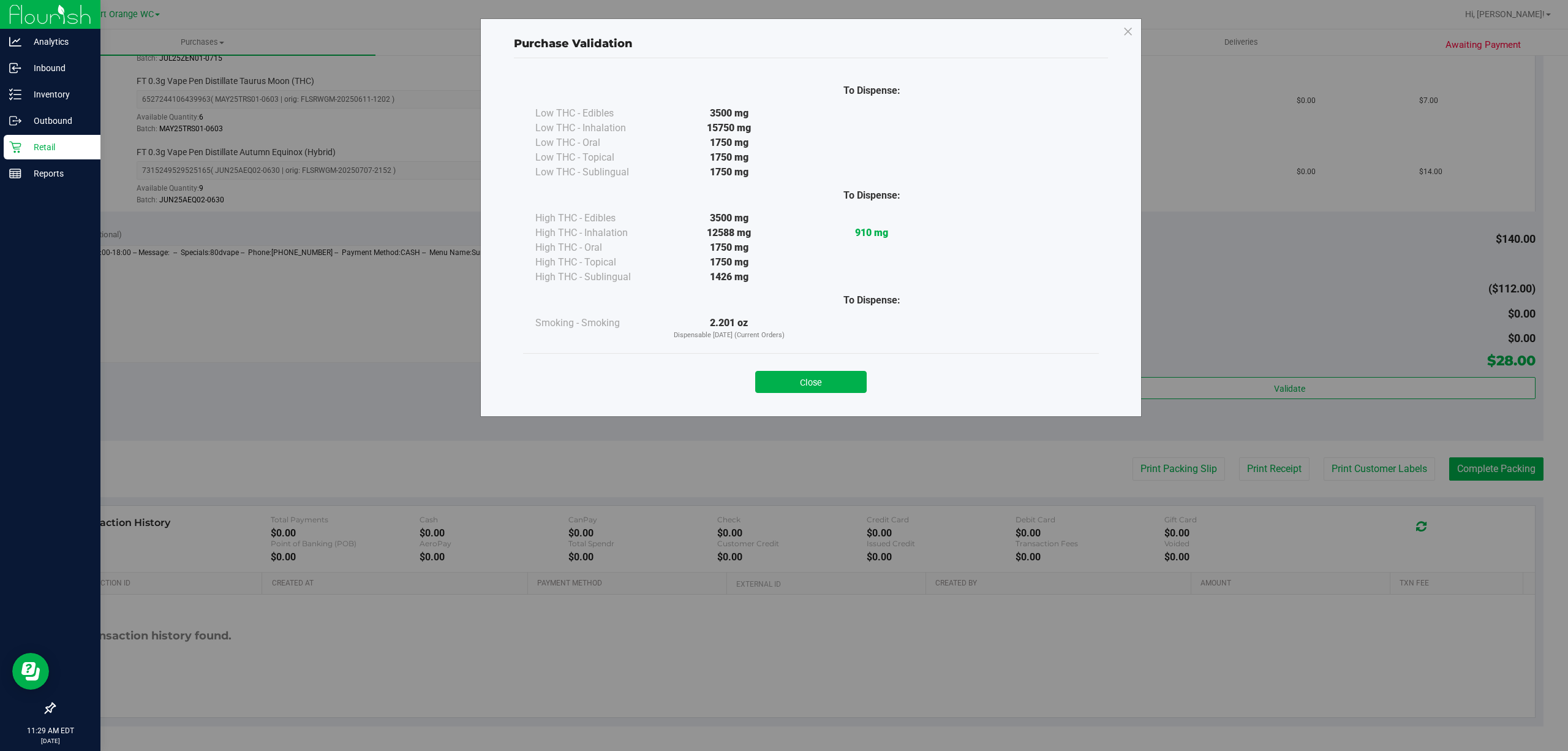
click at [775, 378] on button "Close" at bounding box center [811, 382] width 112 height 22
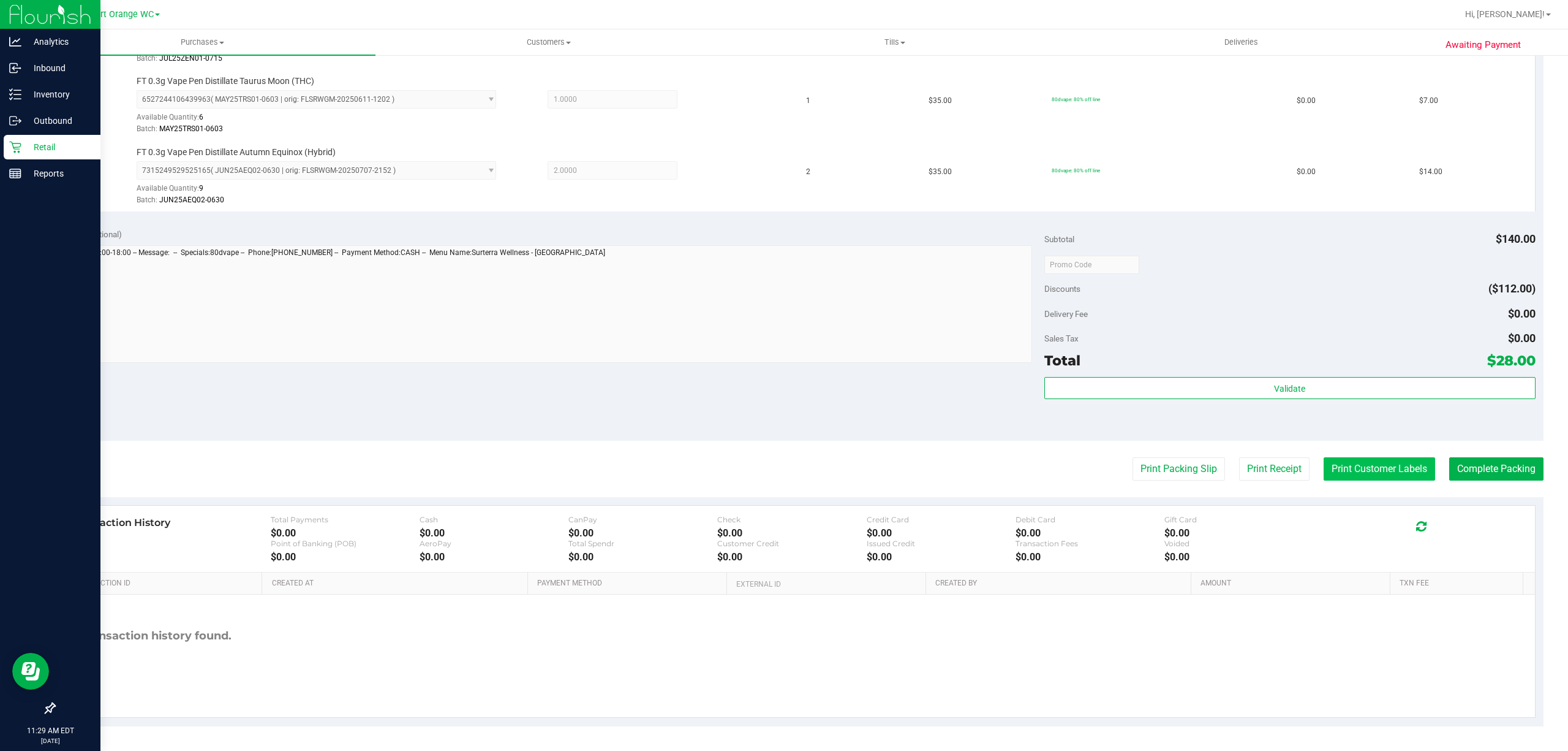
click at [1358, 467] on button "Print Customer Labels" at bounding box center [1379, 469] width 112 height 23
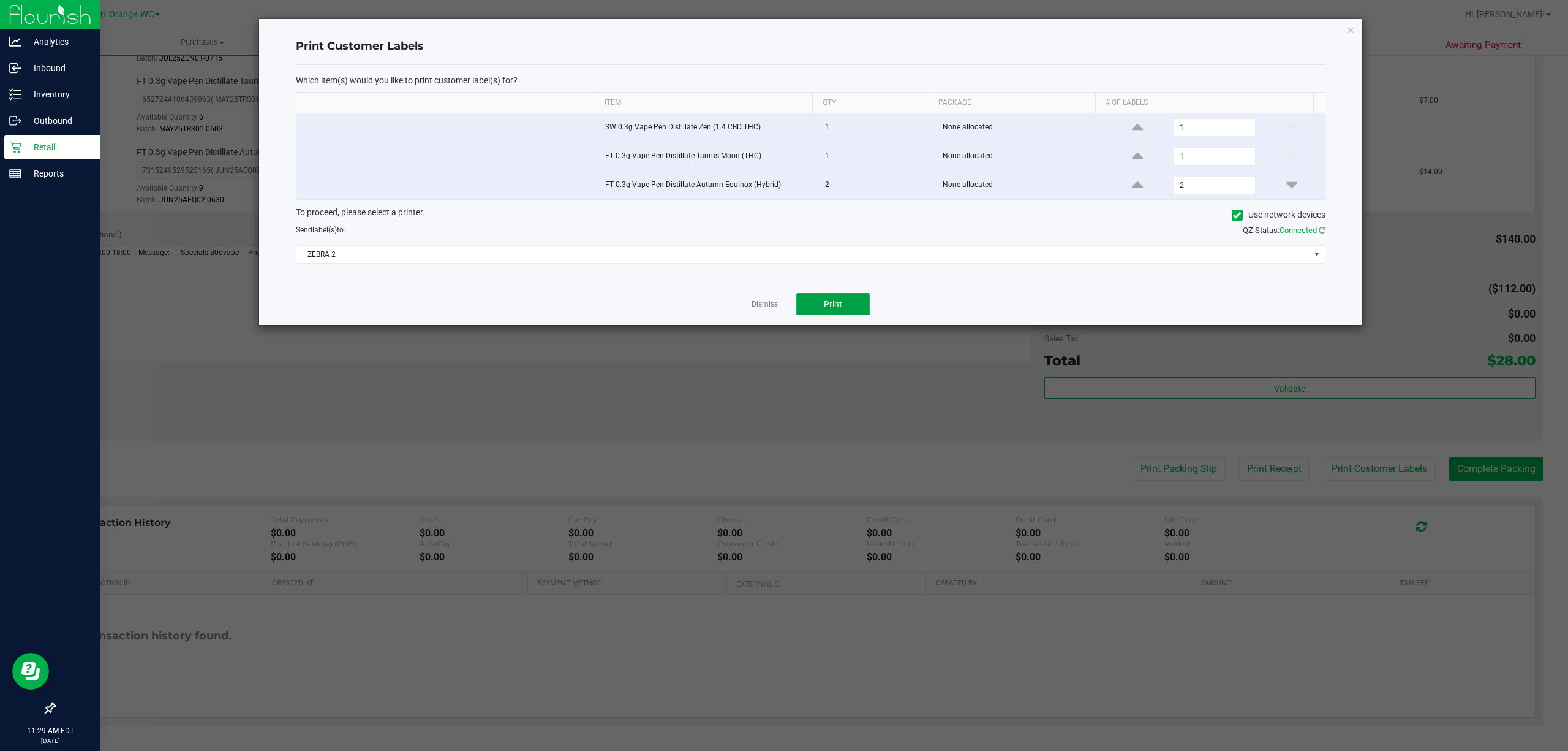
click at [857, 299] on button "Print" at bounding box center [833, 304] width 74 height 22
click at [766, 310] on link "Dismiss" at bounding box center [765, 304] width 26 height 10
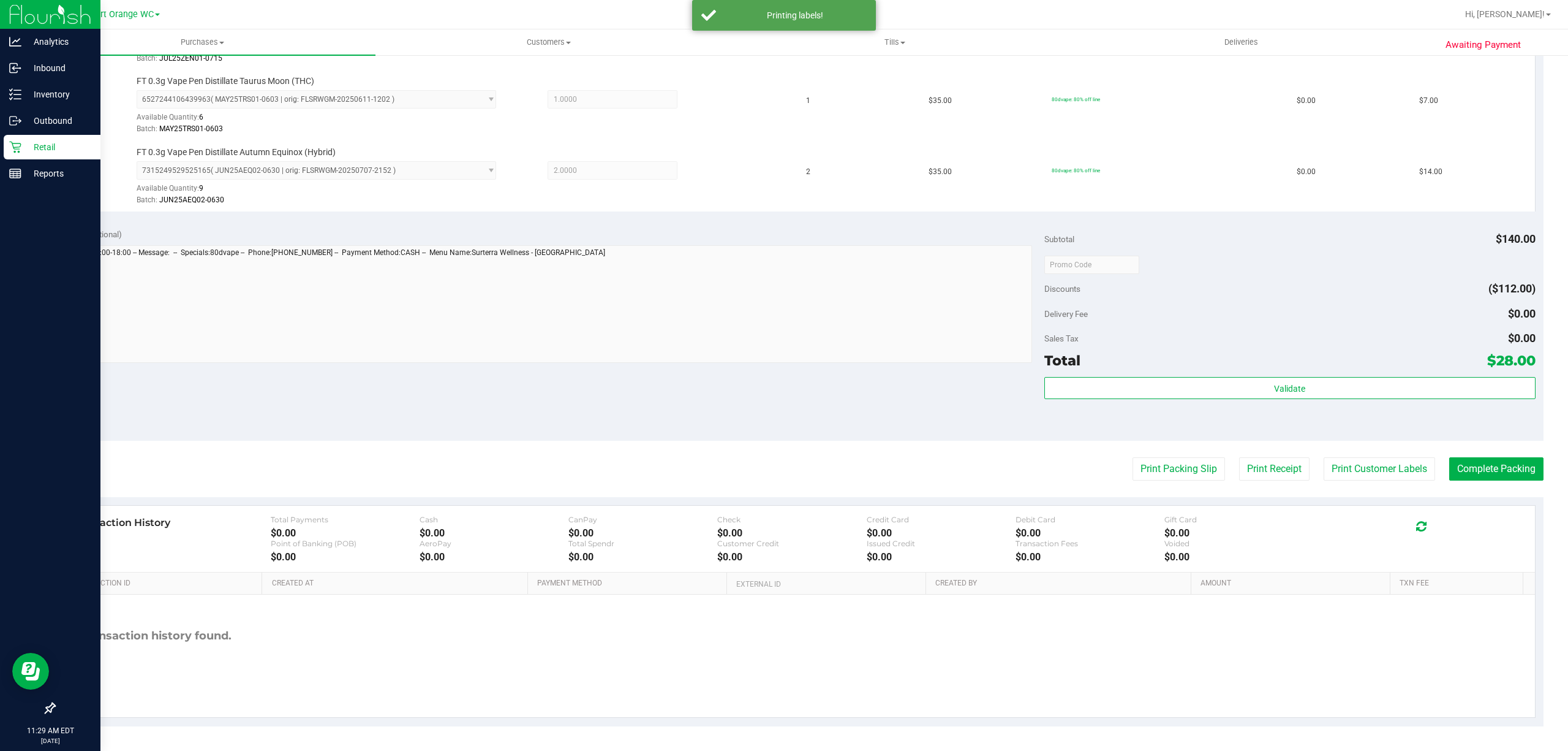
click at [1192, 449] on purchase-details "Back Edit Purchase Cancel Purchase View Profile # 12018868 BioTrack ID: - Submi…" at bounding box center [798, 199] width 1490 height 1053
click at [1176, 477] on button "Print Packing Slip" at bounding box center [1178, 469] width 93 height 23
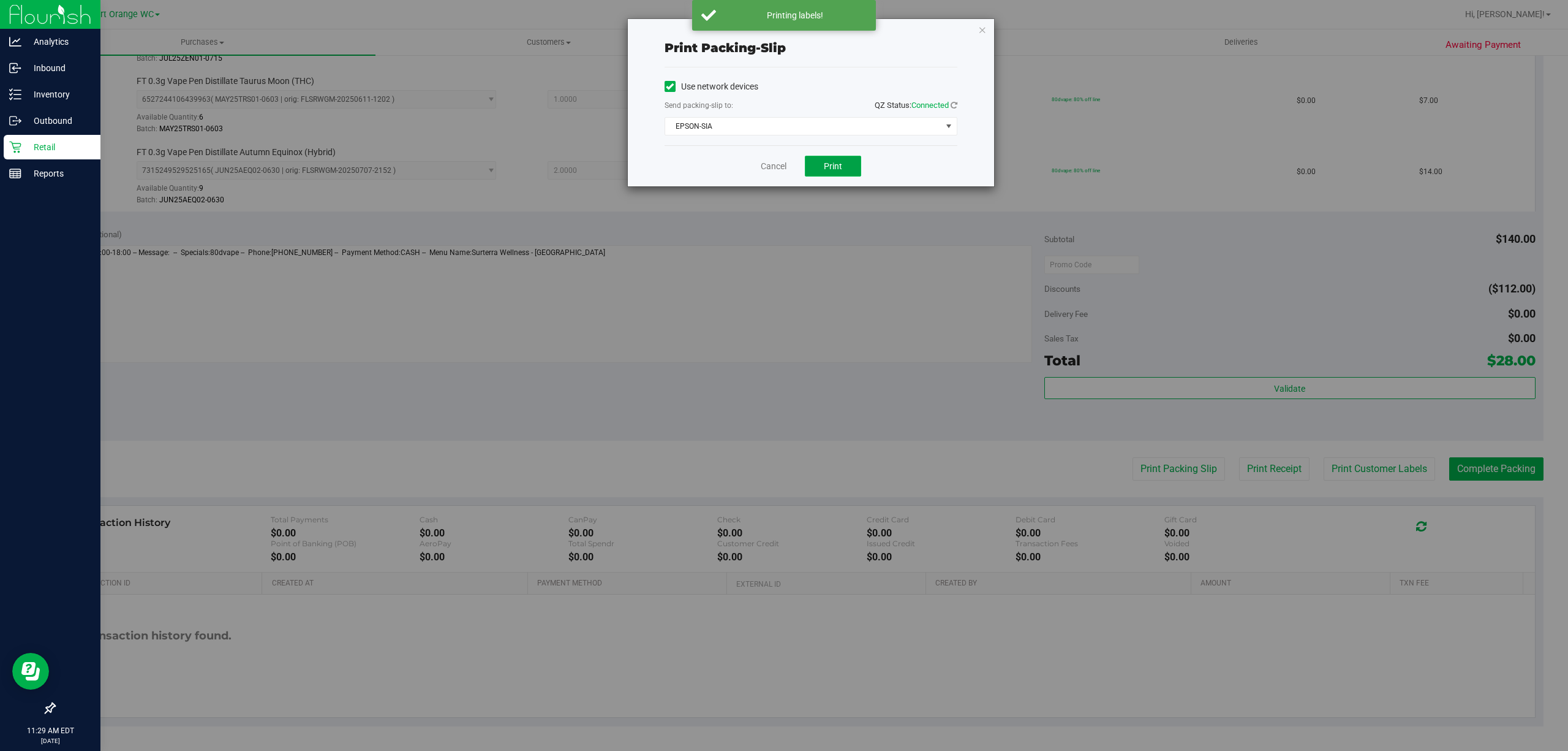
click at [838, 168] on span "Print" at bounding box center [833, 166] width 18 height 10
click at [767, 167] on link "Cancel" at bounding box center [774, 166] width 26 height 13
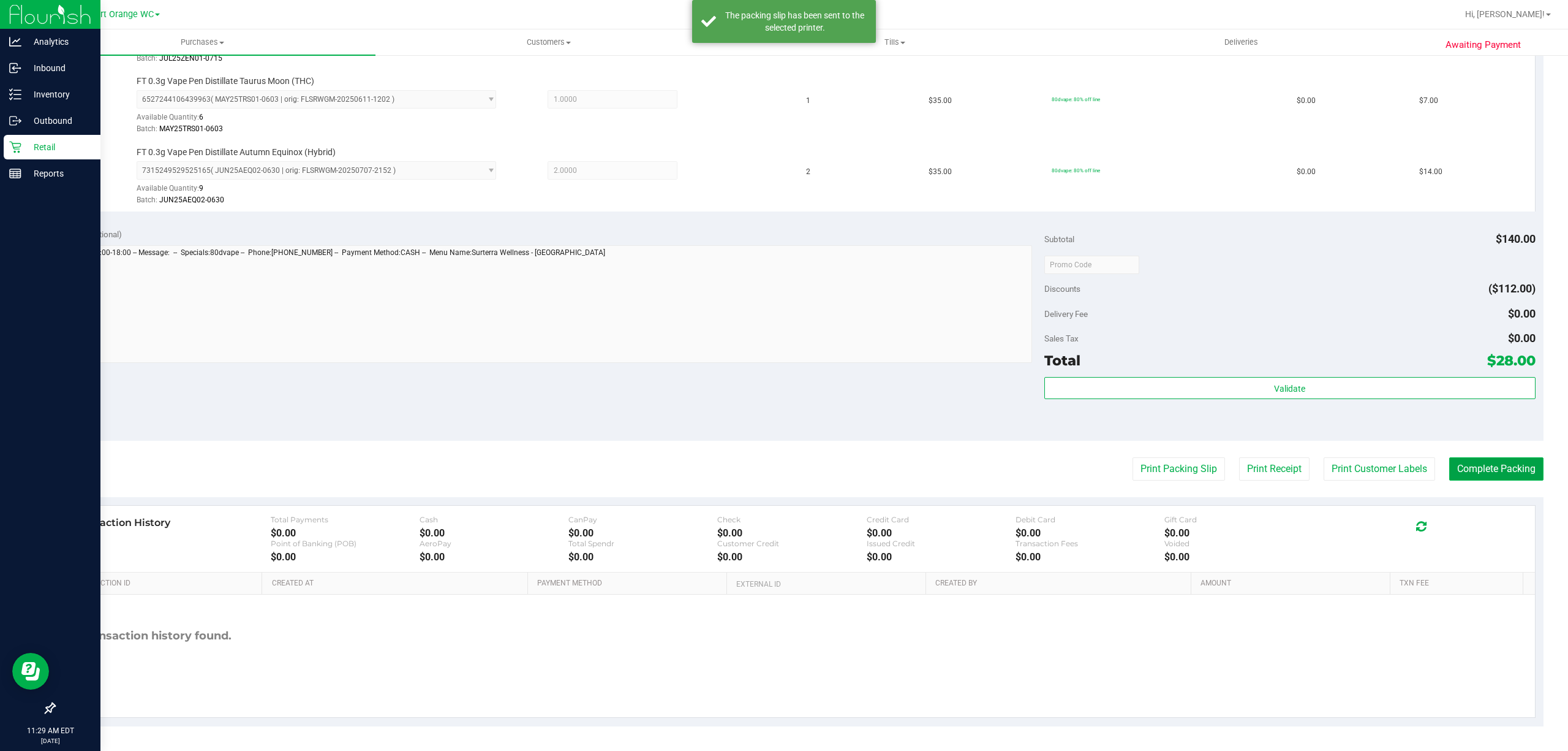
click at [1488, 471] on button "Complete Packing" at bounding box center [1496, 469] width 94 height 23
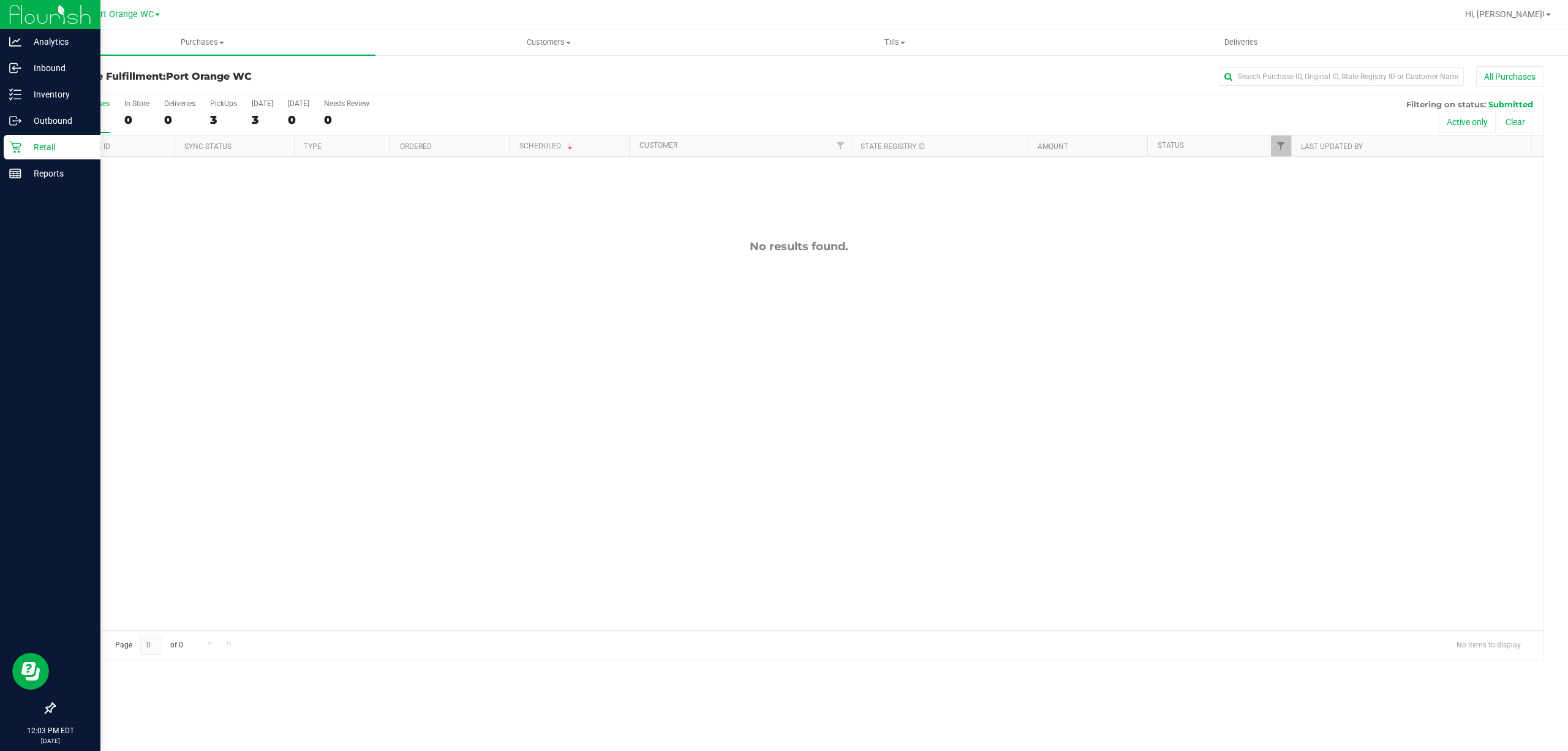
click at [462, 416] on div "No results found." at bounding box center [798, 435] width 1488 height 556
click at [59, 87] on p "Inventory" at bounding box center [58, 94] width 74 height 15
